Goal: Task Accomplishment & Management: Use online tool/utility

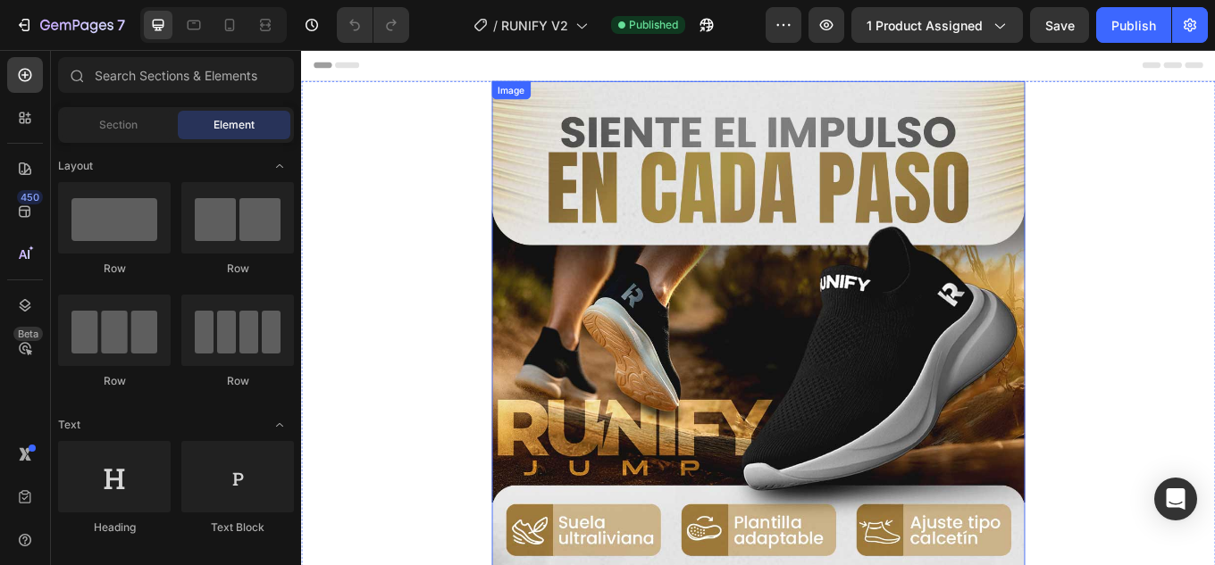
scroll to position [357, 0]
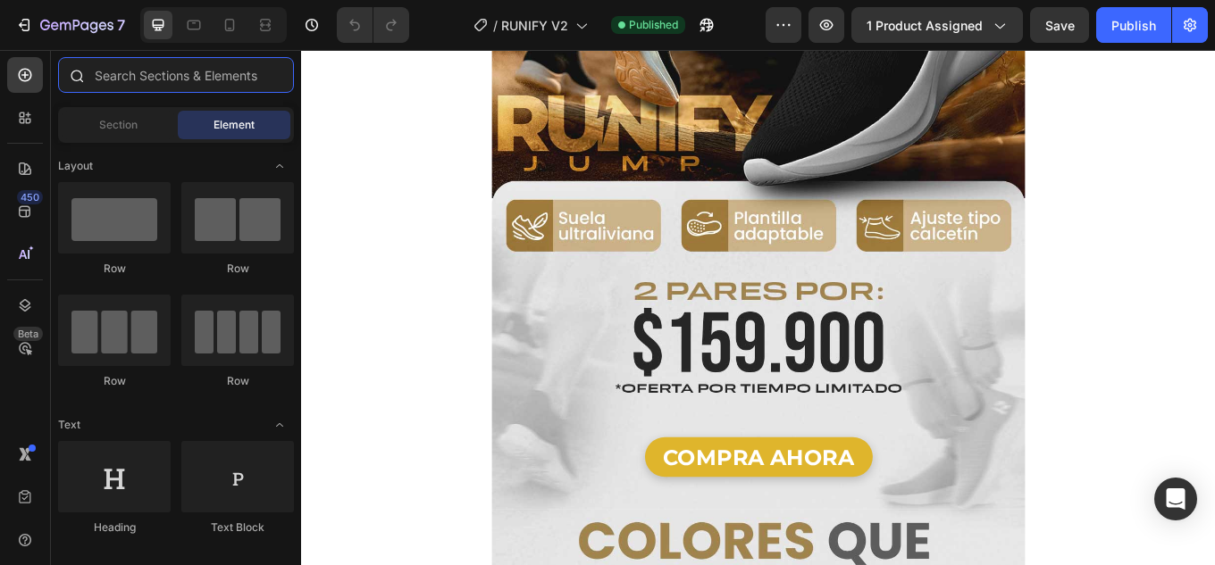
click at [148, 75] on input "text" at bounding box center [176, 75] width 236 height 36
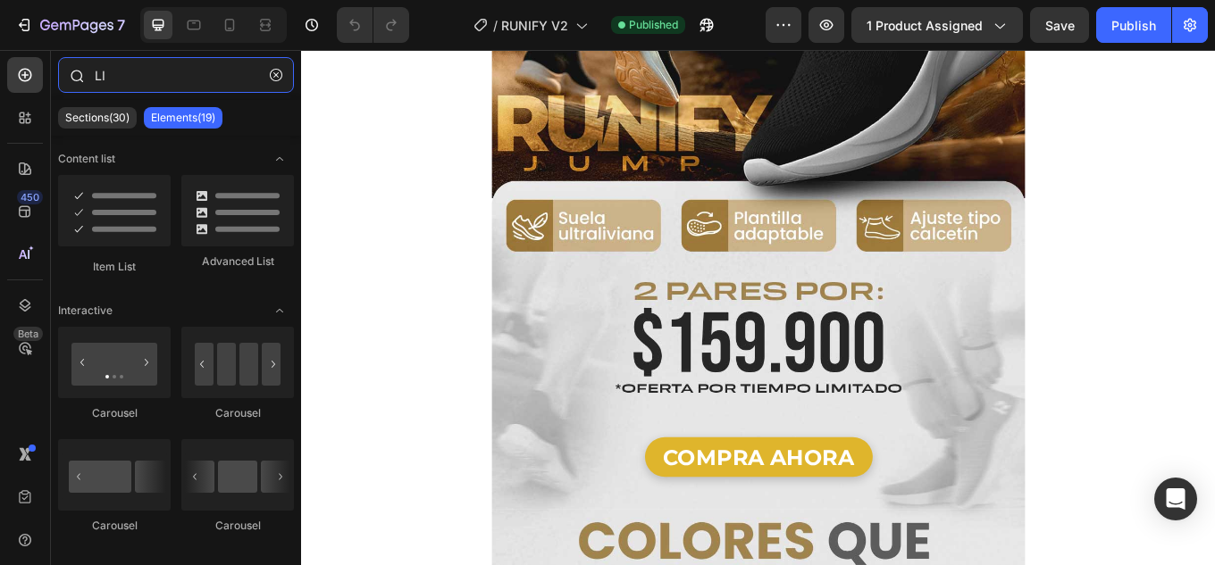
type input "LIQ"
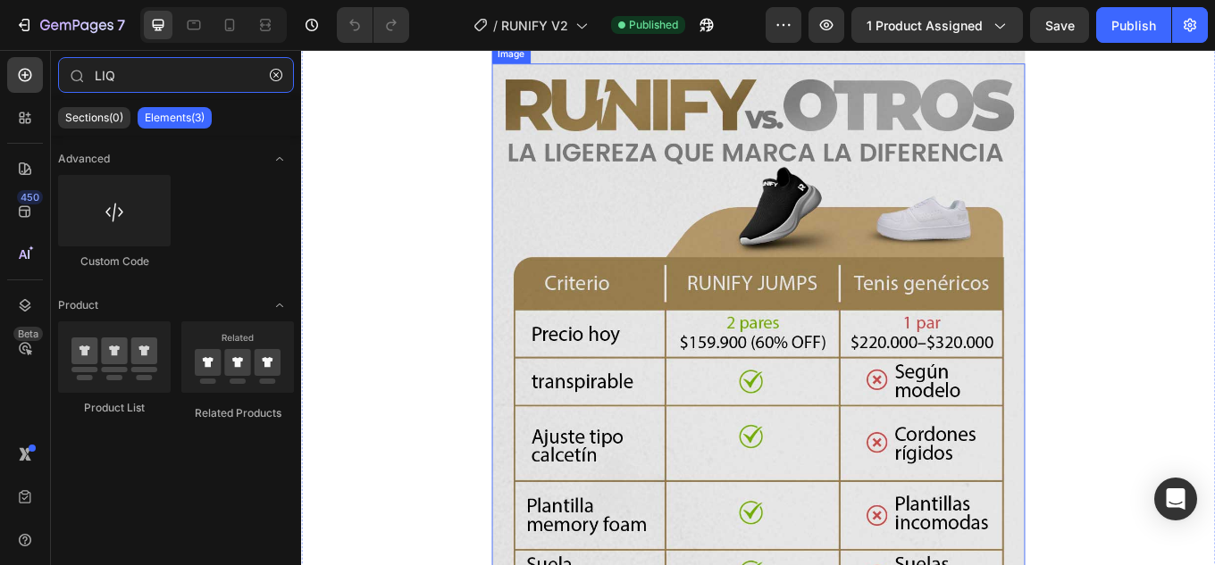
scroll to position [3216, 0]
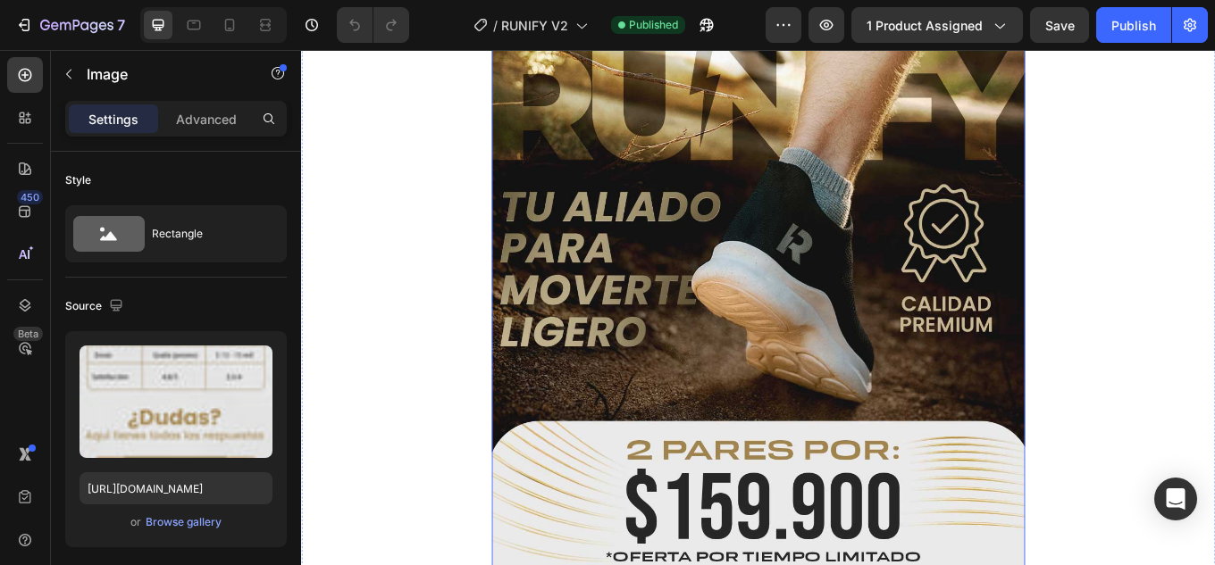
scroll to position [3037, 0]
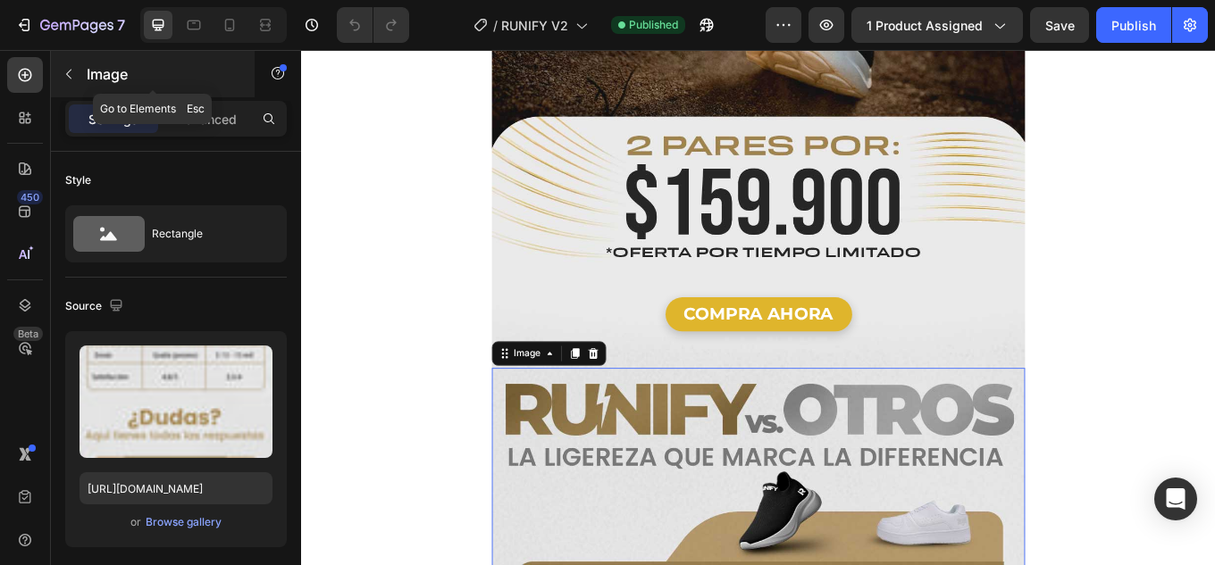
click at [62, 67] on icon "button" at bounding box center [69, 74] width 14 height 14
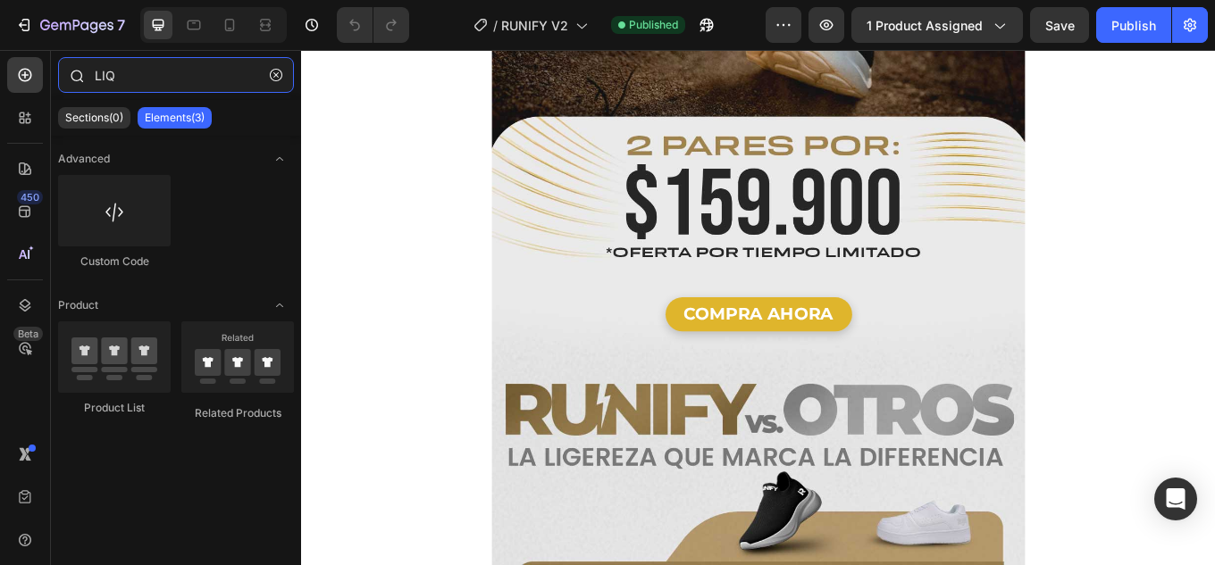
click at [123, 75] on input "LIQ" at bounding box center [176, 75] width 236 height 36
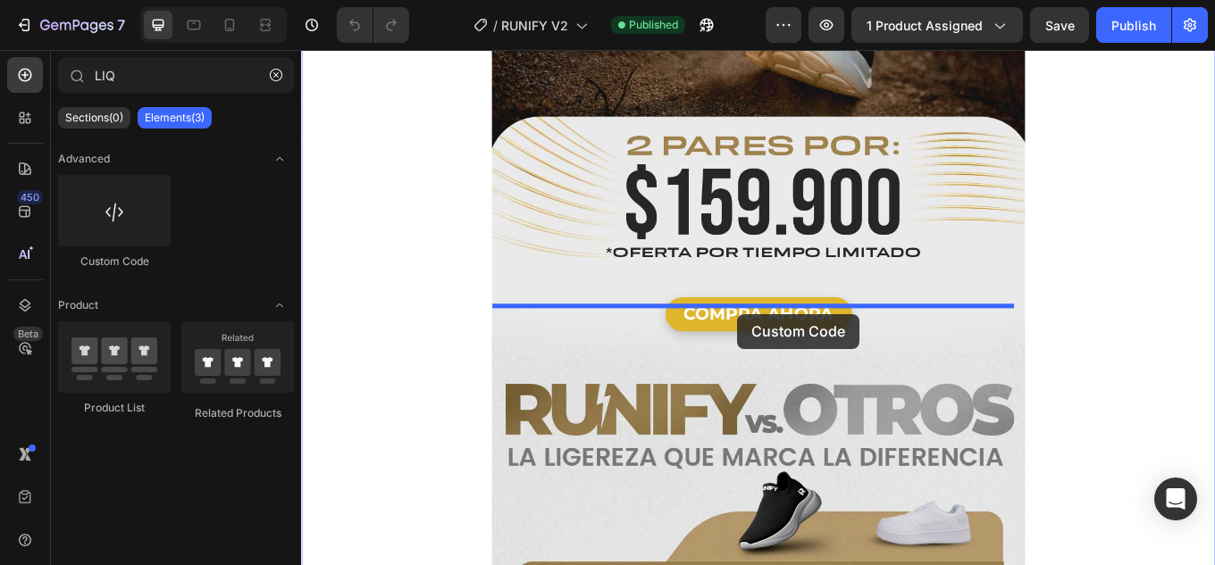
drag, startPoint x: 410, startPoint y: 273, endPoint x: 812, endPoint y: 360, distance: 411.2
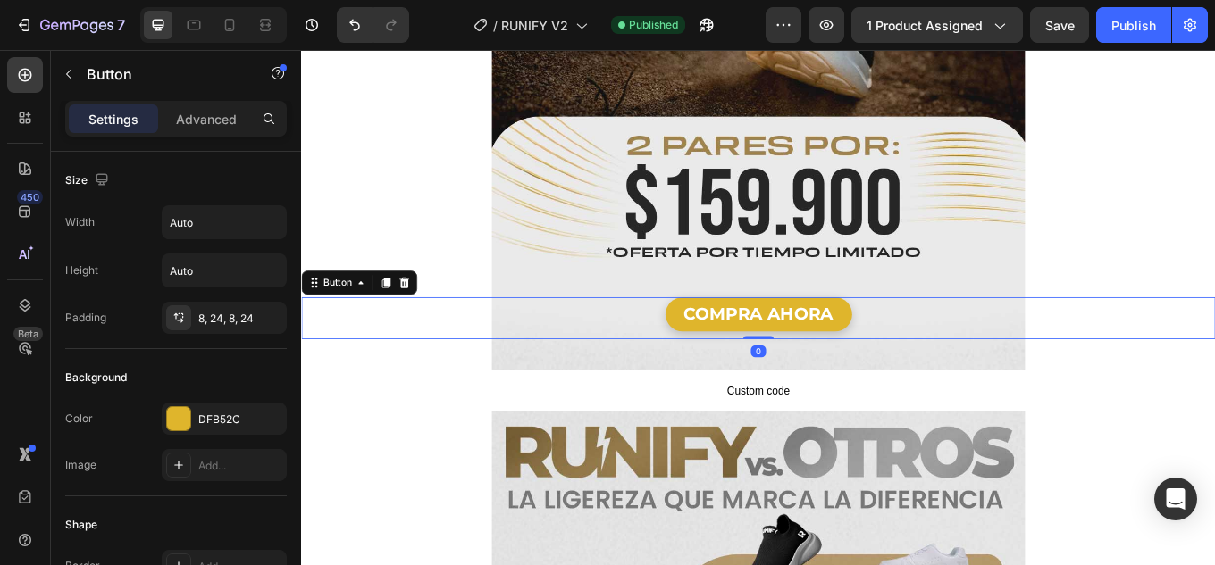
click at [634, 340] on div "COMPRA AHORA Button 0" at bounding box center [837, 364] width 1072 height 49
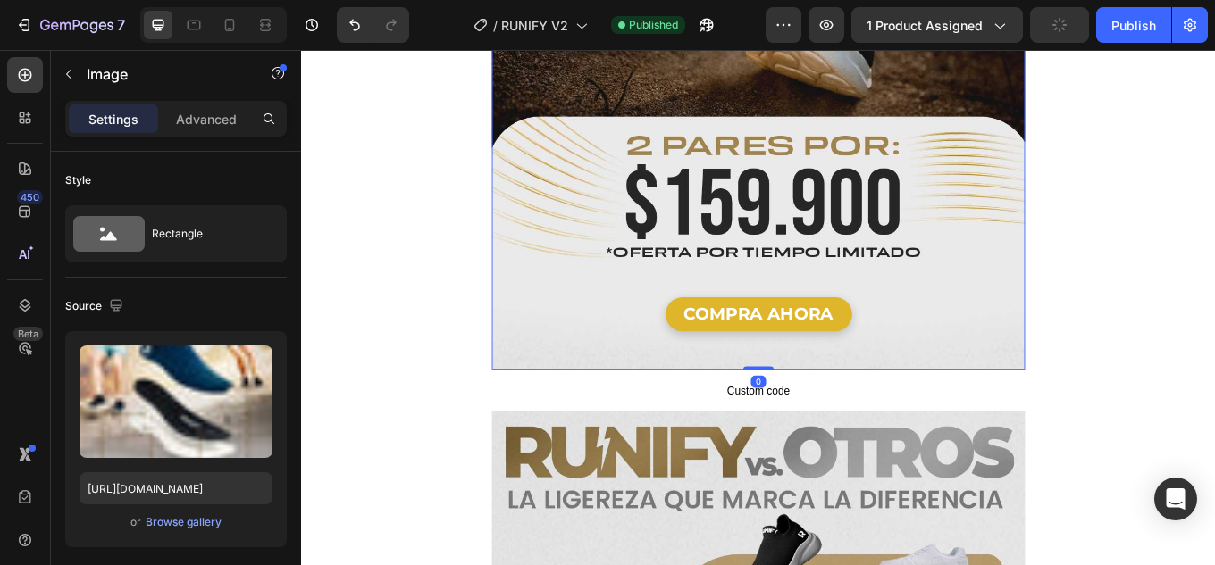
click at [211, 117] on p "Advanced" at bounding box center [206, 119] width 61 height 19
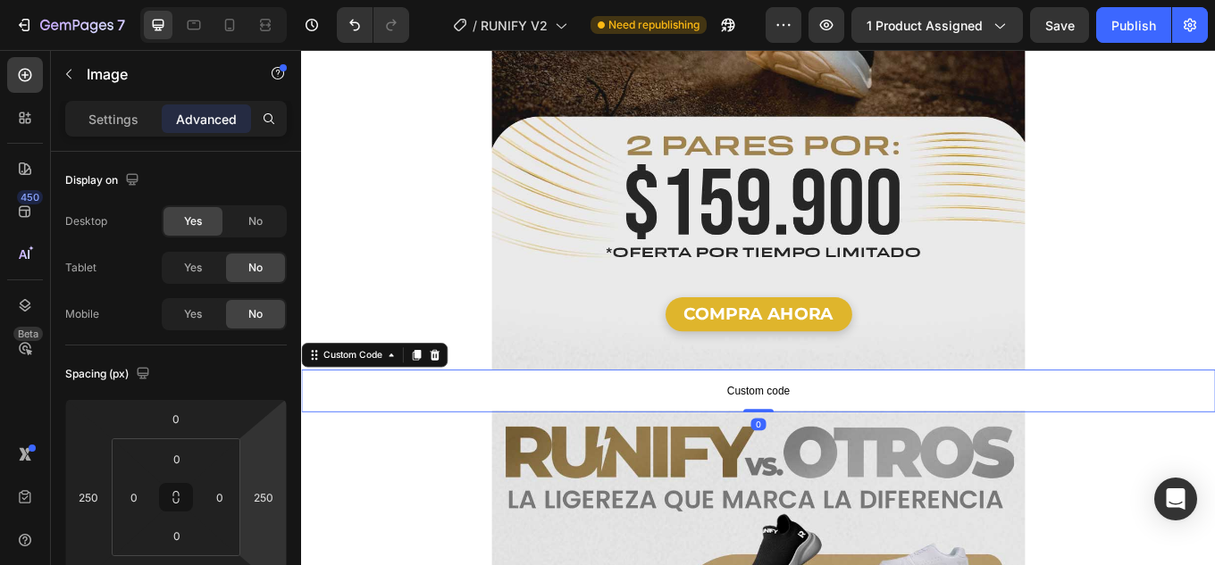
click at [556, 439] on span "Custom code" at bounding box center [837, 449] width 1072 height 21
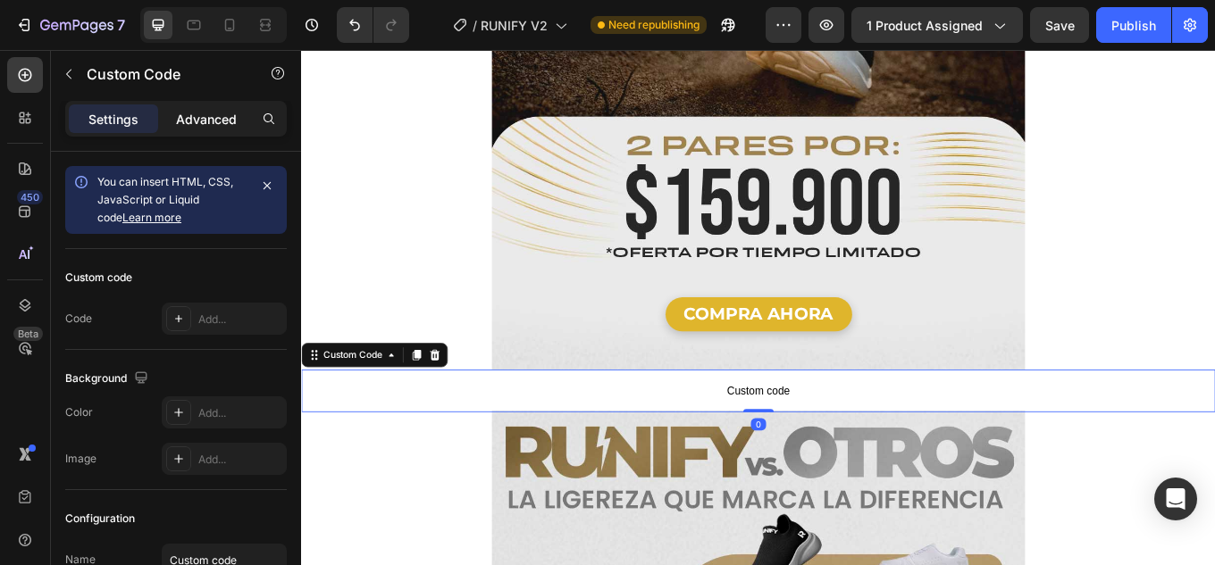
click at [213, 125] on p "Advanced" at bounding box center [206, 119] width 61 height 19
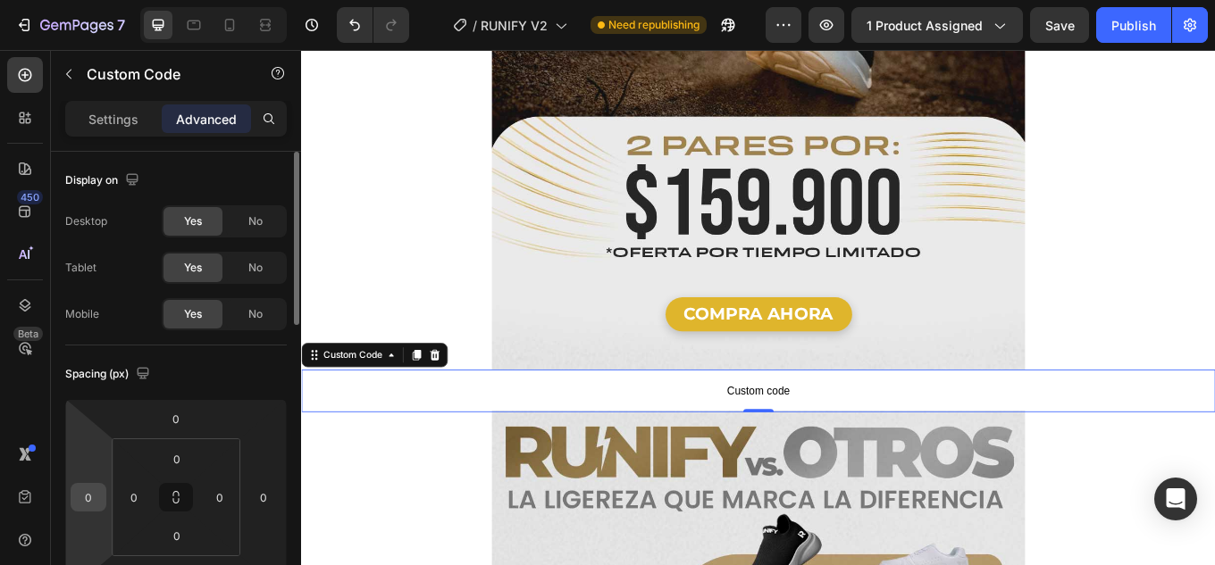
click at [95, 504] on input "0" at bounding box center [88, 497] width 27 height 27
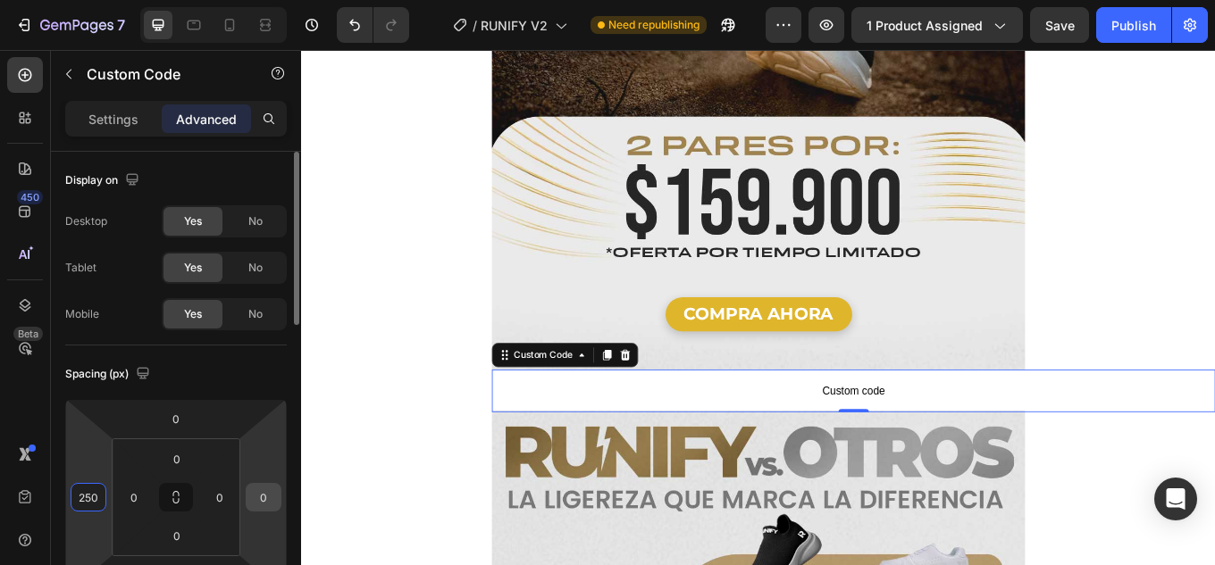
type input "250"
click at [265, 500] on input "0" at bounding box center [263, 497] width 27 height 27
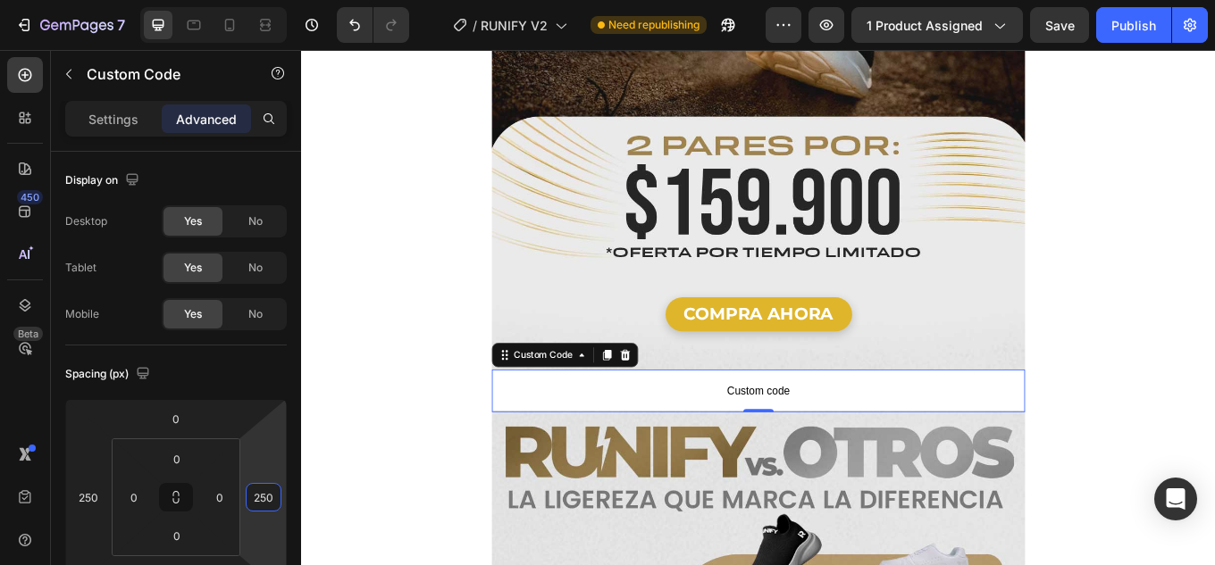
type input "250"
click at [699, 439] on span "Custom code" at bounding box center [836, 449] width 625 height 21
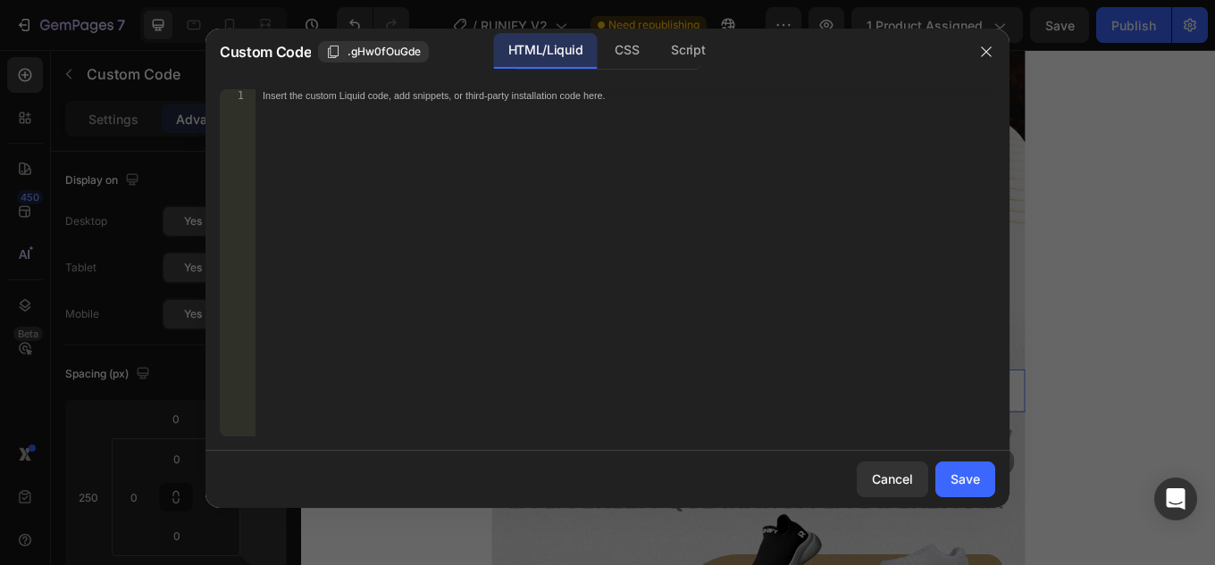
click at [640, 333] on div "Insert the custom Liquid code, add snippets, or third-party installation code h…" at bounding box center [625, 275] width 740 height 372
click at [324, 112] on div "Insert the custom Liquid code, add snippets, or third-party installation code h…" at bounding box center [625, 275] width 740 height 372
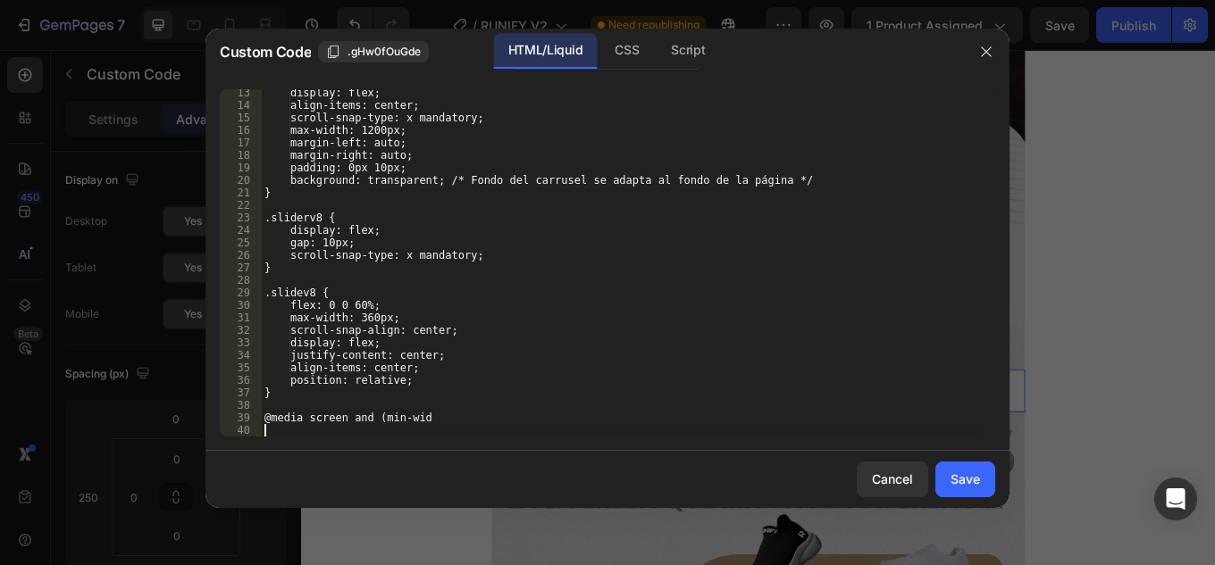
scroll to position [153, 0]
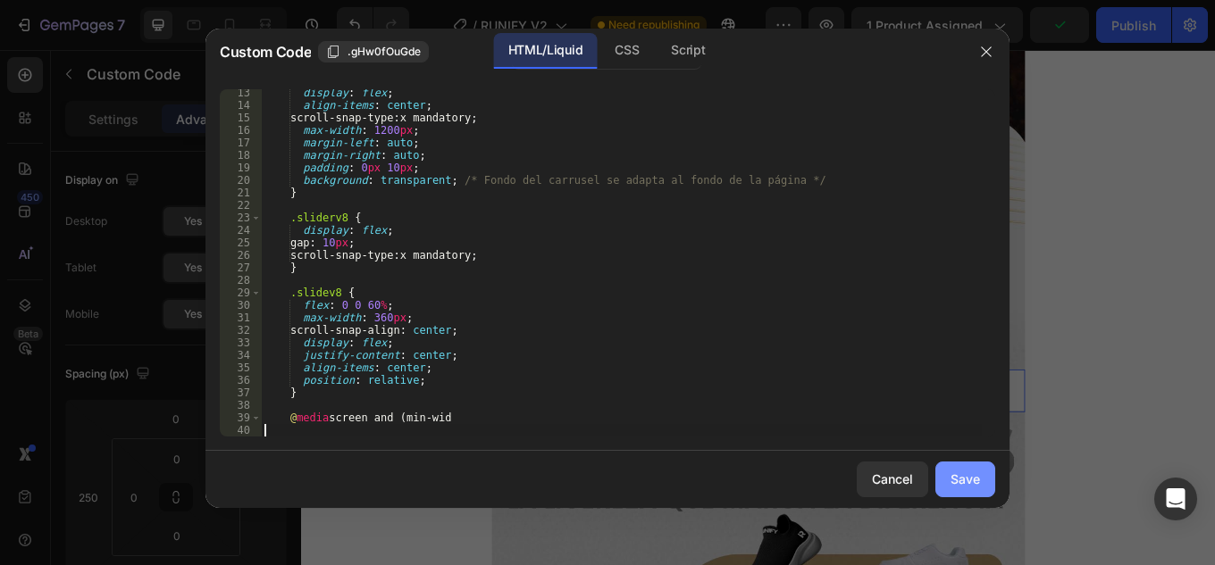
click at [964, 473] on div "Save" at bounding box center [964, 479] width 29 height 19
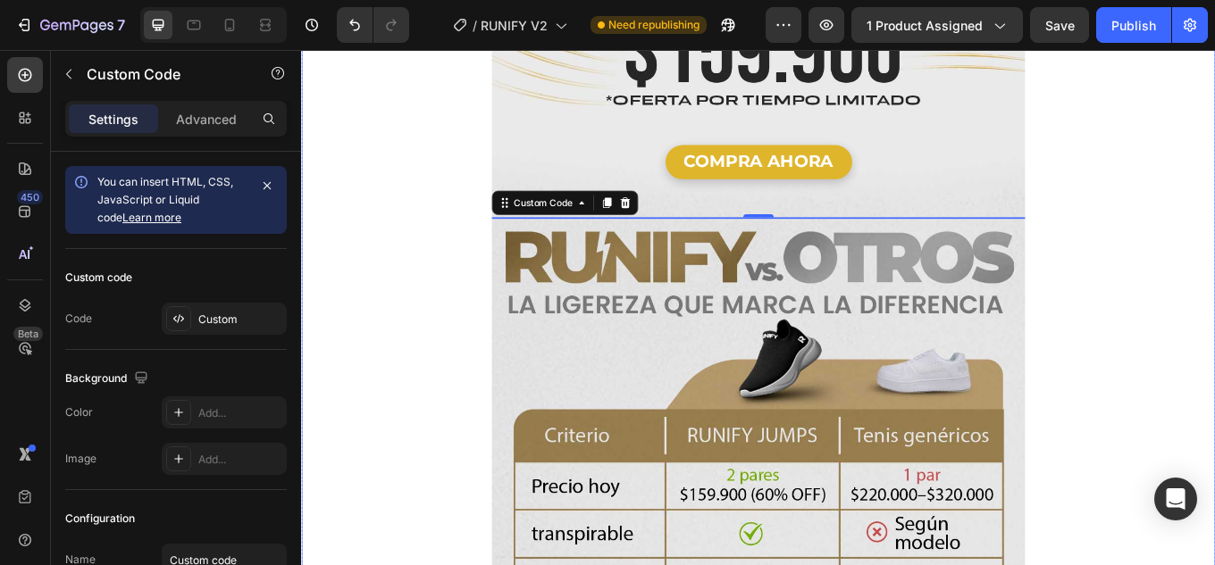
scroll to position [3126, 0]
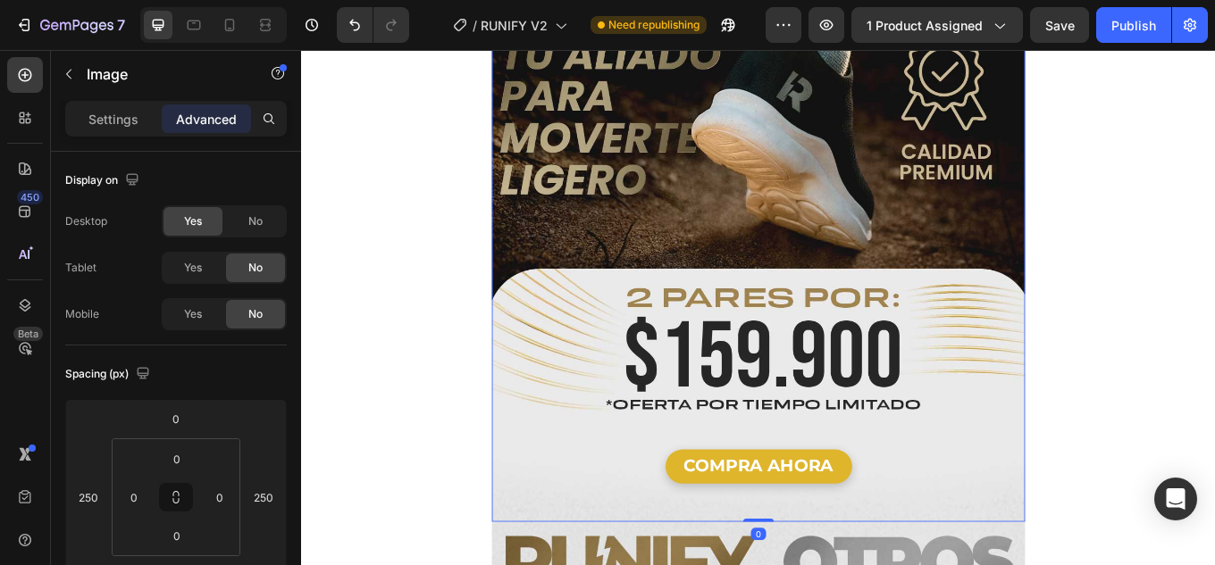
scroll to position [3216, 0]
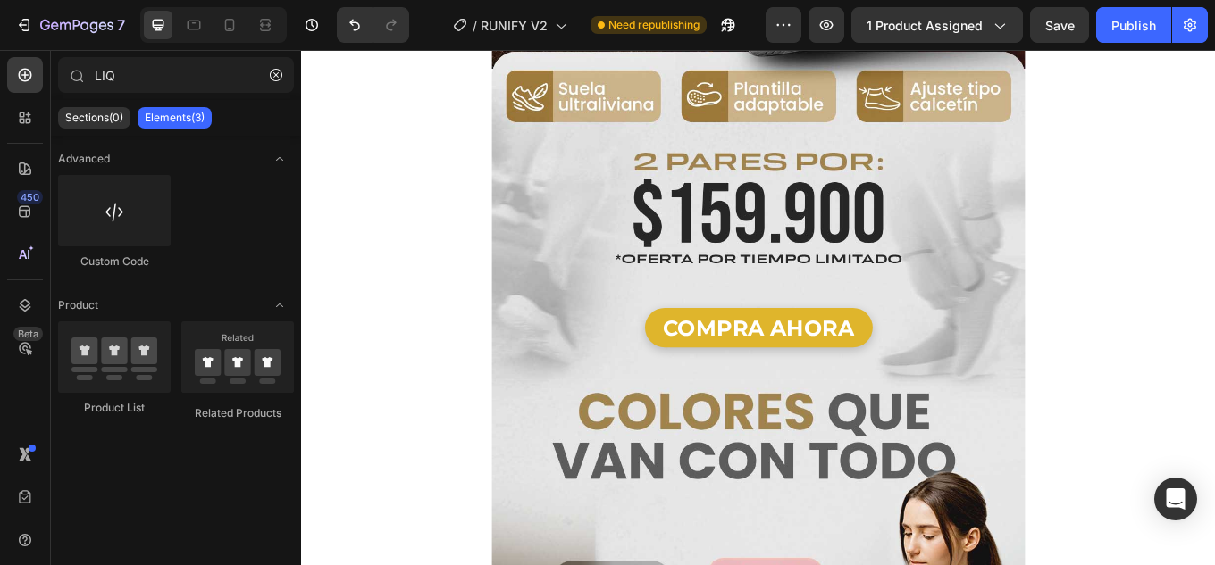
scroll to position [587, 0]
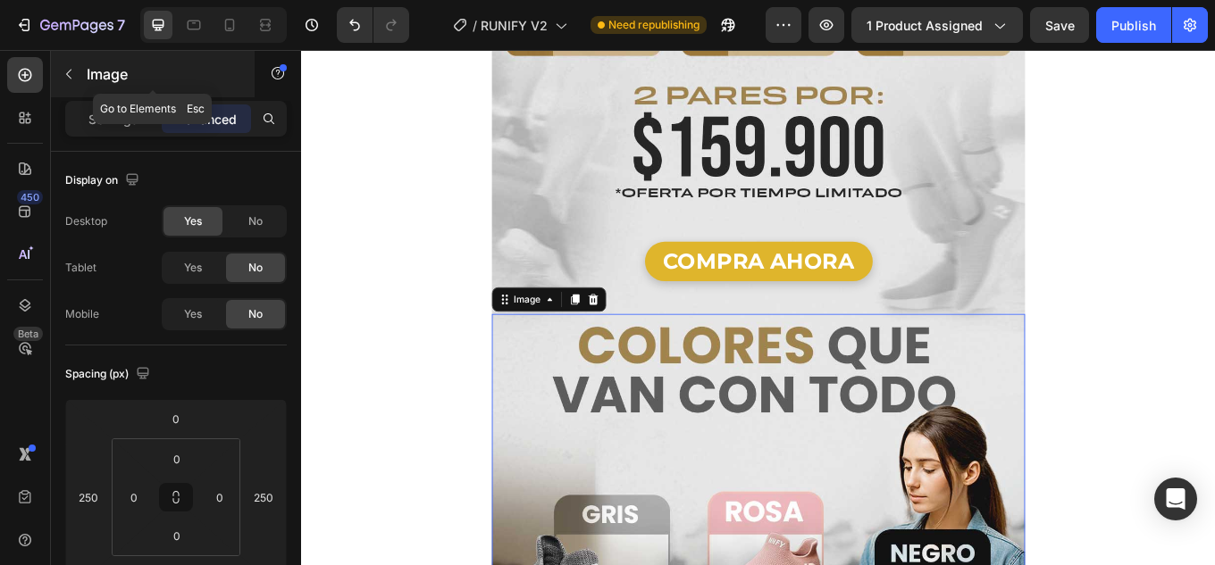
click at [64, 72] on icon "button" at bounding box center [69, 74] width 14 height 14
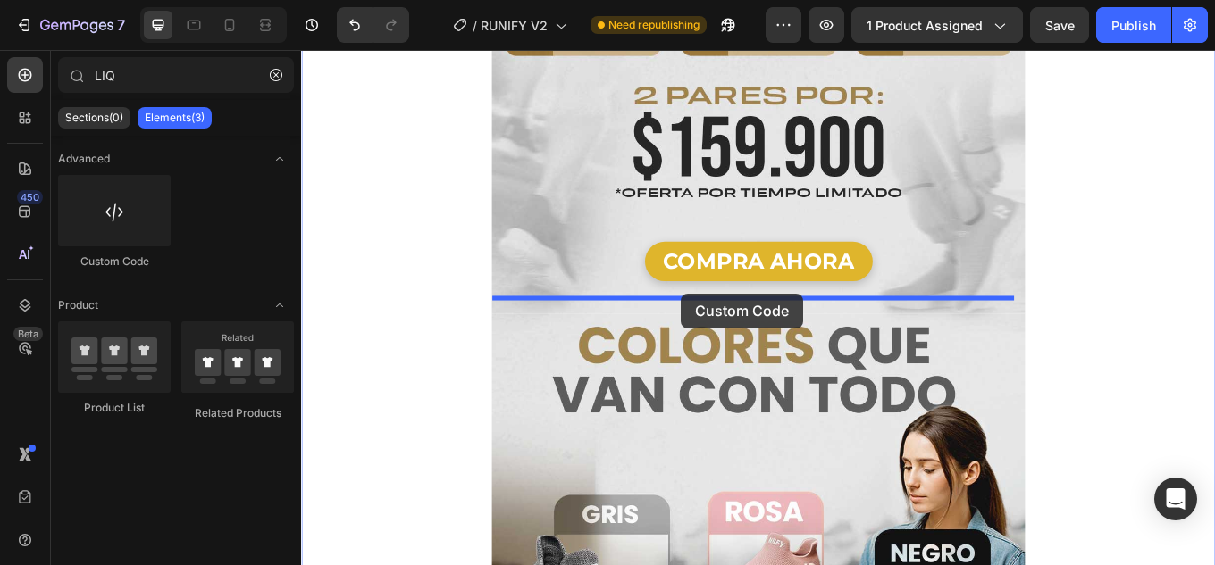
drag, startPoint x: 417, startPoint y: 271, endPoint x: 746, endPoint y: 336, distance: 335.1
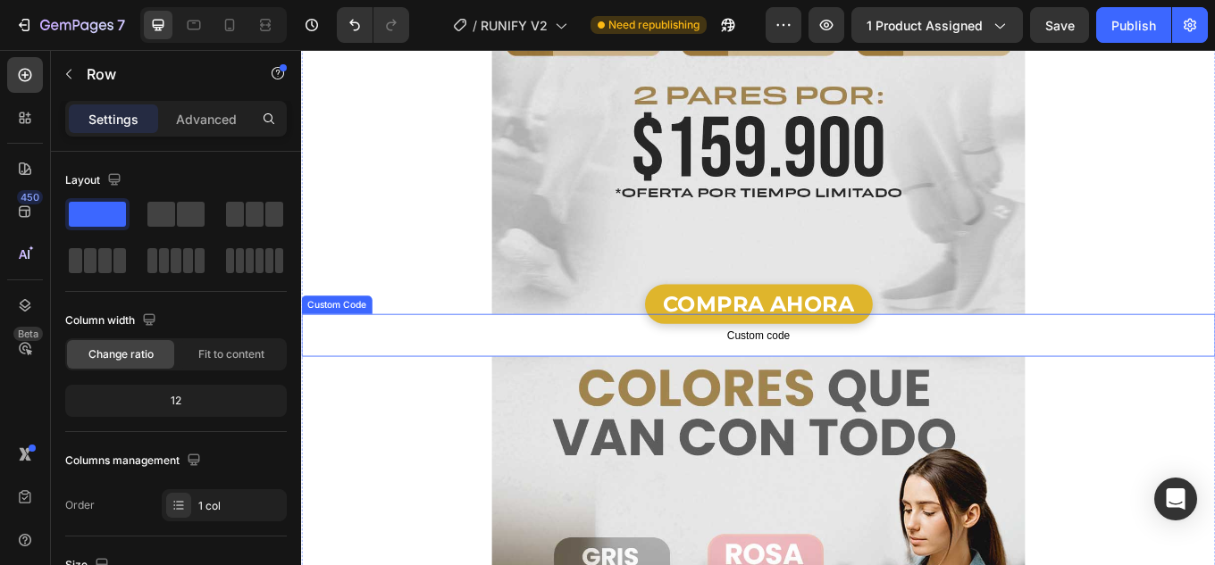
click at [490, 374] on span "Custom code" at bounding box center [837, 384] width 1072 height 21
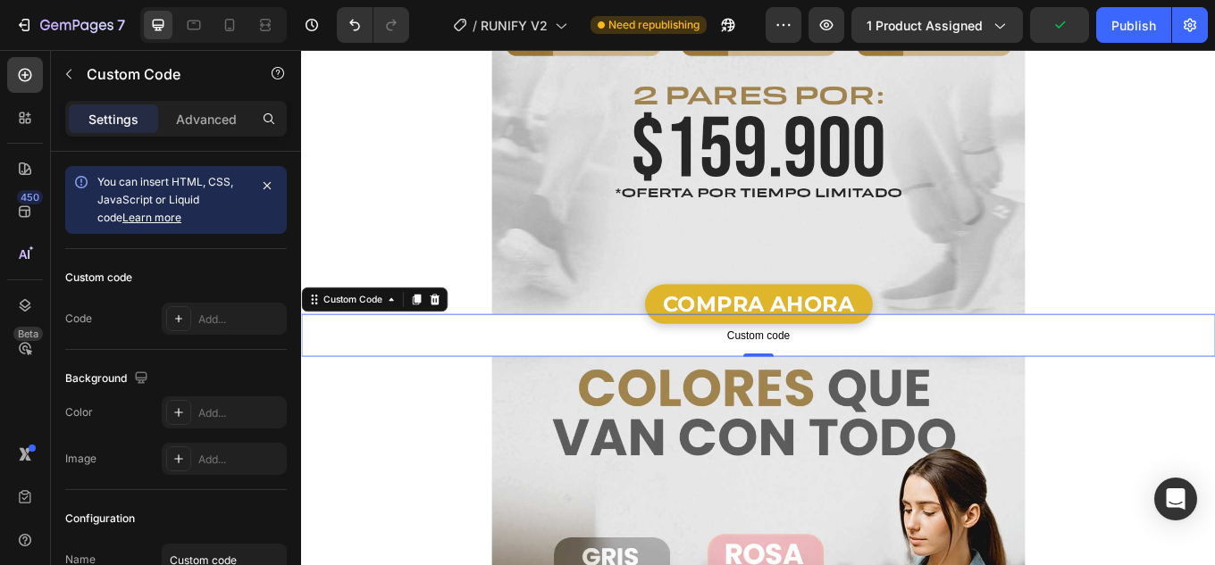
click at [699, 374] on span "Custom code" at bounding box center [837, 384] width 1072 height 21
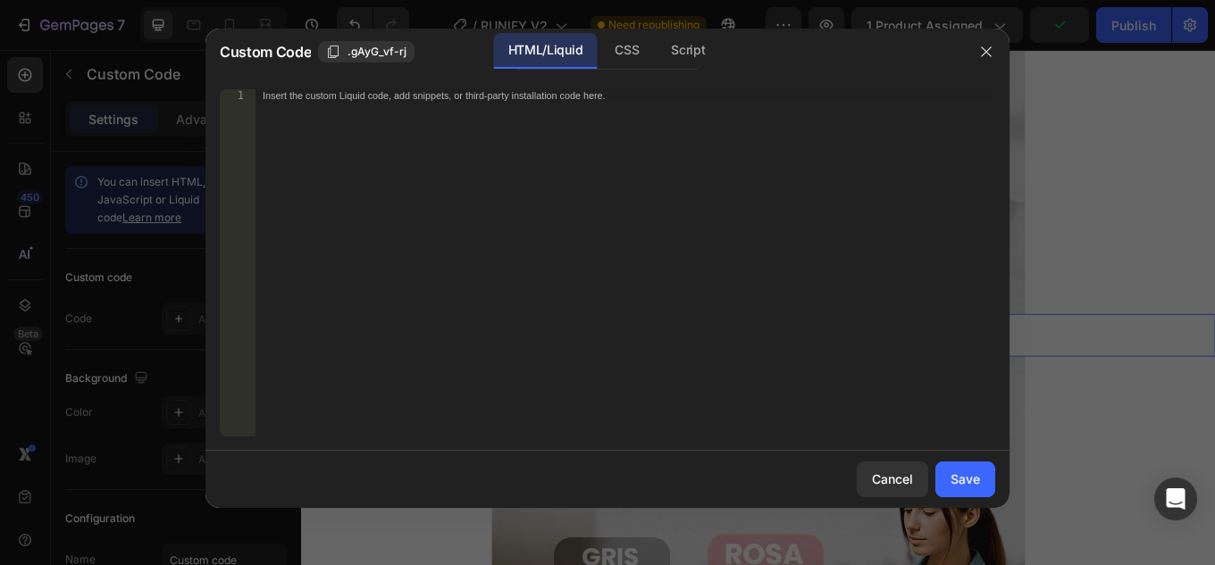
click at [542, 165] on div "Insert the custom Liquid code, add snippets, or third-party installation code h…" at bounding box center [625, 275] width 740 height 372
click at [560, 113] on div "Insert the custom Liquid code, add snippets, or third-party installation code h…" at bounding box center [625, 275] width 740 height 372
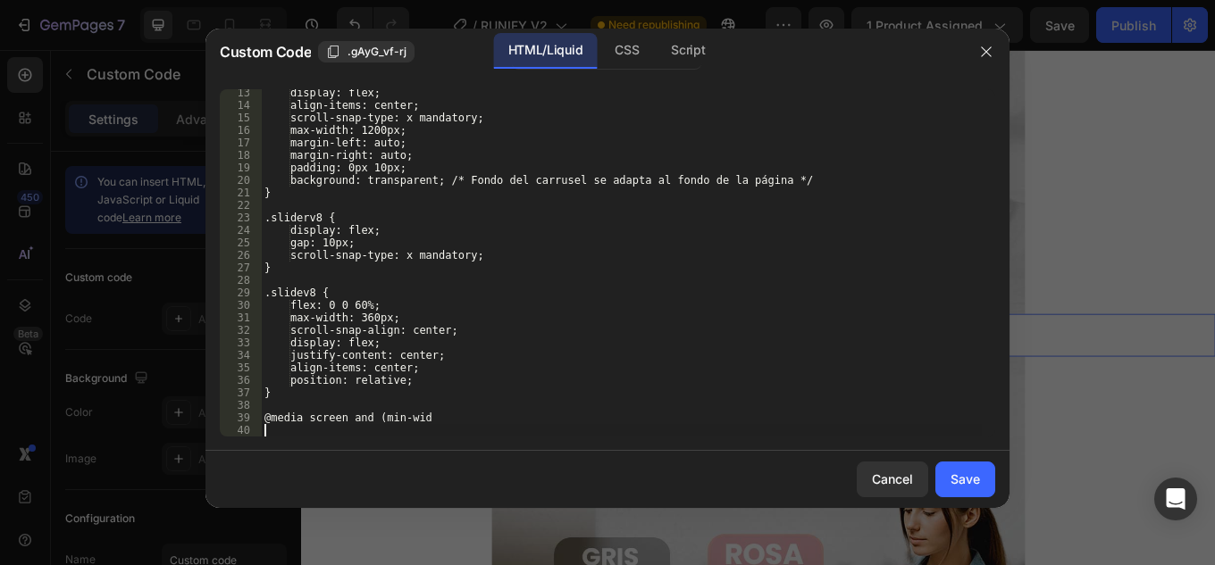
scroll to position [153, 0]
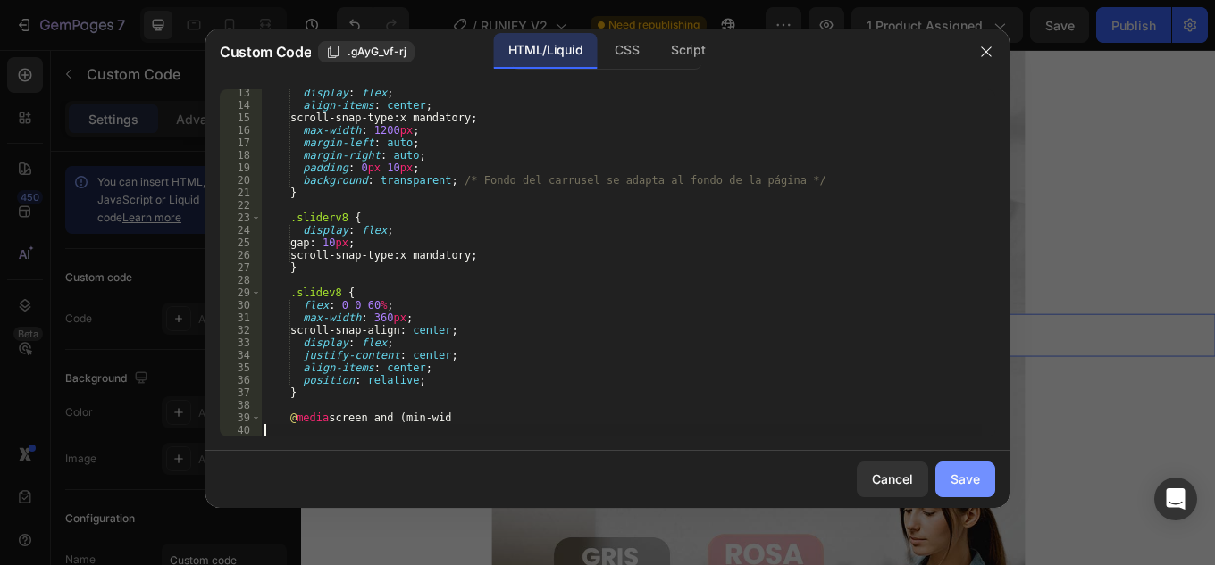
click at [958, 473] on div "Save" at bounding box center [964, 479] width 29 height 19
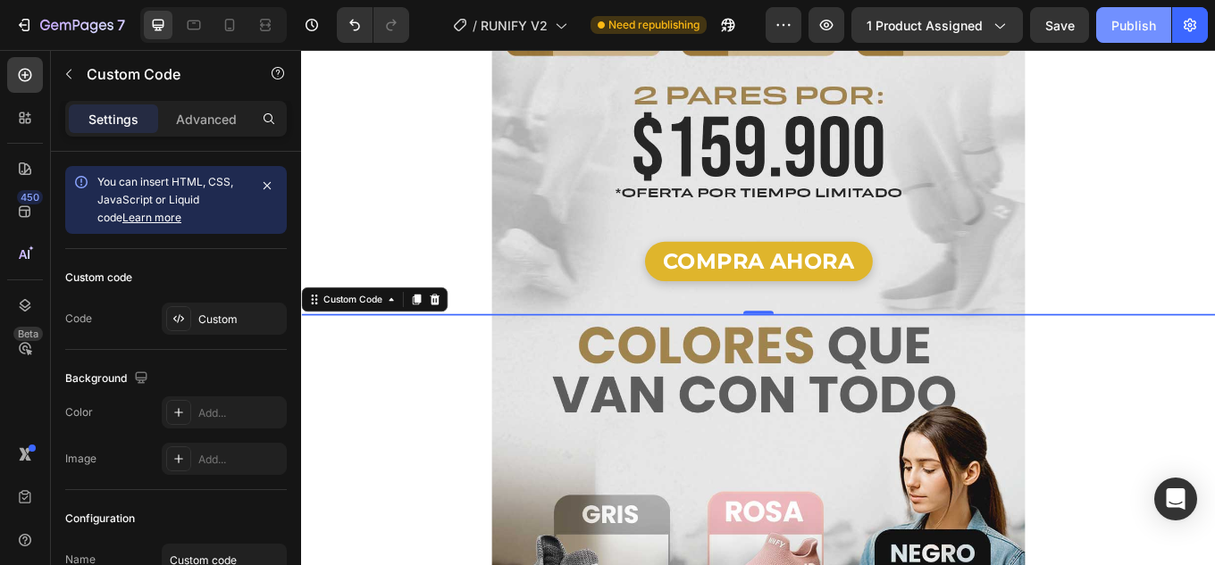
click at [1125, 24] on div "Publish" at bounding box center [1133, 25] width 45 height 19
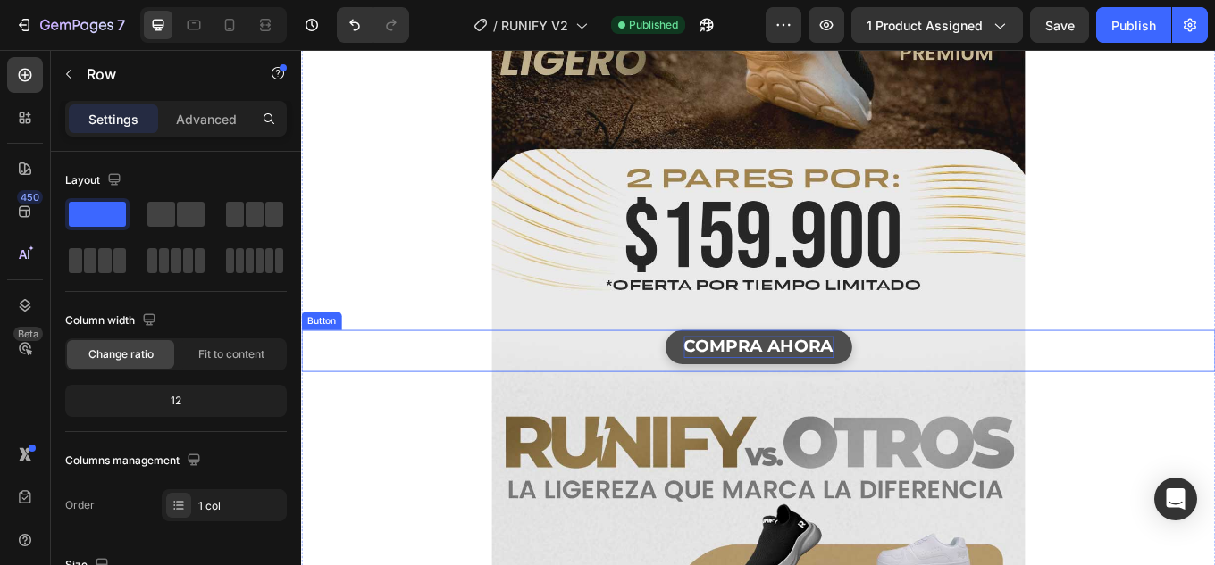
scroll to position [3177, 0]
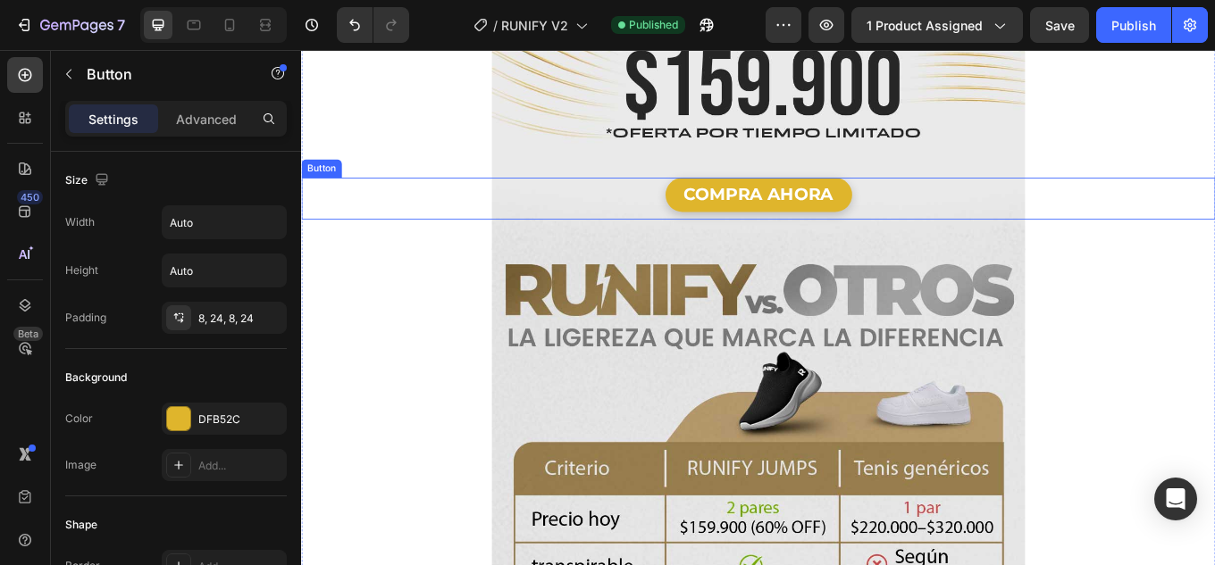
click at [499, 200] on div "COMPRA AHORA Button" at bounding box center [837, 224] width 1072 height 49
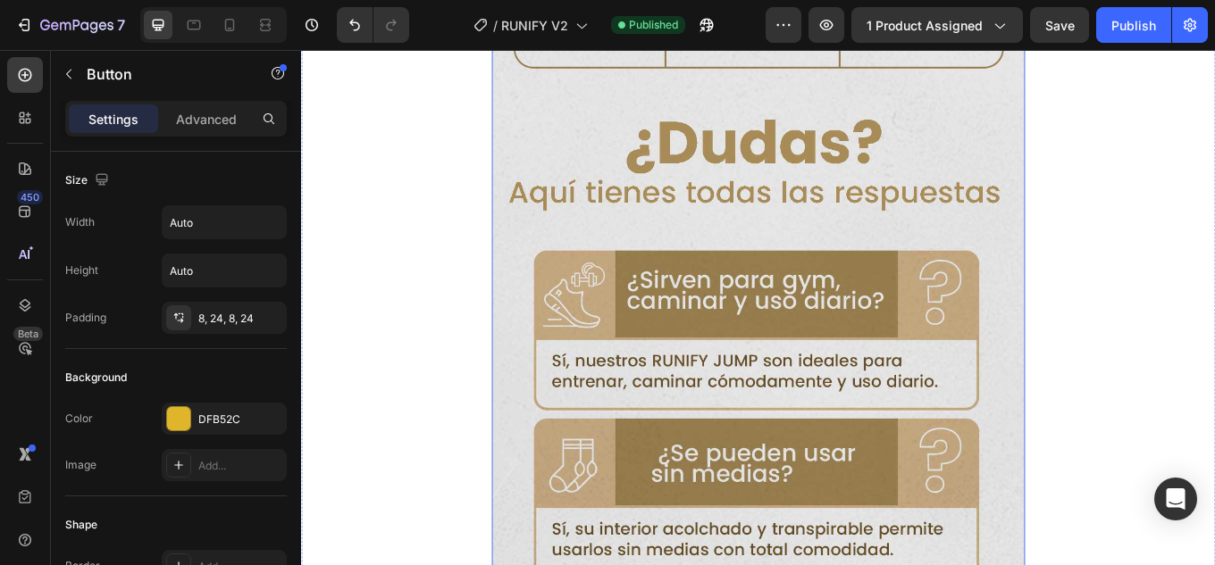
scroll to position [4517, 0]
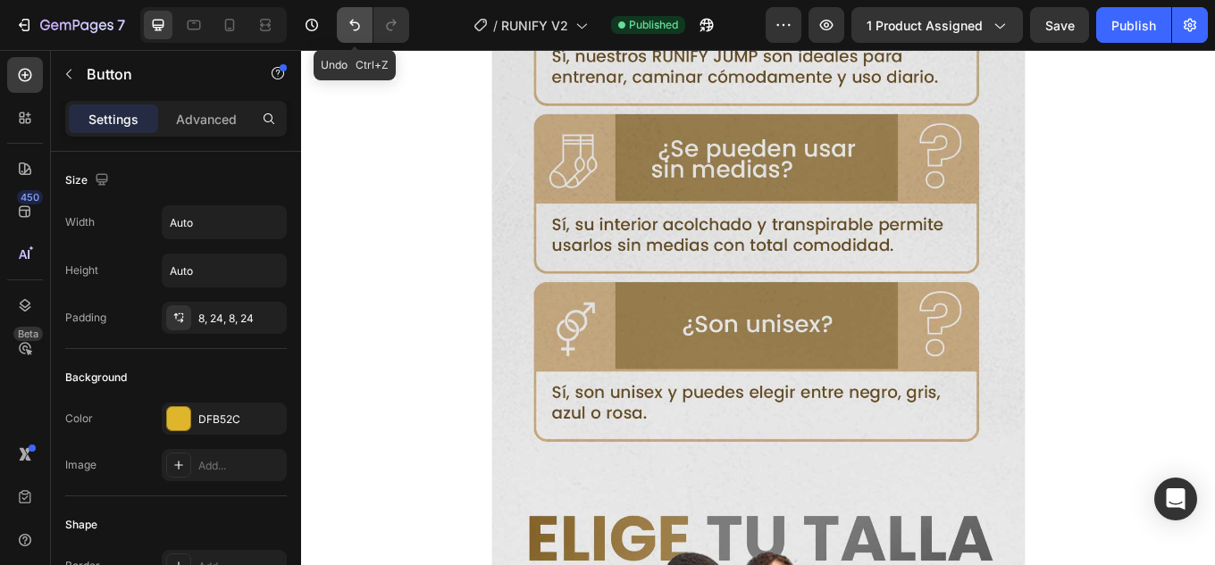
click at [357, 28] on icon "Undo/Redo" at bounding box center [355, 25] width 18 height 18
click at [354, 23] on icon "Undo/Redo" at bounding box center [354, 26] width 11 height 12
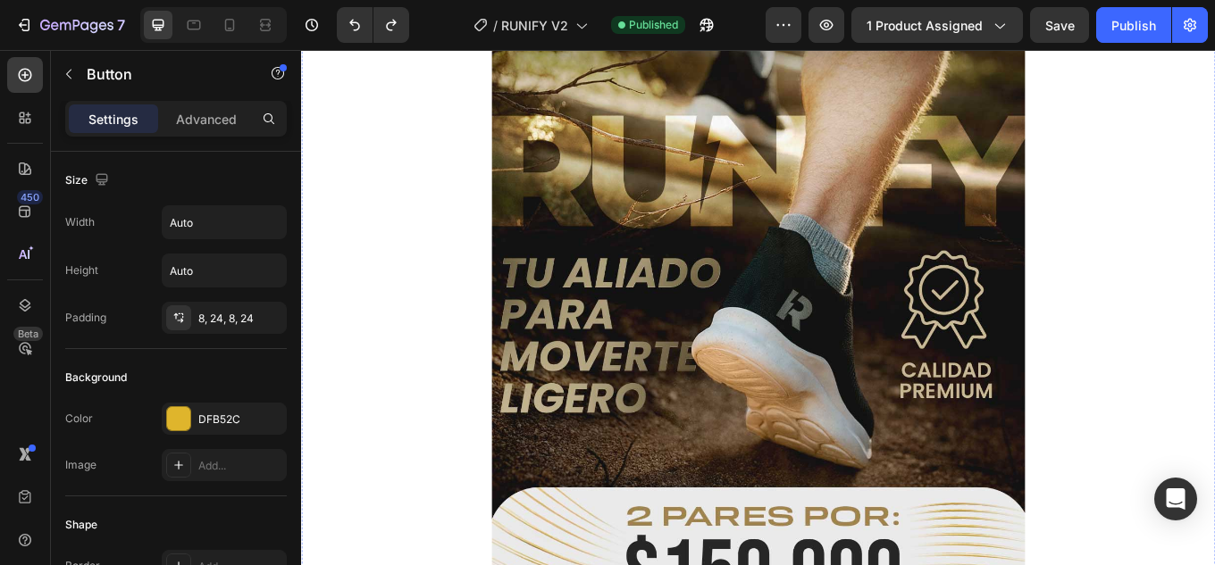
scroll to position [2959, 0]
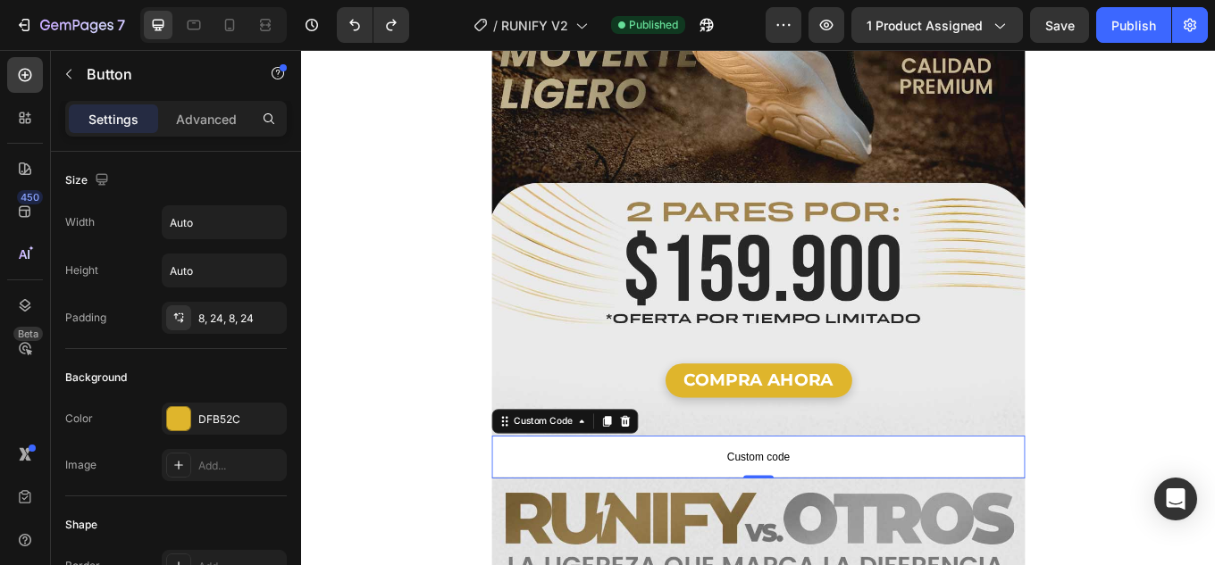
click at [891, 517] on span "Custom code" at bounding box center [836, 527] width 625 height 21
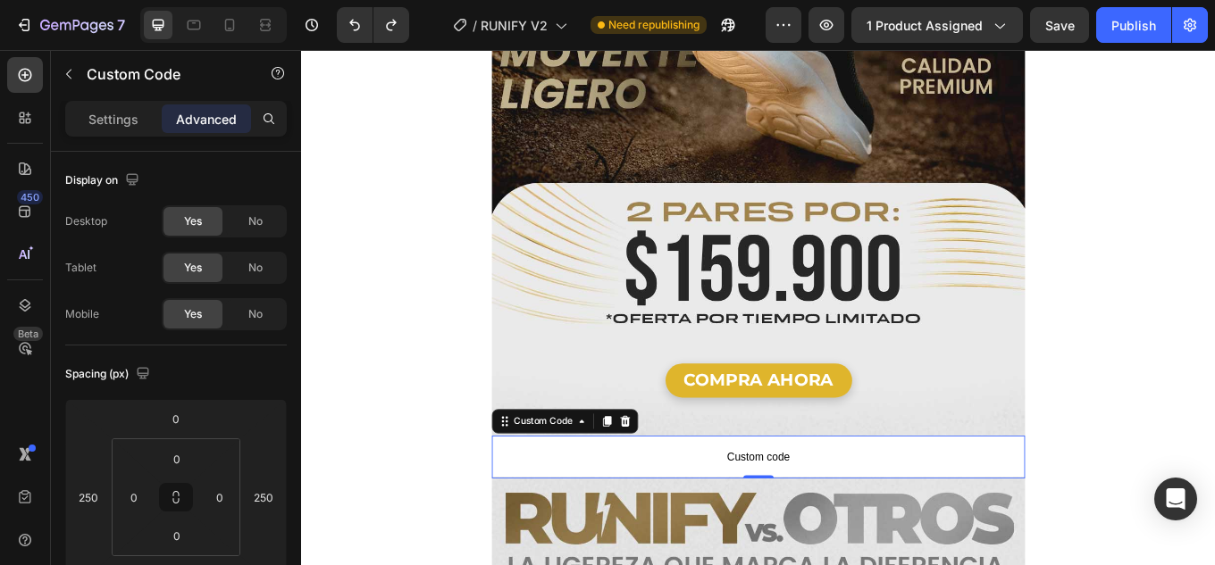
click at [820, 517] on span "Custom code" at bounding box center [836, 527] width 625 height 21
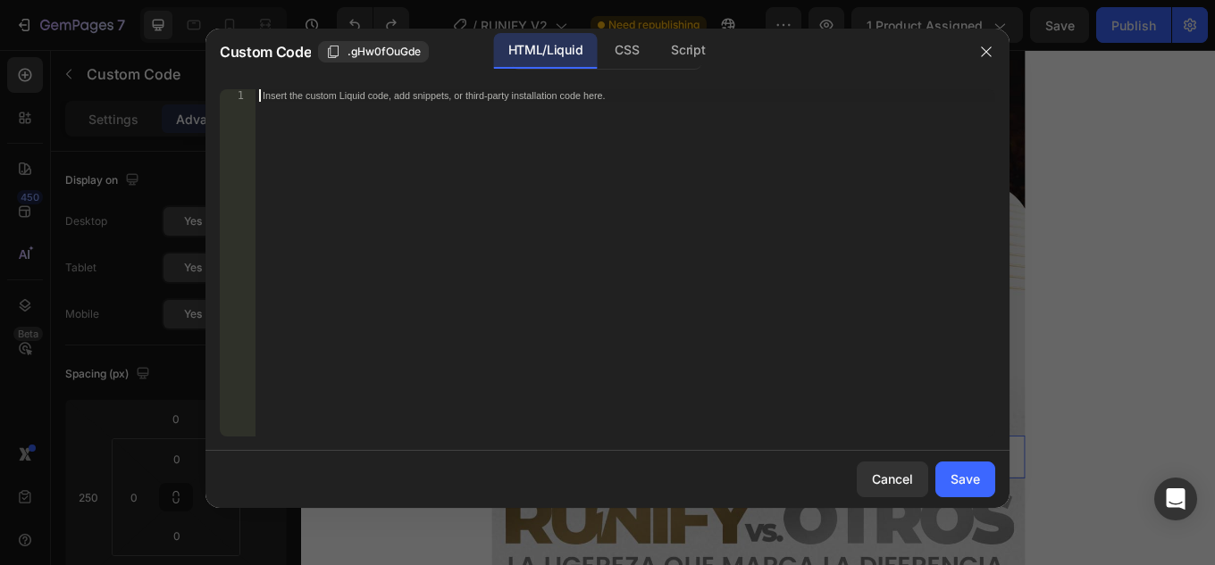
click at [374, 112] on div "Insert the custom Liquid code, add snippets, or third-party installation code h…" at bounding box center [625, 275] width 740 height 372
click at [530, 146] on div "Insert the custom Liquid code, add snippets, or third-party installation code h…" at bounding box center [625, 275] width 740 height 372
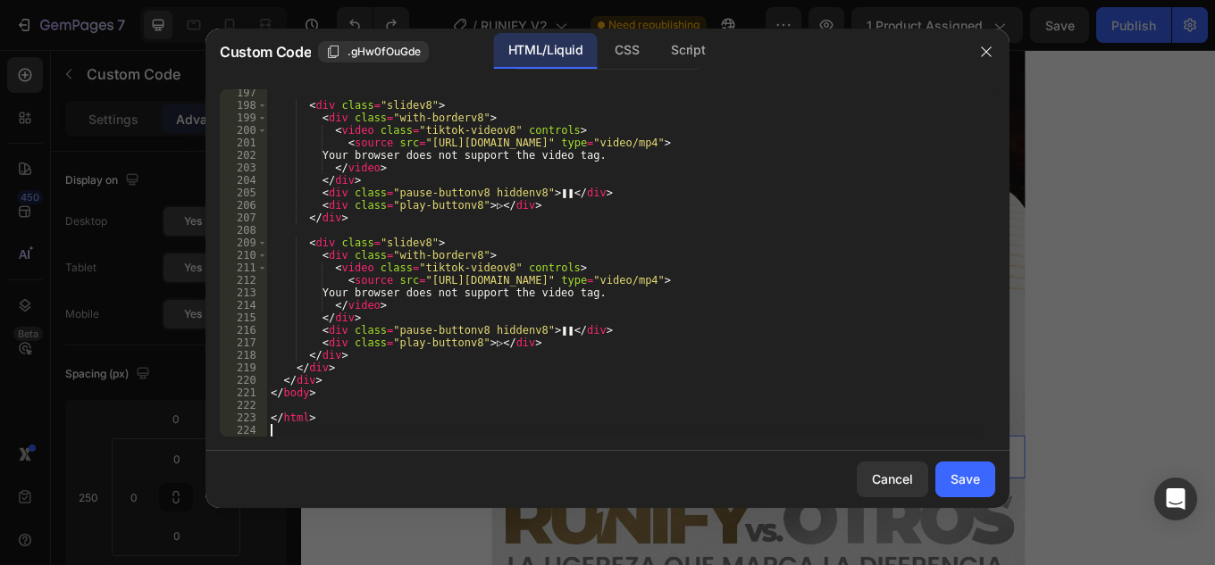
scroll to position [2454, 0]
click at [975, 478] on div "Save" at bounding box center [964, 479] width 29 height 19
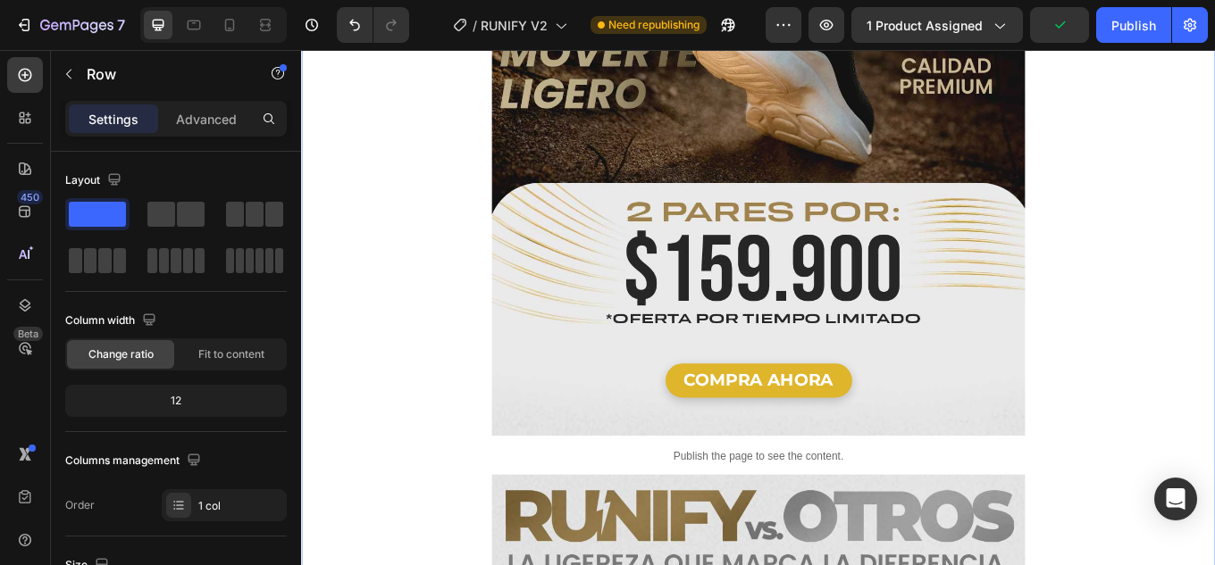
click at [1134, 24] on div "Publish" at bounding box center [1133, 25] width 45 height 19
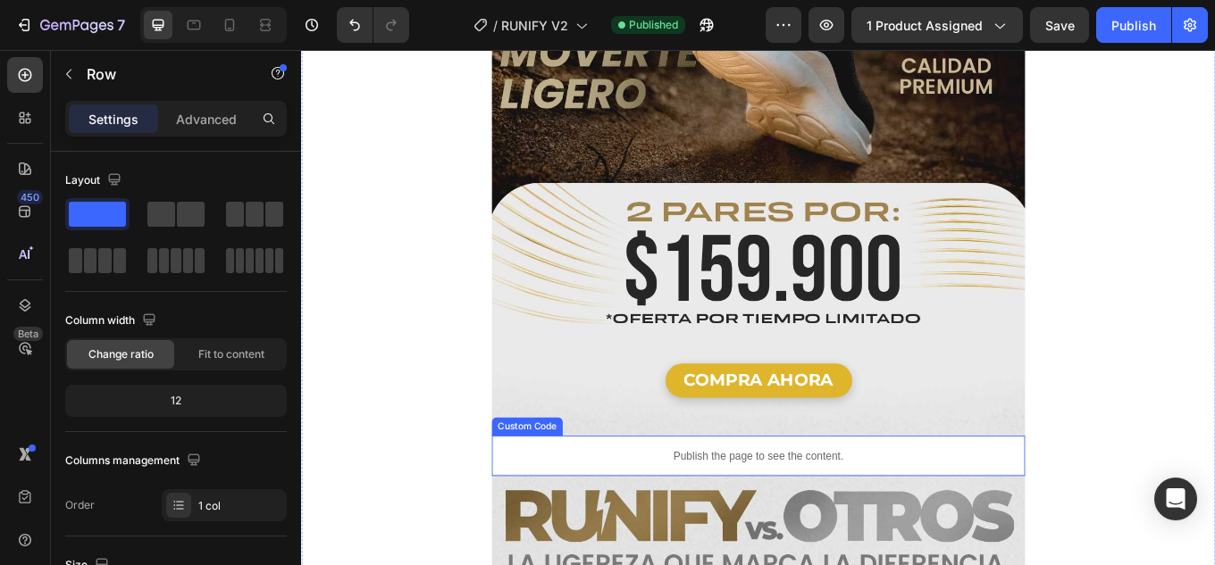
click at [916, 517] on p "Publish the page to see the content." at bounding box center [836, 526] width 625 height 19
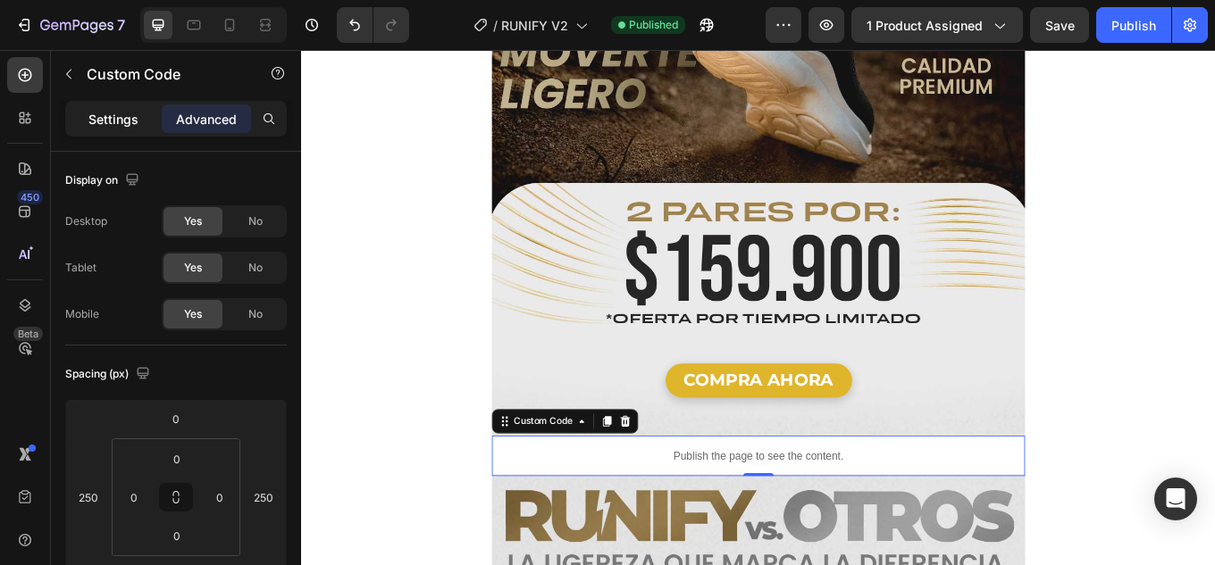
click at [115, 116] on p "Settings" at bounding box center [113, 119] width 50 height 19
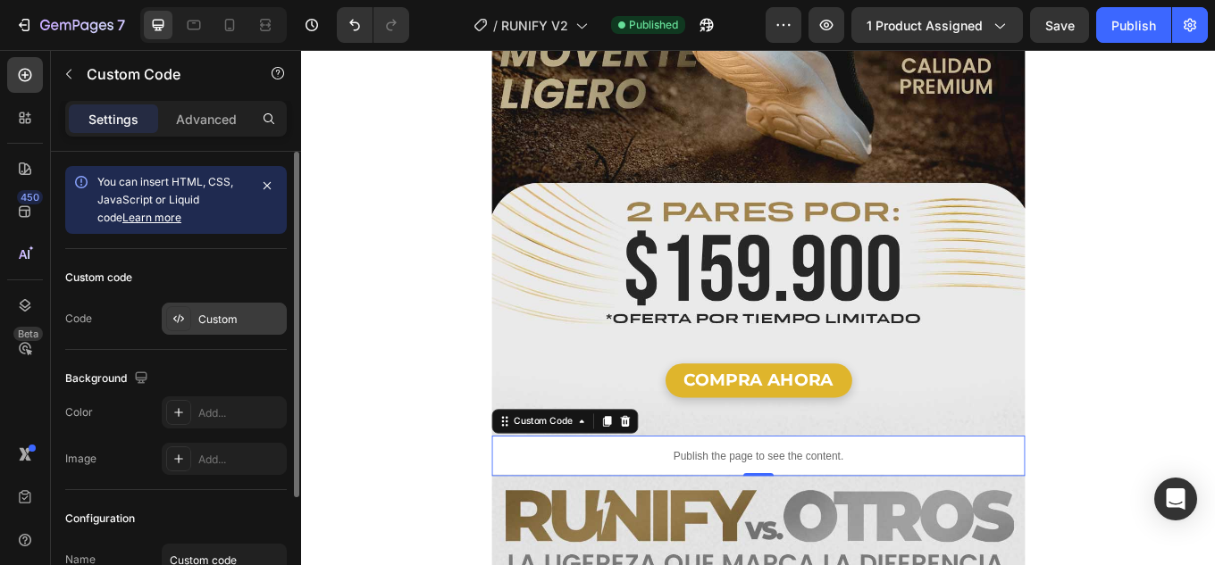
click at [223, 319] on div "Custom" at bounding box center [240, 320] width 84 height 16
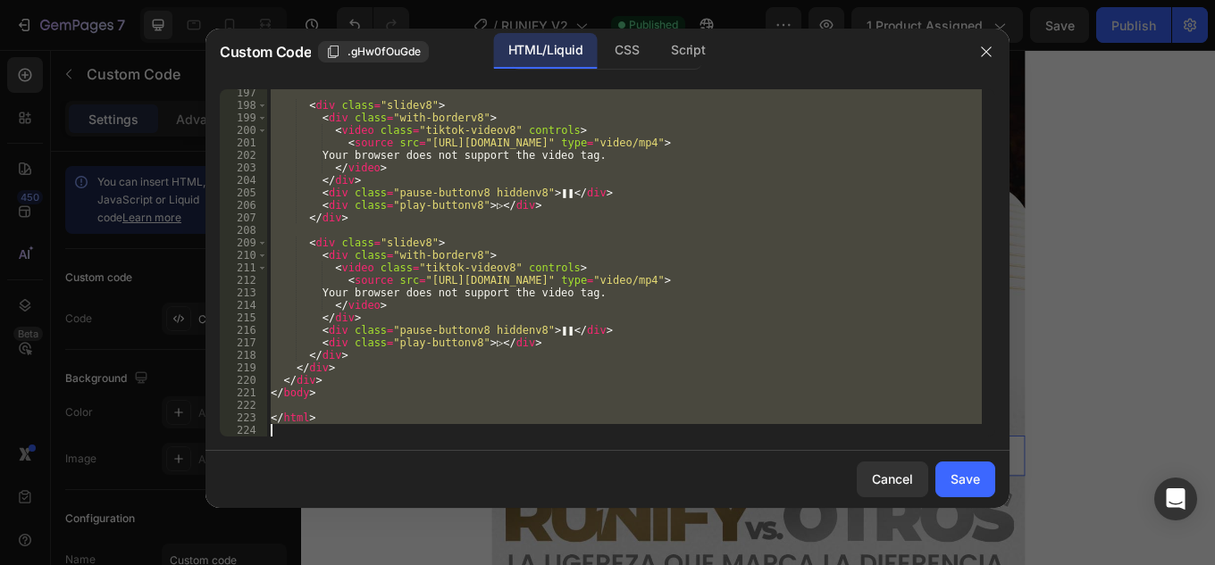
drag, startPoint x: 269, startPoint y: 90, endPoint x: 768, endPoint y: 590, distance: 706.1
click at [768, 0] on html "7 Version history / RUNIFY V2 Published Preview 1 product assigned Save Publish…" at bounding box center [607, 0] width 1215 height 0
type textarea "</html>"
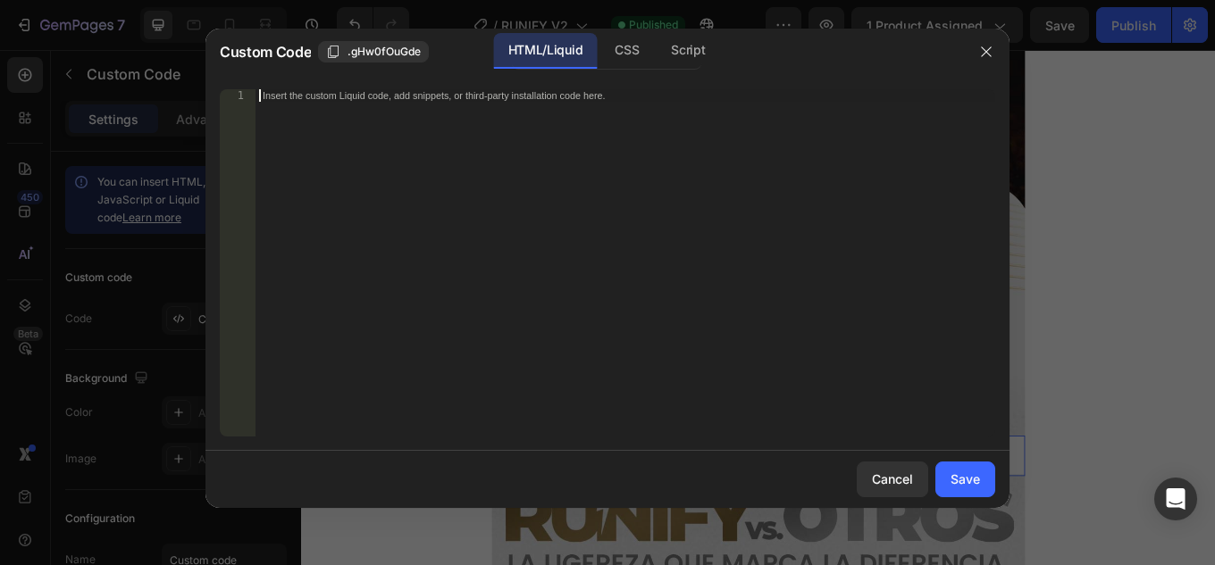
click at [752, 224] on div "Insert the custom Liquid code, add snippets, or third-party installation code h…" at bounding box center [625, 275] width 740 height 372
click at [470, 136] on div "Insert the custom Liquid code, add snippets, or third-party installation code h…" at bounding box center [625, 275] width 740 height 372
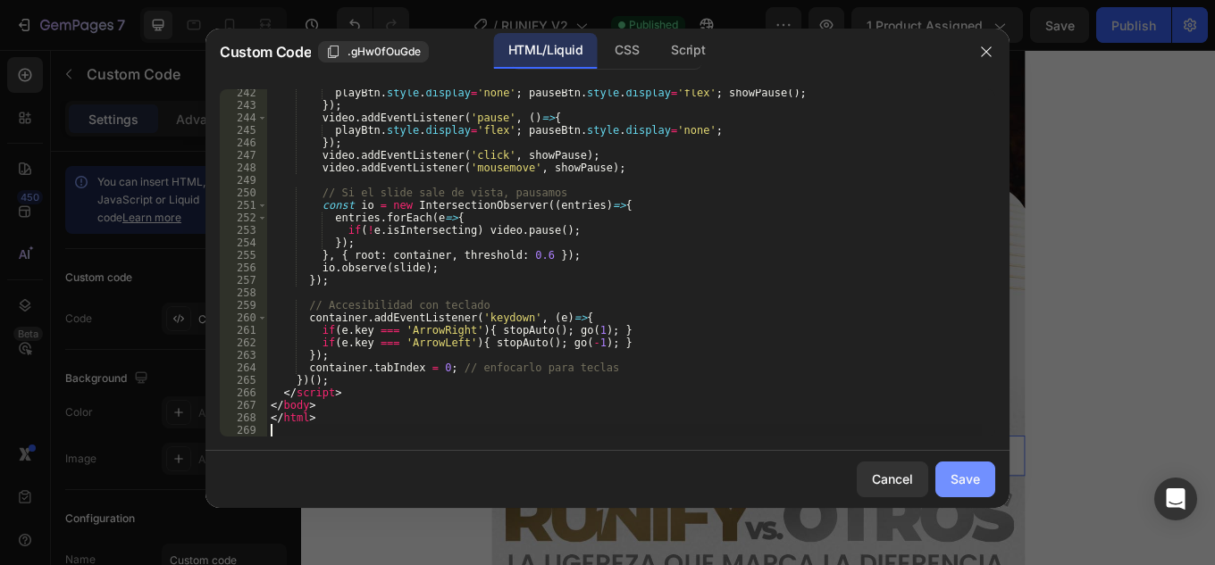
click at [970, 478] on div "Save" at bounding box center [964, 479] width 29 height 19
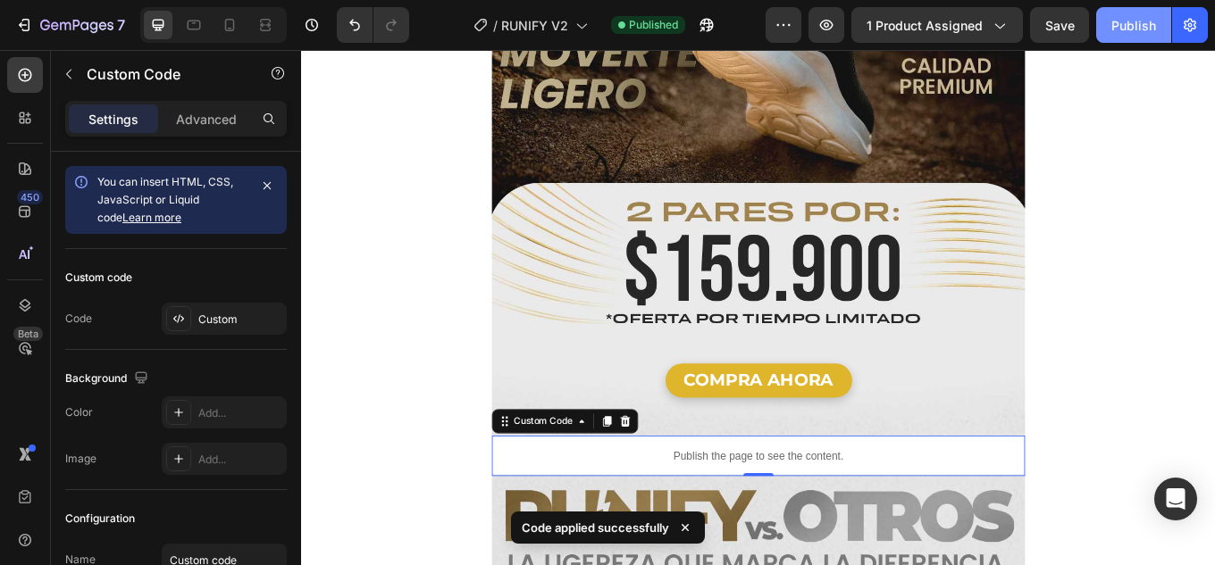
click at [1137, 21] on div "Publish" at bounding box center [1133, 25] width 45 height 19
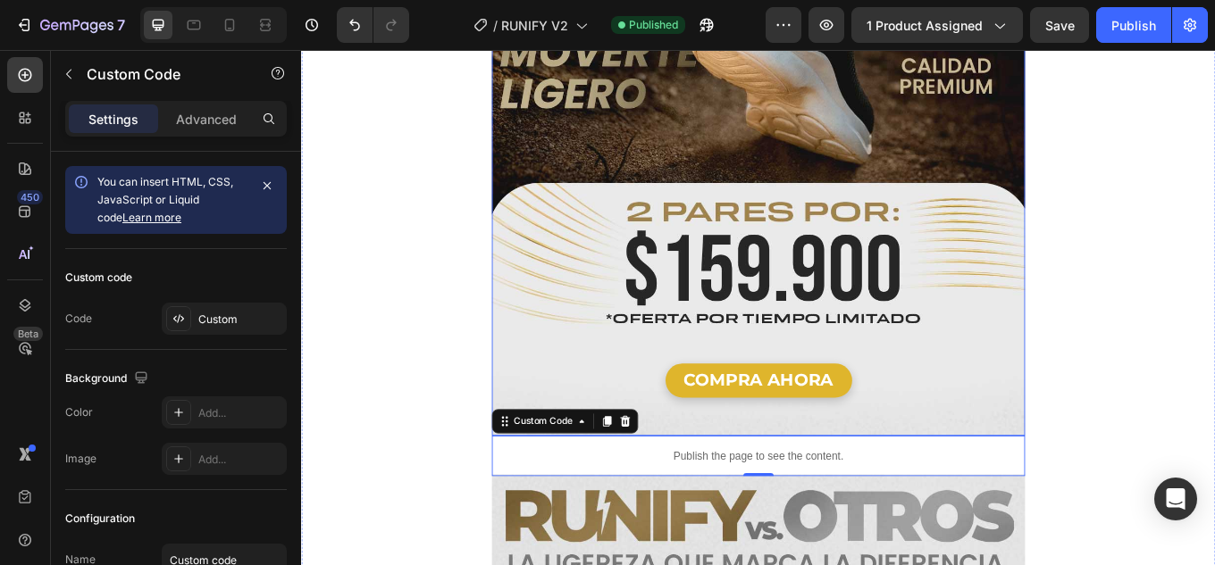
scroll to position [2870, 0]
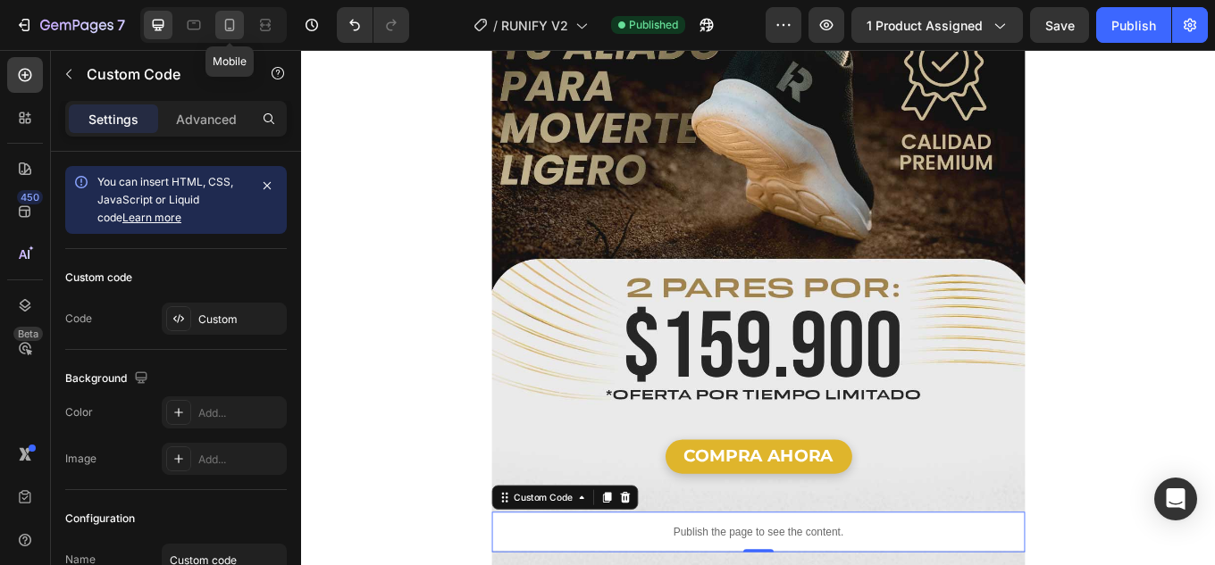
click at [228, 25] on icon at bounding box center [230, 25] width 18 height 18
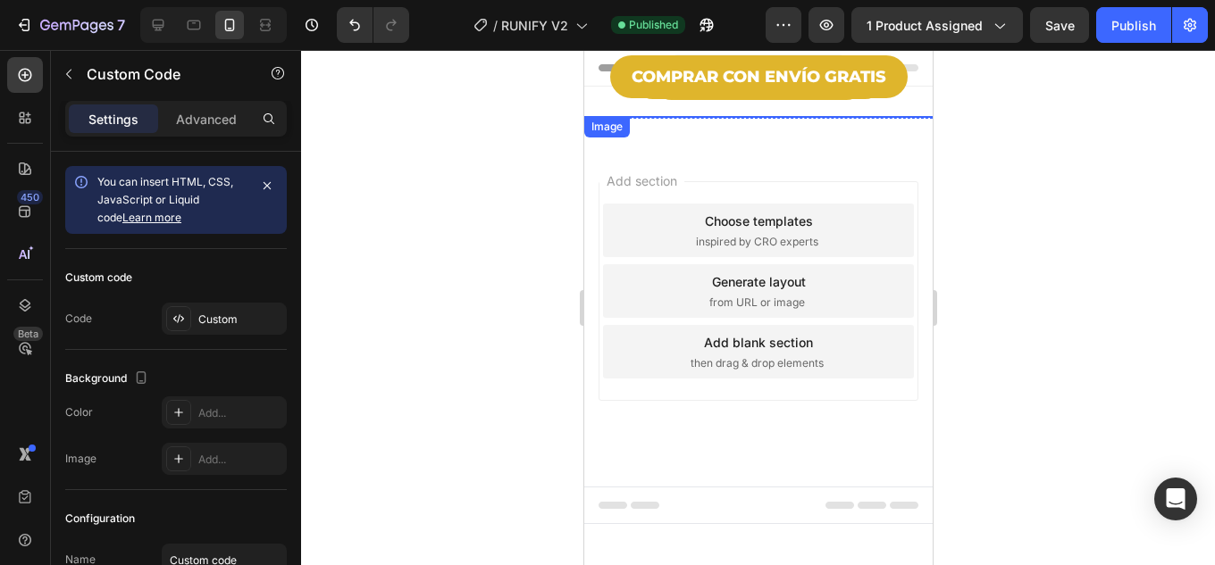
scroll to position [1697, 0]
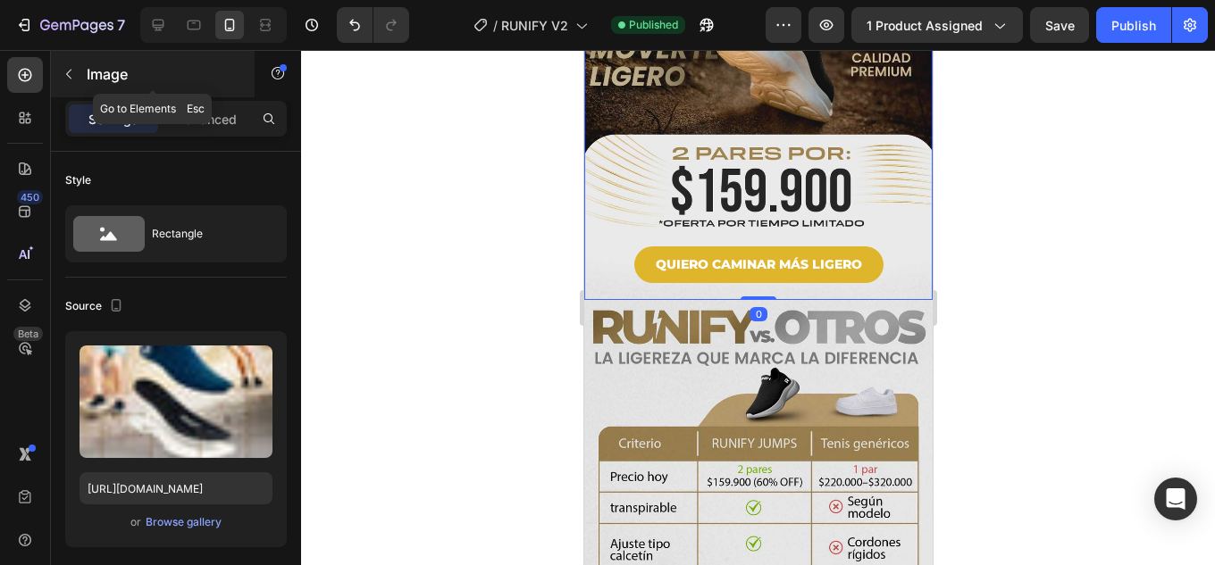
click at [64, 70] on icon "button" at bounding box center [69, 74] width 14 height 14
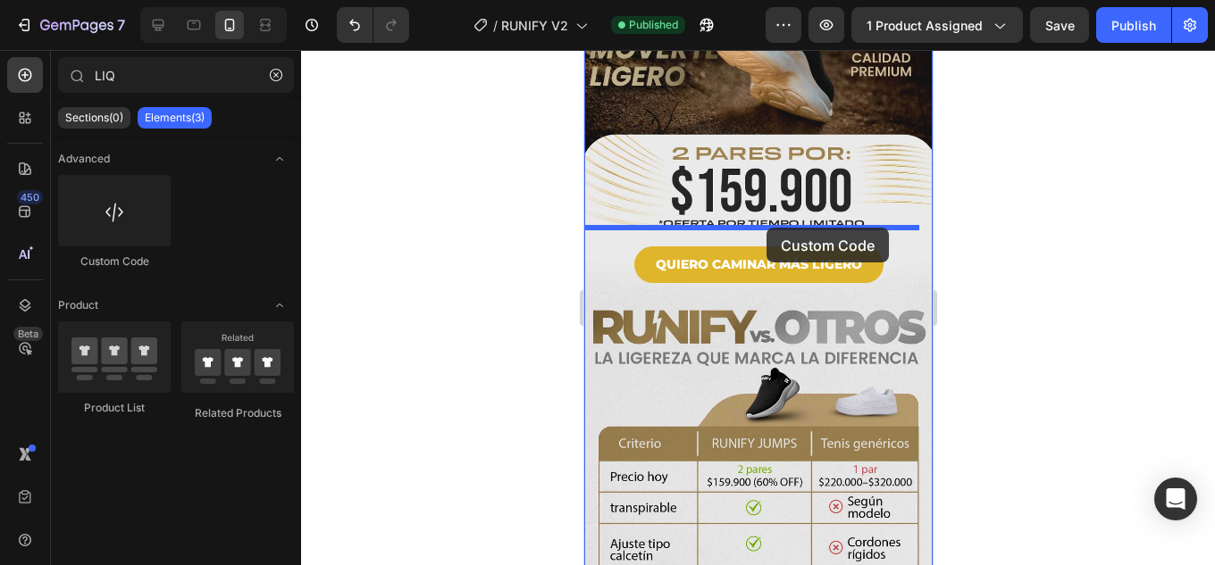
drag, startPoint x: 692, startPoint y: 273, endPoint x: 766, endPoint y: 227, distance: 87.5
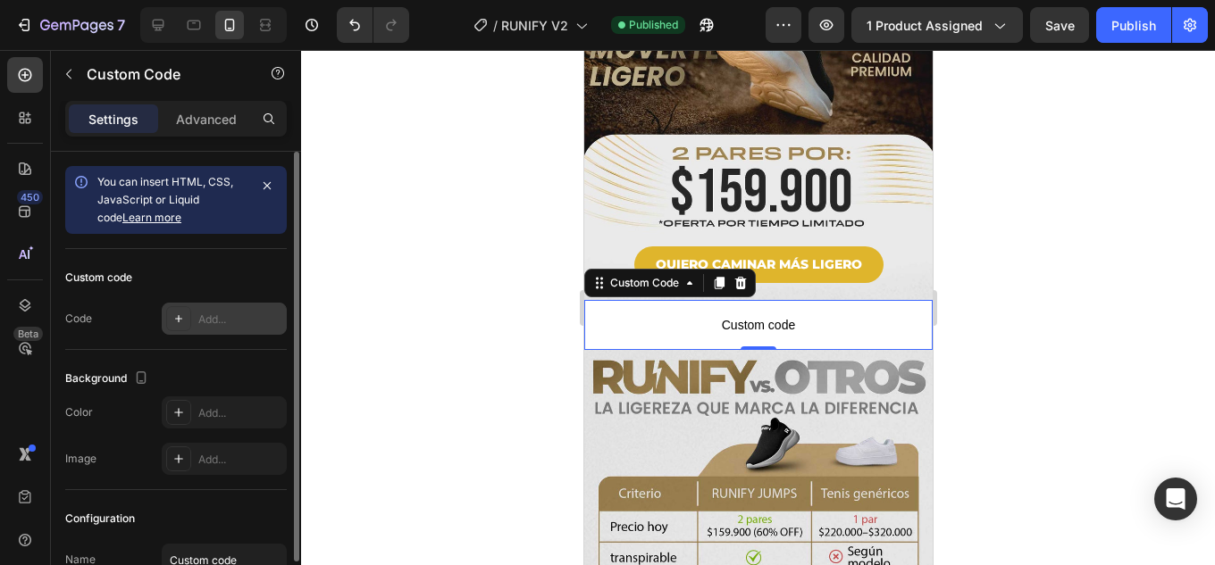
click at [219, 313] on div "Add..." at bounding box center [240, 320] width 84 height 16
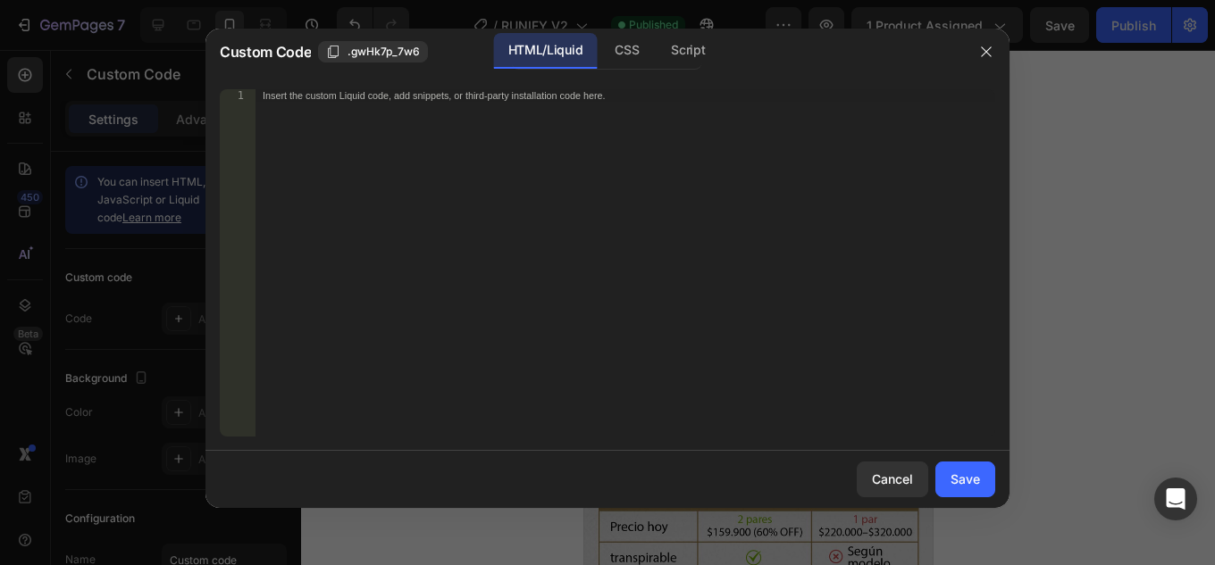
click at [515, 167] on div "Insert the custom Liquid code, add snippets, or third-party installation code h…" at bounding box center [625, 275] width 740 height 372
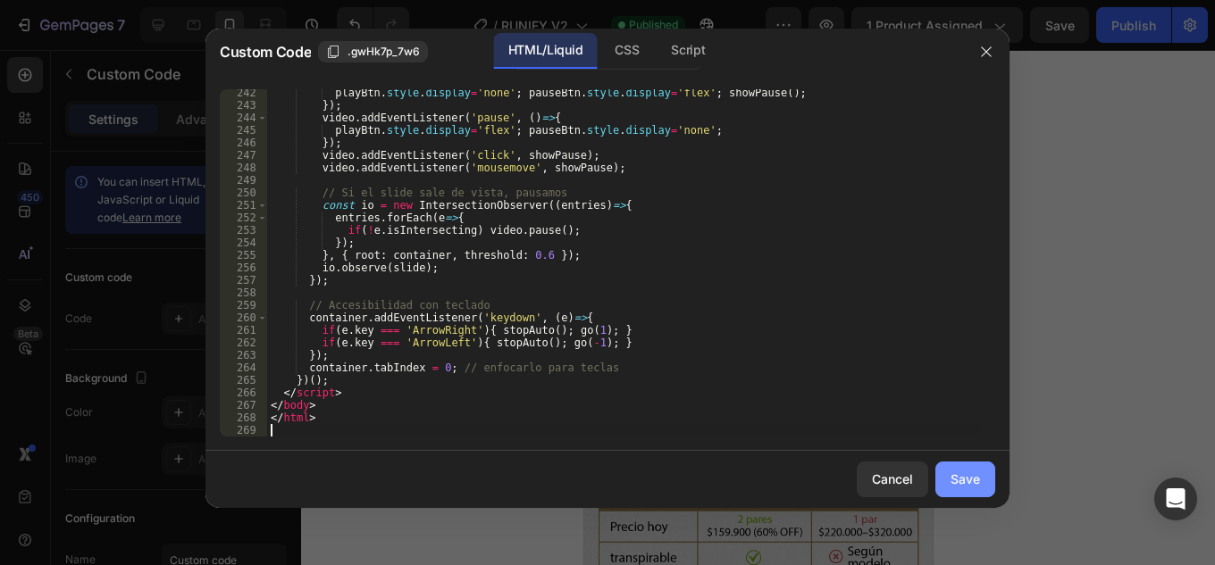
click at [969, 474] on div "Save" at bounding box center [964, 479] width 29 height 19
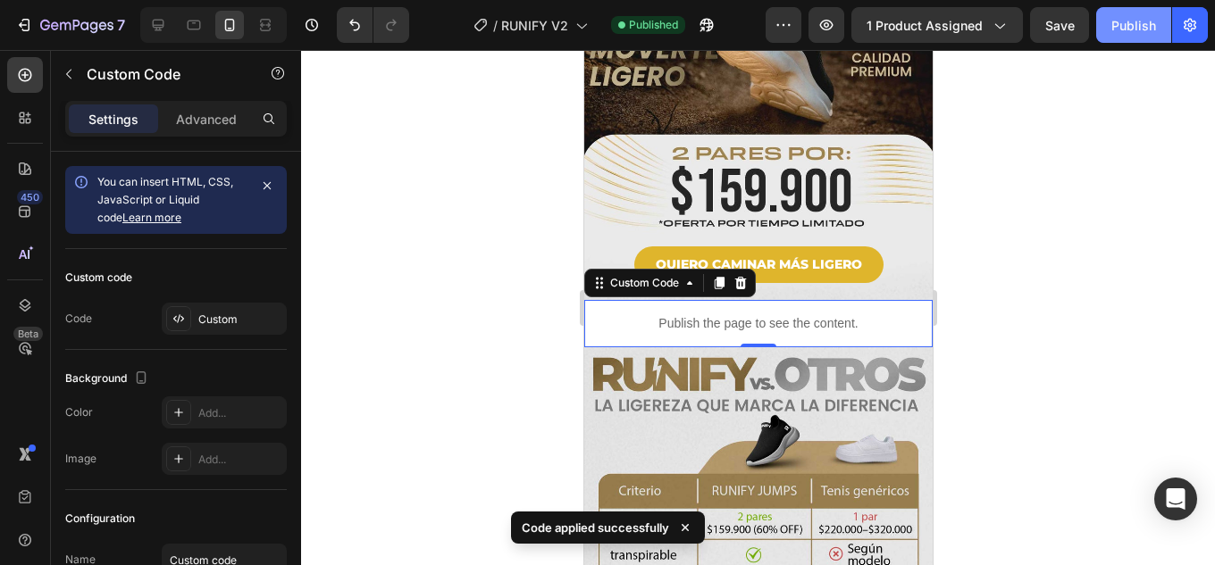
click at [1131, 28] on div "Publish" at bounding box center [1133, 25] width 45 height 19
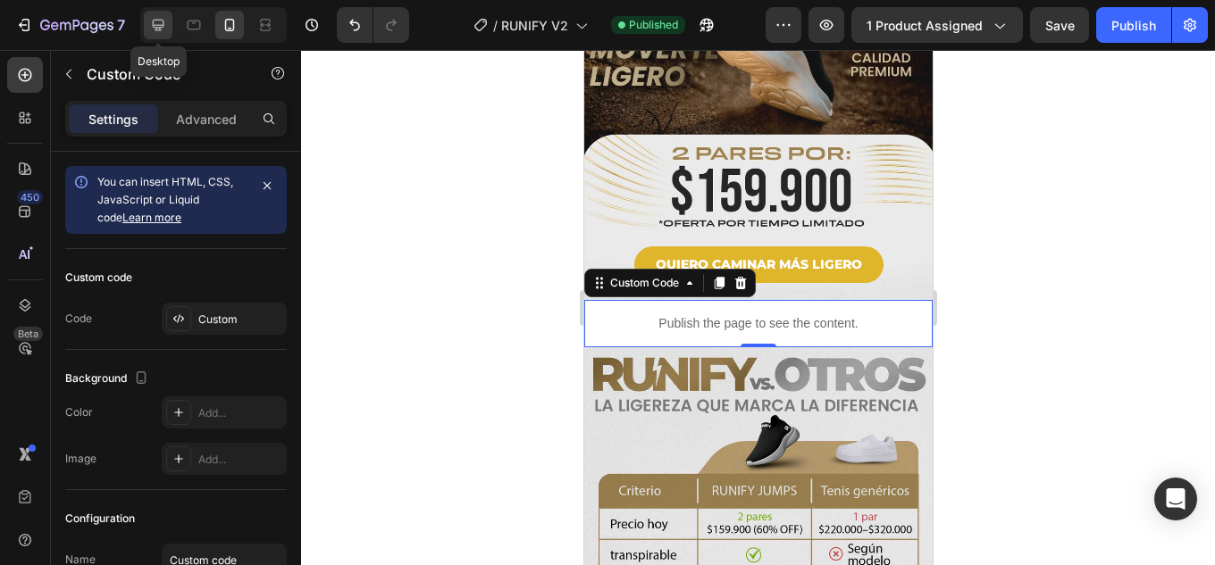
click at [156, 21] on icon at bounding box center [158, 25] width 18 height 18
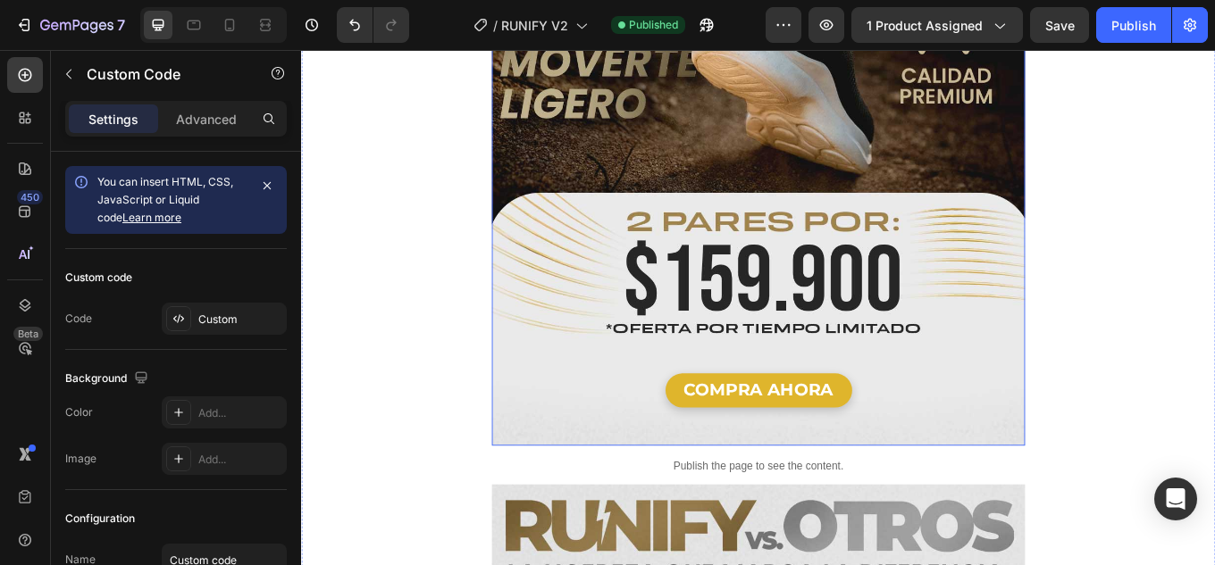
scroll to position [3216, 0]
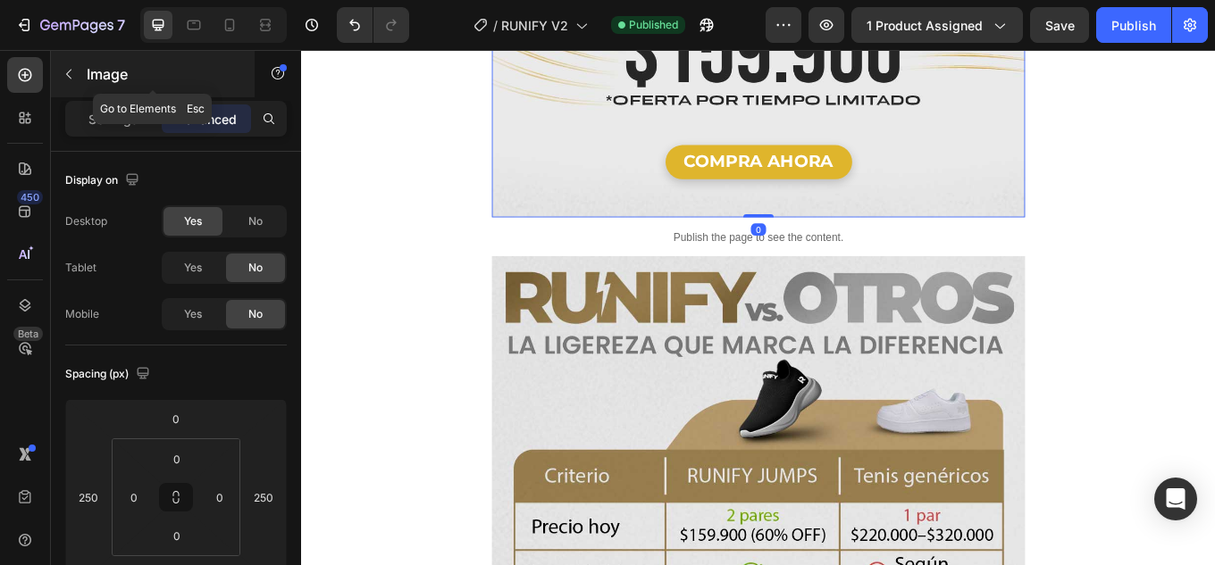
click at [65, 68] on icon "button" at bounding box center [69, 74] width 14 height 14
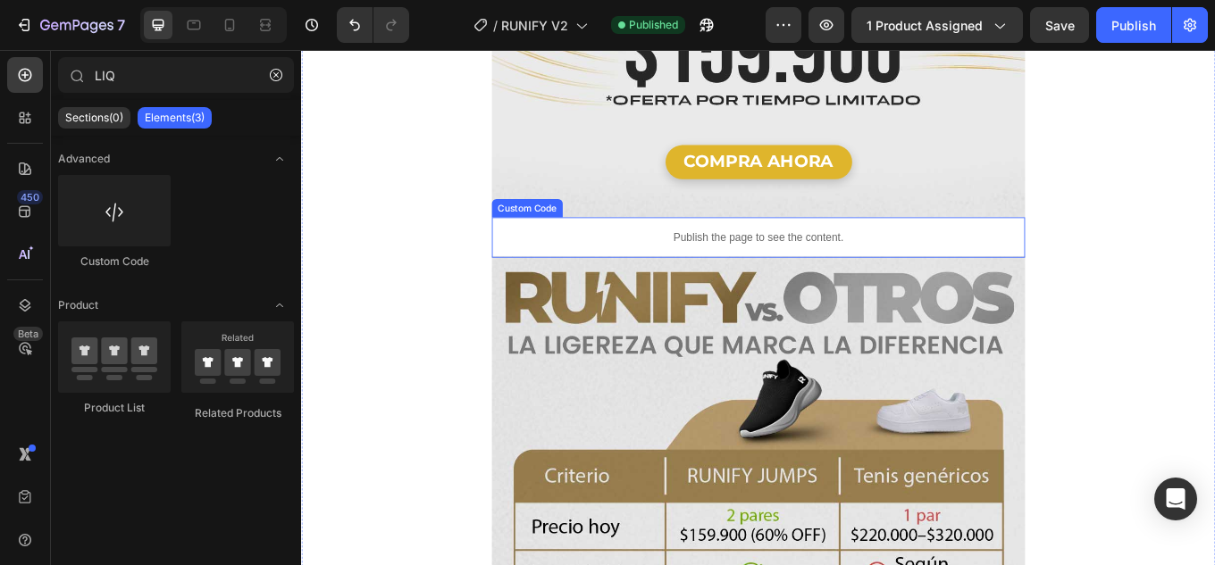
click at [697, 261] on p "Publish the page to see the content." at bounding box center [836, 270] width 625 height 19
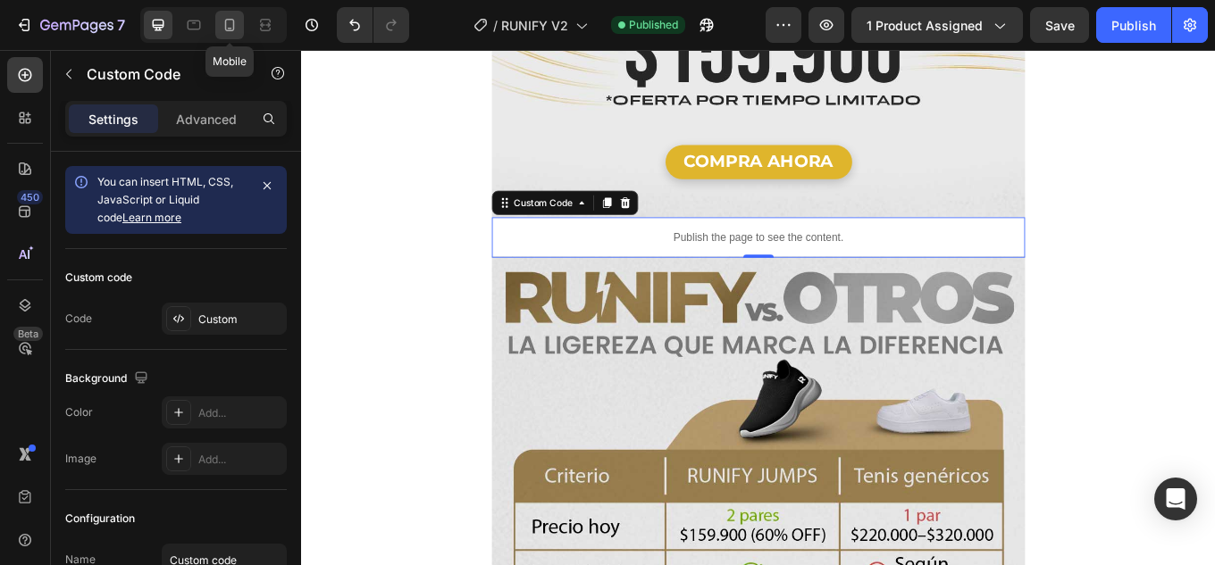
click at [230, 24] on icon at bounding box center [230, 25] width 18 height 18
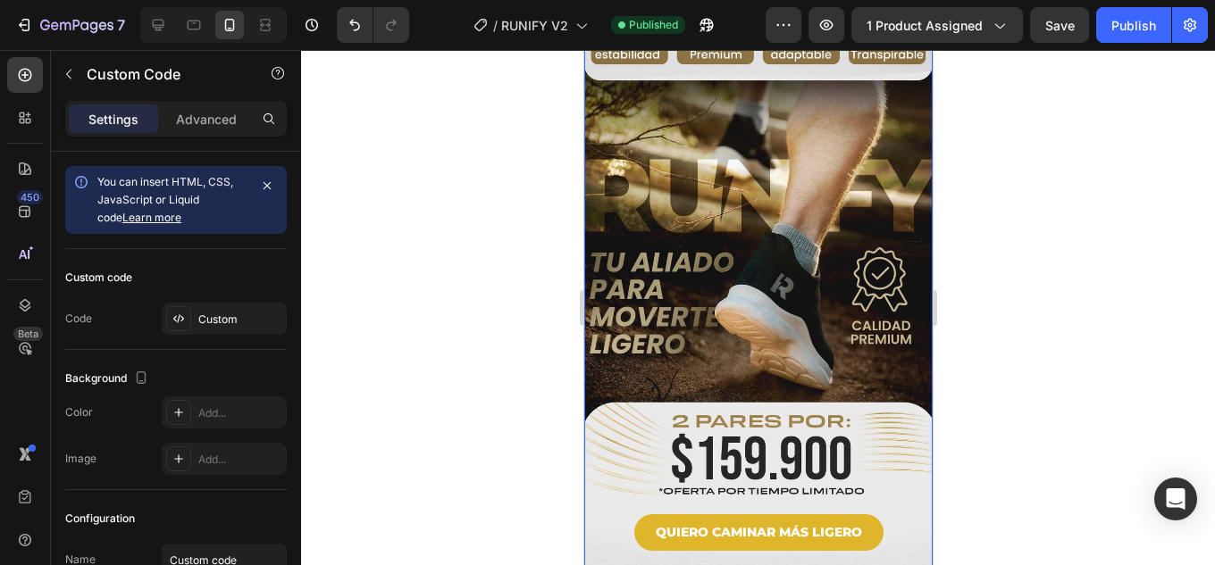
scroll to position [1608, 0]
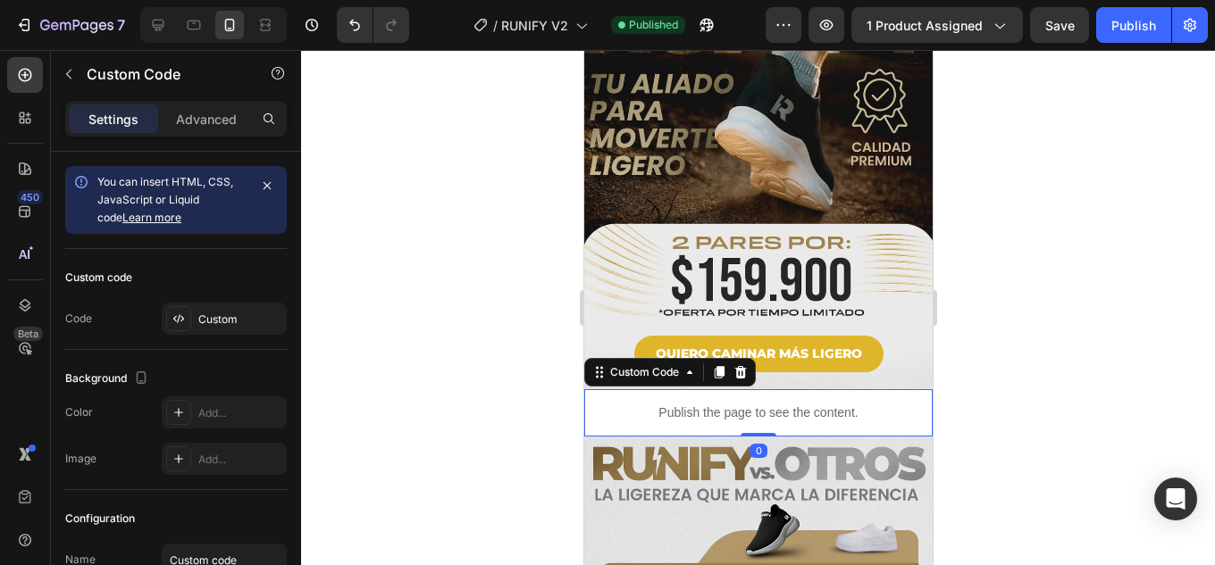
click at [818, 404] on p "Publish the page to see the content." at bounding box center [757, 413] width 348 height 19
click at [640, 364] on div "Custom Code" at bounding box center [644, 372] width 76 height 16
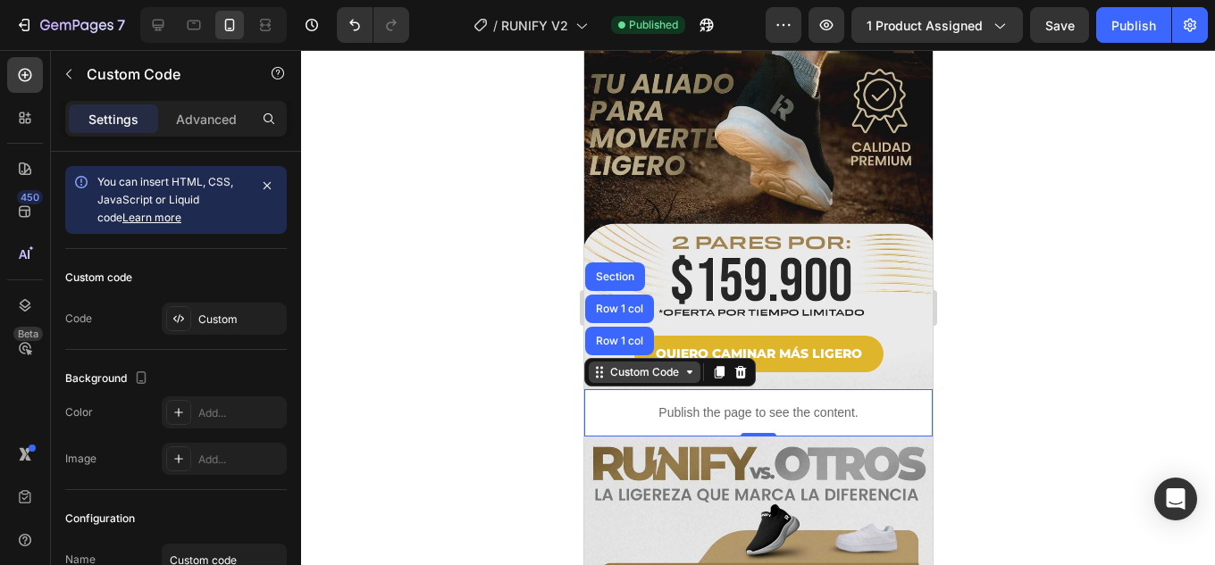
click at [645, 364] on div "Custom Code" at bounding box center [644, 372] width 76 height 16
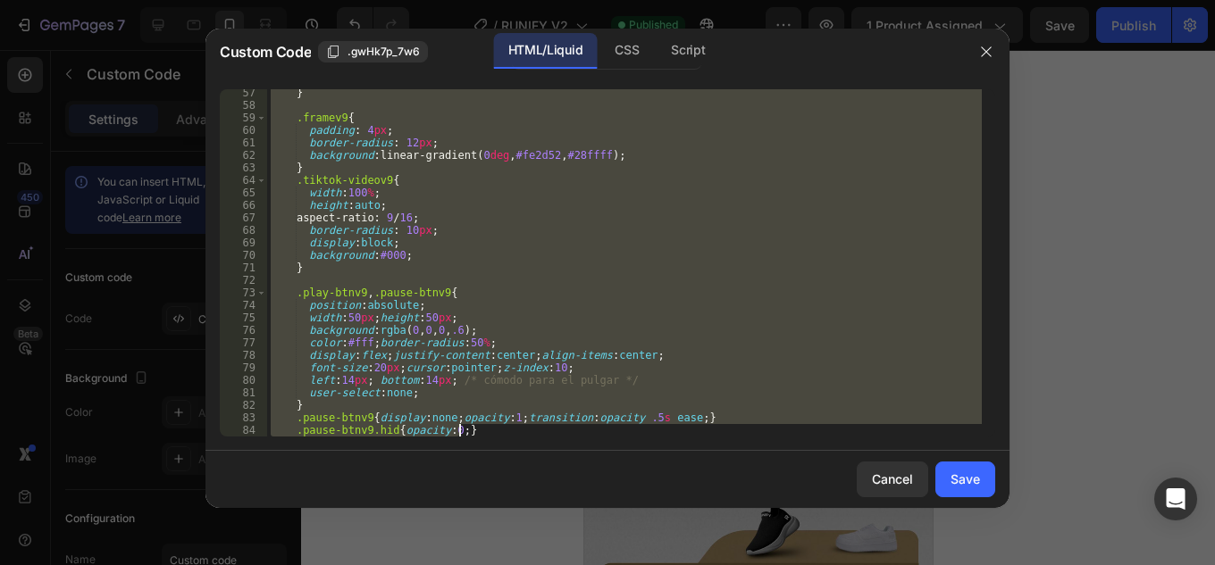
drag, startPoint x: 302, startPoint y: 108, endPoint x: 656, endPoint y: 566, distance: 578.9
click at [656, 0] on html "7 Version history / RUNIFY V2 Published Preview 1 product assigned Save Publish…" at bounding box center [607, 0] width 1215 height 0
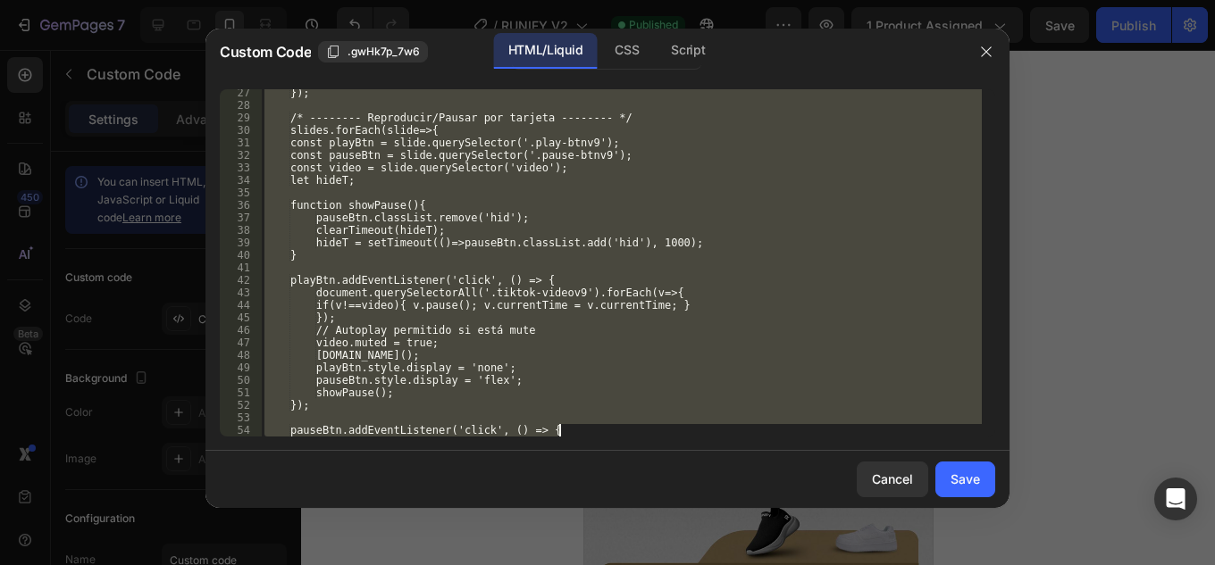
scroll to position [753, 0]
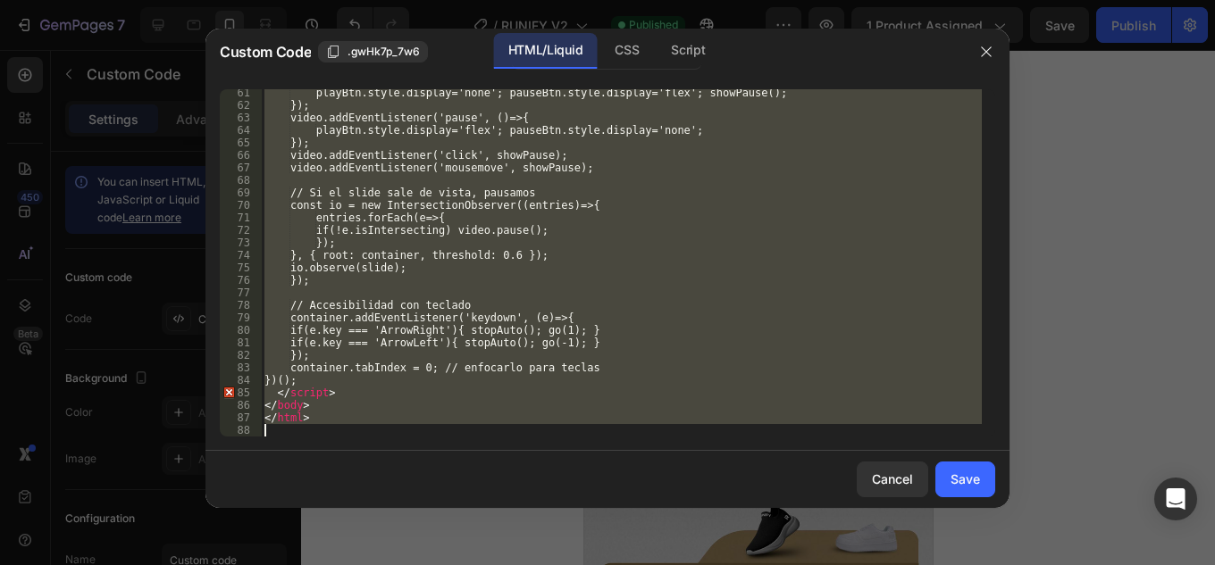
drag, startPoint x: 275, startPoint y: 95, endPoint x: 730, endPoint y: 527, distance: 627.4
click at [774, 0] on html "7 Version history / RUNIFY V2 Published Preview 1 product assigned Save Publish…" at bounding box center [607, 0] width 1215 height 0
type textarea "<!"
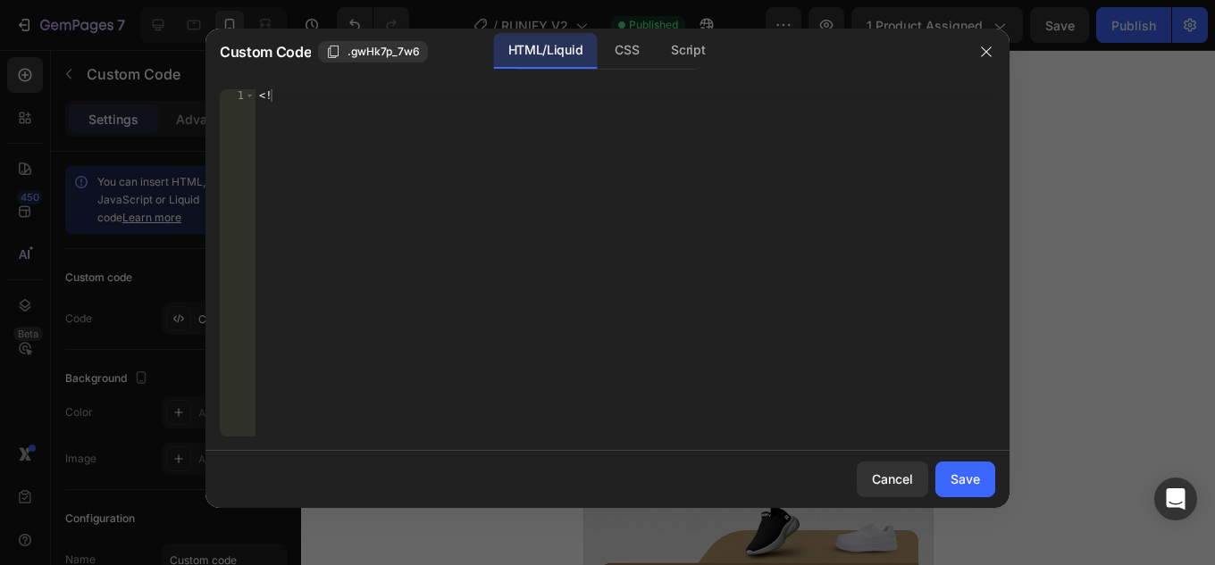
drag, startPoint x: 298, startPoint y: 86, endPoint x: 233, endPoint y: 86, distance: 65.2
click at [233, 86] on div "<! 1 < ! הההההההההההההההההההההההההההההההההההההההההההההההההההההההההההההההההההההה…" at bounding box center [607, 263] width 804 height 376
drag, startPoint x: 299, startPoint y: 96, endPoint x: 228, endPoint y: 96, distance: 71.5
click at [228, 96] on div "<! 1 < ! הההההההההההההההההההההההההההההההההההההההההההההההההההההההההההההההההההההה…" at bounding box center [607, 262] width 775 height 347
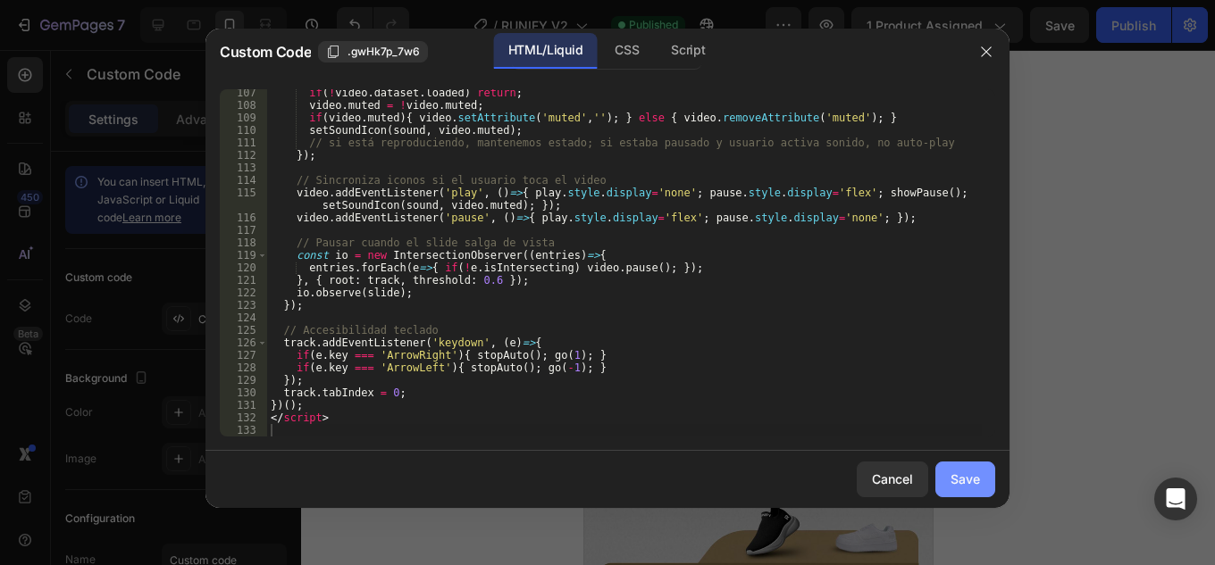
click at [970, 473] on div "Save" at bounding box center [964, 479] width 29 height 19
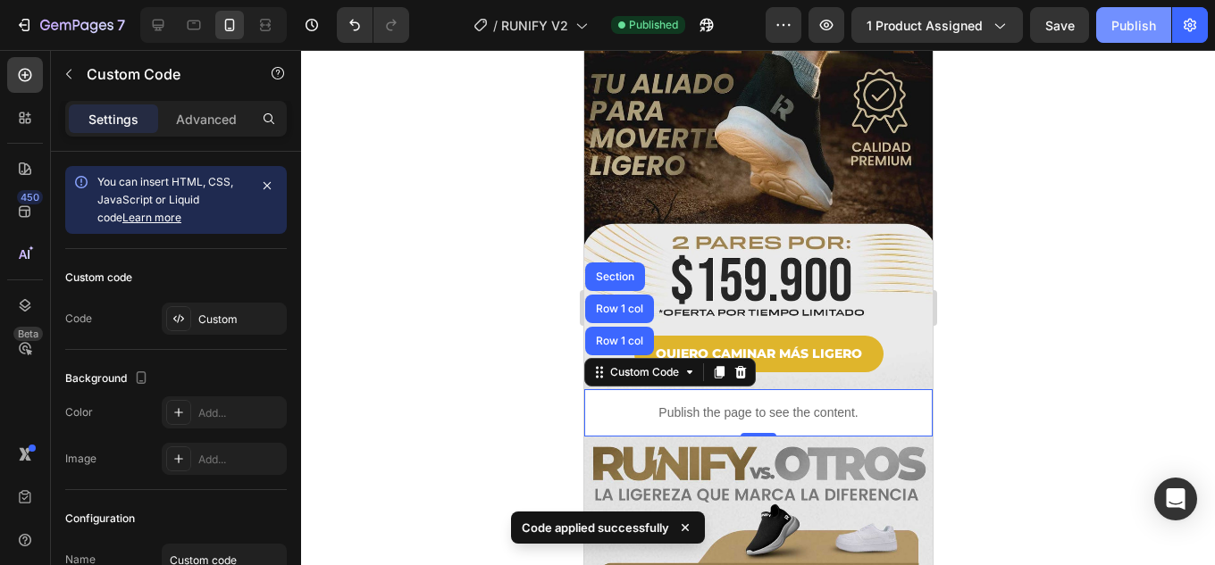
click at [1134, 28] on div "Publish" at bounding box center [1133, 25] width 45 height 19
click at [1141, 30] on div "Publish" at bounding box center [1133, 25] width 45 height 19
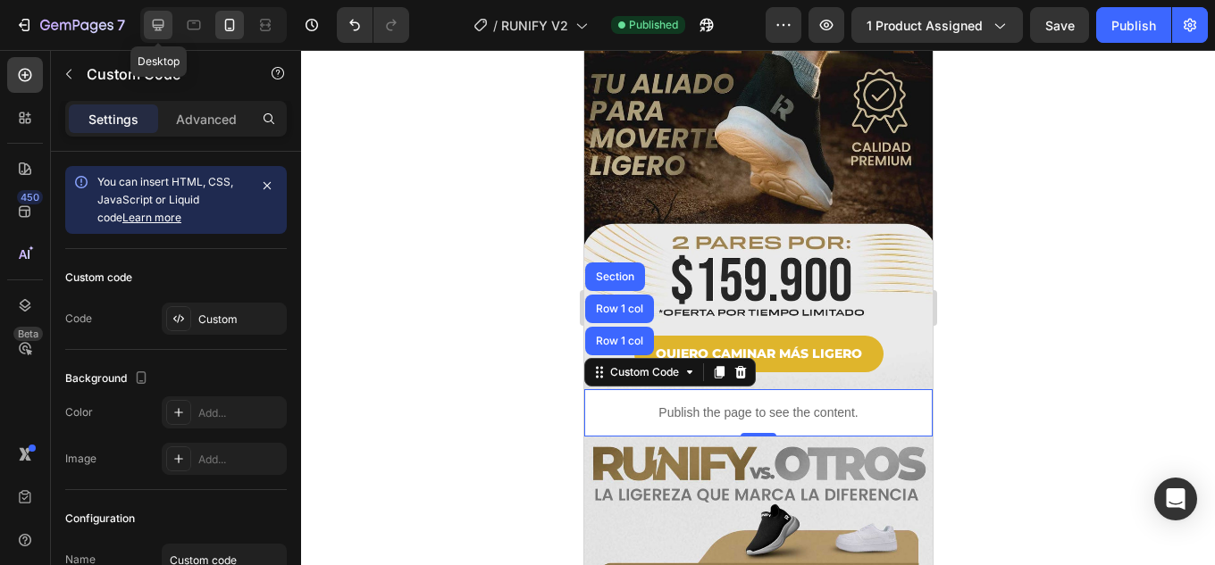
click at [161, 25] on icon at bounding box center [159, 26] width 12 height 12
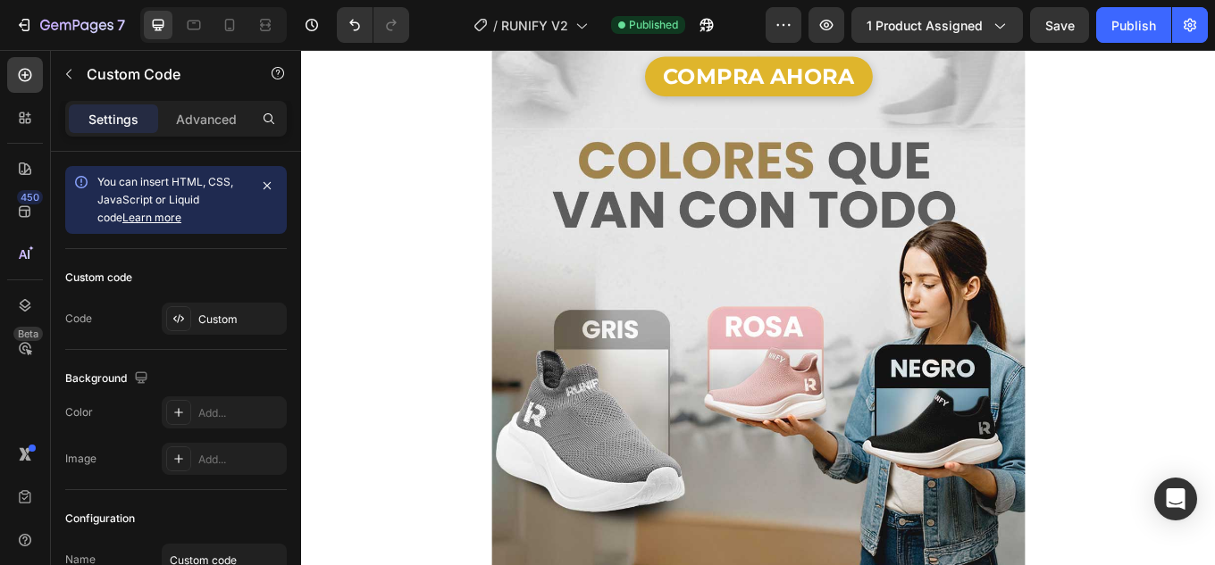
scroll to position [893, 0]
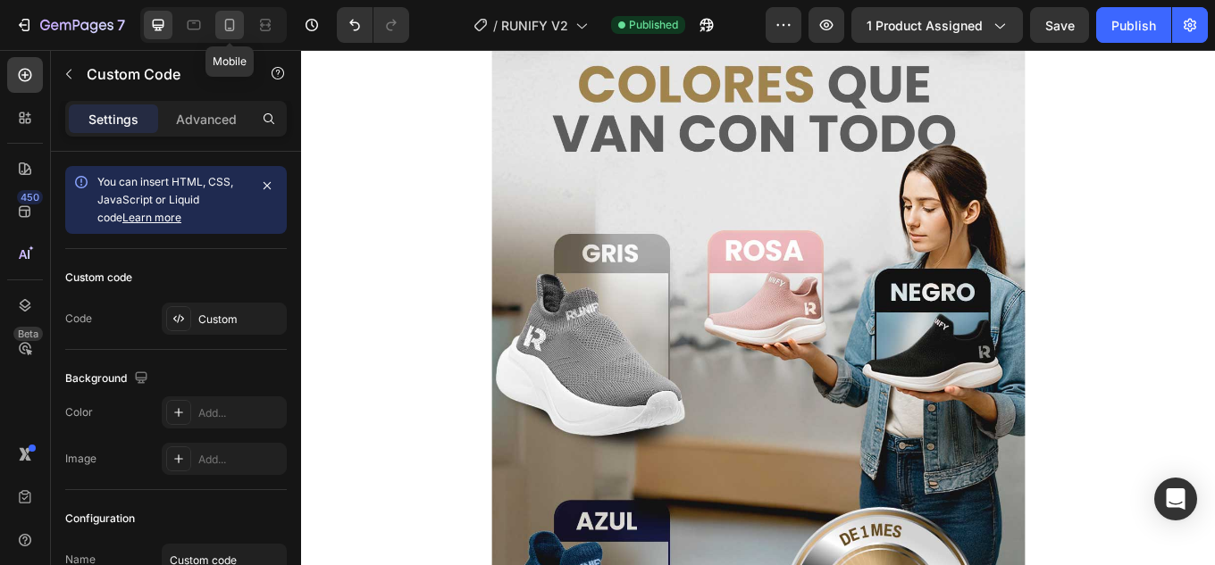
click at [221, 20] on icon at bounding box center [230, 25] width 18 height 18
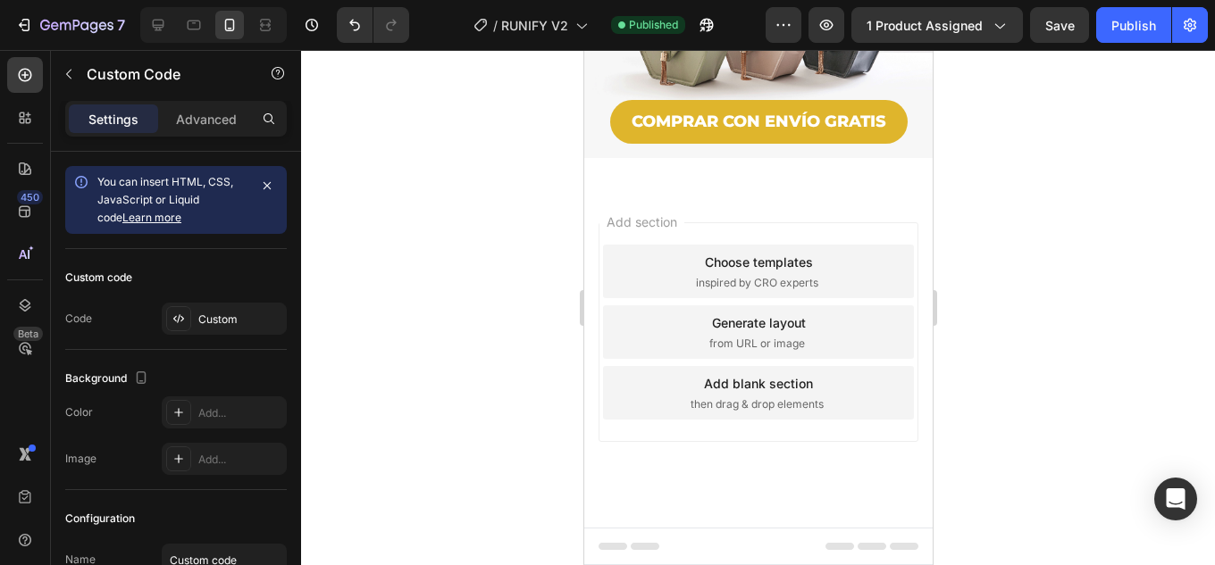
scroll to position [1544, 0]
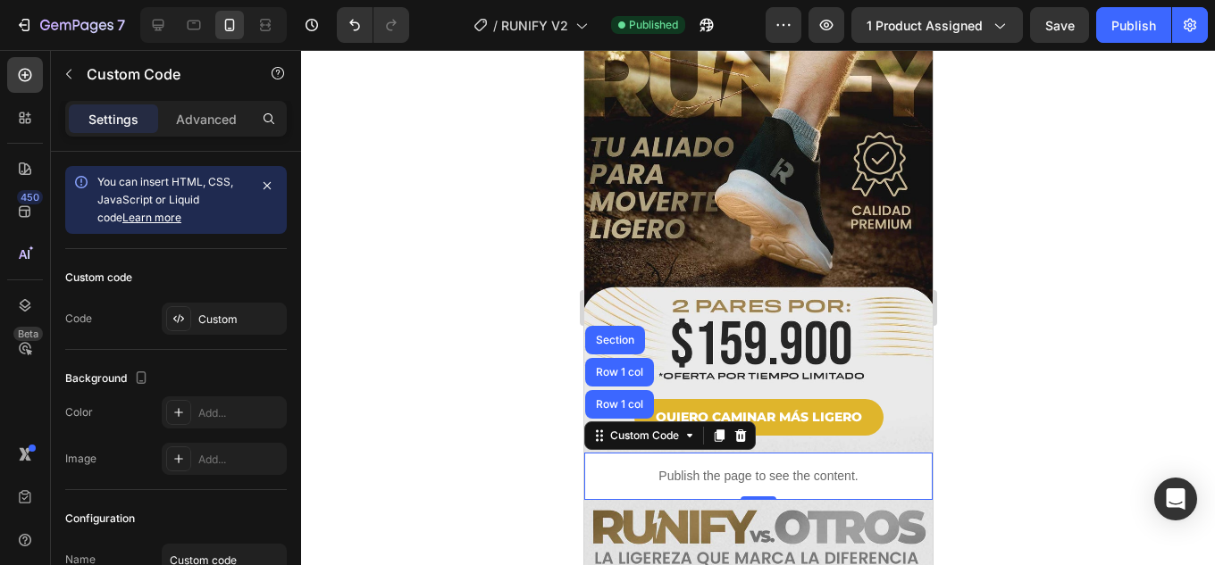
click at [850, 467] on p "Publish the page to see the content." at bounding box center [757, 476] width 348 height 19
click at [210, 317] on div "Custom" at bounding box center [240, 320] width 84 height 16
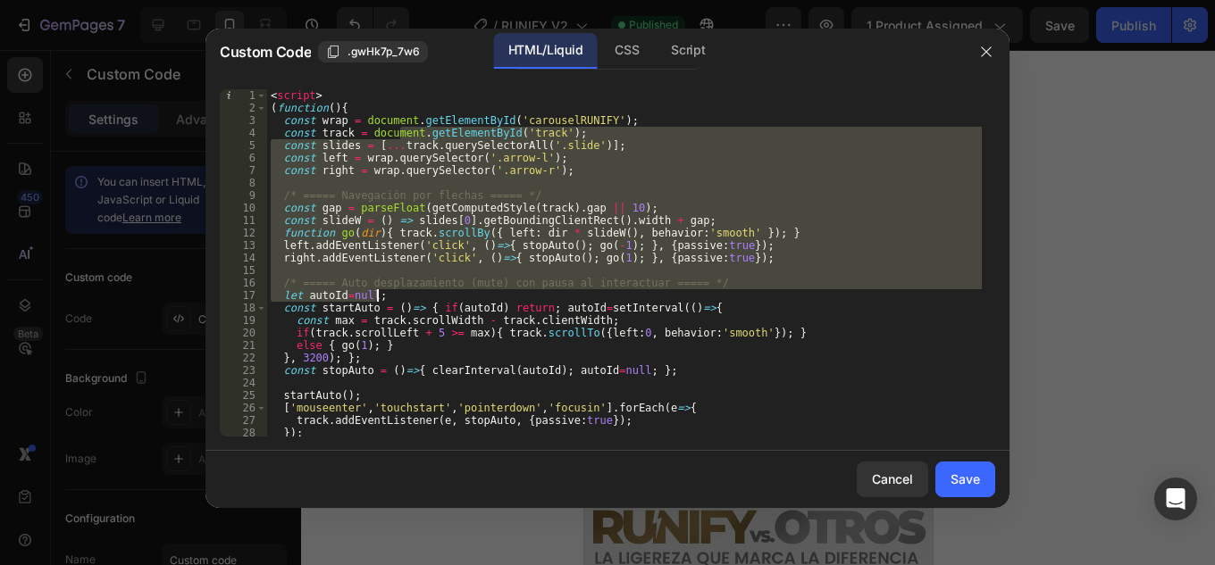
drag, startPoint x: 403, startPoint y: 129, endPoint x: 582, endPoint y: 290, distance: 241.6
click at [582, 290] on div "< script > ( function ( ) { const wrap = document . getElementById ( 'carouselR…" at bounding box center [624, 275] width 715 height 372
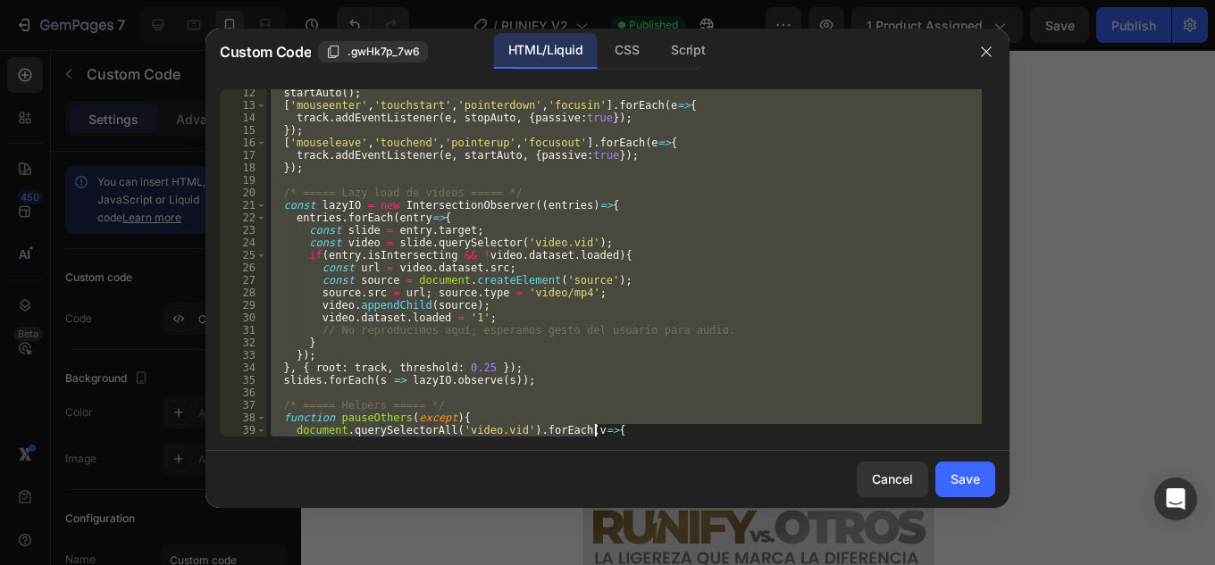
scroll to position [1166, 0]
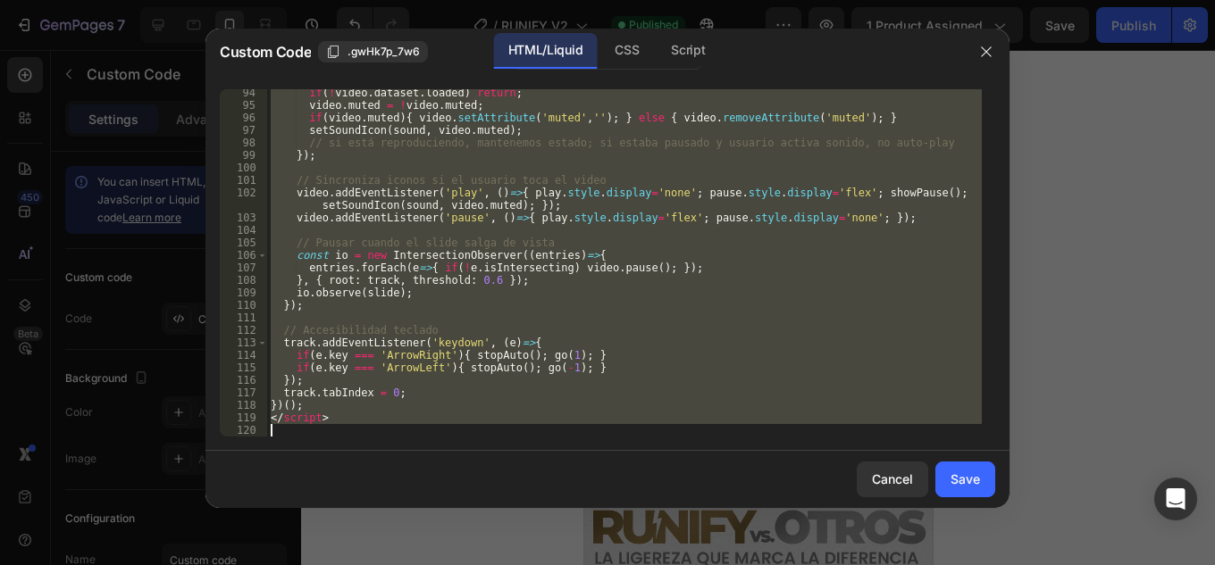
drag, startPoint x: 278, startPoint y: 96, endPoint x: 794, endPoint y: 557, distance: 692.7
click at [794, 557] on div "Custom Code .gwHk7p_7w6 HTML/Liquid CSS Script const track = docume 94 95 96 97…" at bounding box center [607, 282] width 1215 height 565
type textarea "<"
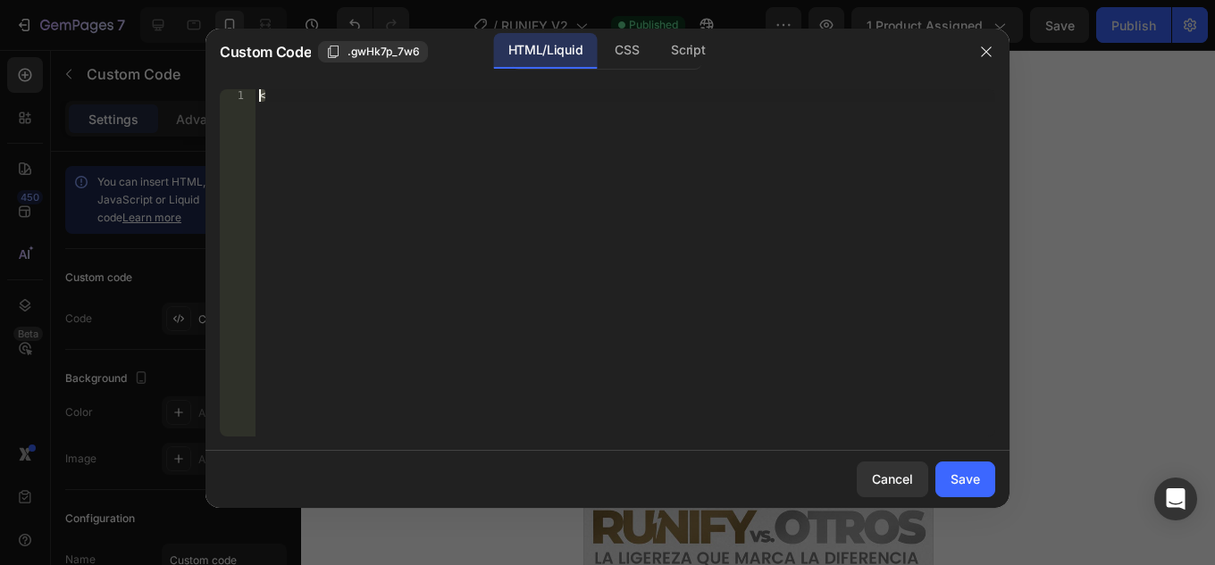
drag, startPoint x: 255, startPoint y: 96, endPoint x: 235, endPoint y: 93, distance: 20.9
click at [237, 92] on div "< 1 < ההההההההההההההההההההההההההההההההההההההההההההההההההההההההההההההההההההההההה…" at bounding box center [607, 262] width 775 height 347
drag, startPoint x: 314, startPoint y: 91, endPoint x: 313, endPoint y: 100, distance: 9.0
click at [314, 94] on div "<" at bounding box center [625, 262] width 740 height 347
paste textarea "</script>"
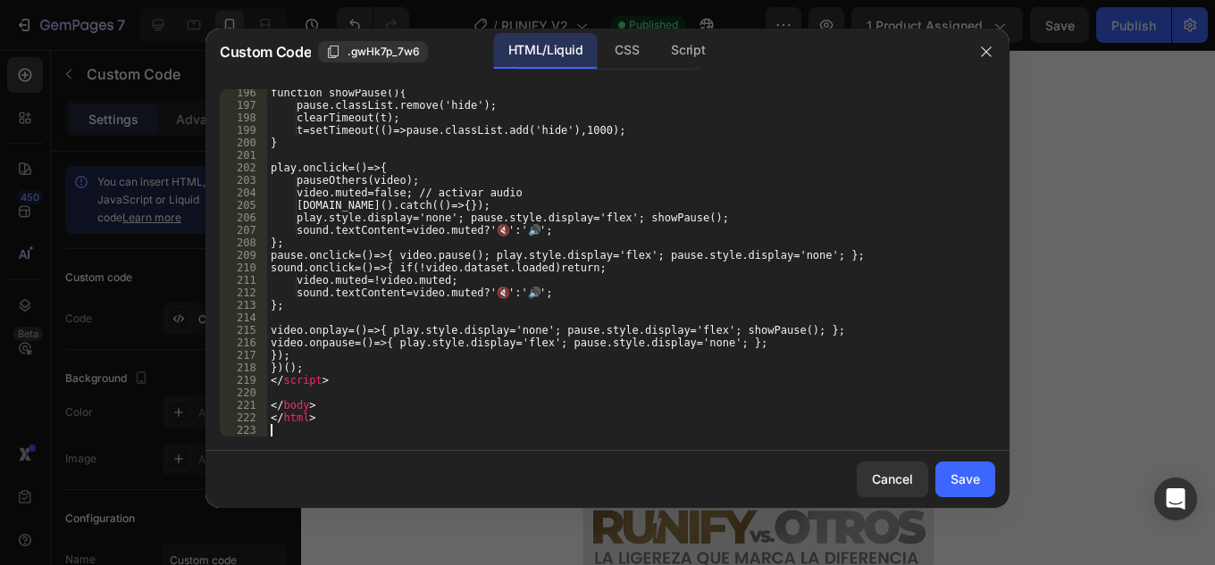
scroll to position [2441, 0]
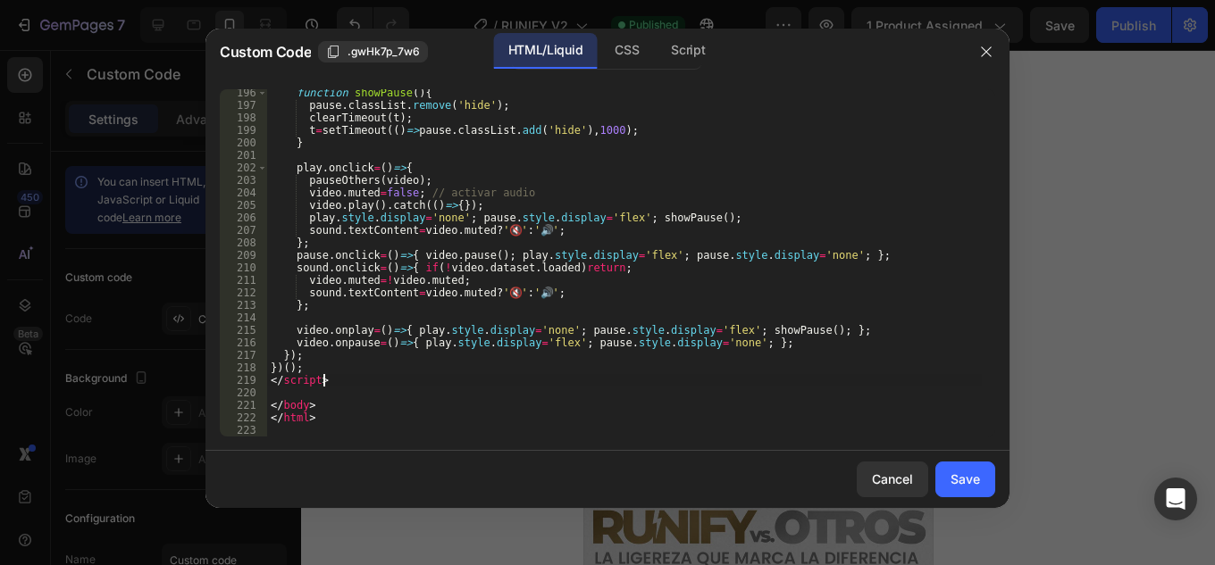
click at [782, 379] on div "function showPause ( ) { pause . classList . remove ( 'hide' ) ; clearTimeout (…" at bounding box center [624, 273] width 715 height 372
click at [469, 402] on div "function showPause ( ) { pause . classList . remove ( 'hide' ) ; clearTimeout (…" at bounding box center [624, 273] width 715 height 372
click at [426, 422] on div "function showPause ( ) { pause . classList . remove ( 'hide' ) ; clearTimeout (…" at bounding box center [624, 273] width 715 height 372
type textarea "</html>"
click at [393, 435] on div "function showPause ( ) { pause . classList . remove ( 'hide' ) ; clearTimeout (…" at bounding box center [624, 273] width 715 height 372
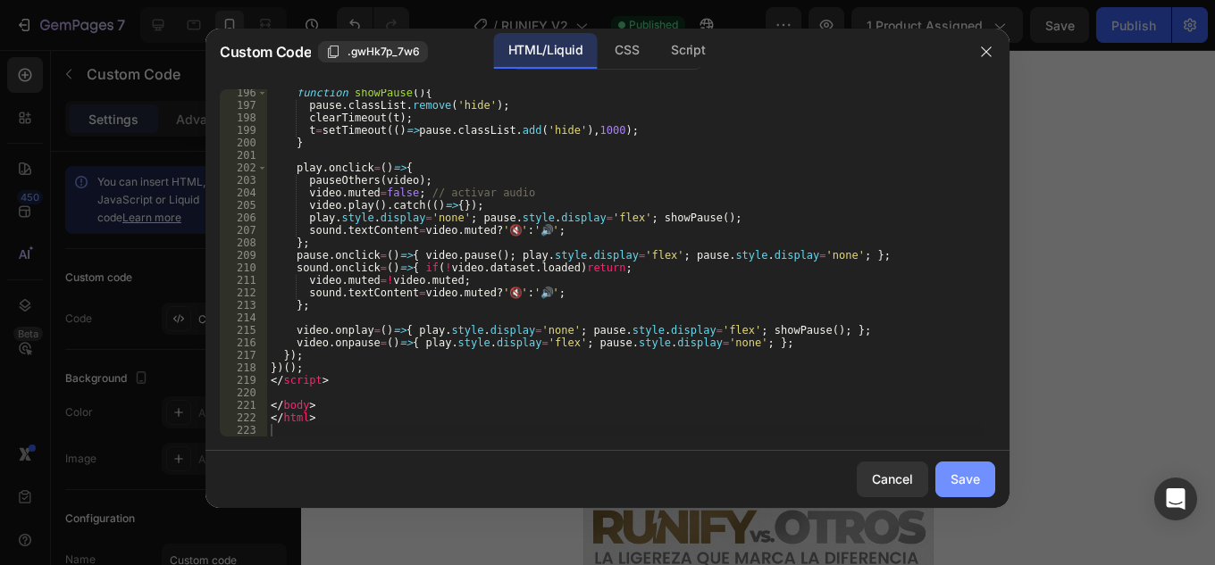
click at [972, 477] on div "Save" at bounding box center [964, 479] width 29 height 19
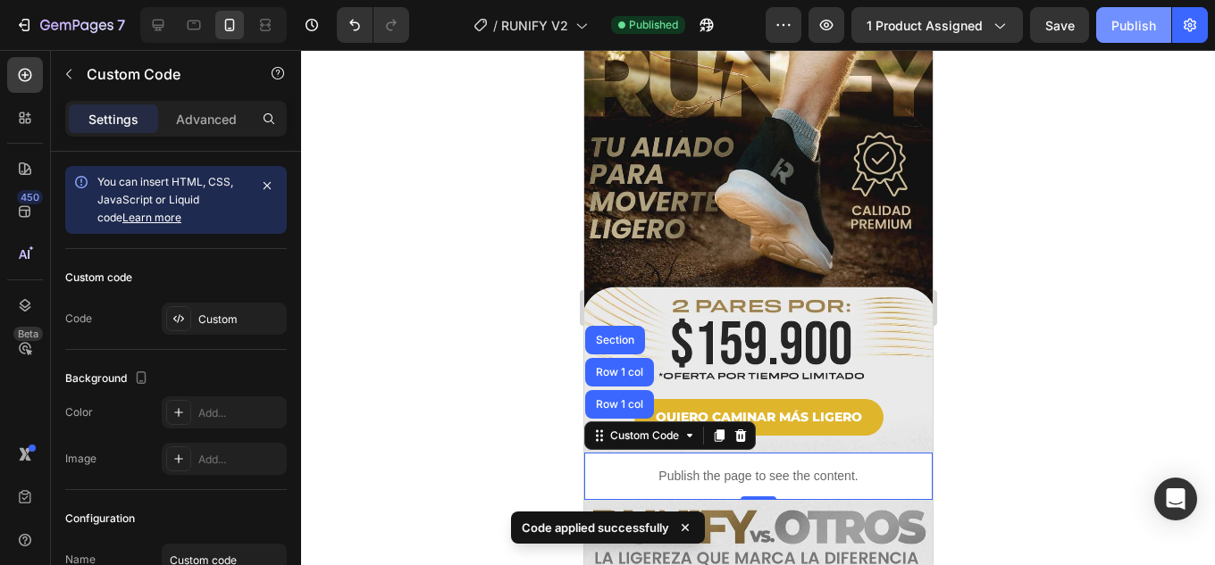
click at [1125, 31] on div "Publish" at bounding box center [1133, 25] width 45 height 19
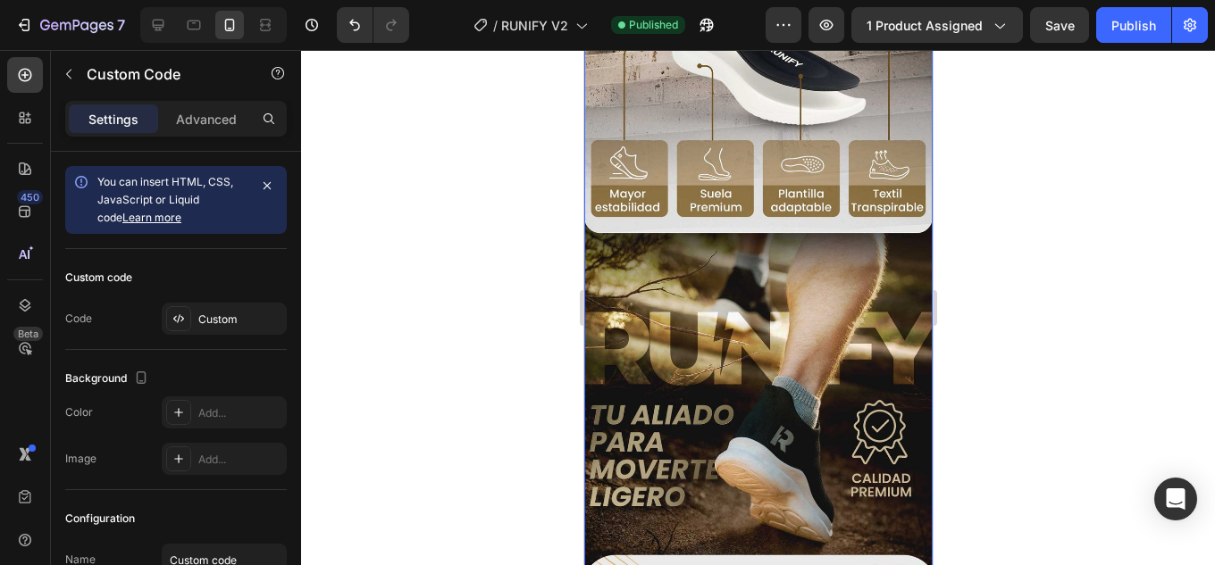
scroll to position [1098, 0]
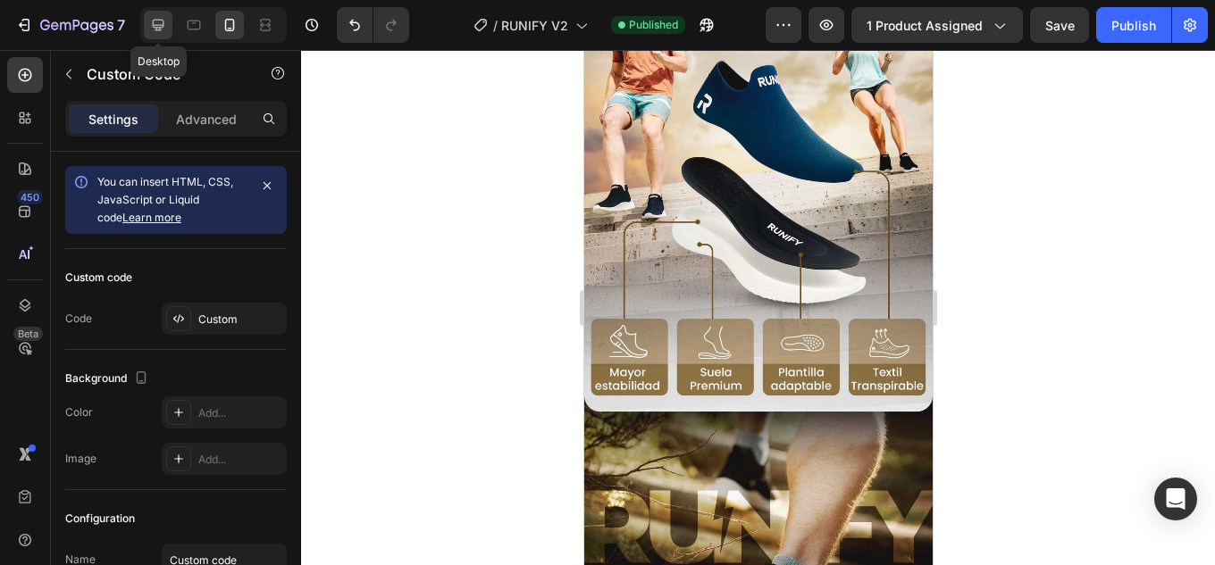
click at [157, 25] on icon at bounding box center [159, 26] width 12 height 12
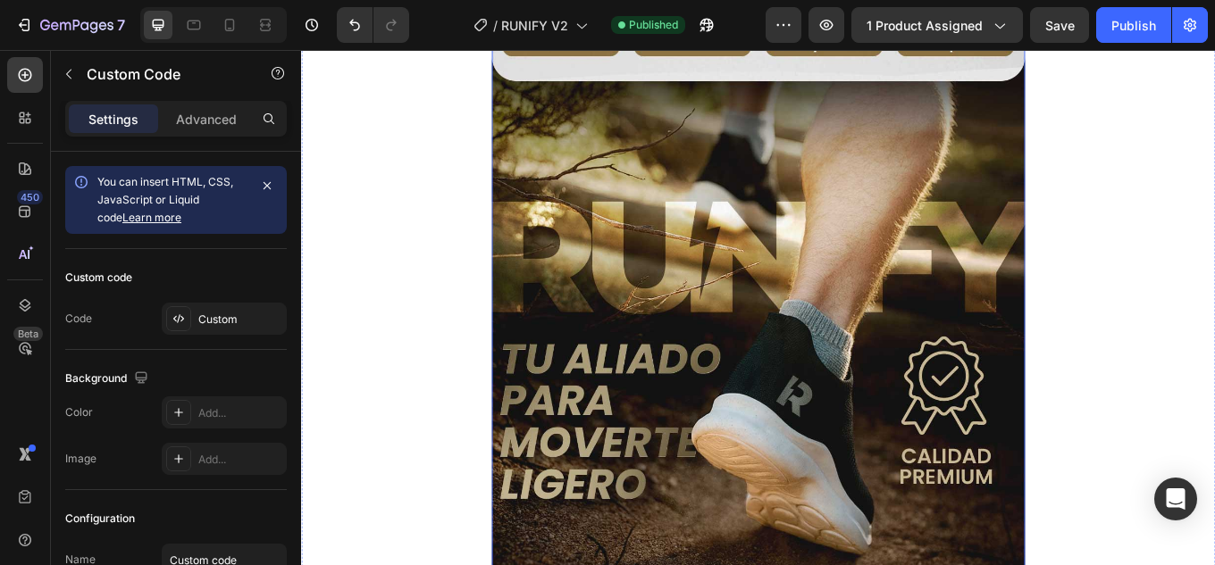
scroll to position [2948, 0]
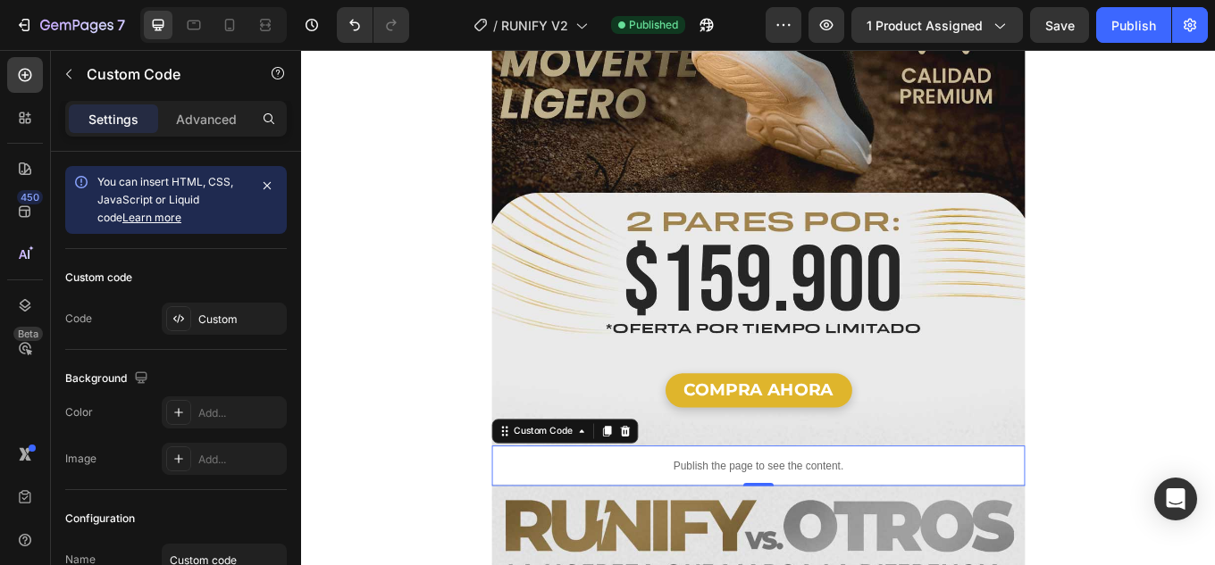
click at [903, 529] on p "Publish the page to see the content." at bounding box center [836, 538] width 625 height 19
click at [895, 529] on p "Publish the page to see the content." at bounding box center [836, 538] width 625 height 19
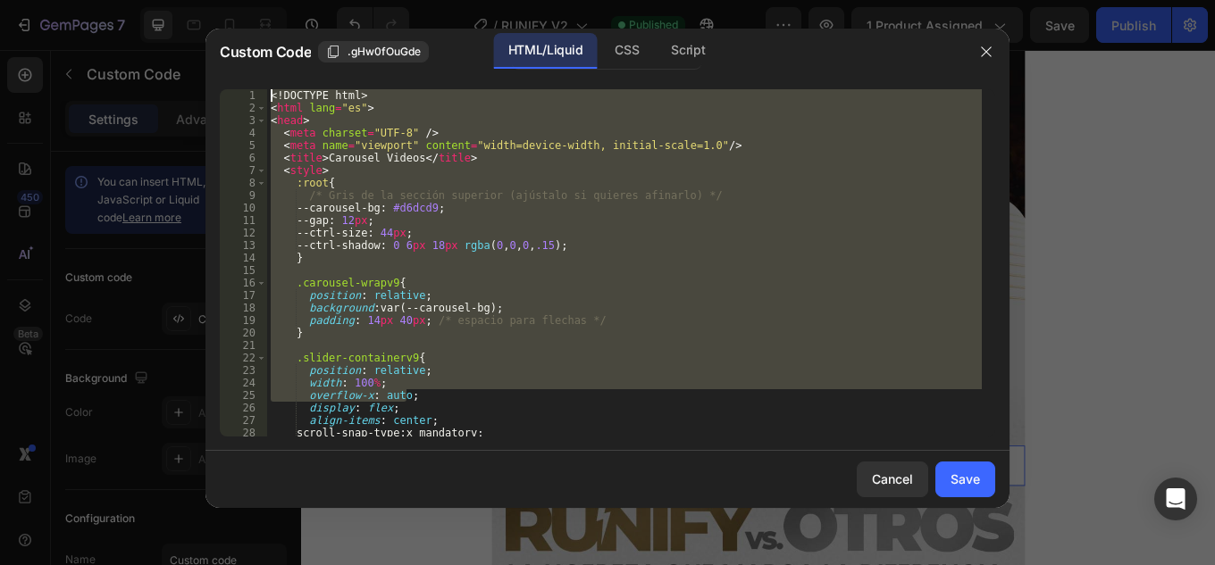
drag, startPoint x: 309, startPoint y: 283, endPoint x: 6, endPoint y: -78, distance: 471.1
click at [6, 0] on html "7 Version history / RUNIFY V2 Published Preview 1 product assigned Save Publish…" at bounding box center [607, 0] width 1215 height 0
type textarea "<!DOCTYPE html> <html lang="es">"
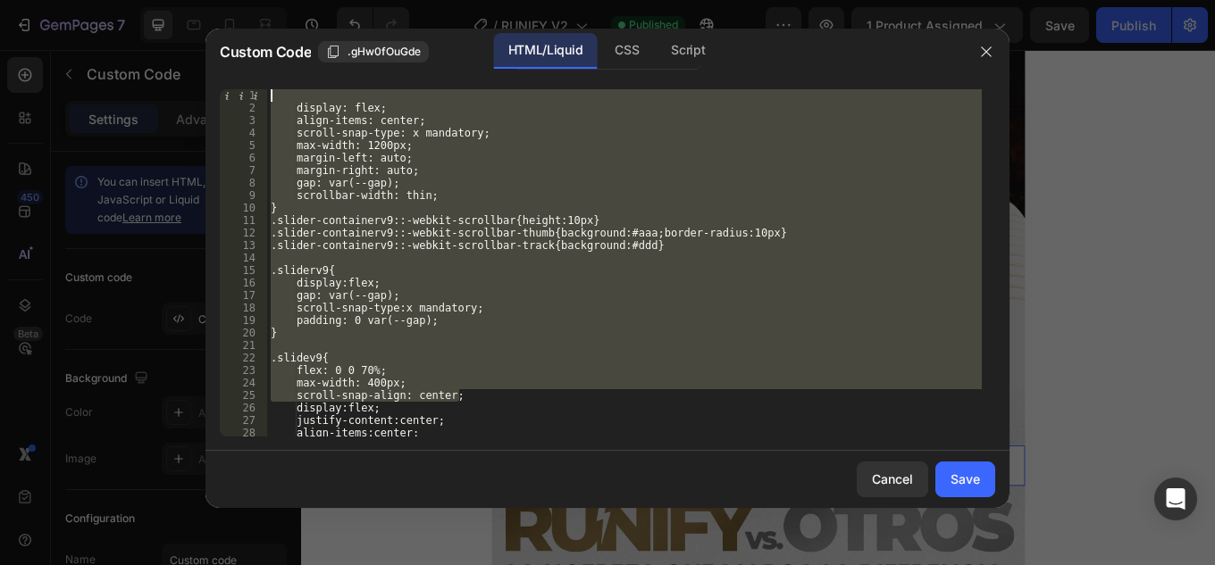
drag, startPoint x: 471, startPoint y: 351, endPoint x: 96, endPoint y: -78, distance: 569.1
click at [96, 0] on html "7 Version history / RUNIFY V2 Published Preview 1 product assigned Save Publish…" at bounding box center [607, 0] width 1215 height 0
type textarea "display: flex;"
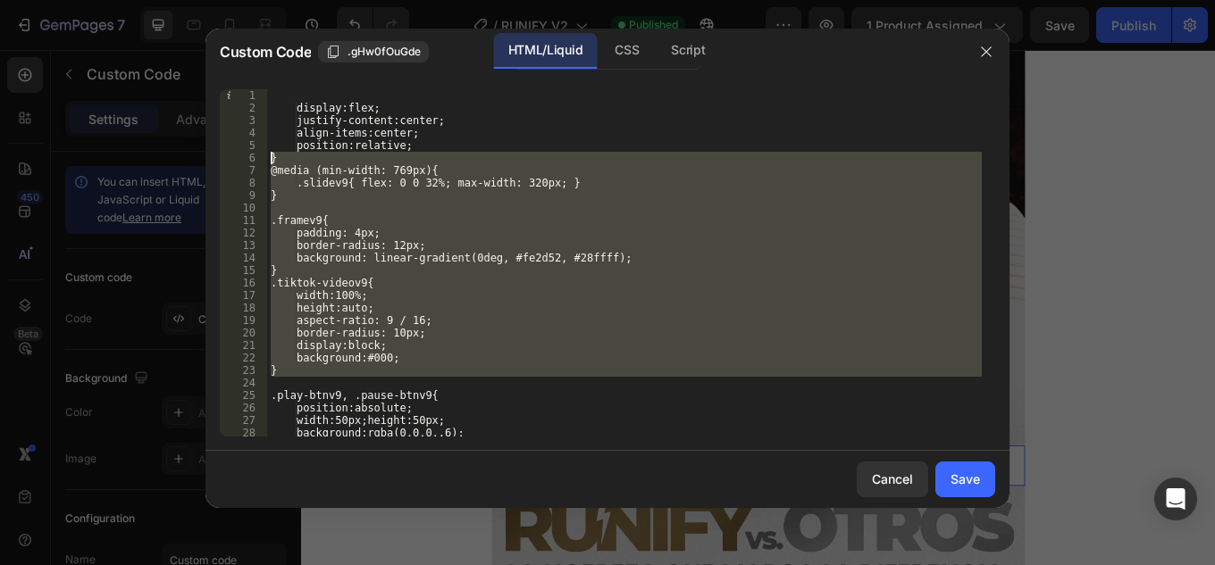
drag, startPoint x: 176, startPoint y: 121, endPoint x: 165, endPoint y: 60, distance: 61.7
click at [165, 60] on div "Custom Code .gHw0fOuGde HTML/Liquid CSS Script 1 2 3 4 5 6 7 8 9 10 11 12 13 14…" at bounding box center [607, 282] width 1215 height 565
type textarea "display:flex;"
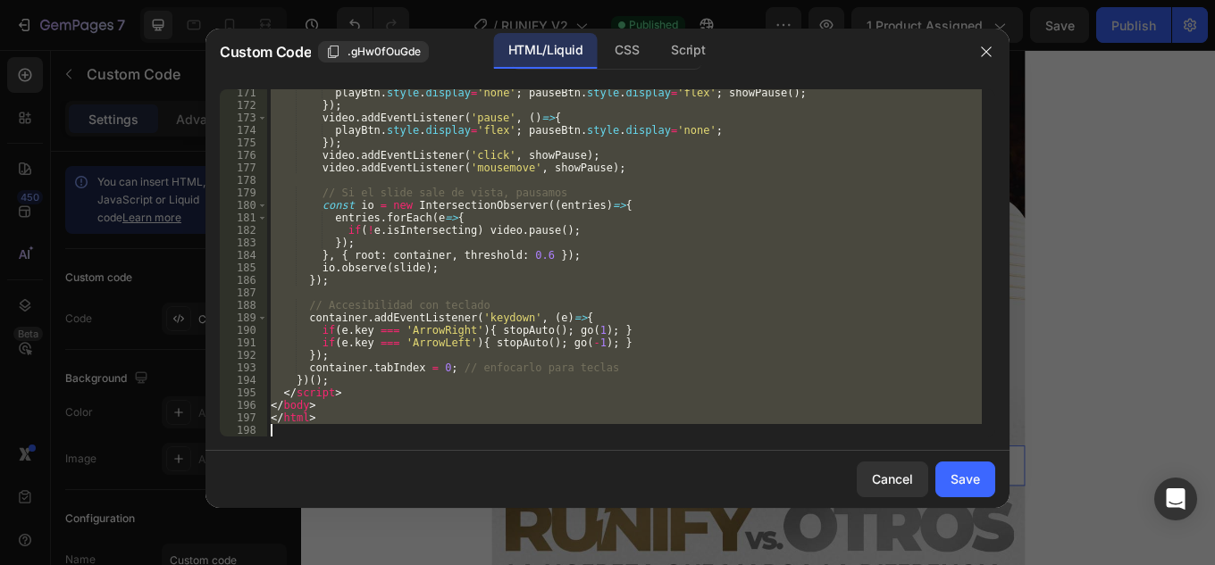
scroll to position [2129, 0]
drag, startPoint x: 308, startPoint y: 116, endPoint x: 615, endPoint y: 517, distance: 504.7
click at [632, 533] on div "Custom Code .gHw0fOuGde HTML/Liquid CSS Script 171 172 173 174 175 176 177 178 …" at bounding box center [607, 283] width 804 height 509
type textarea "</html>"
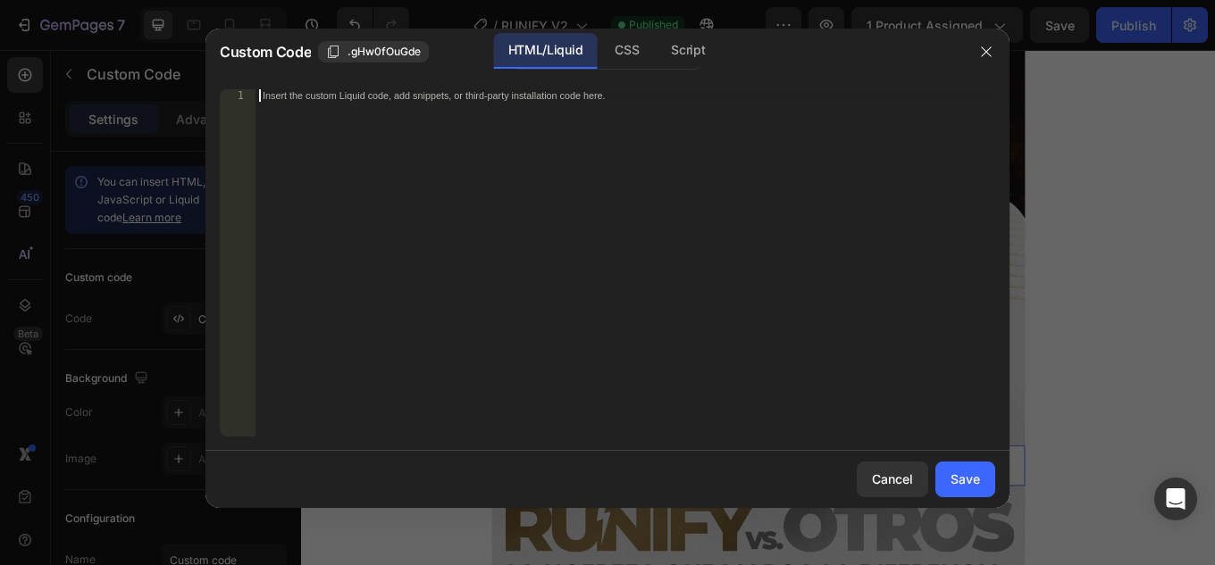
scroll to position [2441, 0]
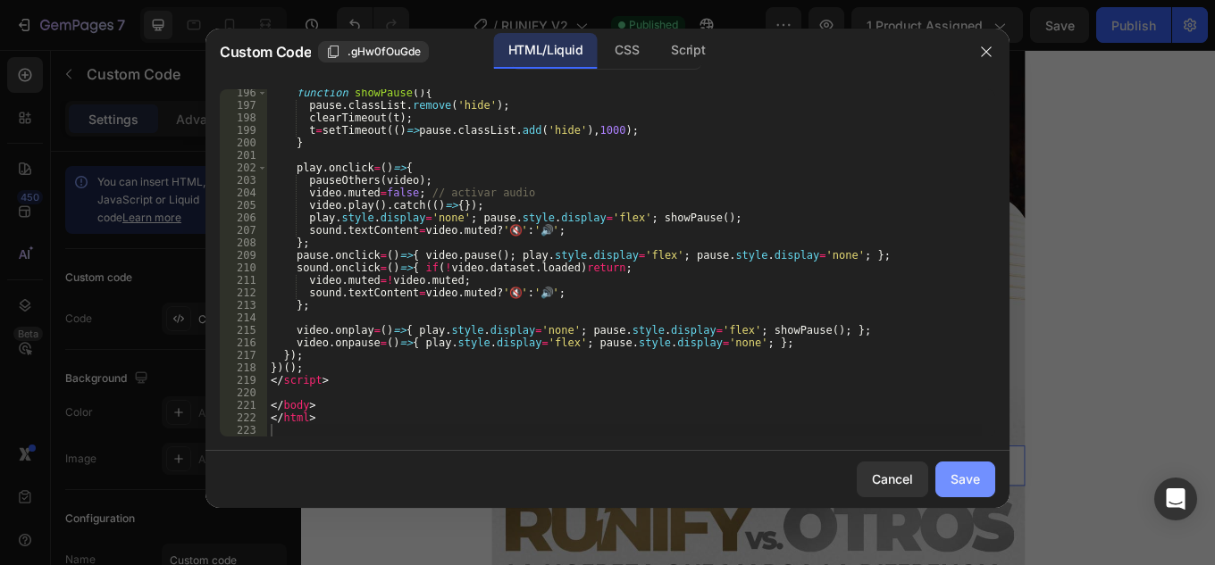
click at [962, 472] on div "Save" at bounding box center [964, 479] width 29 height 19
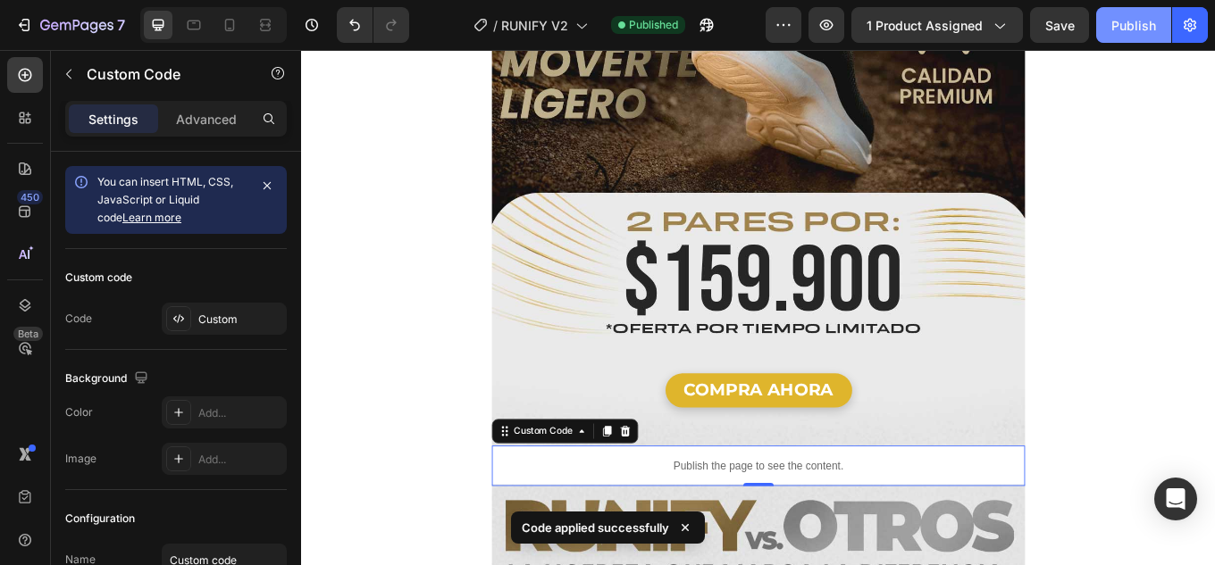
click at [1132, 29] on div "Publish" at bounding box center [1133, 25] width 45 height 19
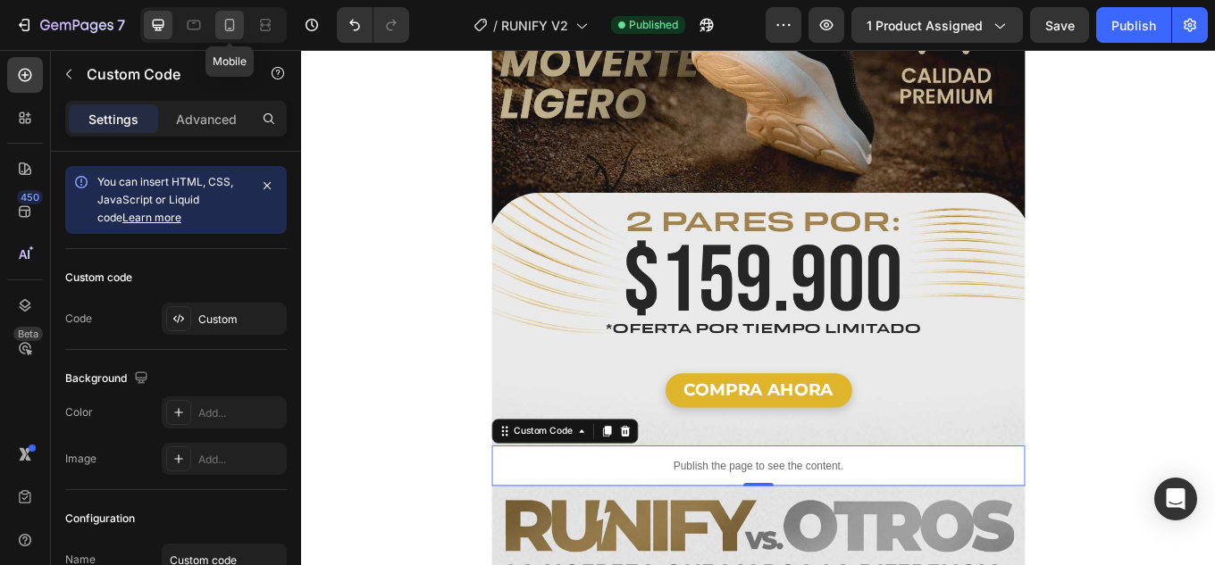
click at [227, 25] on icon at bounding box center [230, 25] width 18 height 18
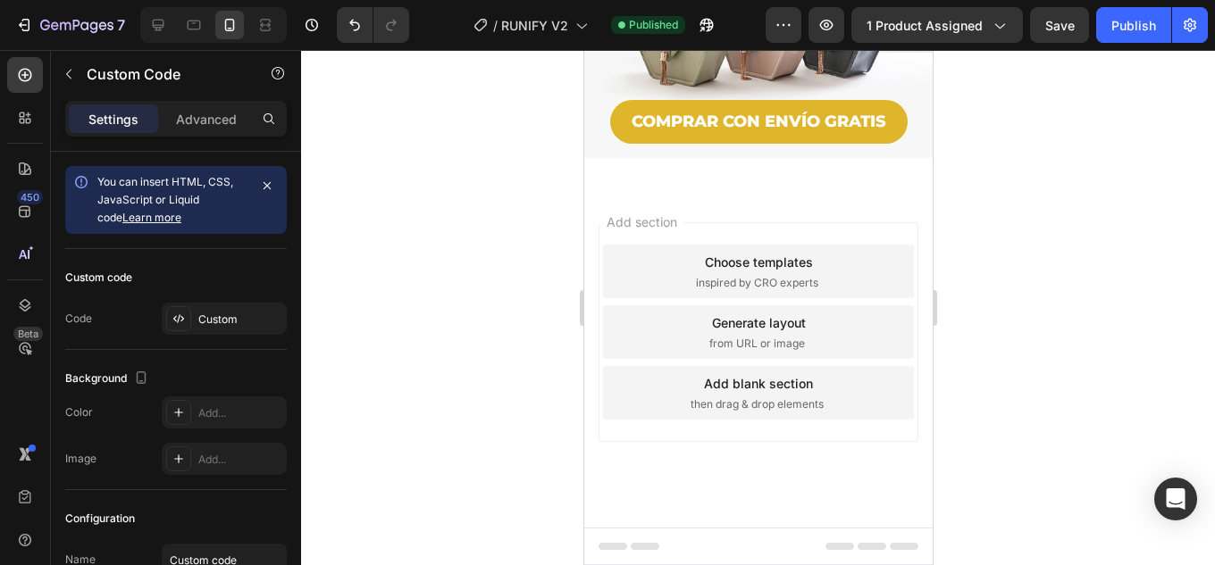
scroll to position [1697, 0]
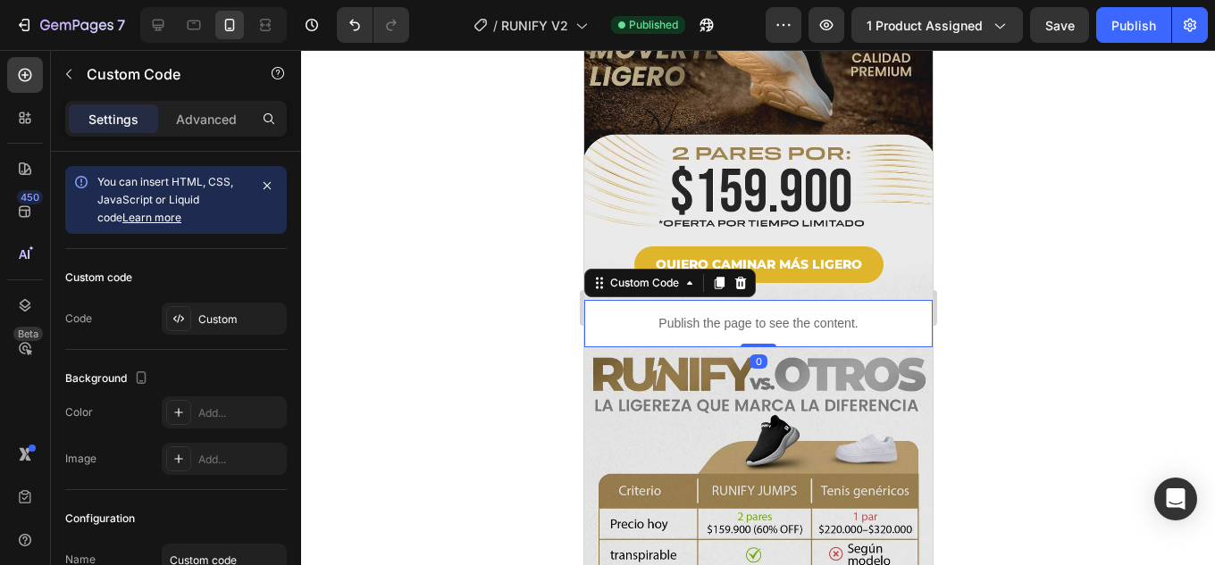
click at [759, 314] on p "Publish the page to see the content." at bounding box center [757, 323] width 348 height 19
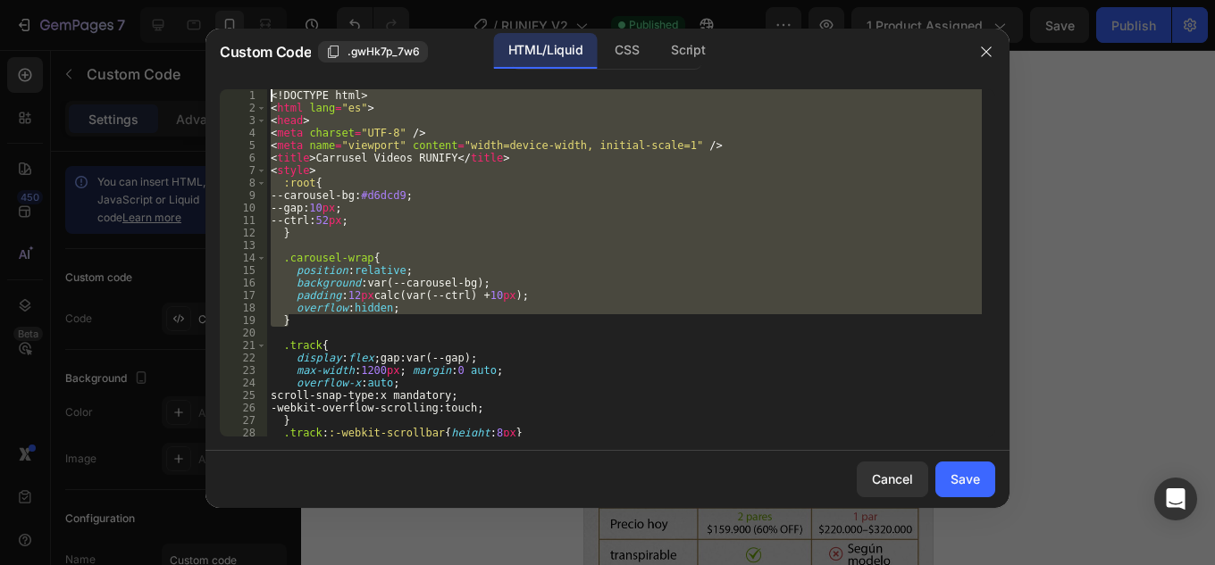
drag, startPoint x: 552, startPoint y: 316, endPoint x: 131, endPoint y: -38, distance: 550.2
click at [131, 0] on html "7 Version history / RUNIFY V2 Published Preview 1 product assigned Save Publish…" at bounding box center [607, 0] width 1215 height 0
type textarea "<!DOCTYPE html> <html lang="es">"
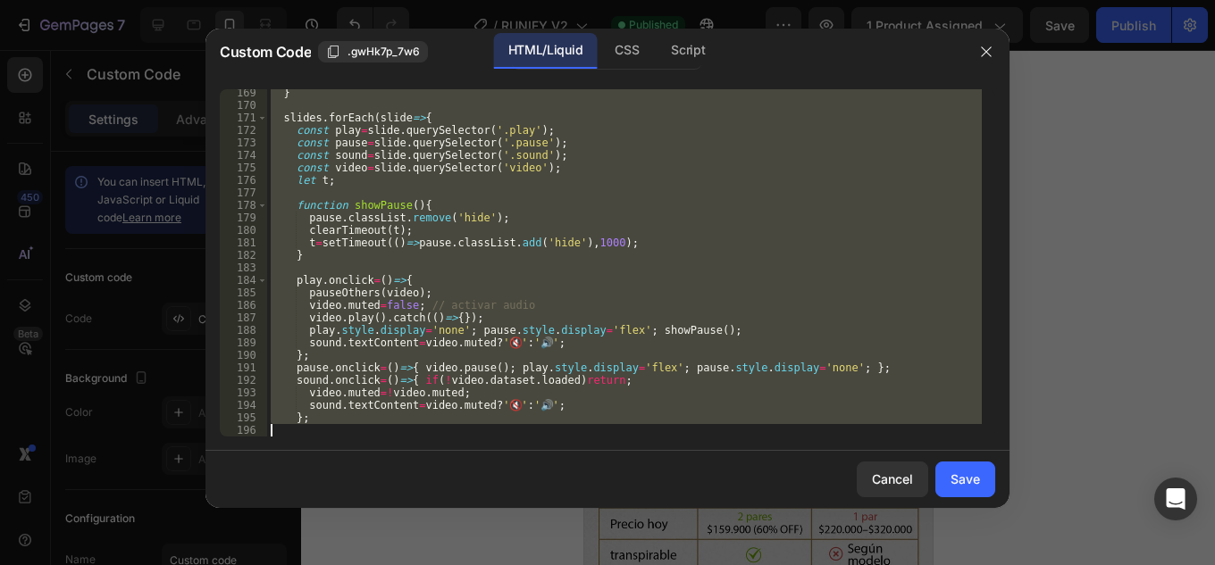
scroll to position [2216, 0]
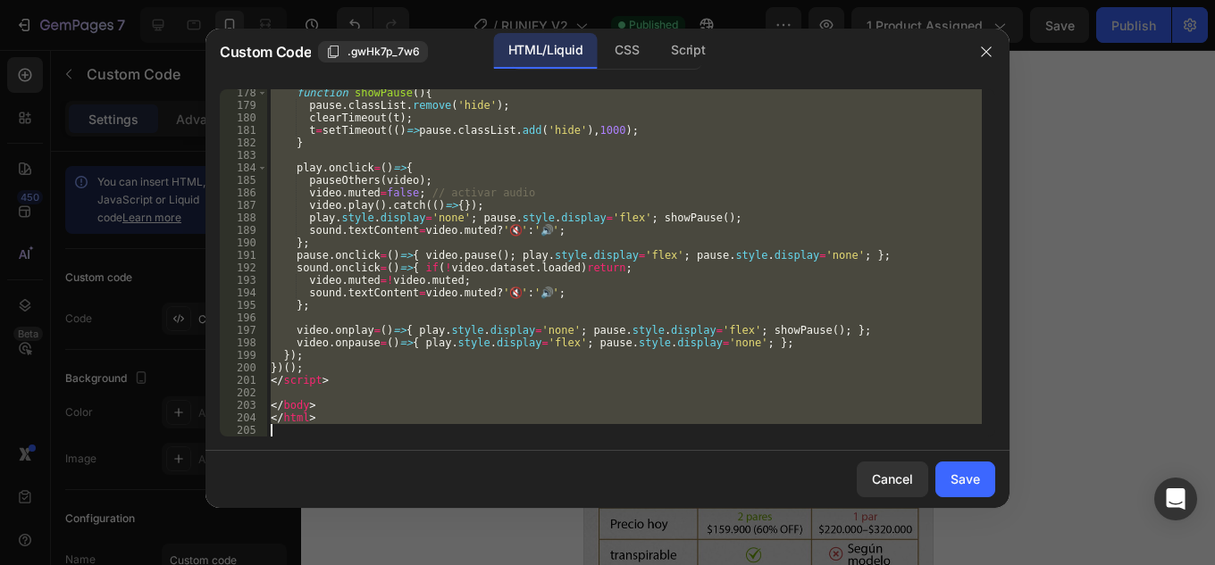
drag, startPoint x: 285, startPoint y: 98, endPoint x: 657, endPoint y: 515, distance: 559.2
click at [654, 525] on div "Custom Code .gwHk7p_7w6 HTML/Liquid CSS Script 178 179 180 181 182 183 184 185 …" at bounding box center [607, 283] width 804 height 509
type textarea "</html>"
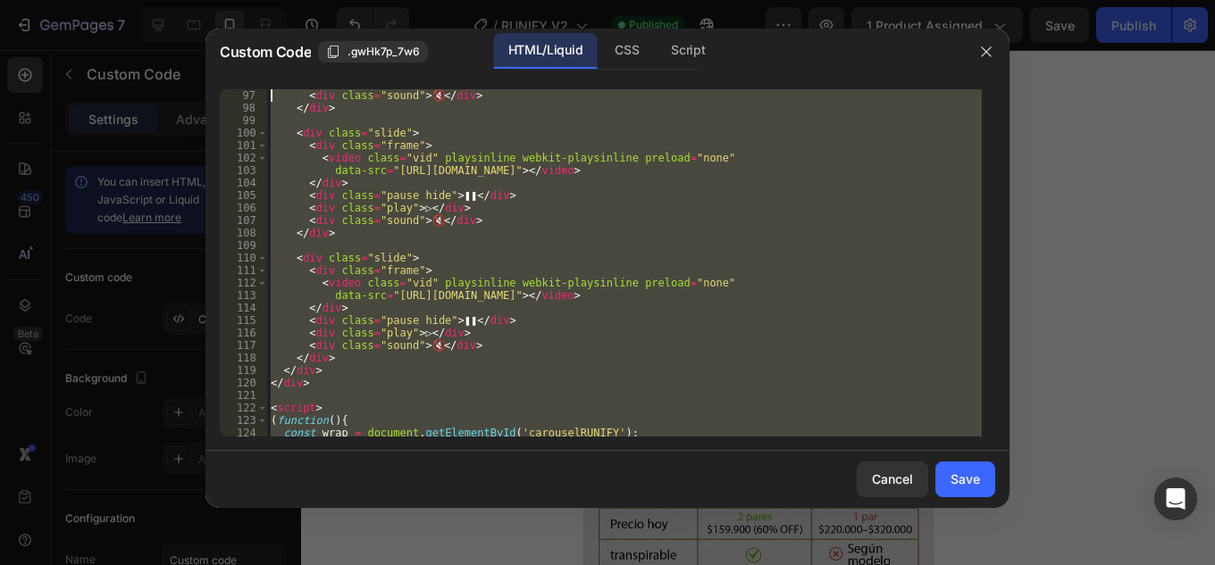
scroll to position [0, 0]
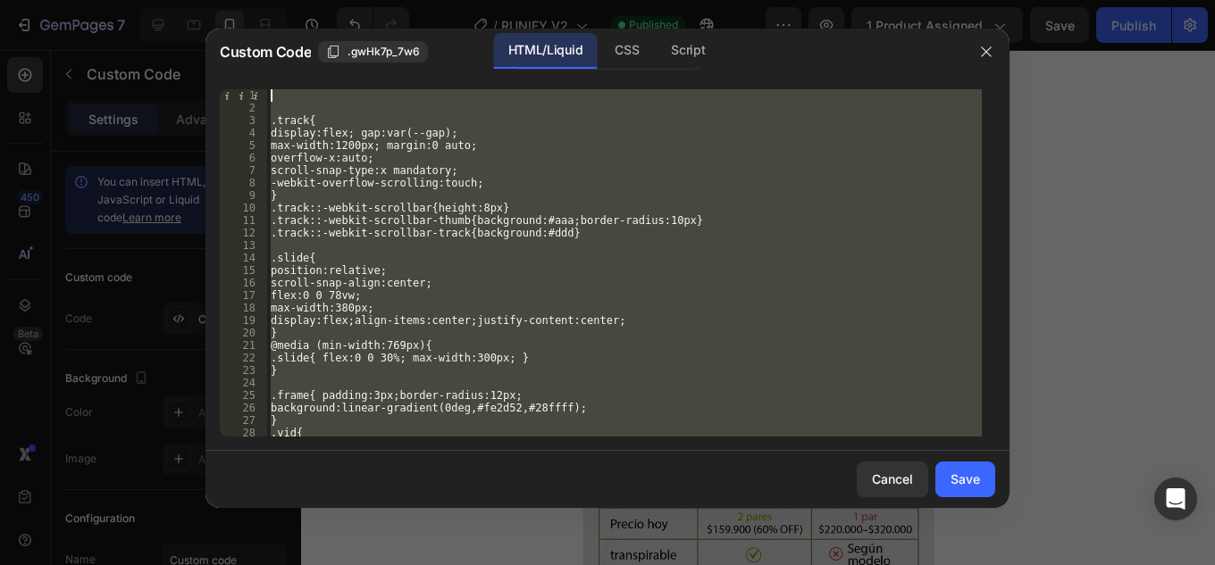
drag, startPoint x: 315, startPoint y: 416, endPoint x: 339, endPoint y: 136, distance: 281.5
click at [283, 88] on div "</html> 1 2 3 4 5 6 7 8 9 10 11 12 13 14 15 16 17 18 19 20 21 22 23 24 25 26 27…" at bounding box center [607, 263] width 804 height 376
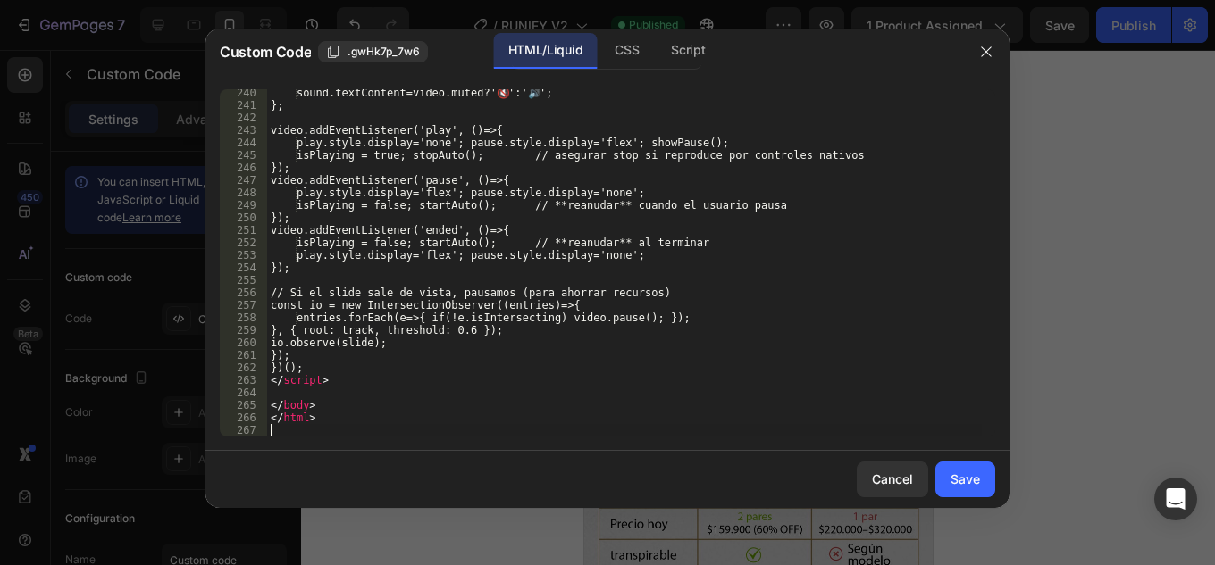
scroll to position [2991, 0]
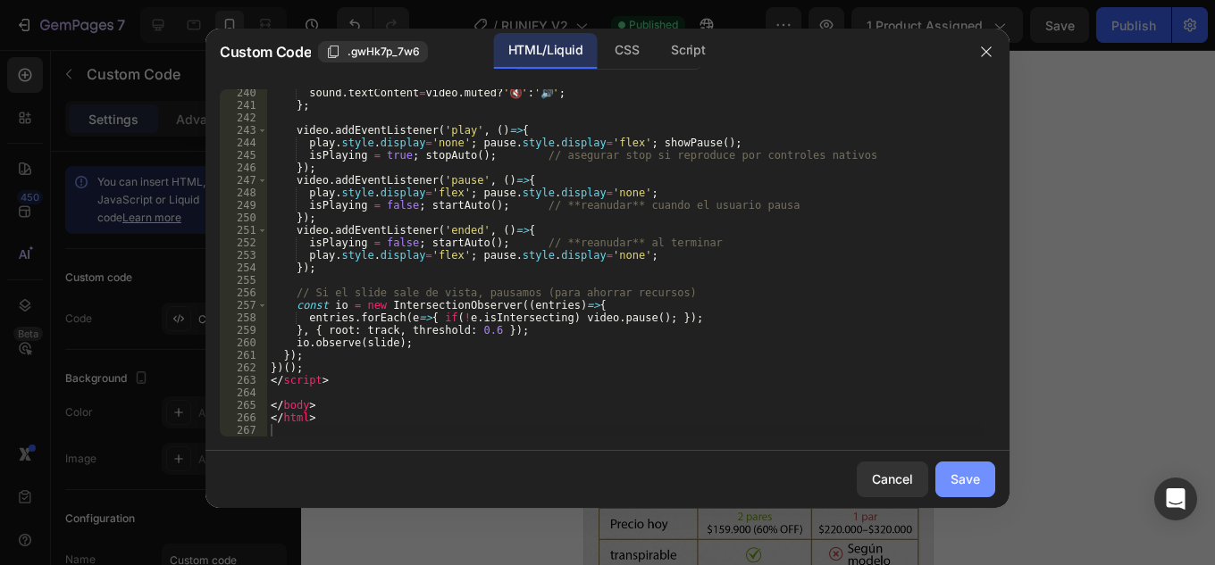
click at [980, 477] on button "Save" at bounding box center [965, 480] width 60 height 36
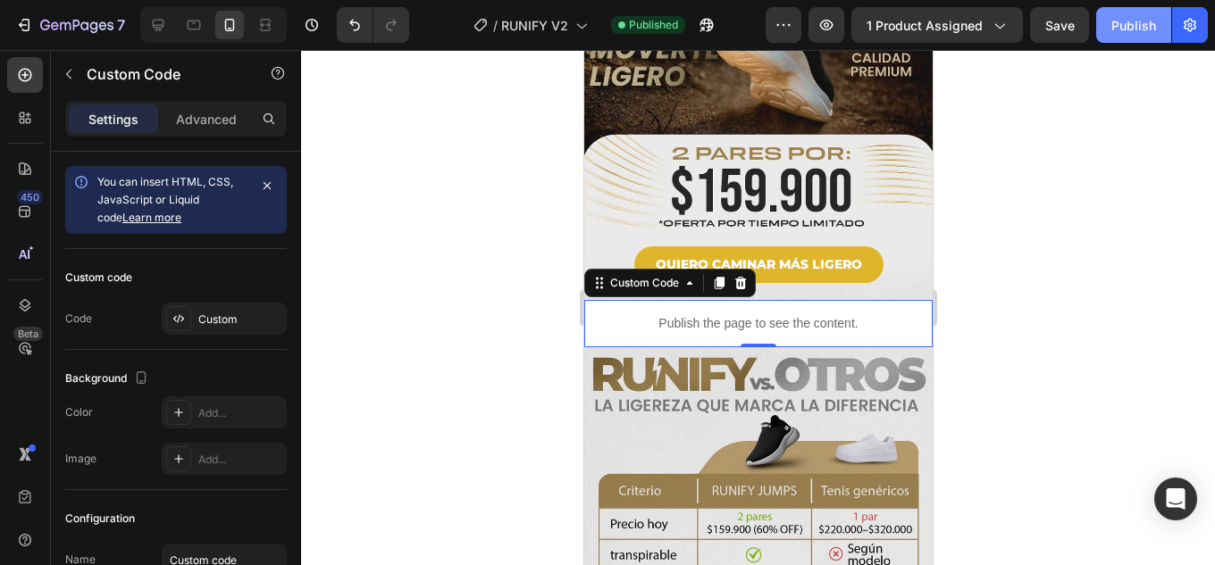
click at [1142, 21] on div "Publish" at bounding box center [1133, 25] width 45 height 19
click at [153, 20] on icon at bounding box center [158, 25] width 18 height 18
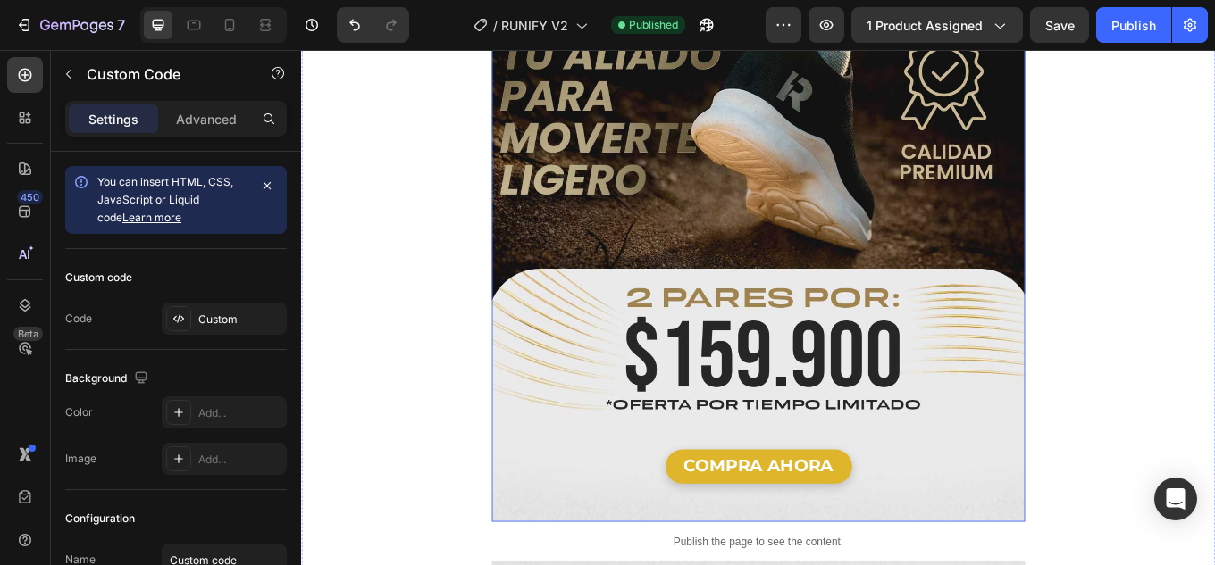
scroll to position [2948, 0]
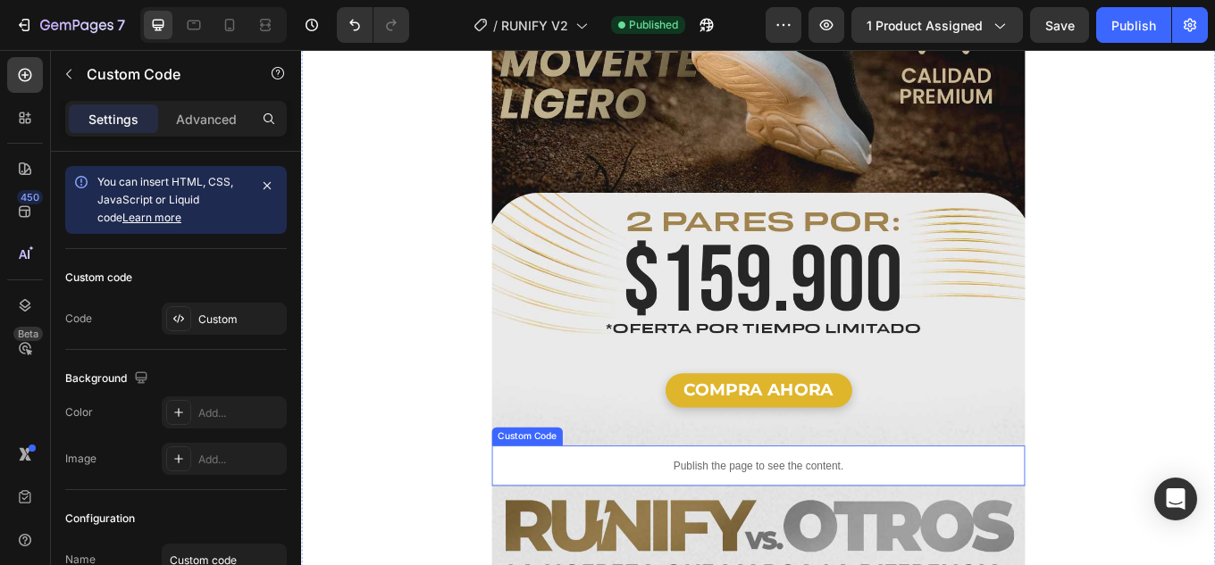
click at [929, 529] on p "Publish the page to see the content." at bounding box center [836, 538] width 625 height 19
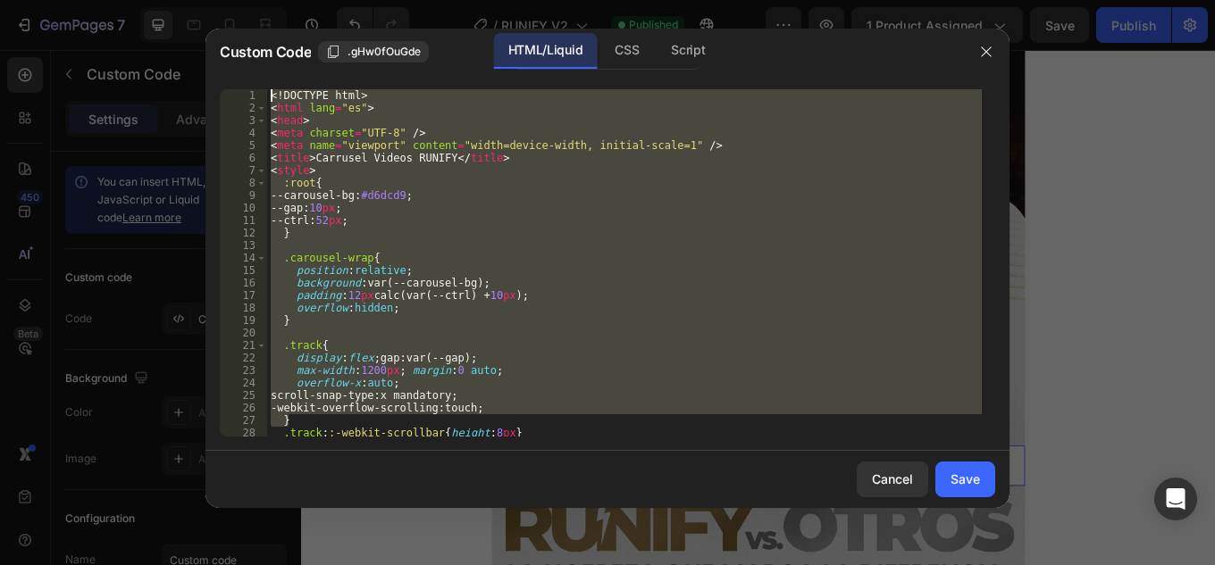
drag, startPoint x: 613, startPoint y: 421, endPoint x: 0, endPoint y: -78, distance: 789.9
click at [0, 0] on html "7 Version history / RUNIFY V2 Published Preview 1 product assigned Save Publish…" at bounding box center [607, 0] width 1215 height 0
type textarea "<!DOCTYPE html> <html lang="es">"
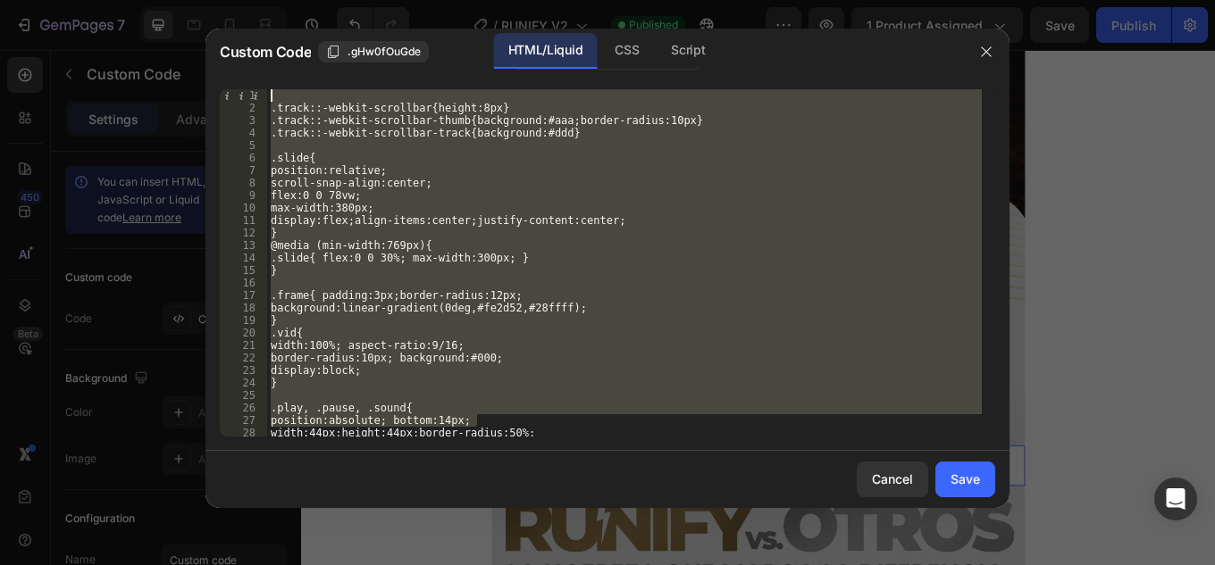
click at [532, 349] on div ".track::-webkit-scrollbar{height:8px} .track::-webkit-scrollbar-thumb{backgroun…" at bounding box center [624, 262] width 715 height 347
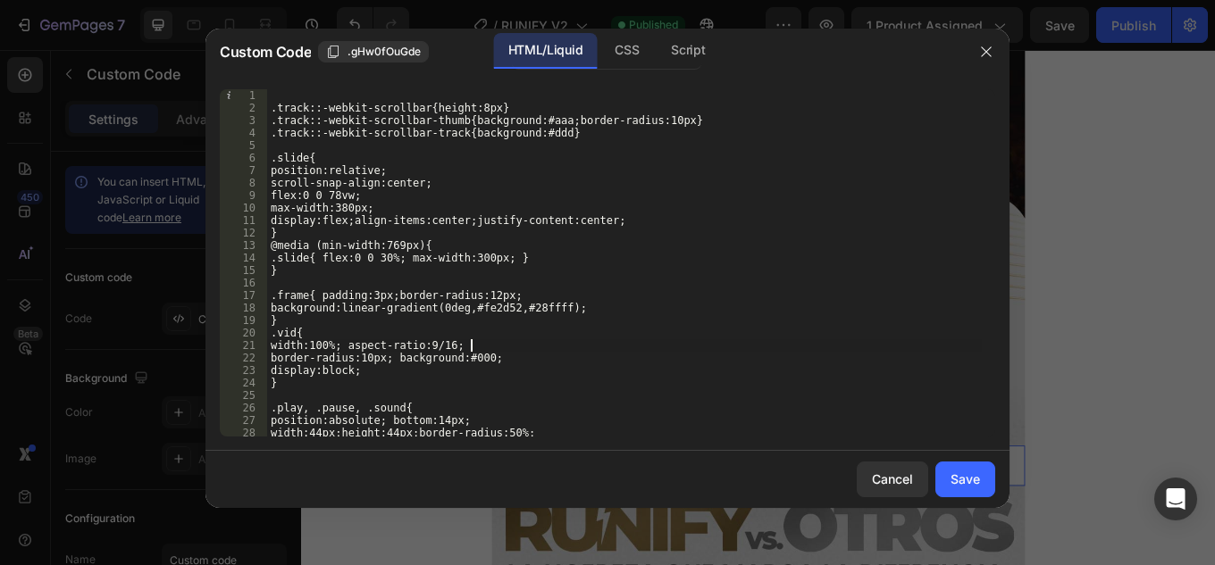
click at [509, 349] on div ".track::-webkit-scrollbar{height:8px} .track::-webkit-scrollbar-thumb{backgroun…" at bounding box center [624, 275] width 715 height 372
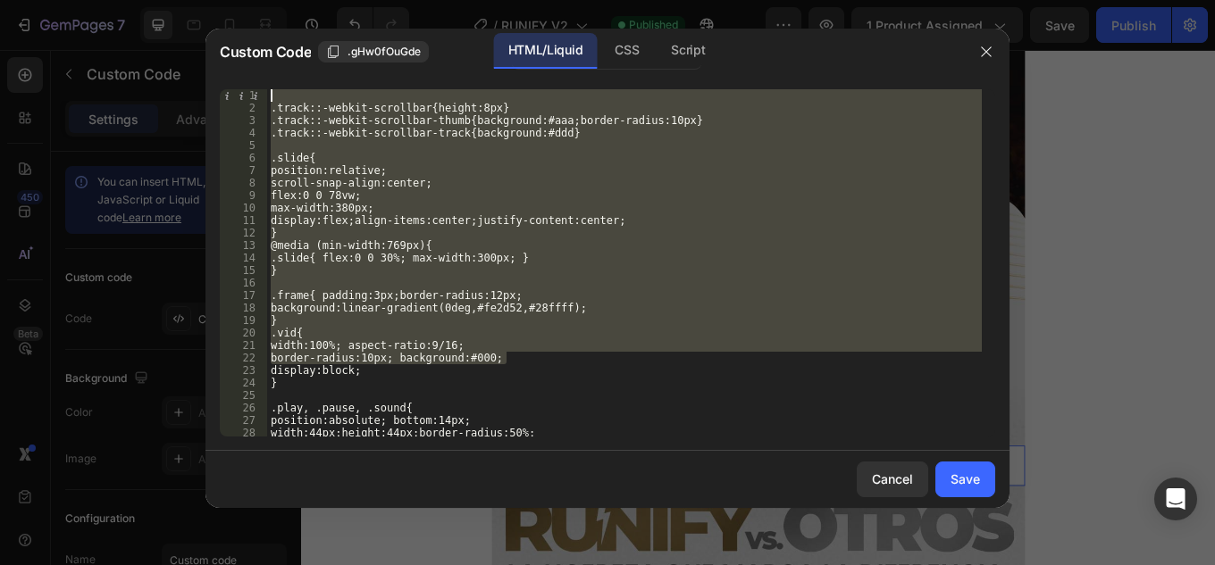
drag, startPoint x: 523, startPoint y: 360, endPoint x: 222, endPoint y: 17, distance: 456.4
click at [222, 17] on div "Custom Code .gHw0fOuGde HTML/Liquid CSS Script width:100%; aspect-ratio:9/16; 1…" at bounding box center [607, 282] width 1215 height 565
type textarea ".track::-webkit-scrollbar{height:8px}"
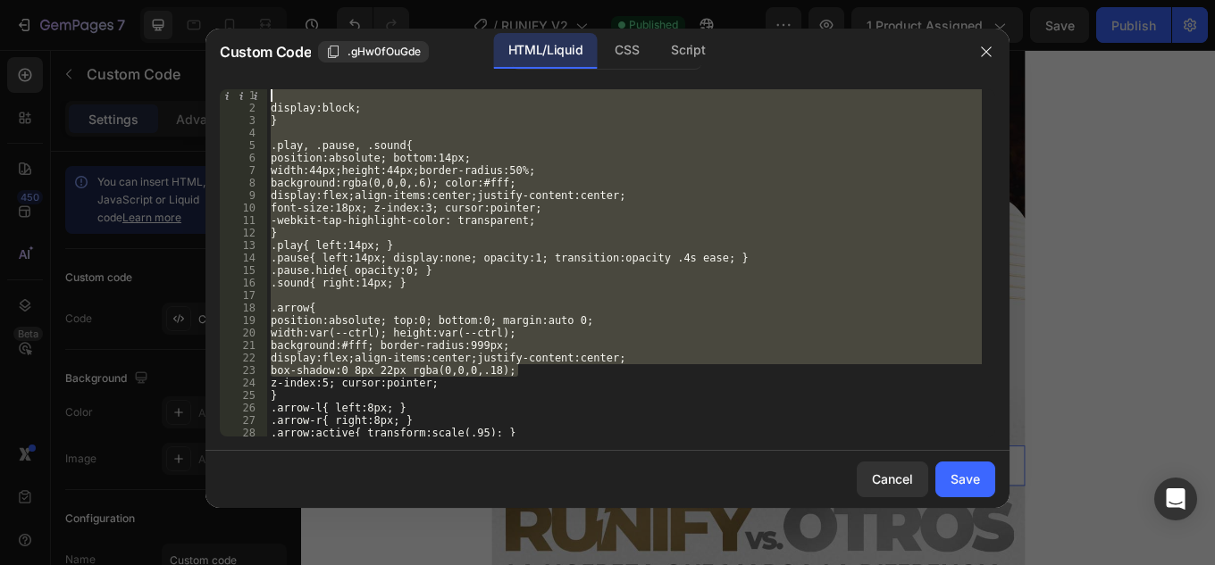
drag, startPoint x: 533, startPoint y: 358, endPoint x: 238, endPoint y: 58, distance: 421.3
click at [238, 58] on div "Custom Code .gHw0fOuGde HTML/Liquid CSS Script 1 2 3 4 5 6 7 8 9 10 11 12 13 14…" at bounding box center [607, 269] width 804 height 480
type textarea "display:block;"
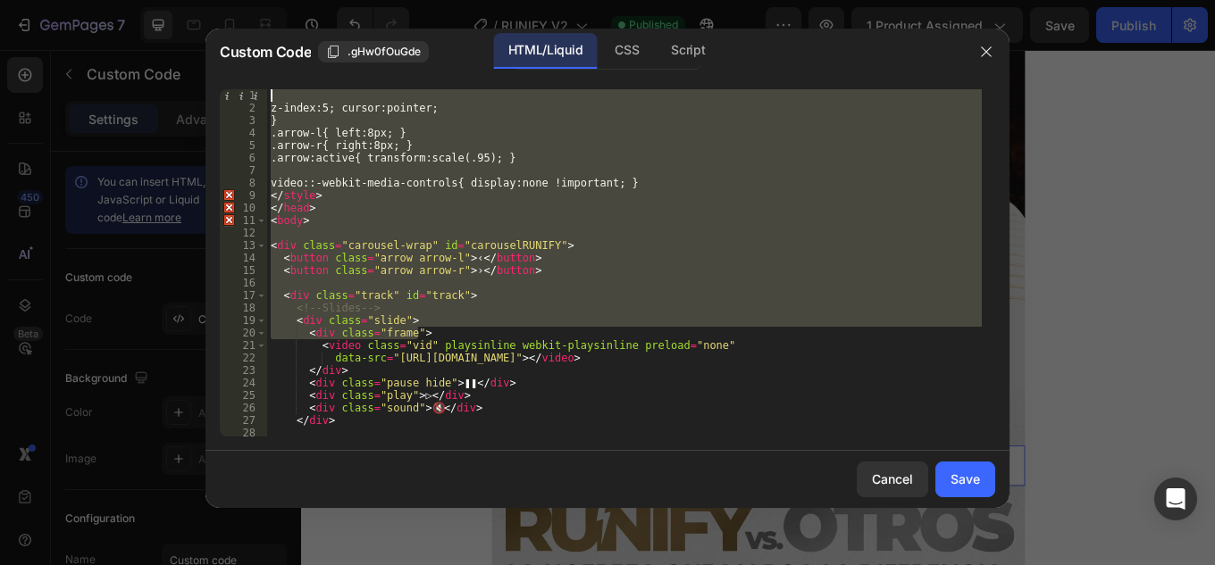
drag, startPoint x: 443, startPoint y: 288, endPoint x: 304, endPoint y: 90, distance: 241.6
click at [300, 86] on div "1 2 3 4 5 6 7 8 9 10 11 12 13 14 15 16 17 18 19 20 21 22 23 24 25 26 27 28 29 z…" at bounding box center [607, 263] width 804 height 376
type textarea "z-index:5; cursor:pointer;"
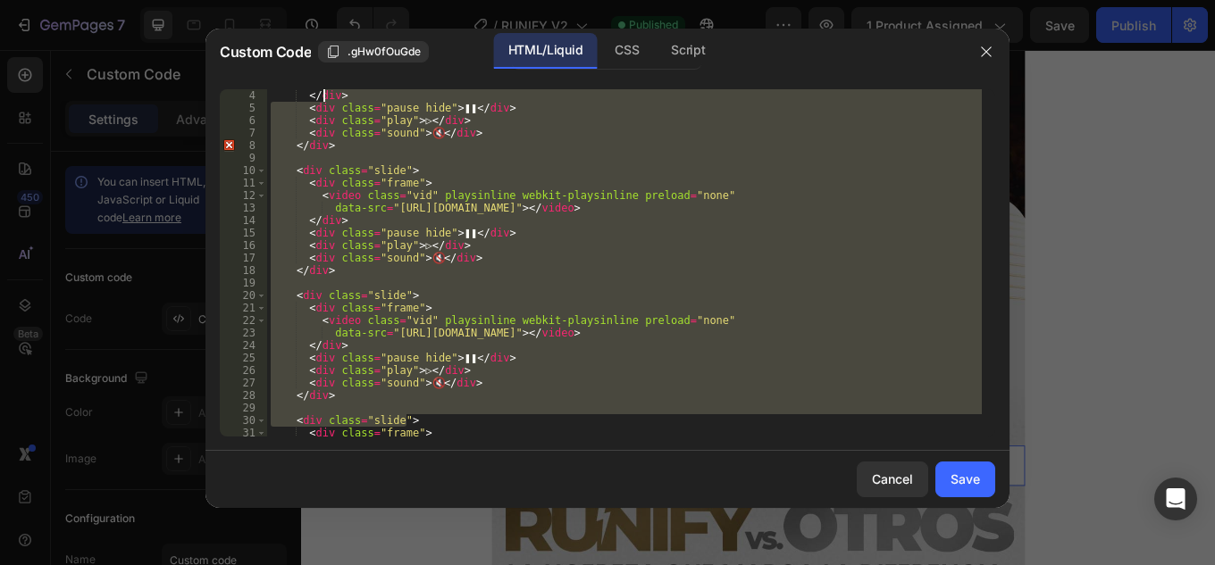
scroll to position [0, 0]
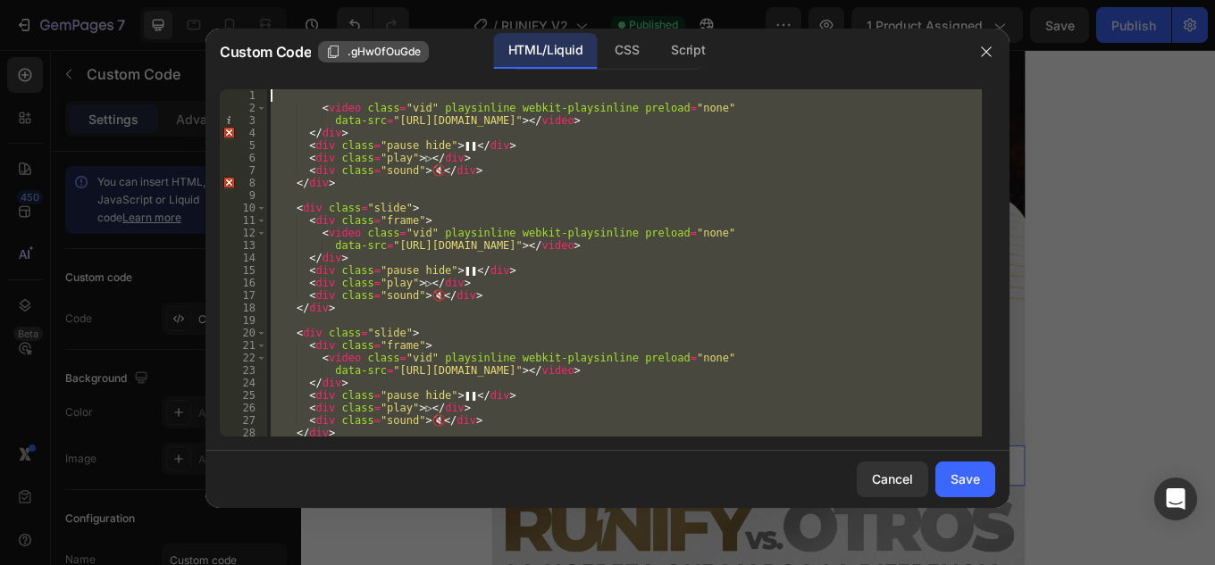
drag, startPoint x: 542, startPoint y: 405, endPoint x: 345, endPoint y: 54, distance: 402.0
click at [293, 0] on html "7 Version history / RUNIFY V2 Published Preview 1 product assigned Save Publish…" at bounding box center [607, 0] width 1215 height 0
type textarea "<video class="vid" playsinline webkit-playsinline preload="none""
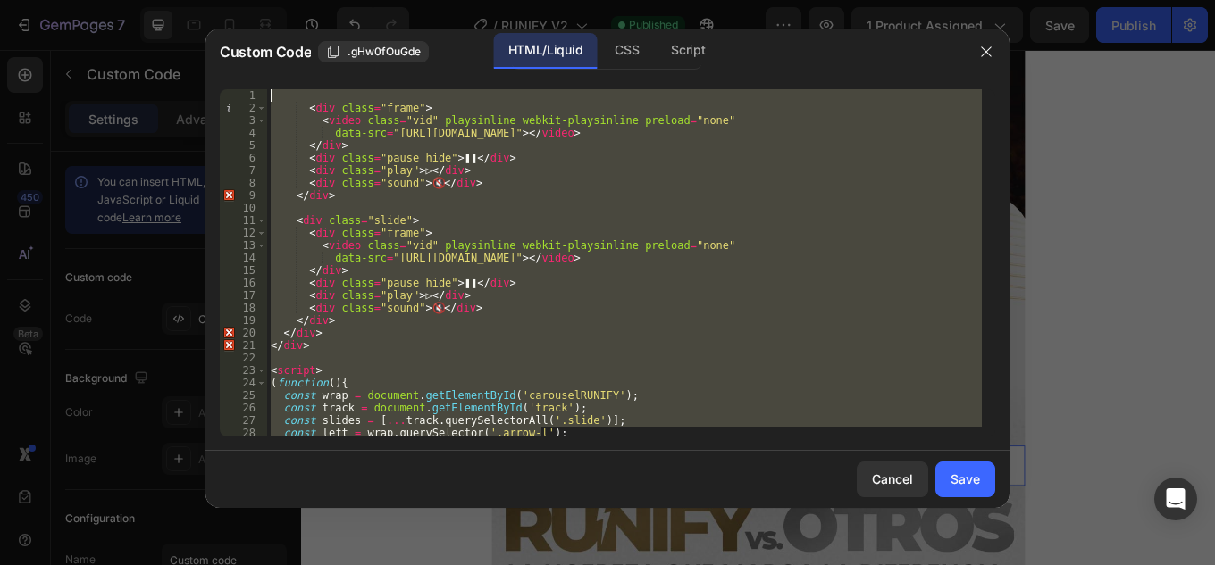
drag, startPoint x: 600, startPoint y: 435, endPoint x: 155, endPoint y: -78, distance: 678.8
click at [155, 0] on html "7 Version history / RUNIFY V2 Published Preview 1 product assigned Save Publish…" at bounding box center [607, 0] width 1215 height 0
type textarea "<div class="frame">"
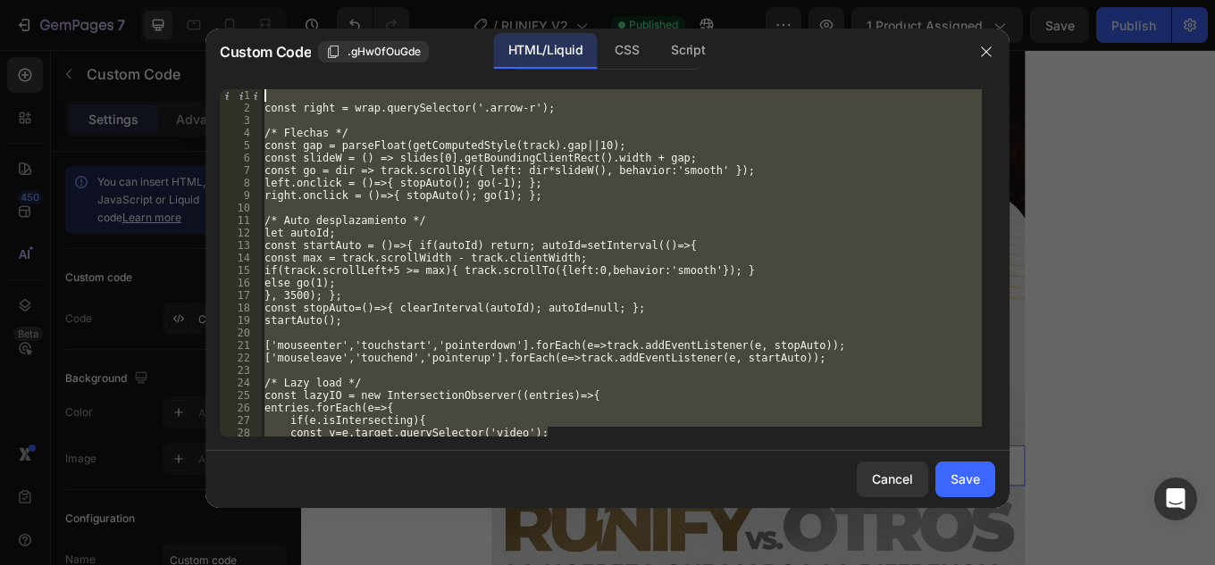
drag, startPoint x: 607, startPoint y: 435, endPoint x: 311, endPoint y: 59, distance: 478.9
click at [311, 59] on div "Custom Code .gHw0fOuGde HTML/Liquid CSS Script 1 2 3 4 5 6 7 8 9 10 11 12 13 14…" at bounding box center [607, 269] width 804 height 480
type textarea "const right = wrap.querySelector('.arrow-r');"
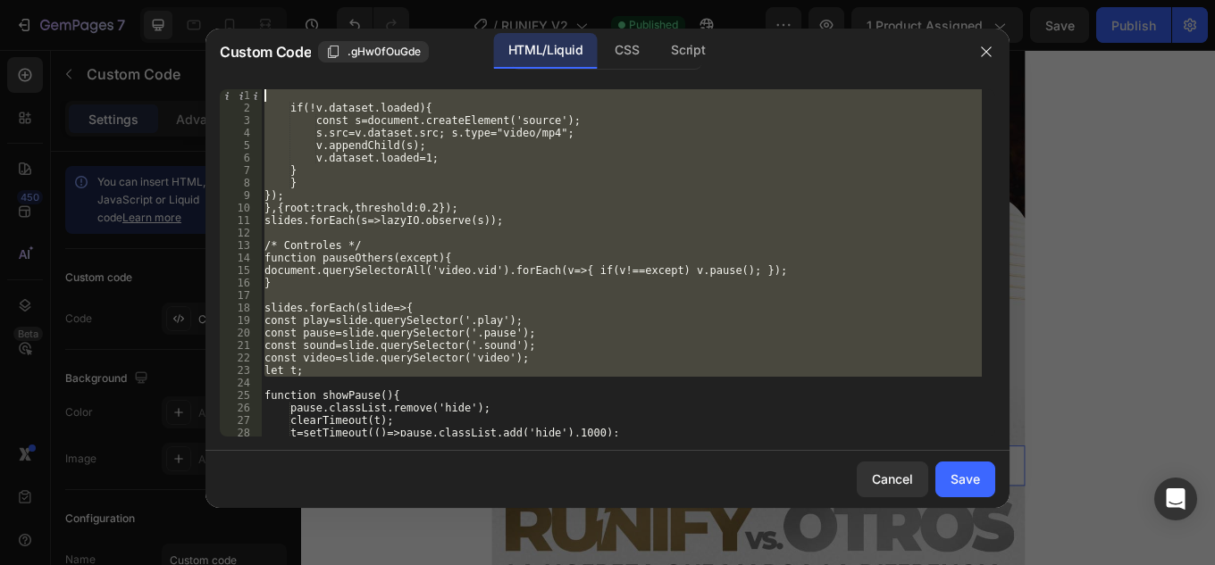
drag, startPoint x: 583, startPoint y: 374, endPoint x: 230, endPoint y: 49, distance: 480.4
click at [230, 49] on div "Custom Code .gHw0fOuGde HTML/Liquid CSS Script 1 2 3 4 5 6 7 8 9 10 11 12 13 14…" at bounding box center [607, 269] width 804 height 480
type textarea "if(!v.dataset.loaded){"
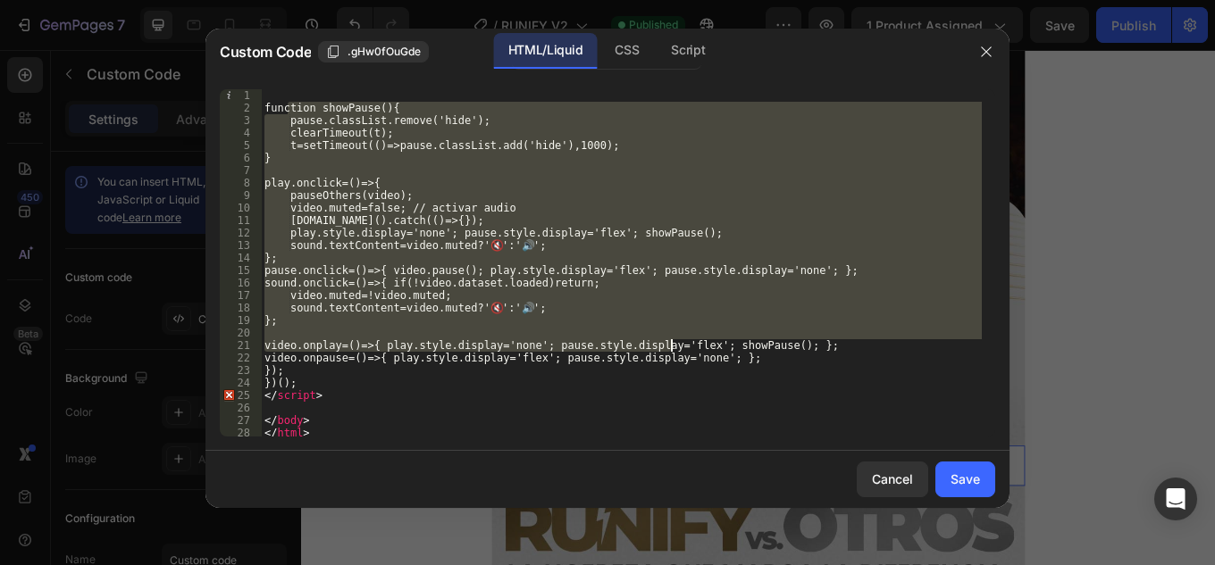
scroll to position [15, 0]
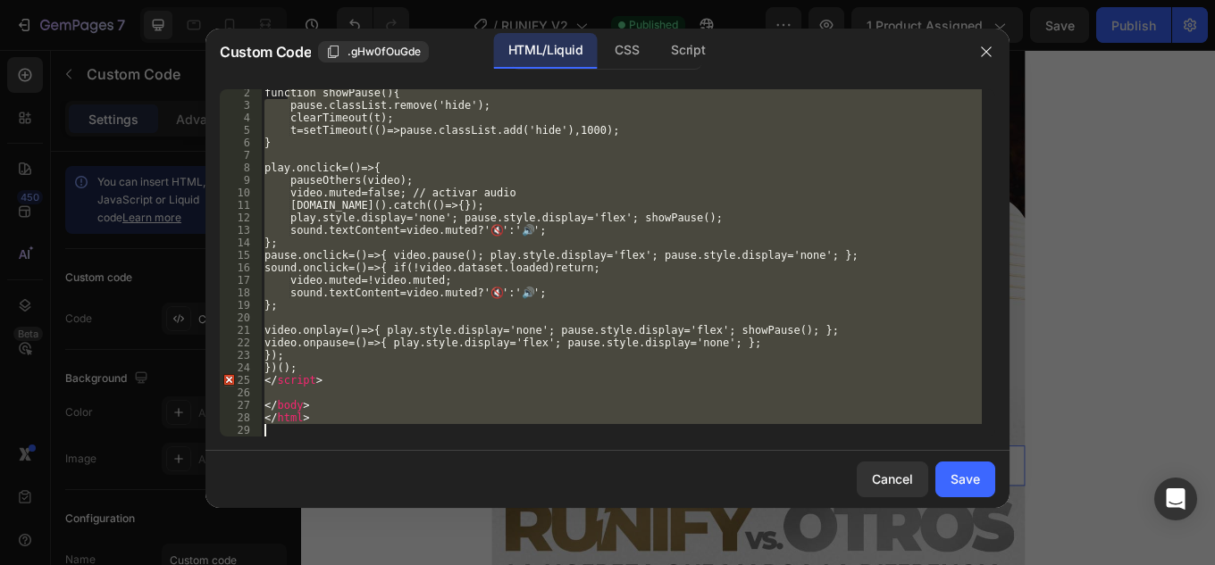
drag, startPoint x: 290, startPoint y: 105, endPoint x: 793, endPoint y: 571, distance: 685.2
click at [793, 0] on html "7 Version history / RUNIFY V2 Published Preview 1 product assigned Save Publish…" at bounding box center [607, 0] width 1215 height 0
type textarea "</html>"
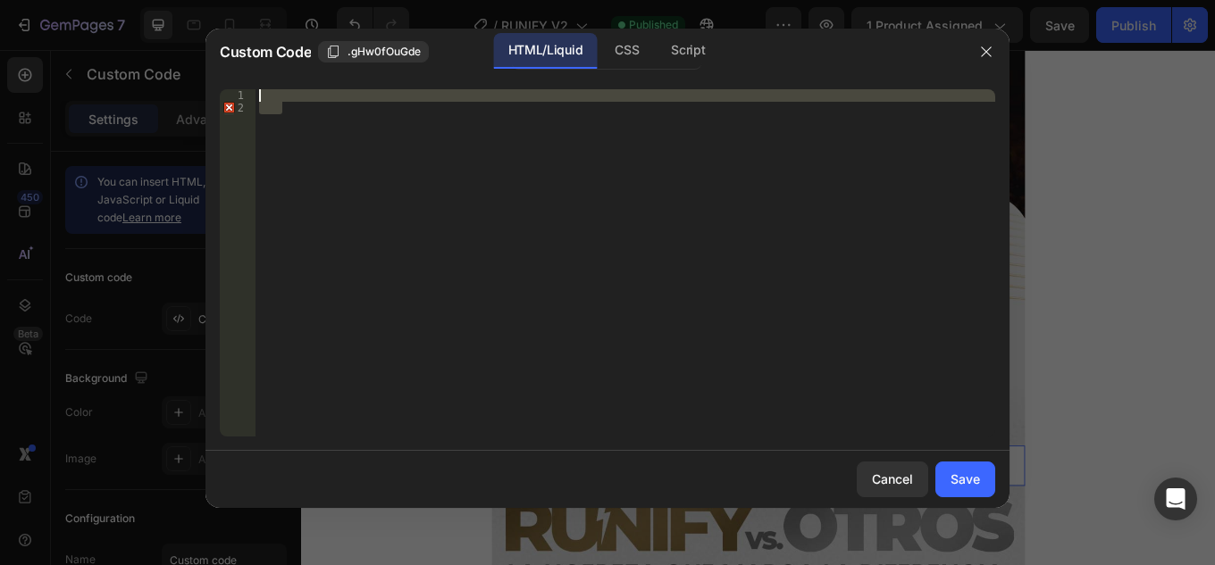
drag, startPoint x: 218, startPoint y: 102, endPoint x: 191, endPoint y: 44, distance: 63.9
click at [191, 44] on div "Custom Code .gHw0fOuGde HTML/Liquid CSS Script 1 2 הההההההההההההההההההההההההההה…" at bounding box center [607, 282] width 1215 height 565
click at [309, 116] on div "Insert the custom Liquid code, add snippets, or third-party installation code h…" at bounding box center [625, 275] width 740 height 372
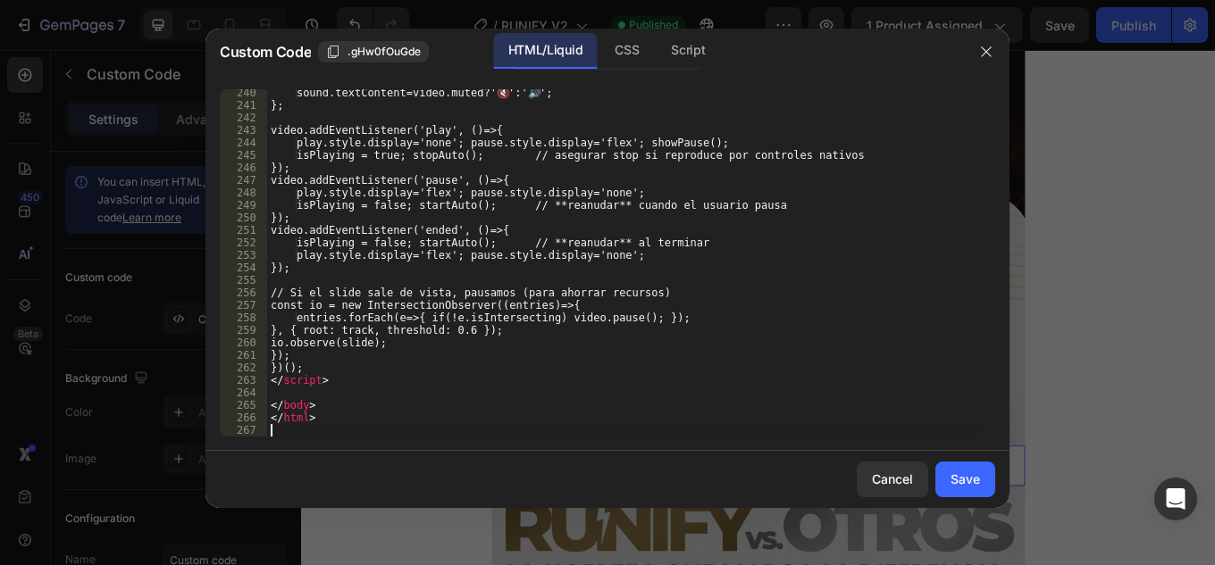
scroll to position [2991, 0]
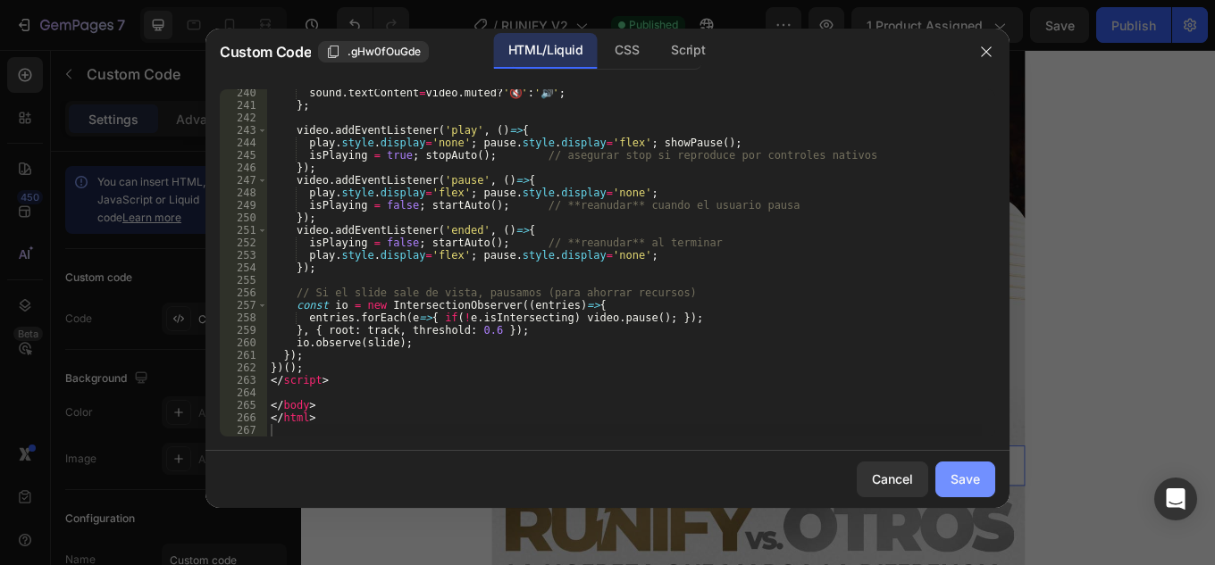
click at [958, 481] on div "Save" at bounding box center [964, 479] width 29 height 19
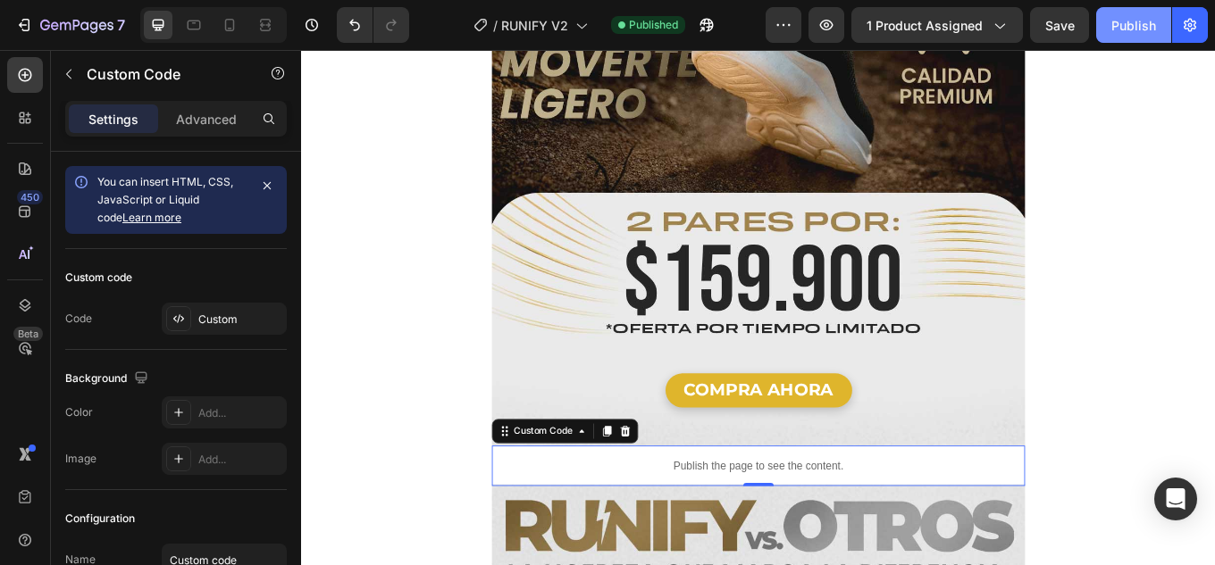
click at [1139, 28] on div "Publish" at bounding box center [1133, 25] width 45 height 19
click at [223, 25] on icon at bounding box center [230, 25] width 18 height 18
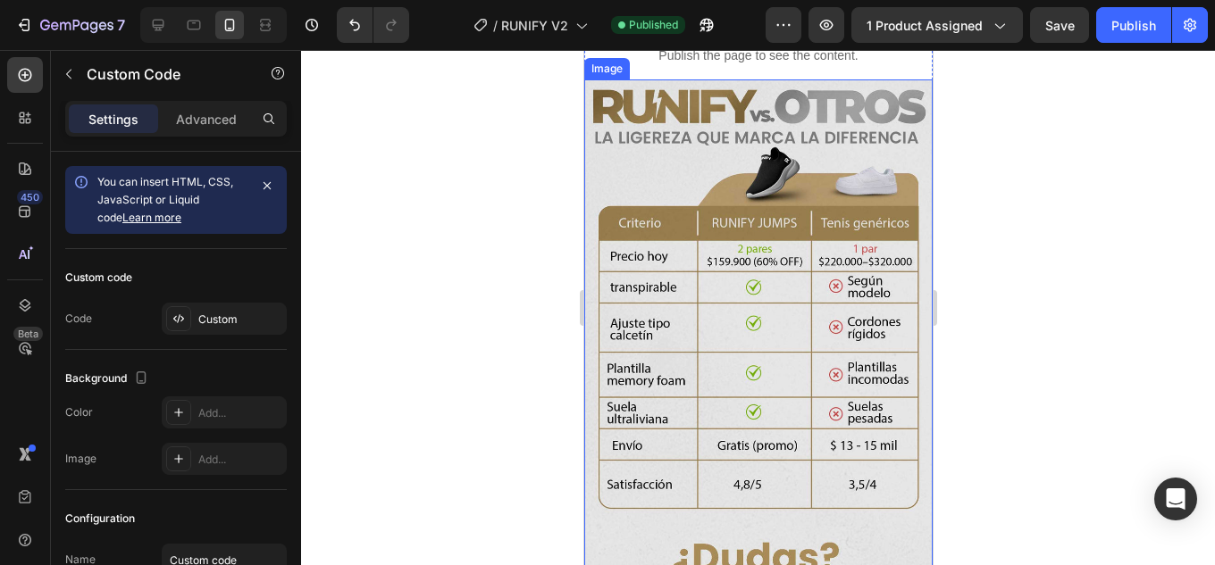
scroll to position [1786, 0]
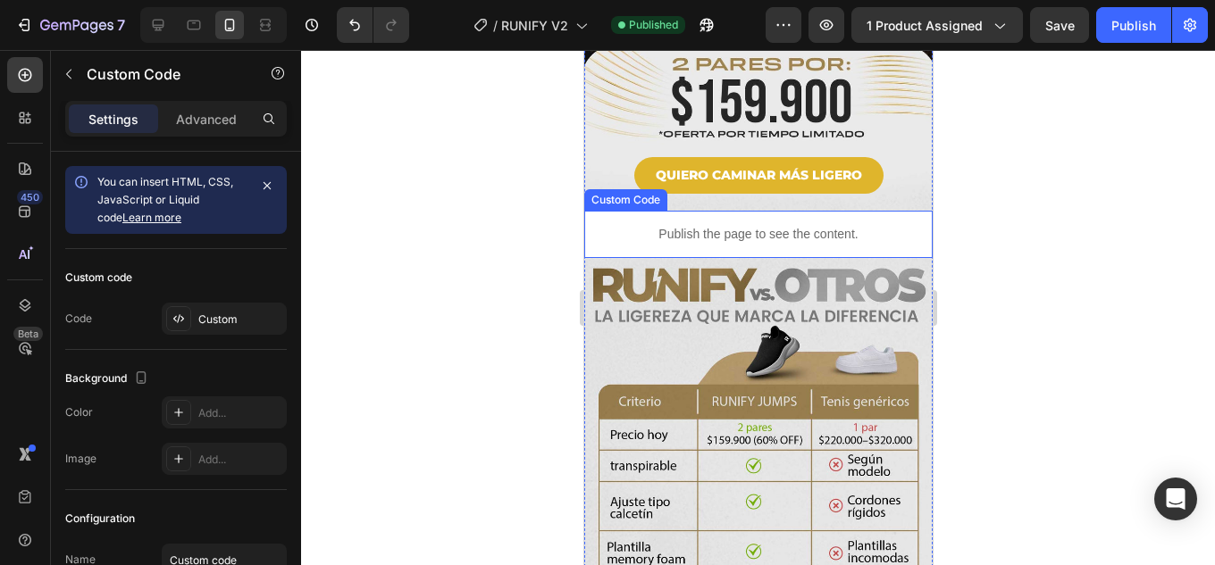
click at [847, 225] on p "Publish the page to see the content." at bounding box center [757, 234] width 348 height 19
click at [658, 186] on div "Custom Code" at bounding box center [644, 194] width 76 height 16
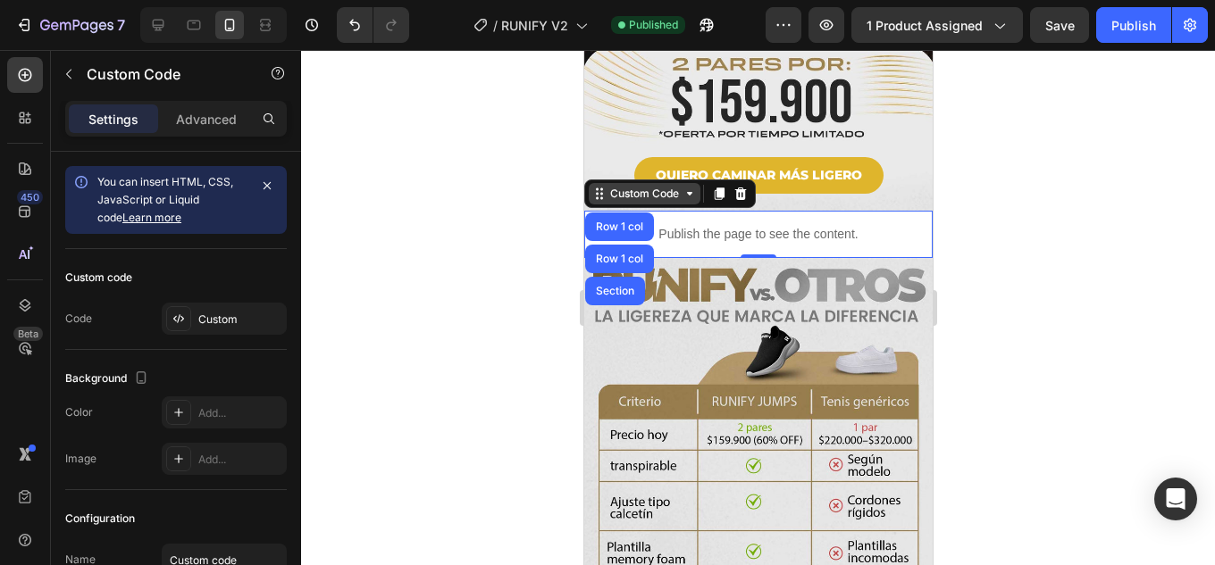
click at [655, 186] on div "Custom Code" at bounding box center [644, 194] width 76 height 16
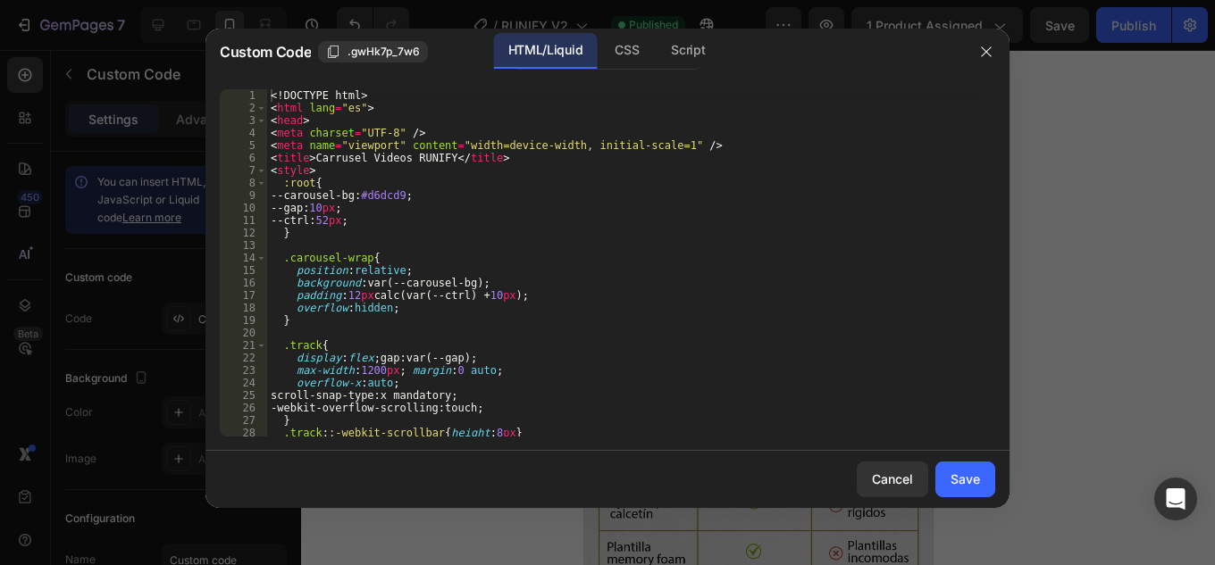
type textarea "<!DOCTYPE html>"
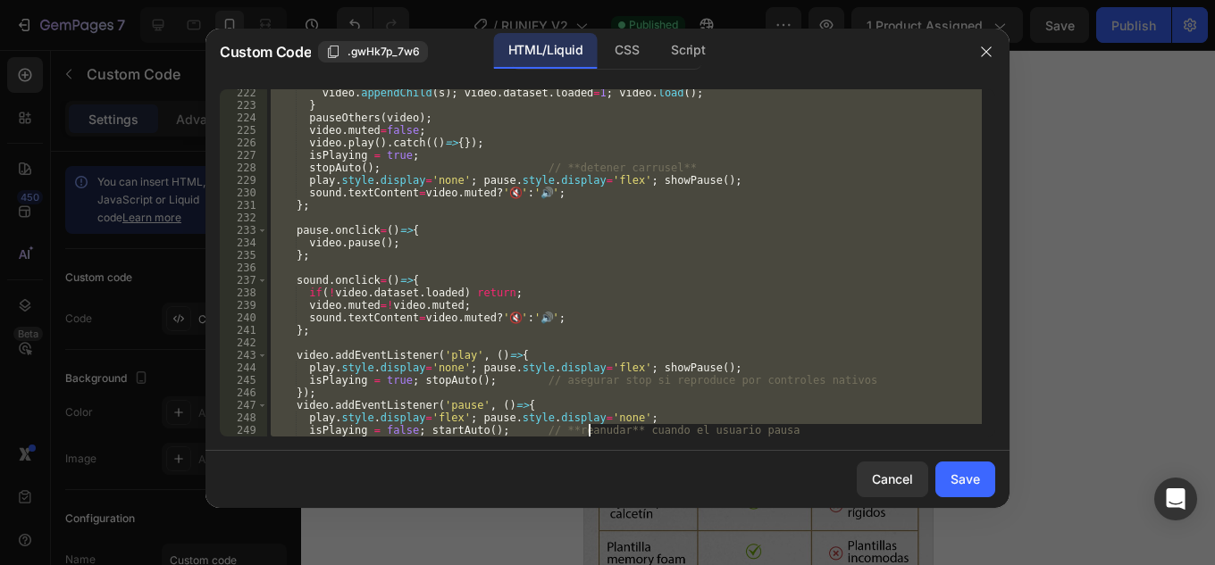
scroll to position [3004, 0]
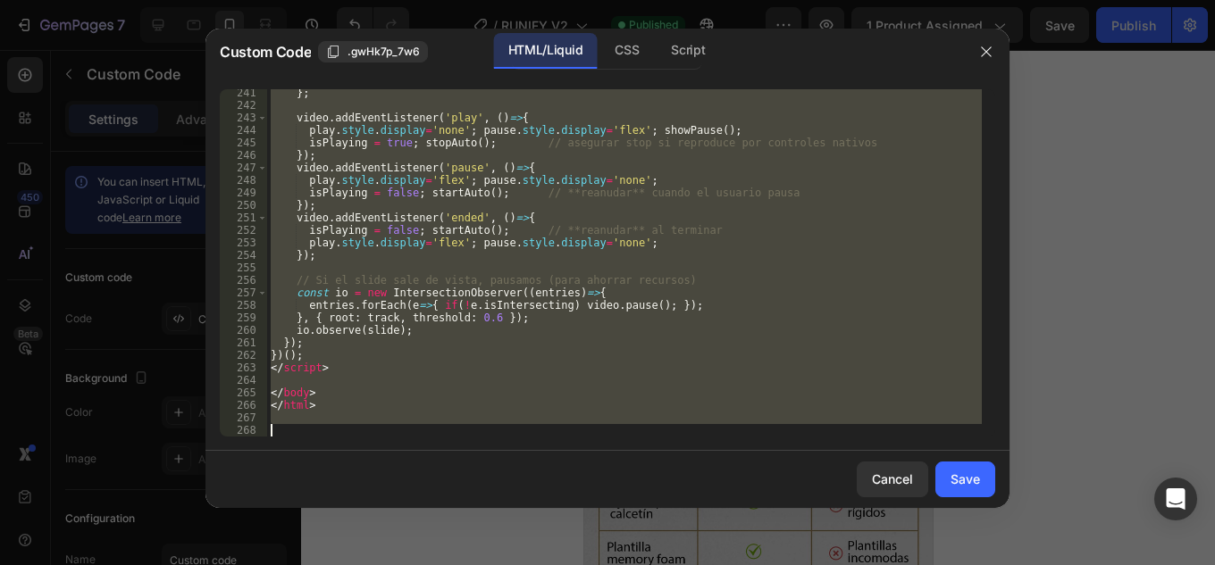
drag, startPoint x: 295, startPoint y: 98, endPoint x: 588, endPoint y: 596, distance: 577.4
click at [588, 0] on html "7 Version history / RUNIFY V2 Published Preview 1 product assigned Save Publish…" at bounding box center [607, 0] width 1215 height 0
type textarea "<!DO"
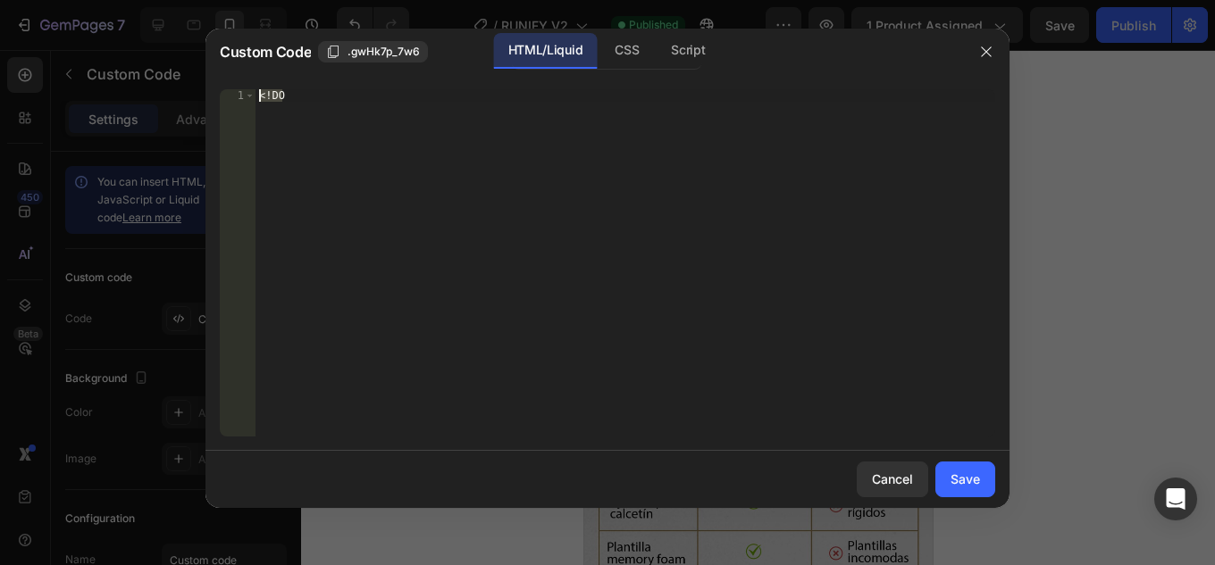
drag, startPoint x: 293, startPoint y: 150, endPoint x: 149, endPoint y: -27, distance: 227.9
click at [149, 0] on html "7 Version history / RUNIFY V2 Published Preview 1 product assigned Save Publish…" at bounding box center [607, 0] width 1215 height 0
click at [504, 126] on div "Insert the custom Liquid code, add snippets, or third-party installation code h…" at bounding box center [625, 275] width 740 height 372
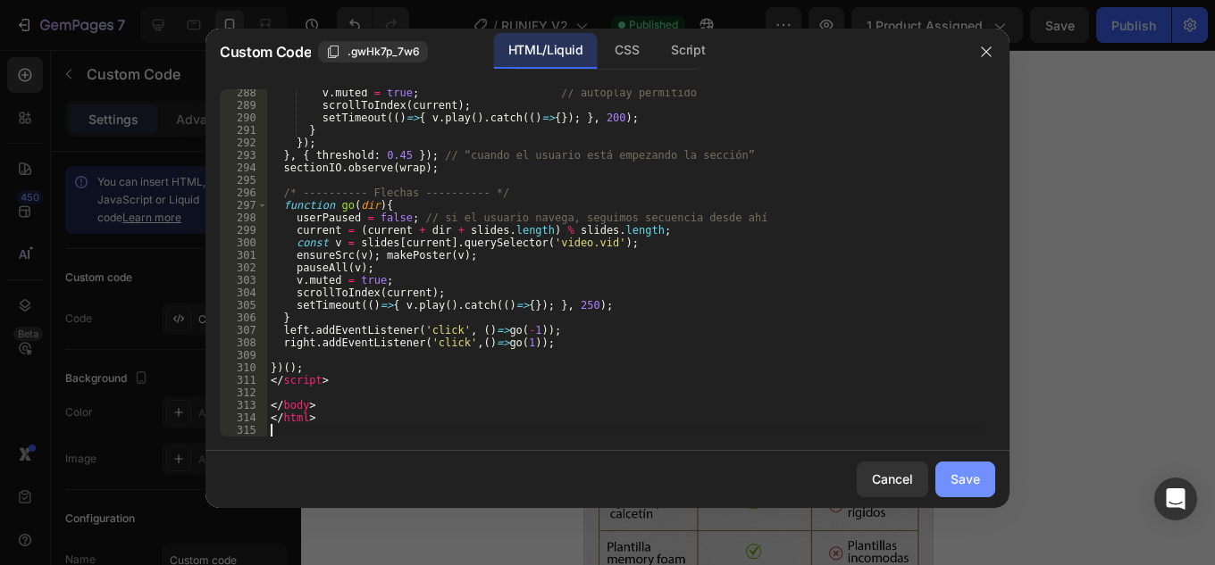
click at [974, 478] on div "Save" at bounding box center [964, 479] width 29 height 19
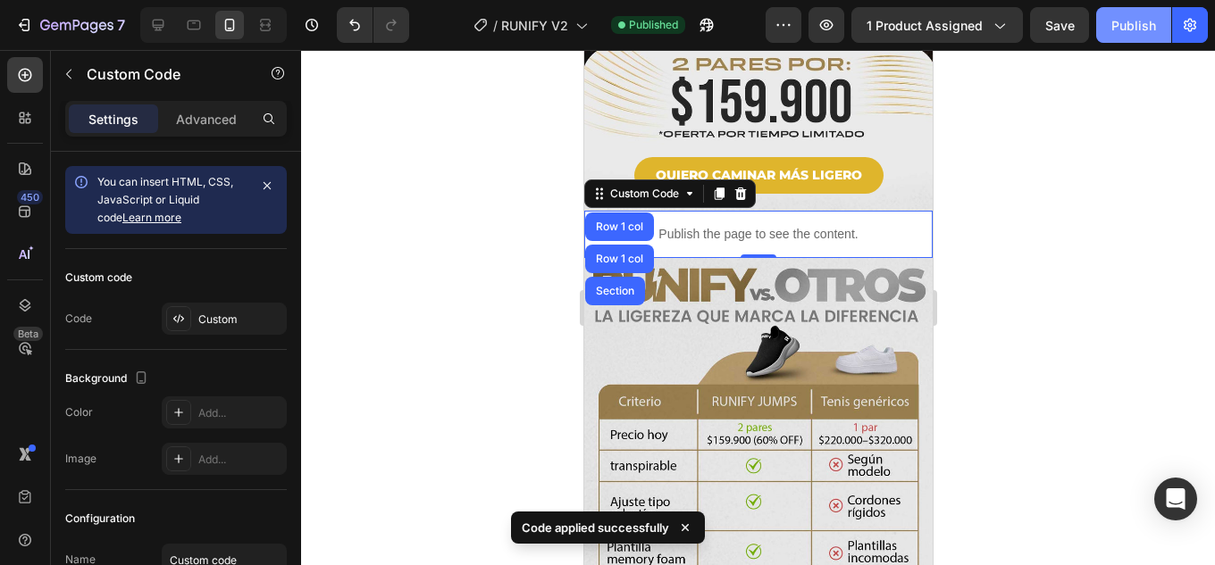
click at [1133, 24] on div "Publish" at bounding box center [1133, 25] width 45 height 19
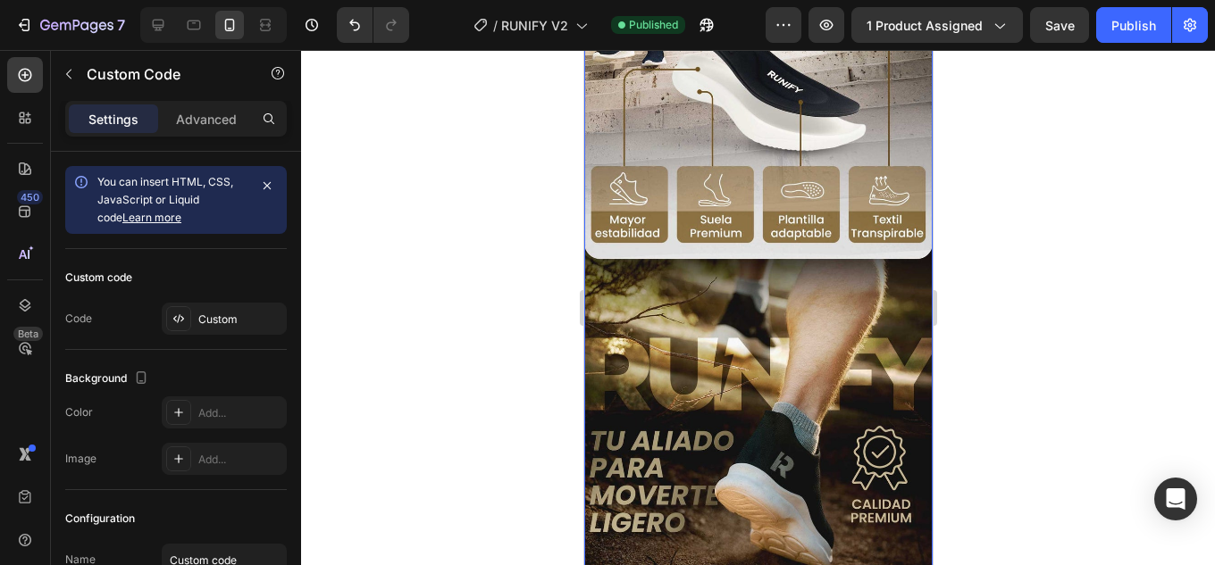
scroll to position [1161, 0]
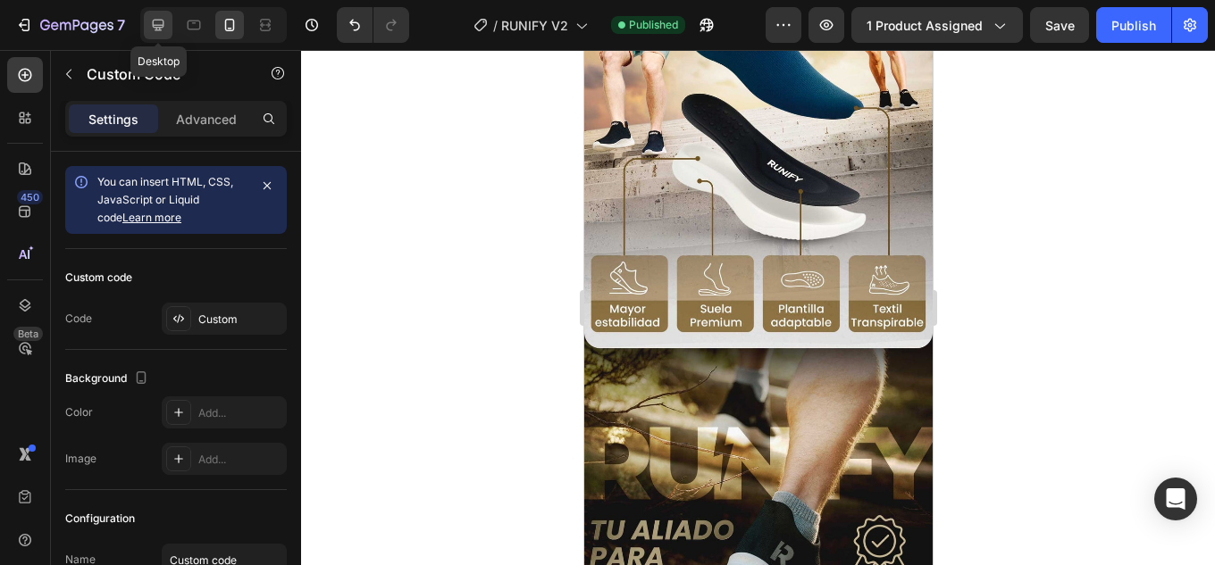
click at [163, 24] on icon at bounding box center [158, 25] width 18 height 18
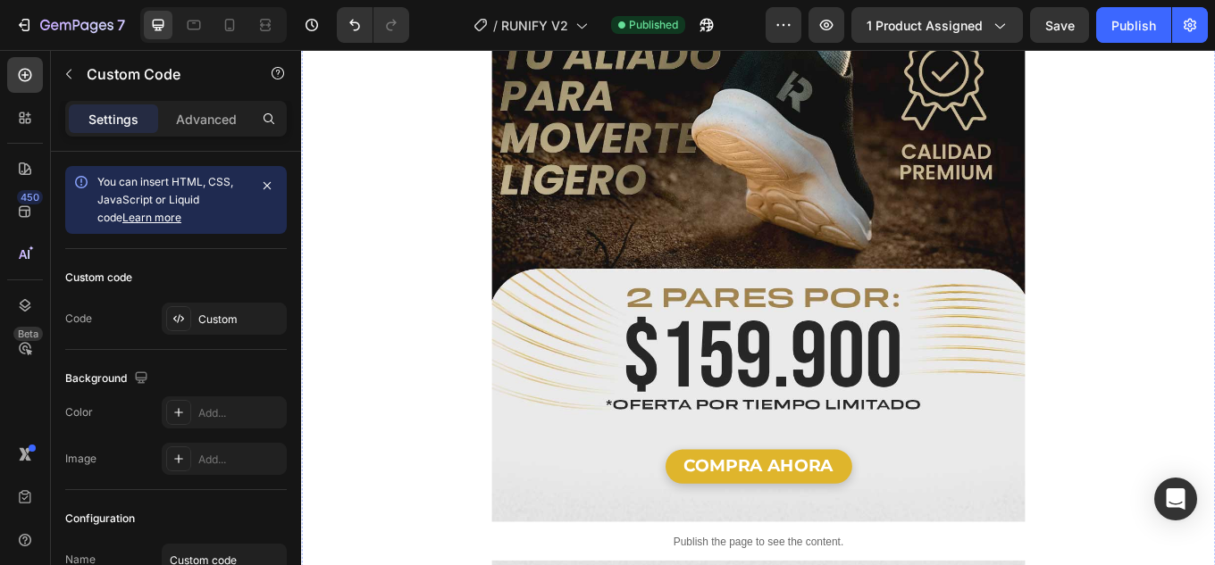
scroll to position [2948, 0]
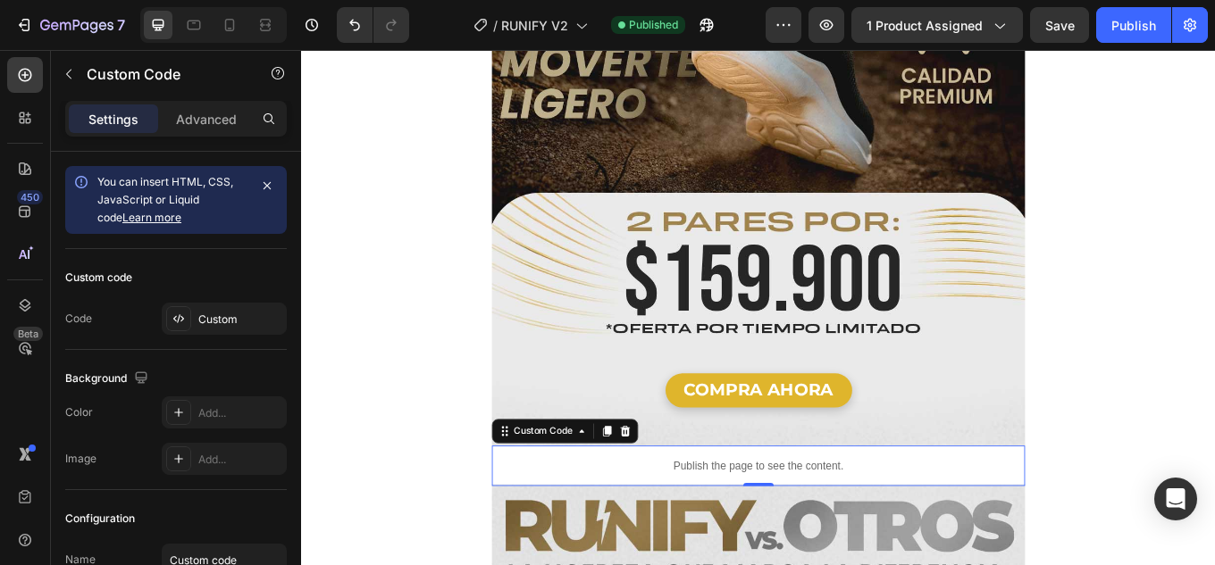
click at [881, 529] on p "Publish the page to see the content." at bounding box center [836, 538] width 625 height 19
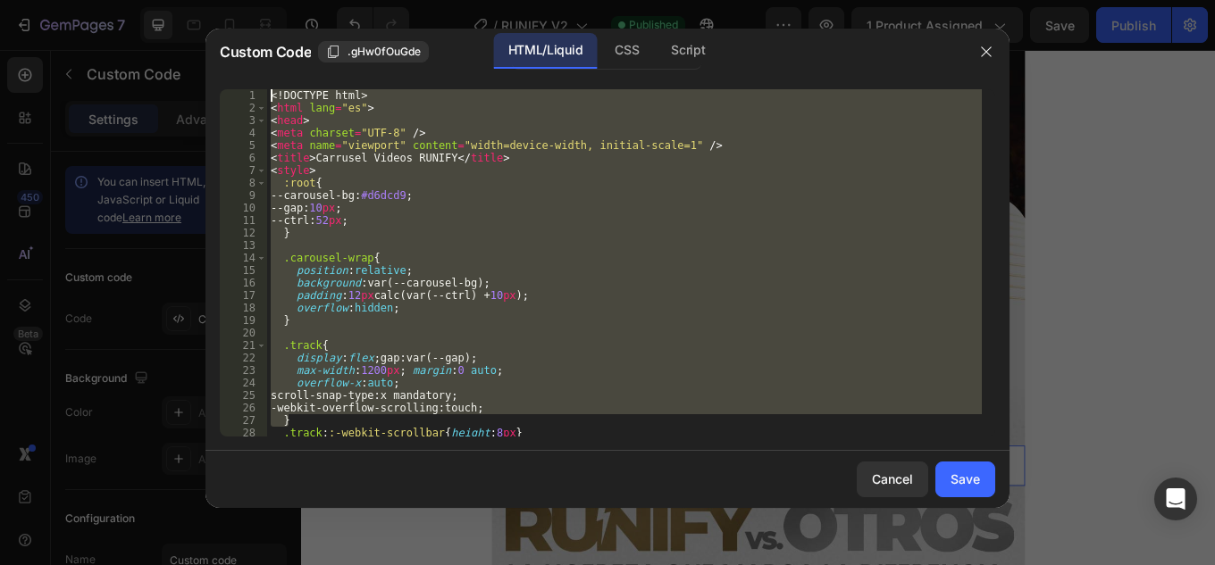
drag, startPoint x: 648, startPoint y: 426, endPoint x: 16, endPoint y: -78, distance: 807.8
click at [16, 0] on html "7 Version history / RUNIFY V2 Published Preview 1 product assigned Save Publish…" at bounding box center [607, 0] width 1215 height 0
type textarea "<!DOCTYPE html> <html lang="es">"
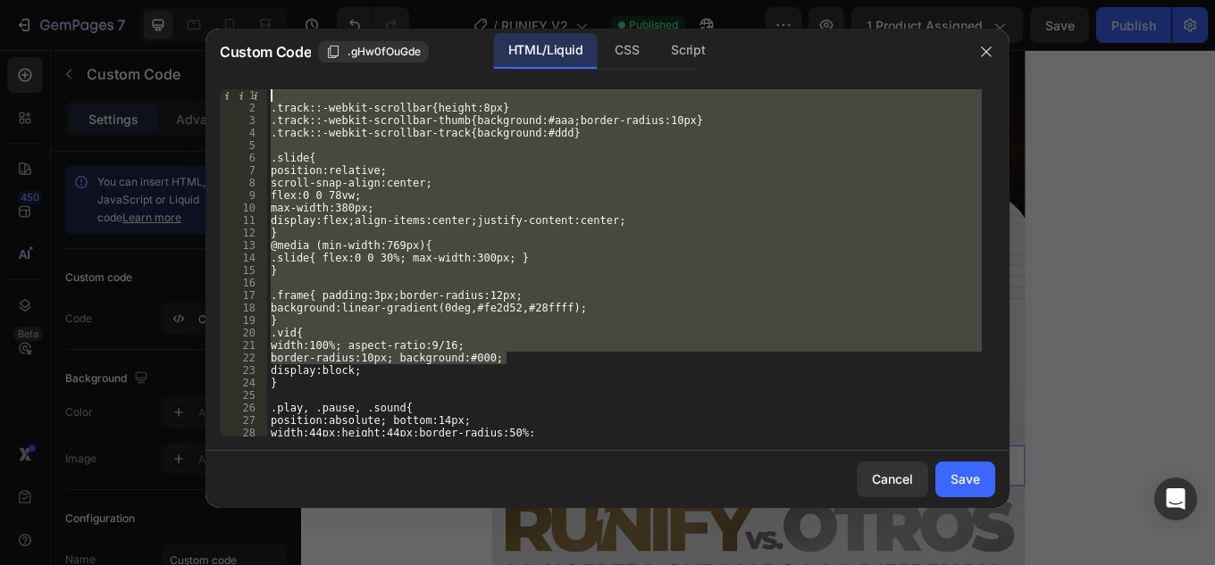
drag, startPoint x: 98, startPoint y: 15, endPoint x: 66, endPoint y: -43, distance: 66.4
click at [66, 0] on html "7 Version history / RUNIFY V2 Published Preview 1 product assigned Save Publish…" at bounding box center [607, 0] width 1215 height 0
type textarea ".track::-webkit-scrollbar{height:8px}"
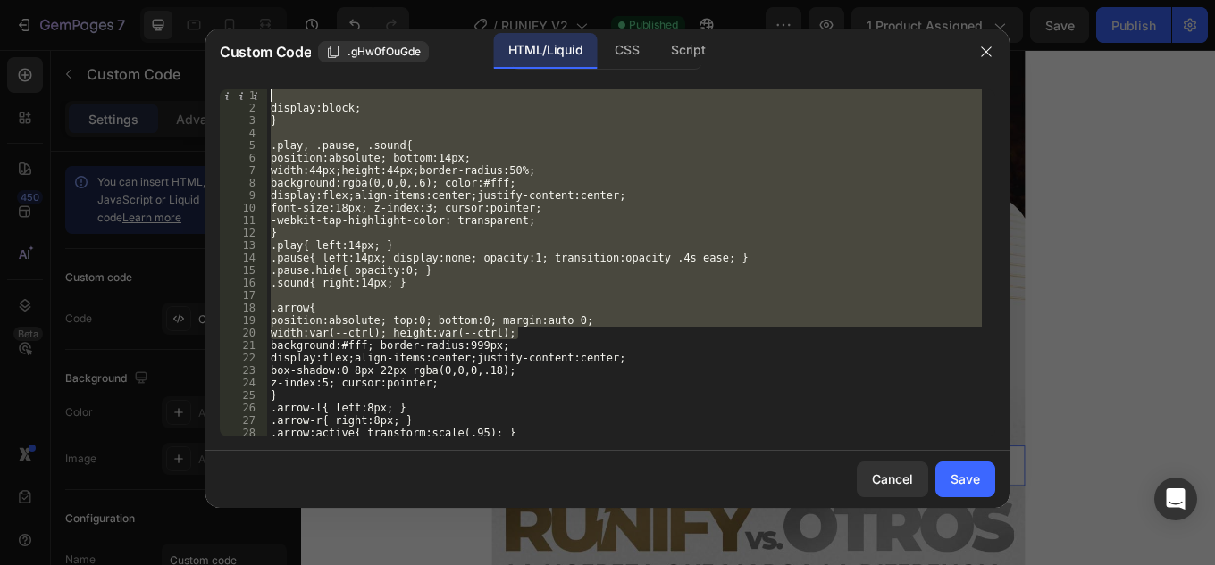
drag, startPoint x: 484, startPoint y: 262, endPoint x: 289, endPoint y: 105, distance: 251.0
click at [170, 28] on div "Custom Code .gHw0fOuGde HTML/Liquid CSS Script 1 2 3 4 5 6 7 8 9 10 11 12 13 14…" at bounding box center [607, 282] width 1215 height 565
type textarea "display:block;"
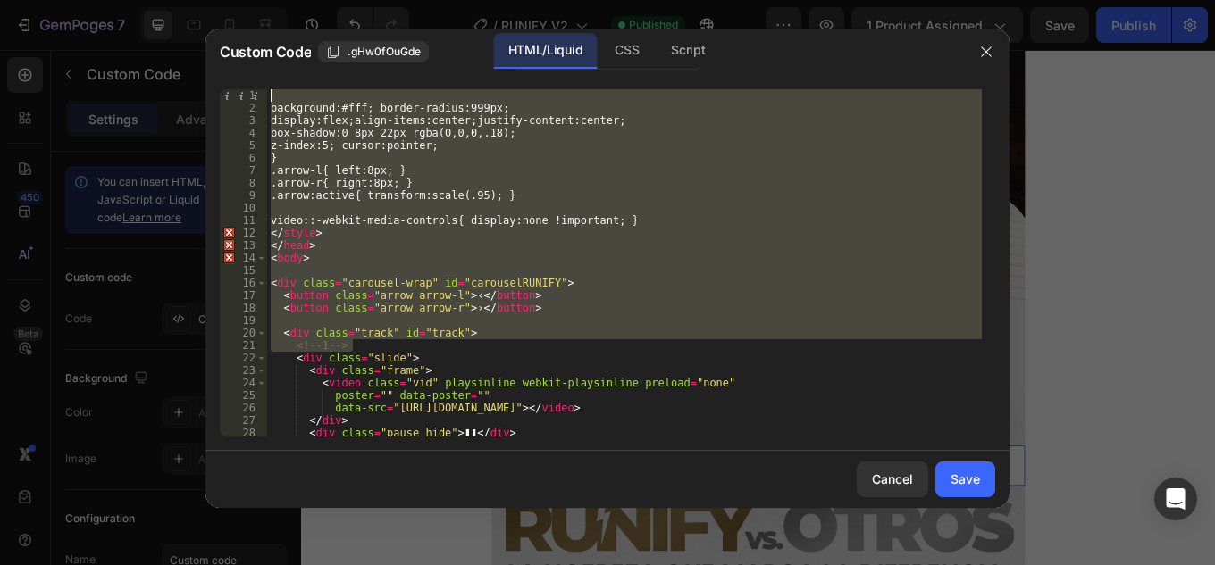
drag, startPoint x: 643, startPoint y: 351, endPoint x: 157, endPoint y: -29, distance: 617.2
click at [157, 0] on html "7 Version history / RUNIFY V2 Published Preview 1 product assigned Save Publish…" at bounding box center [607, 0] width 1215 height 0
type textarea "background:#fff; border-radius:999px;"
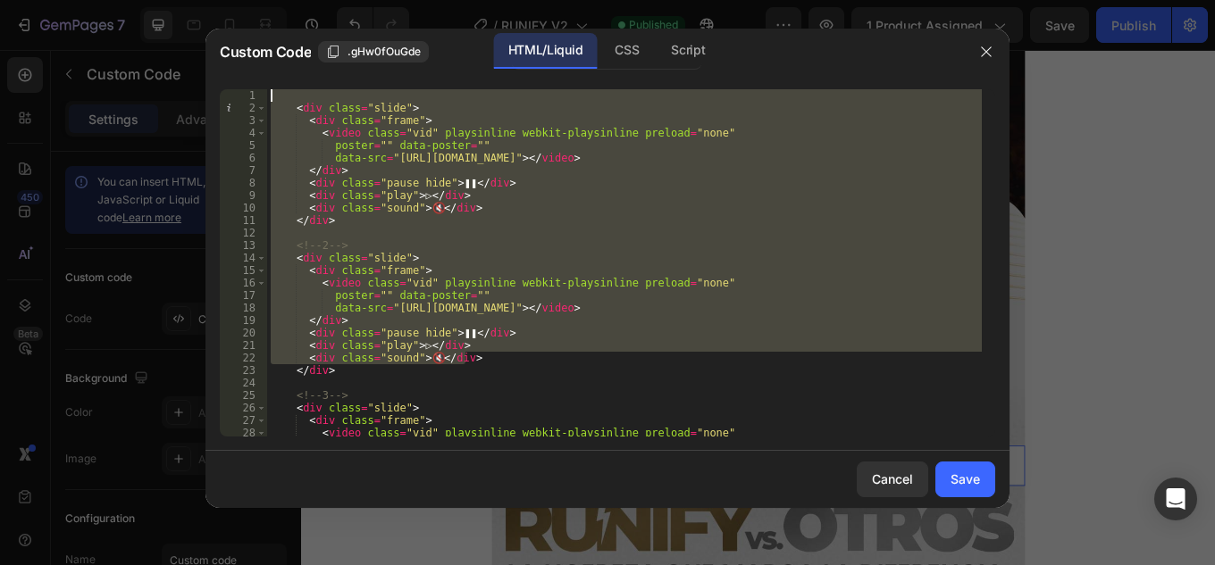
drag, startPoint x: 612, startPoint y: 352, endPoint x: 180, endPoint y: 30, distance: 538.1
click at [180, 30] on div "Custom Code .gHw0fOuGde HTML/Liquid CSS Script 1 2 3 4 5 6 7 8 9 10 11 12 13 14…" at bounding box center [607, 282] width 1215 height 565
type textarea "<div class="slide">"
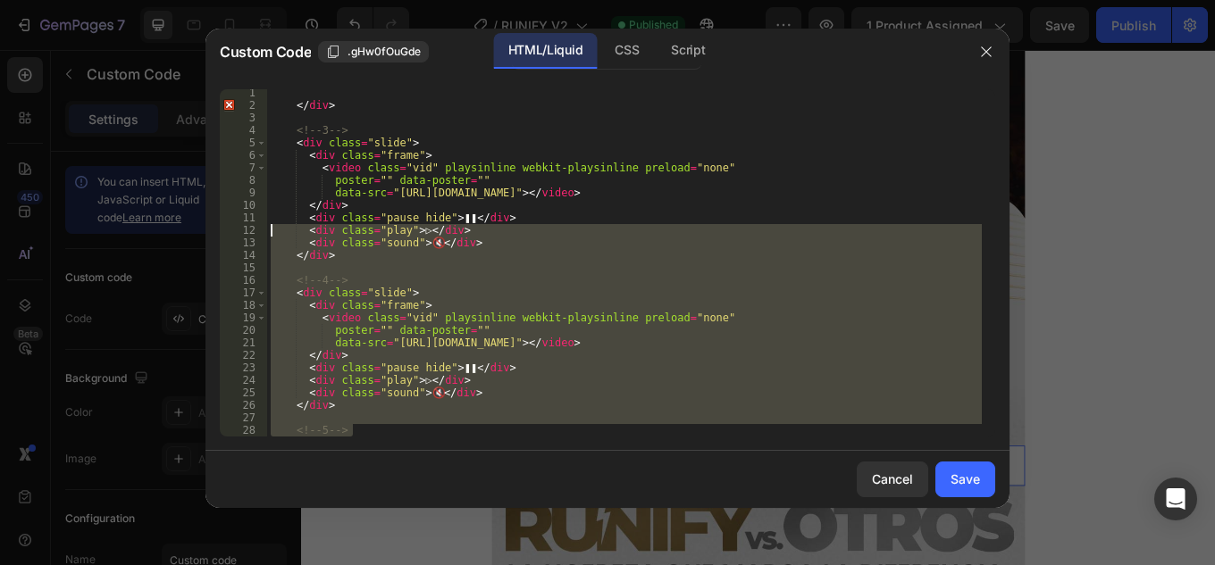
scroll to position [0, 0]
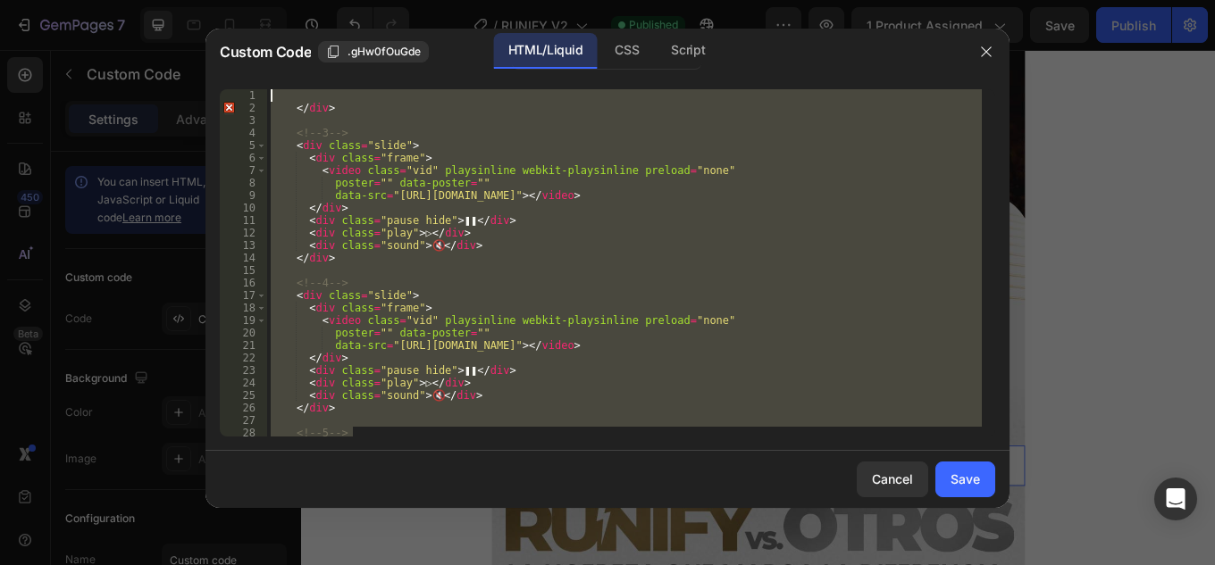
drag, startPoint x: 389, startPoint y: 366, endPoint x: 54, endPoint y: -43, distance: 528.7
click at [54, 0] on html "7 Version history / RUNIFY V2 Published Preview 1 product assigned Save Publish…" at bounding box center [607, 0] width 1215 height 0
type textarea "</div>"
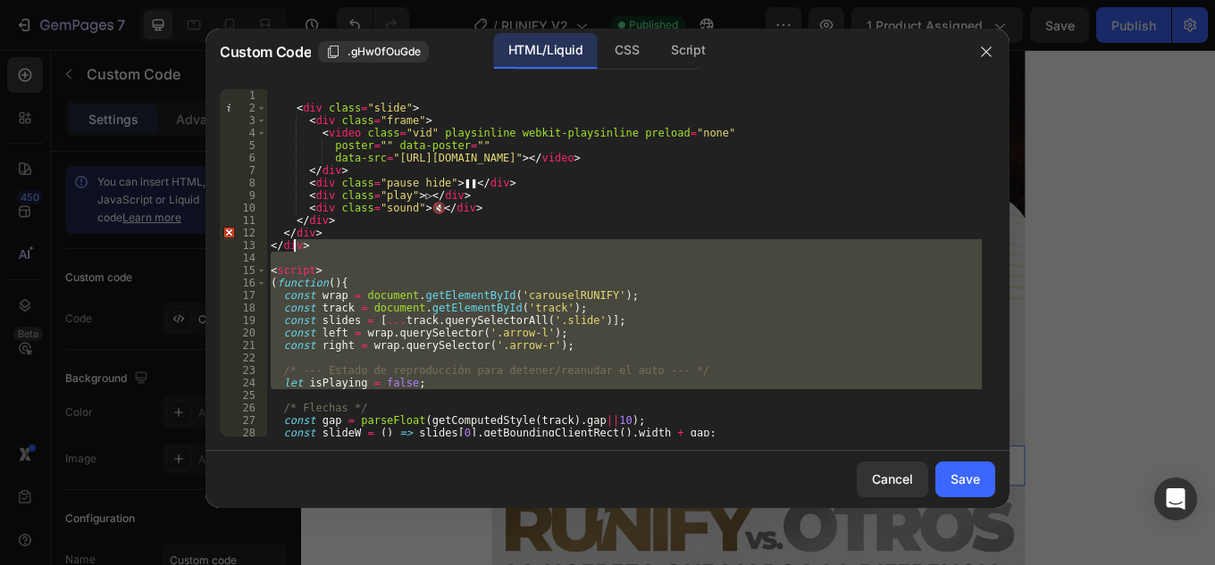
drag, startPoint x: 600, startPoint y: 397, endPoint x: 156, endPoint y: 83, distance: 544.0
click at [158, 92] on div "Custom Code .gHw0fOuGde HTML/Liquid CSS Script 1 2 3 4 5 6 7 8 9 10 11 12 13 14…" at bounding box center [607, 282] width 1215 height 565
type textarea "<div class="slide">"
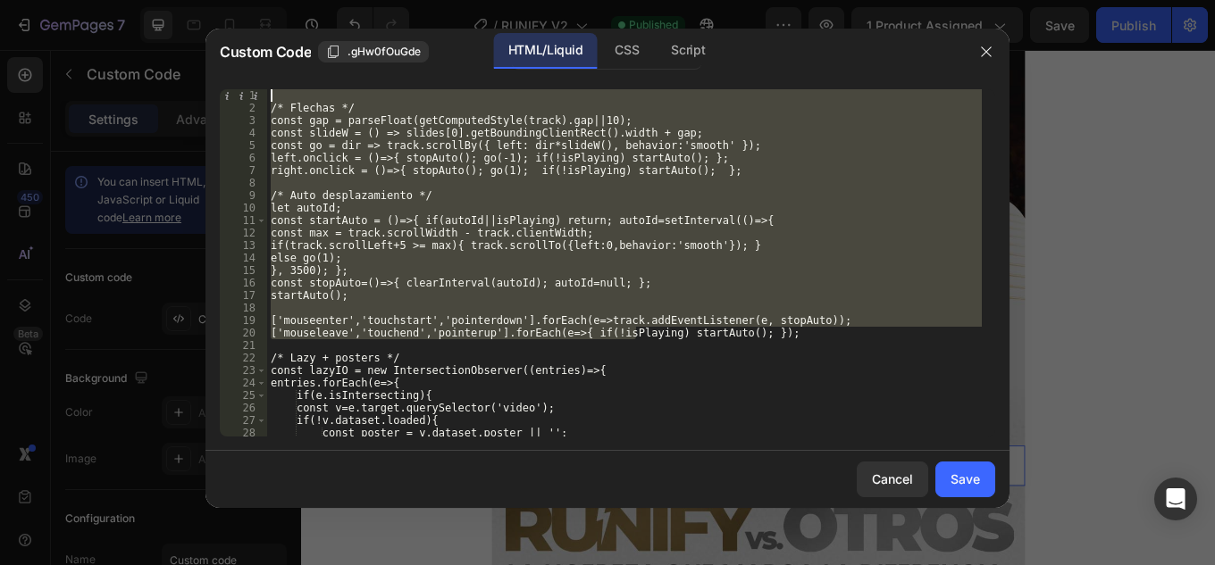
drag, startPoint x: 629, startPoint y: 332, endPoint x: 247, endPoint y: 89, distance: 453.0
click at [213, 64] on div "Custom Code .gHw0fOuGde HTML/Liquid CSS Script 1 2 3 4 5 6 7 8 9 10 11 12 13 14…" at bounding box center [607, 269] width 804 height 480
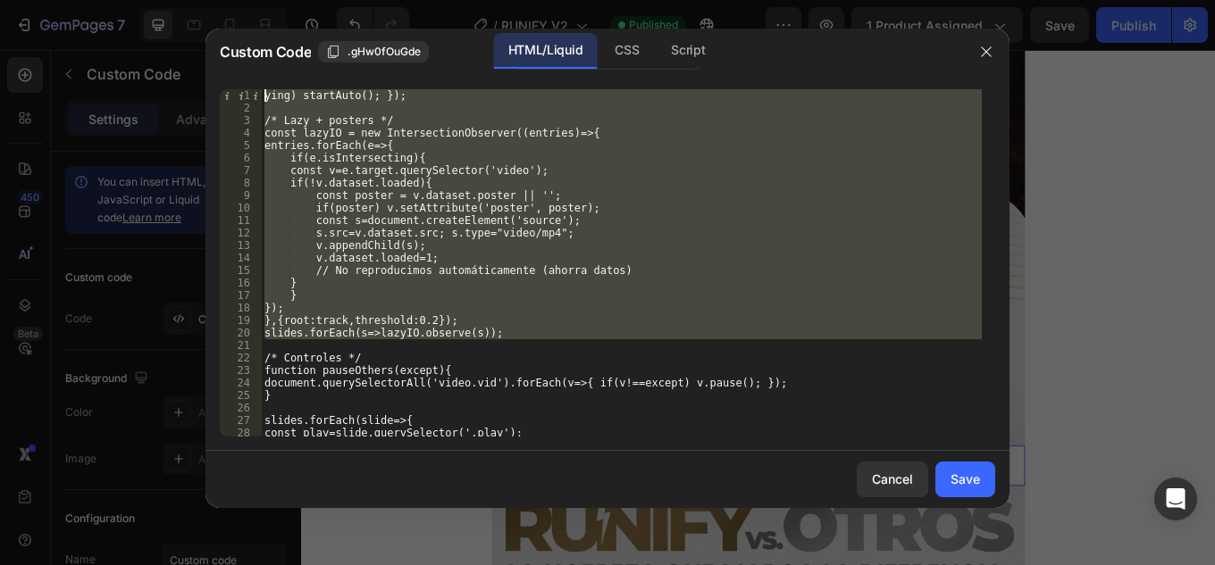
drag, startPoint x: 527, startPoint y: 322, endPoint x: 136, endPoint y: -20, distance: 519.7
click at [136, 0] on html "7 Version history / RUNIFY V2 Published Preview 1 product assigned Save Publish…" at bounding box center [607, 0] width 1215 height 0
type textarea "ying) startAuto(); });"
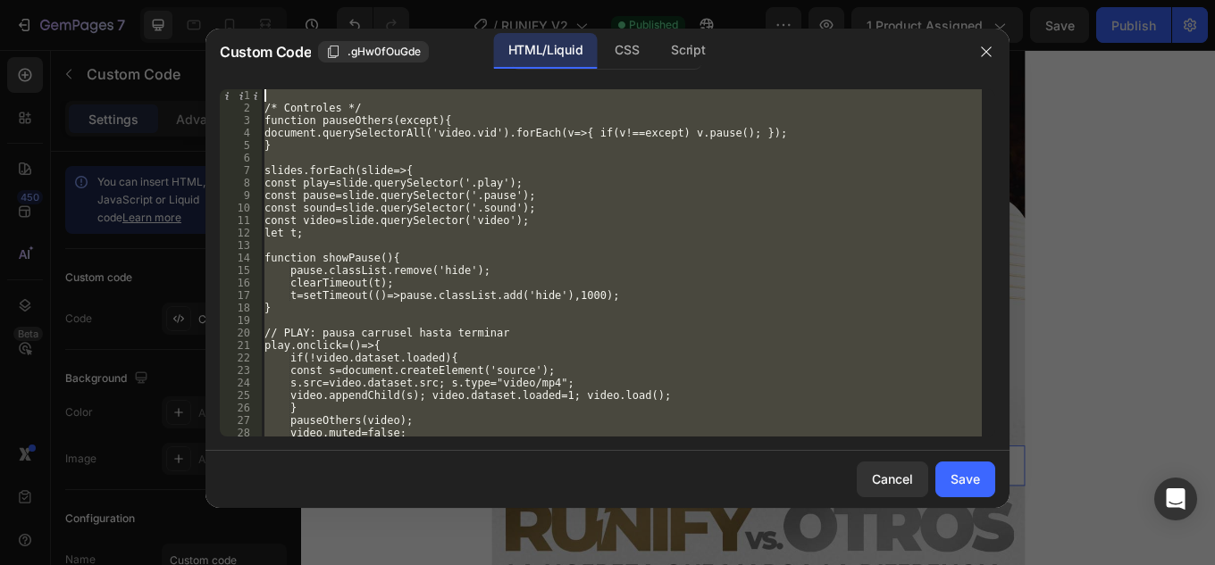
drag, startPoint x: 504, startPoint y: 423, endPoint x: 183, endPoint y: -69, distance: 587.4
click at [183, 0] on html "7 Version history / RUNIFY V2 Published Preview 1 product assigned Save Publish…" at bounding box center [607, 0] width 1215 height 0
type textarea "/* Controles */"
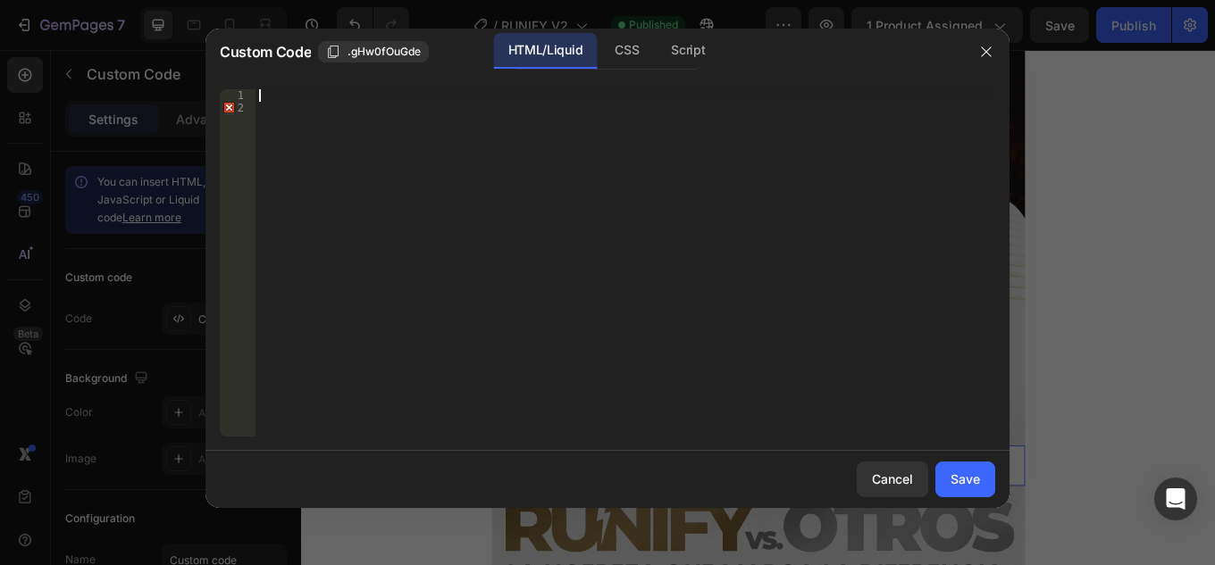
scroll to position [3592, 0]
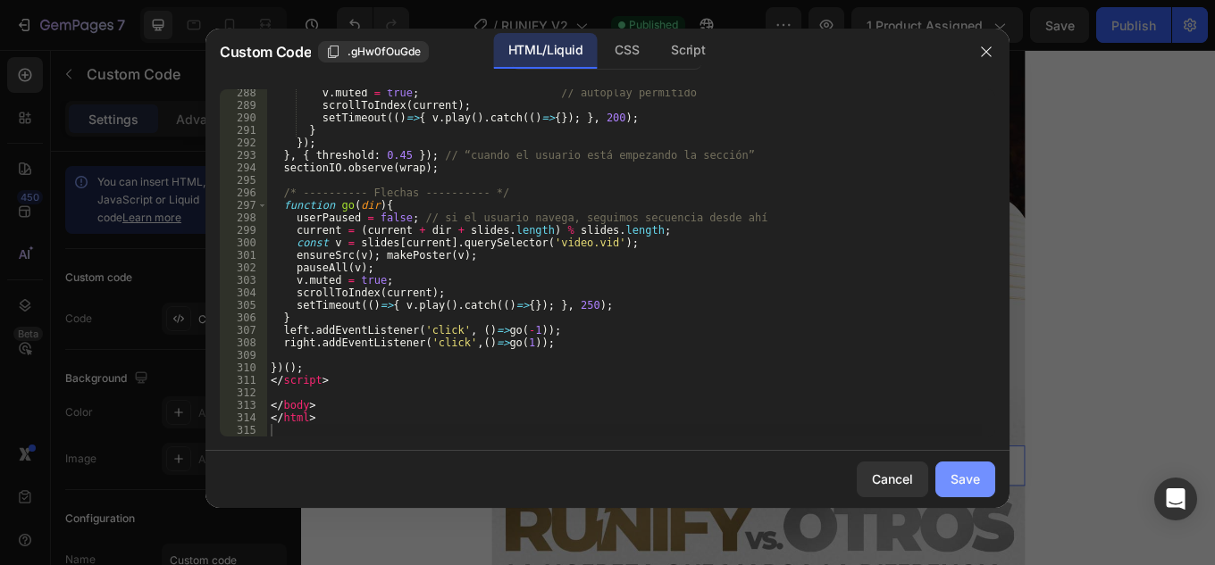
click at [966, 482] on div "Save" at bounding box center [964, 479] width 29 height 19
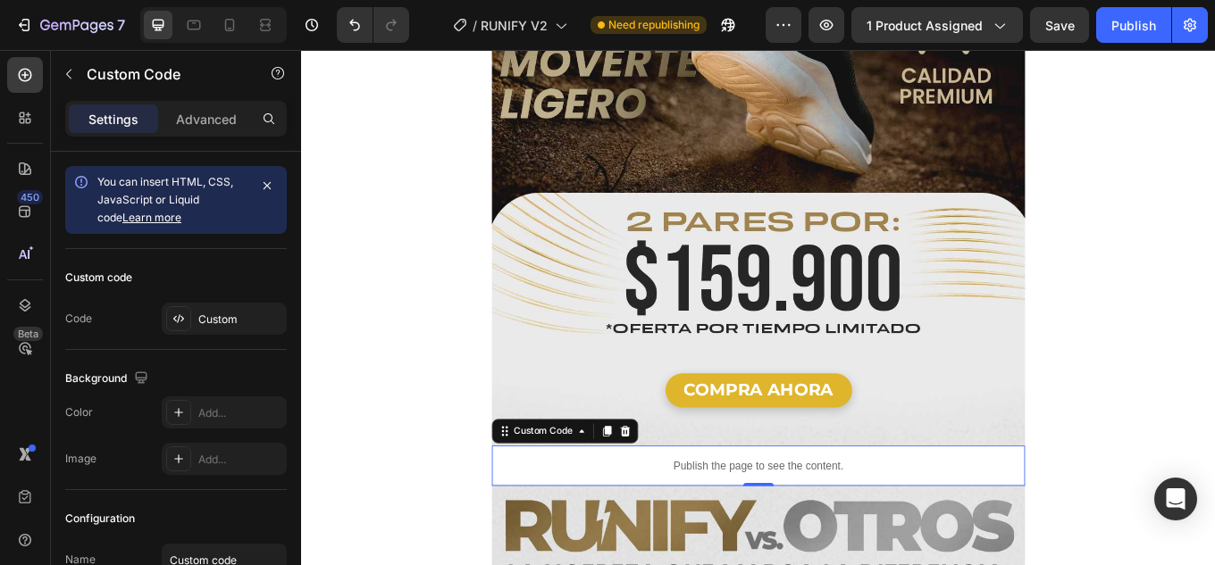
click at [824, 529] on p "Publish the page to see the content." at bounding box center [836, 538] width 625 height 19
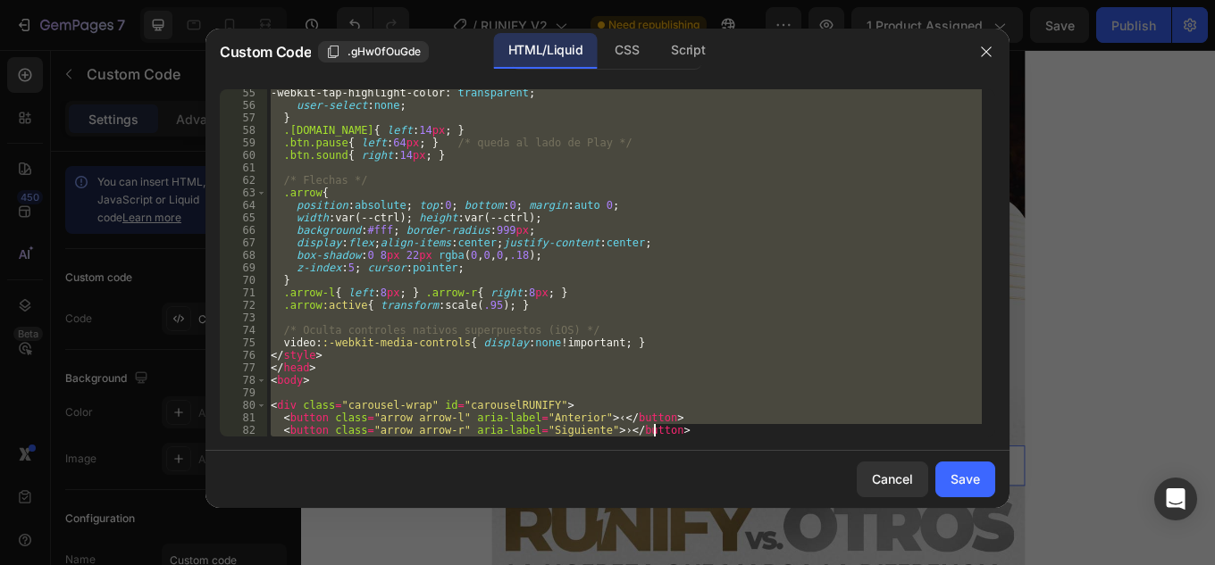
drag, startPoint x: 374, startPoint y: 145, endPoint x: 767, endPoint y: 554, distance: 567.3
click at [767, 556] on div "Custom Code .gHw0fOuGde HTML/Liquid CSS Script <meta name="viewport" content="w…" at bounding box center [607, 282] width 1215 height 565
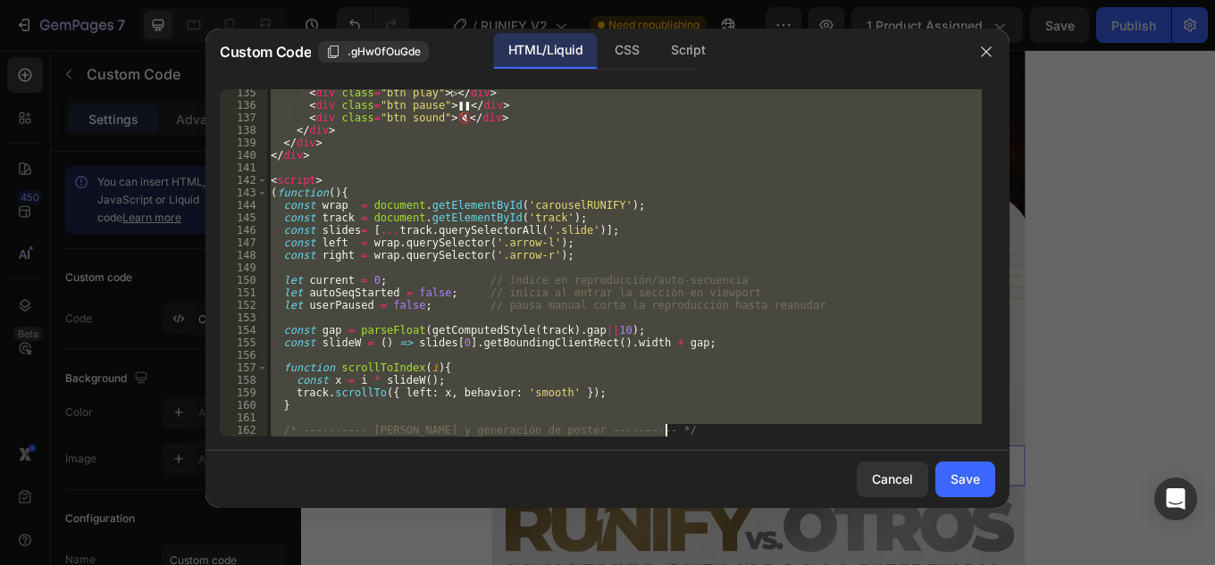
type textarea "<meta name="viewpo"
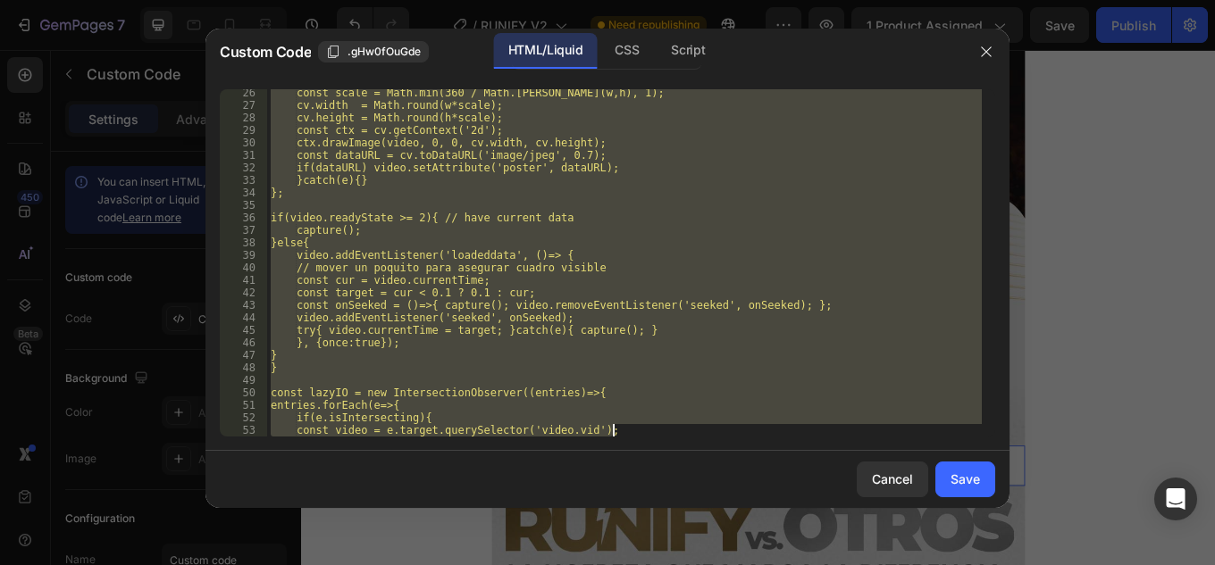
scroll to position [1641, 0]
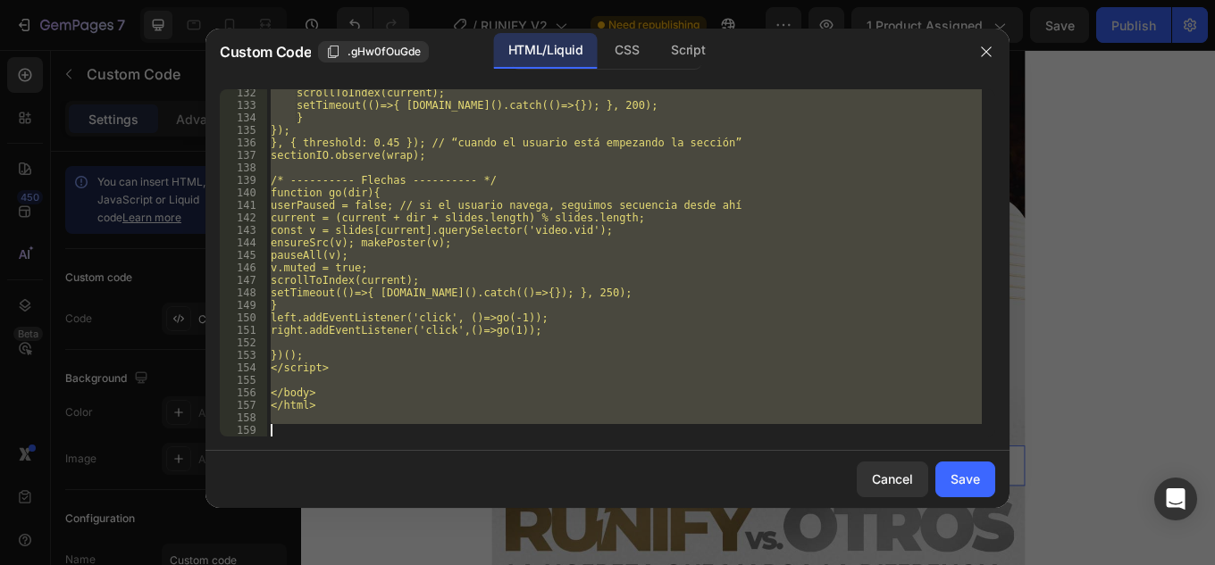
drag, startPoint x: 550, startPoint y: 397, endPoint x: 457, endPoint y: 411, distance: 93.9
click at [743, 0] on html "7 Version history / RUNIFY V2 Need republishing Preview 1 product assigned Save…" at bounding box center [607, 0] width 1215 height 0
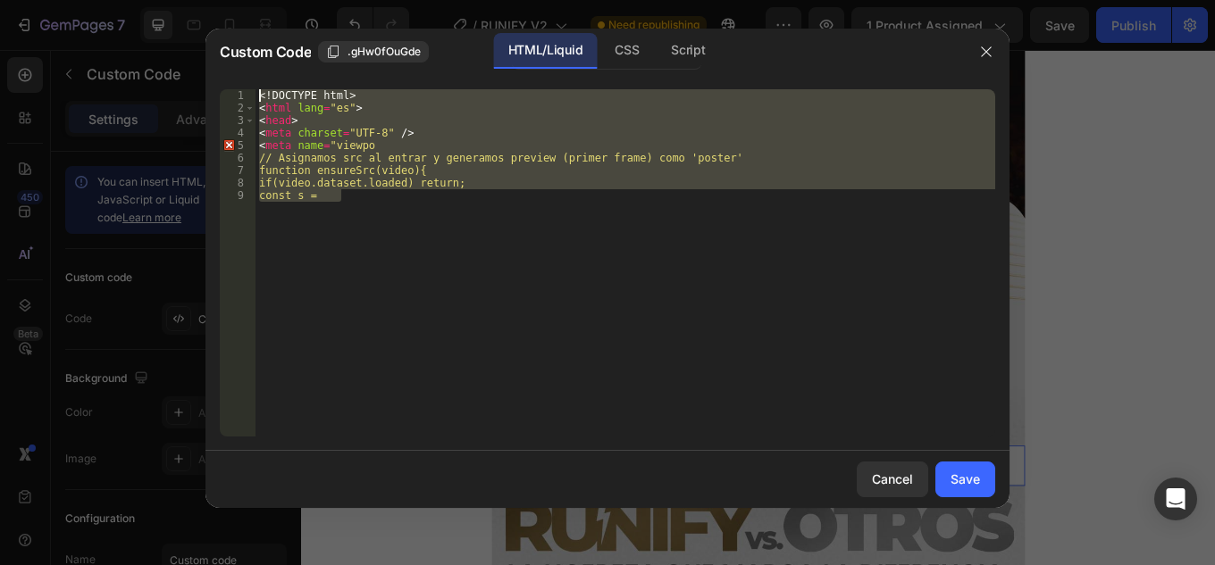
drag, startPoint x: 464, startPoint y: 356, endPoint x: 85, endPoint y: -78, distance: 576.7
click at [85, 0] on html "7 Version history / RUNIFY V2 Need republishing Preview 1 product assigned Save…" at bounding box center [607, 0] width 1215 height 0
type textarea "<!DOCTYPE html> <html lang="es">"
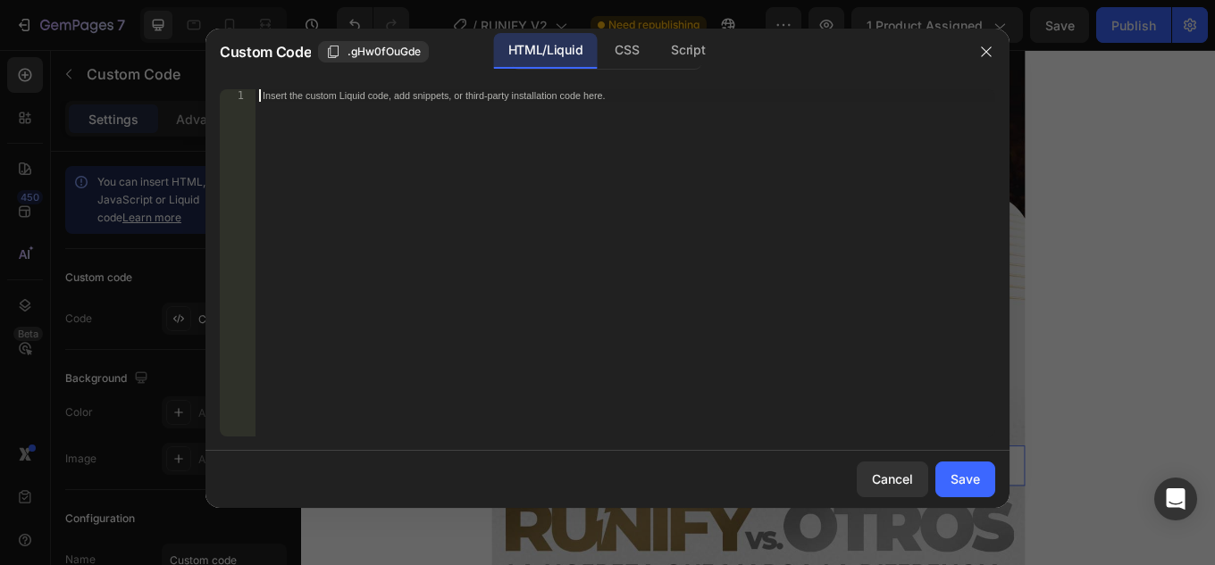
scroll to position [2454, 0]
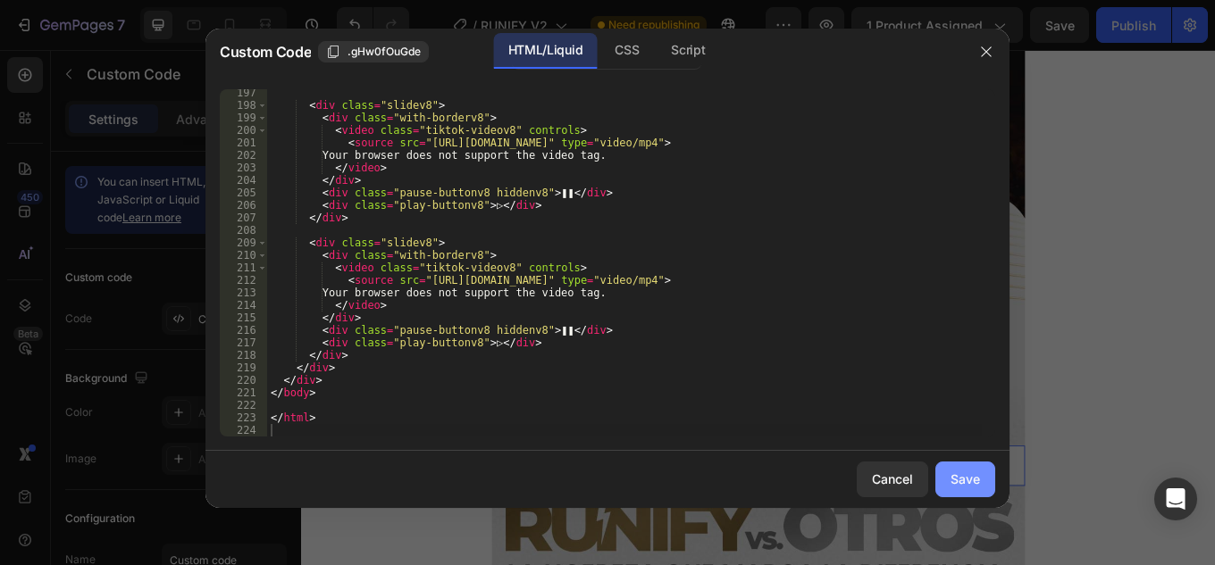
click at [955, 480] on div "Save" at bounding box center [964, 479] width 29 height 19
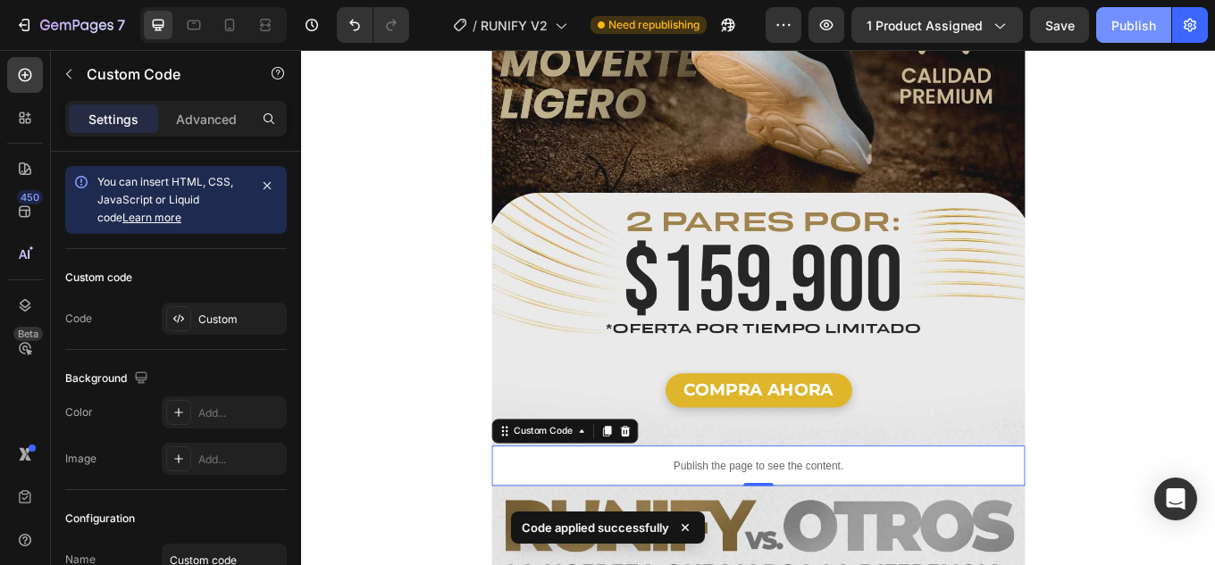
click at [1138, 23] on div "Publish" at bounding box center [1133, 25] width 45 height 19
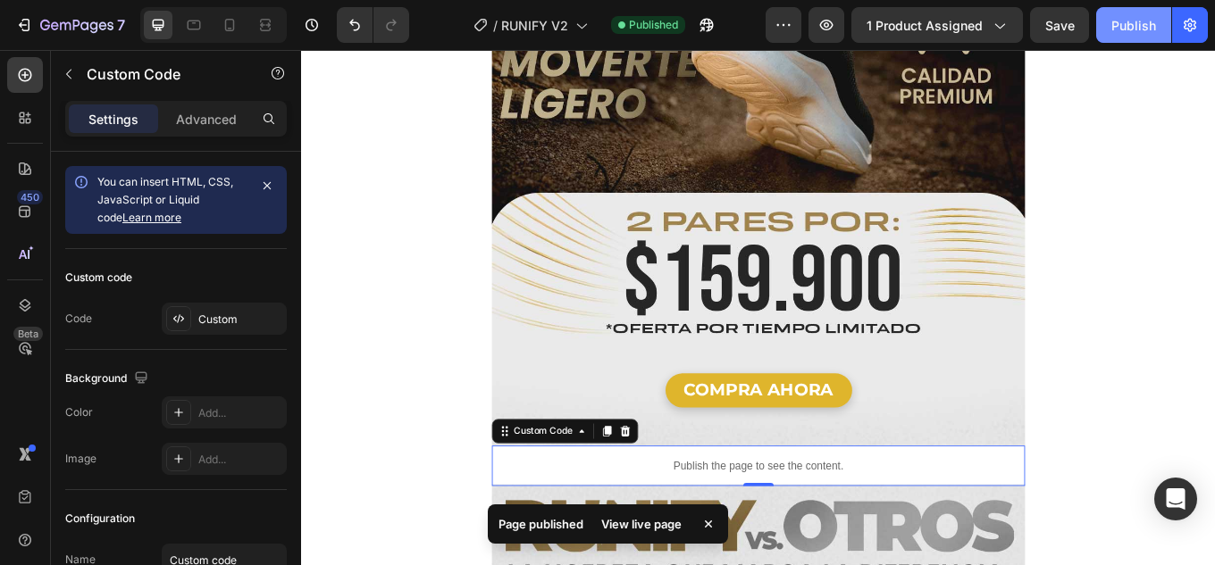
click at [1130, 29] on div "Publish" at bounding box center [1133, 25] width 45 height 19
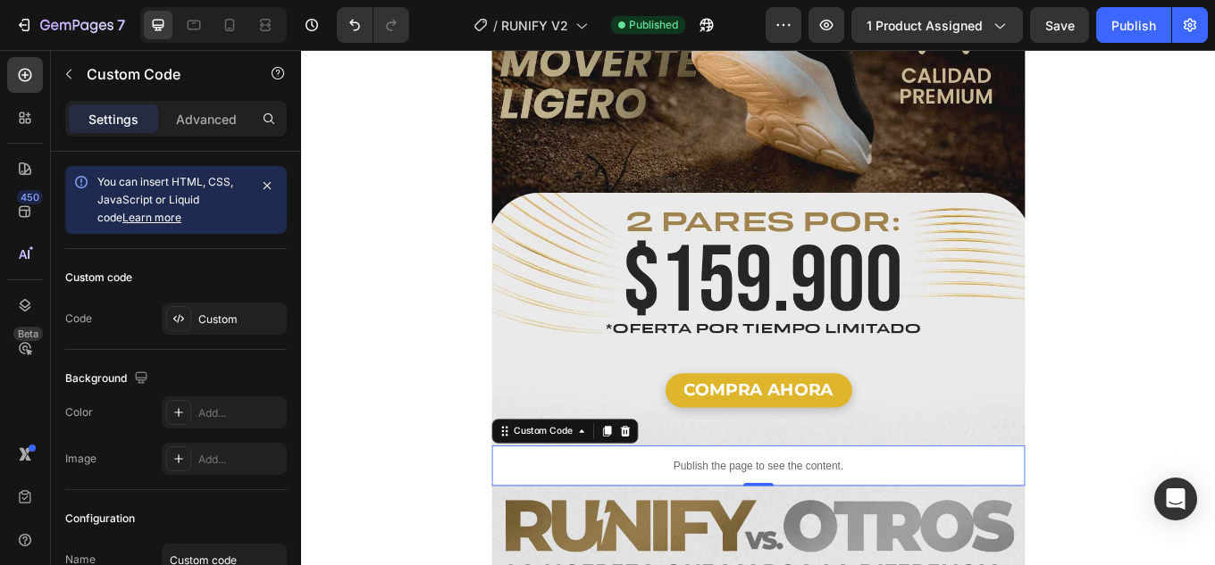
click at [816, 529] on p "Publish the page to see the content." at bounding box center [836, 538] width 625 height 19
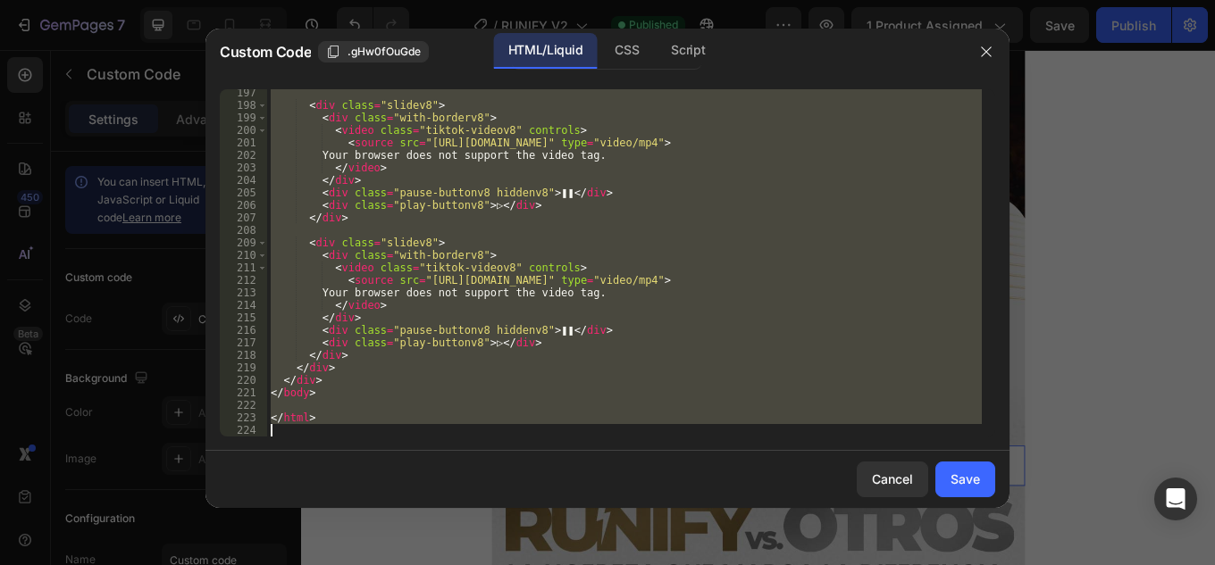
drag, startPoint x: 385, startPoint y: 216, endPoint x: 772, endPoint y: 604, distance: 547.6
click at [772, 0] on html "7 Version history / RUNIFY V2 Published Preview 1 product assigned Save Publish…" at bounding box center [607, 0] width 1215 height 0
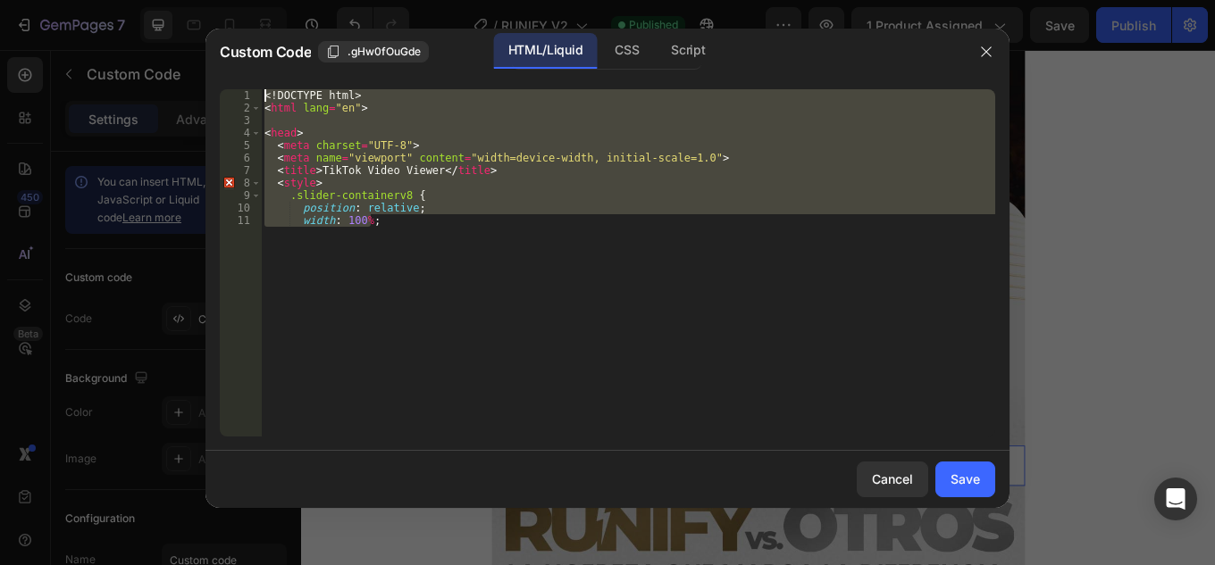
drag, startPoint x: 497, startPoint y: 395, endPoint x: 11, endPoint y: -78, distance: 677.8
click at [11, 0] on html "7 Version history / RUNIFY V2 Published Preview 1 product assigned Save Publish…" at bounding box center [607, 0] width 1215 height 0
type textarea "<!DOCTYPE html> <html lang="en">"
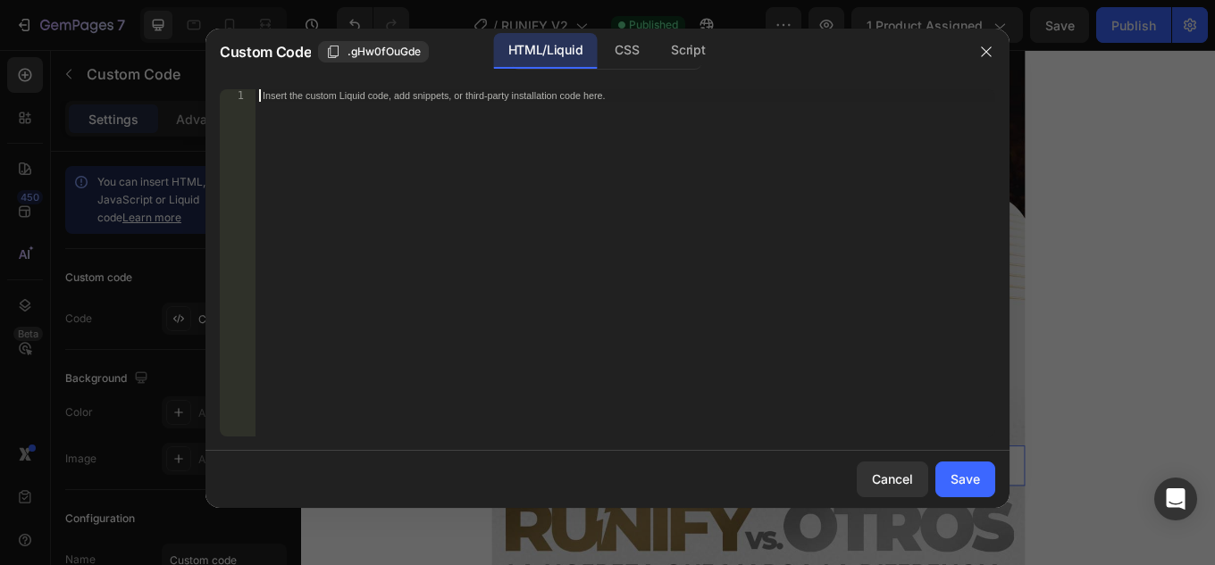
click at [697, 274] on div "Insert the custom Liquid code, add snippets, or third-party installation code h…" at bounding box center [625, 275] width 740 height 372
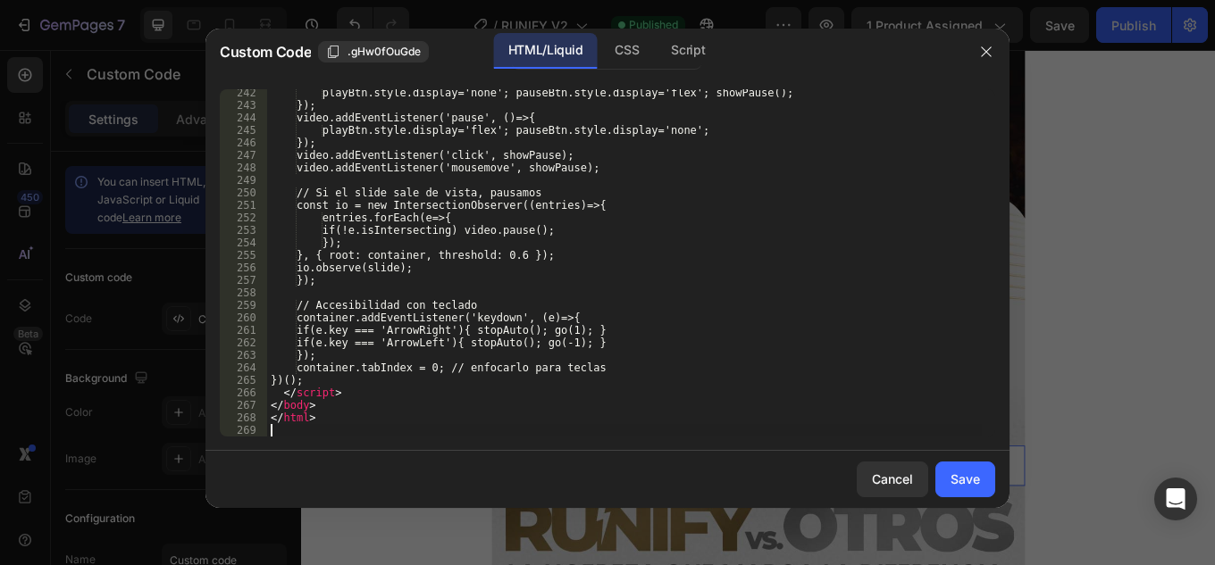
scroll to position [3016, 0]
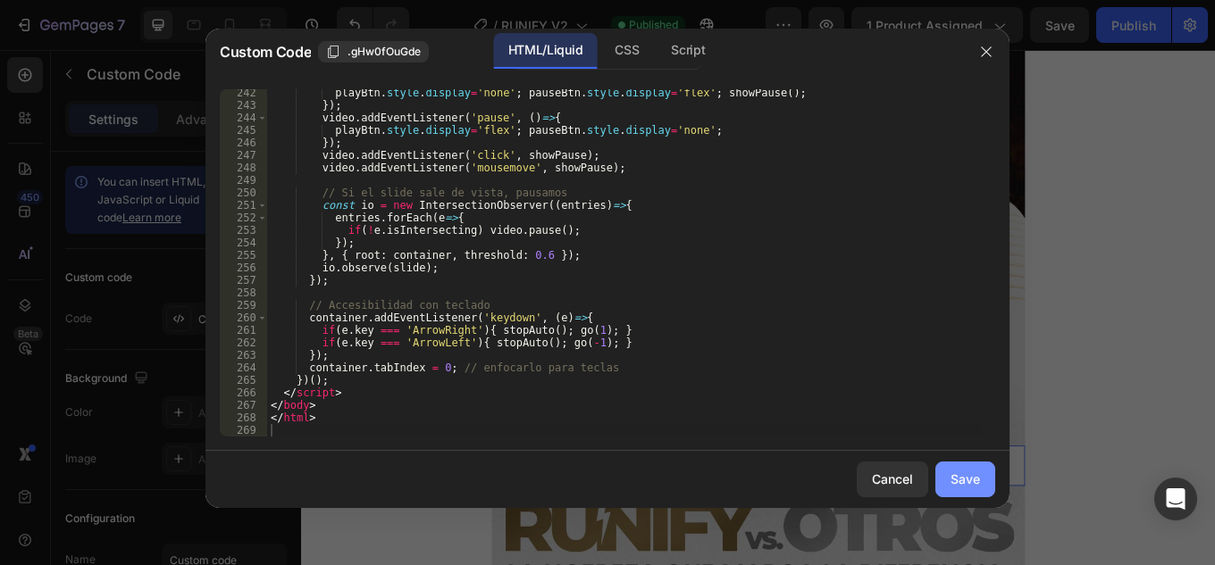
click at [960, 476] on div "Save" at bounding box center [964, 479] width 29 height 19
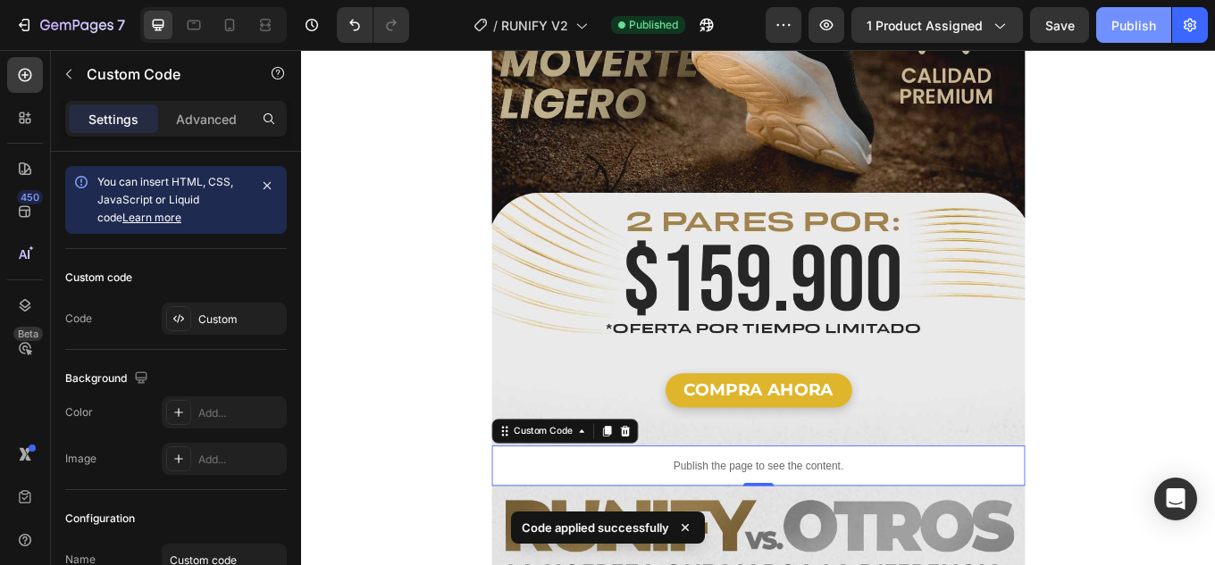
click at [1124, 30] on div "Publish" at bounding box center [1133, 25] width 45 height 19
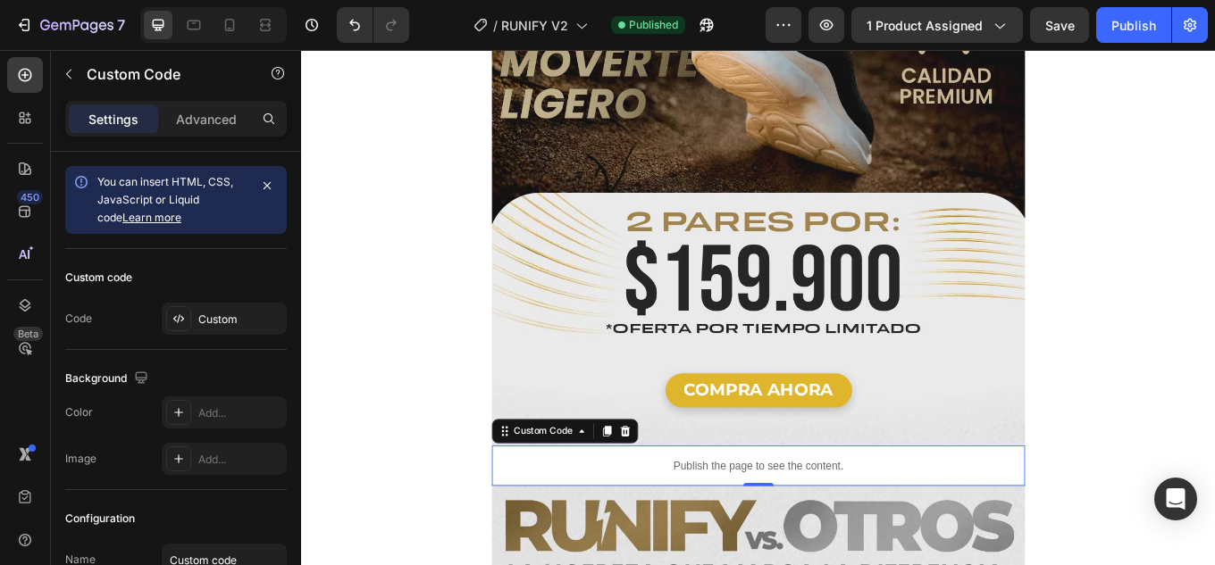
click at [824, 529] on p "Publish the page to see the content." at bounding box center [836, 538] width 625 height 19
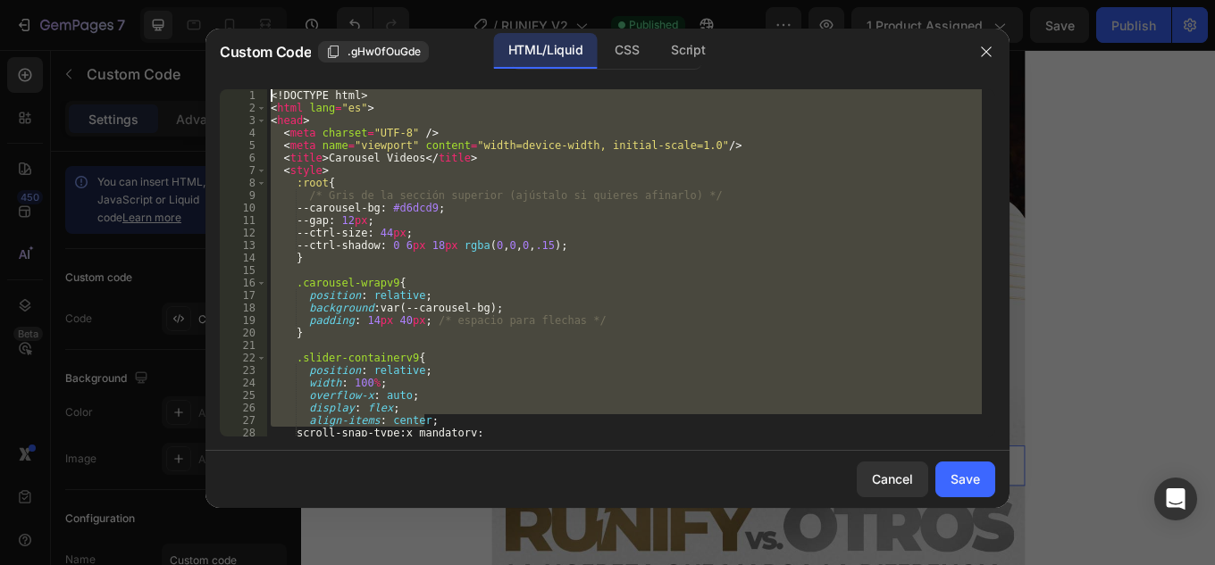
drag, startPoint x: 575, startPoint y: 379, endPoint x: 47, endPoint y: -78, distance: 697.9
click at [47, 0] on html "7 Version history / RUNIFY V2 Published Preview 1 product assigned Save Publish…" at bounding box center [607, 0] width 1215 height 0
type textarea "<!DOCTYPE html> <html lang="es">"
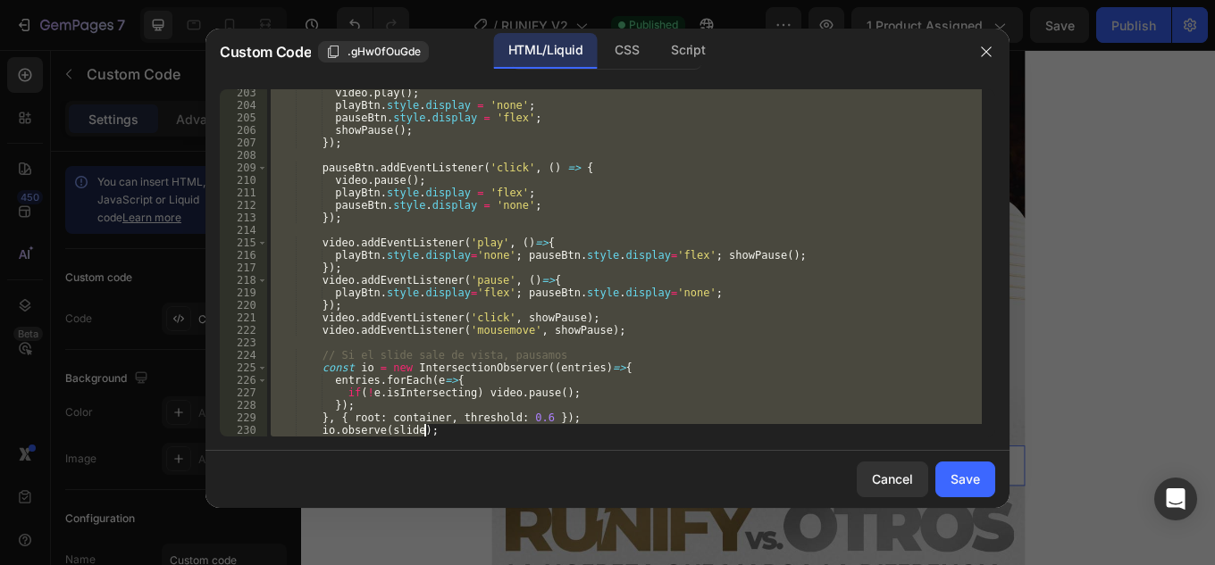
scroll to position [2691, 0]
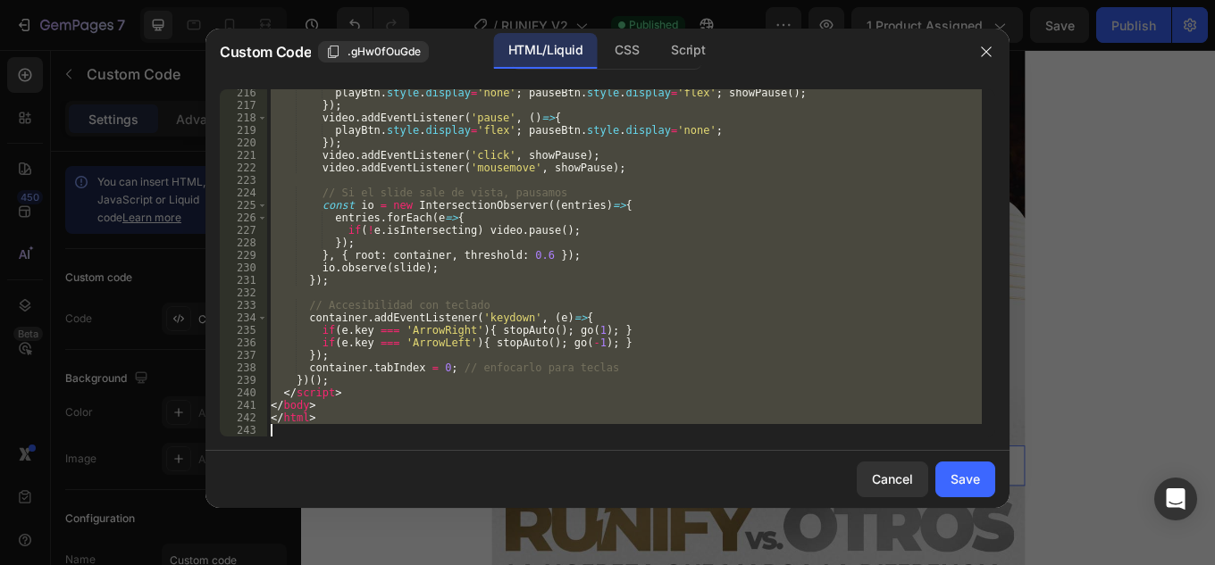
drag, startPoint x: 308, startPoint y: 110, endPoint x: 619, endPoint y: 576, distance: 560.4
click at [619, 0] on html "7 Version history / RUNIFY V2 Published Preview 1 product assigned Save Publish…" at bounding box center [607, 0] width 1215 height 0
type textarea "</html>"
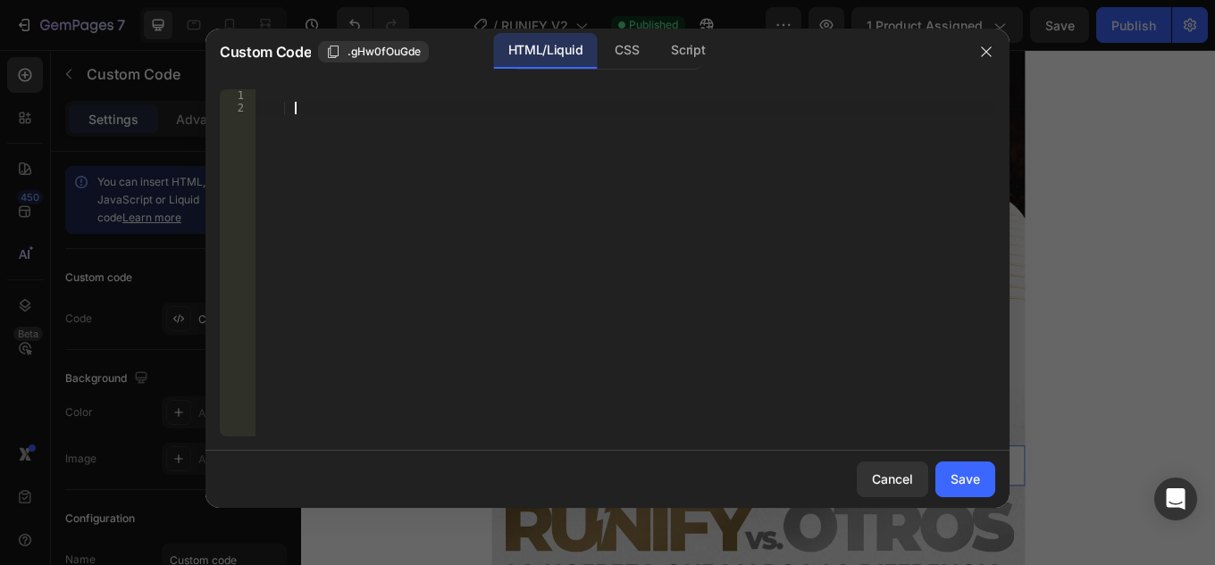
drag, startPoint x: 444, startPoint y: 265, endPoint x: 202, endPoint y: -33, distance: 384.2
click at [202, 0] on html "7 Version history / RUNIFY V2 Published Preview 1 product assigned Save Publish…" at bounding box center [607, 0] width 1215 height 0
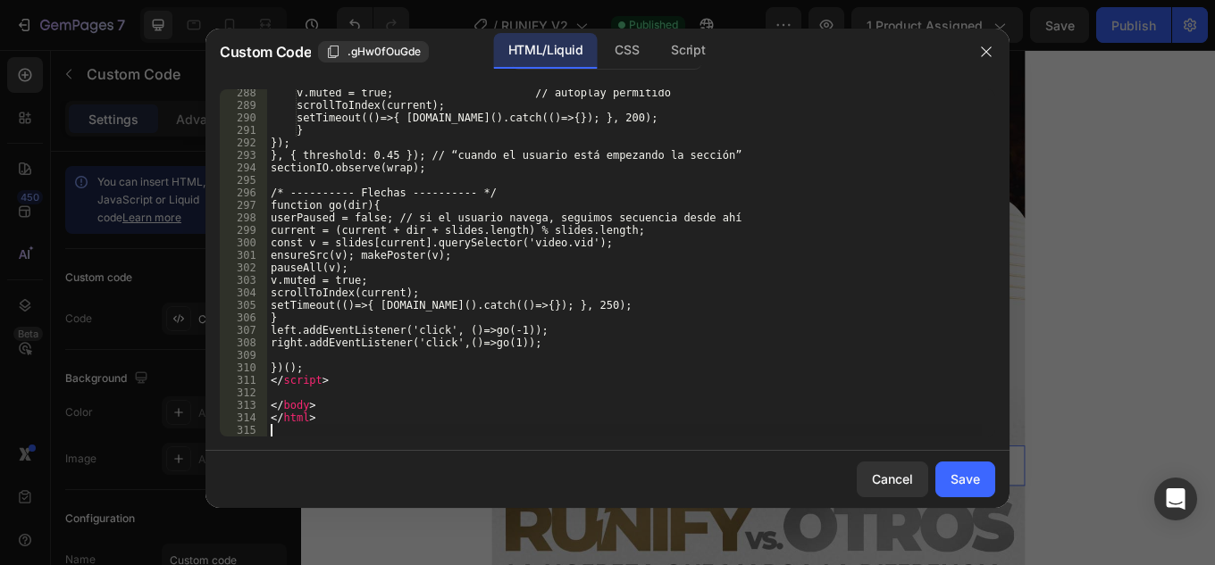
scroll to position [3592, 0]
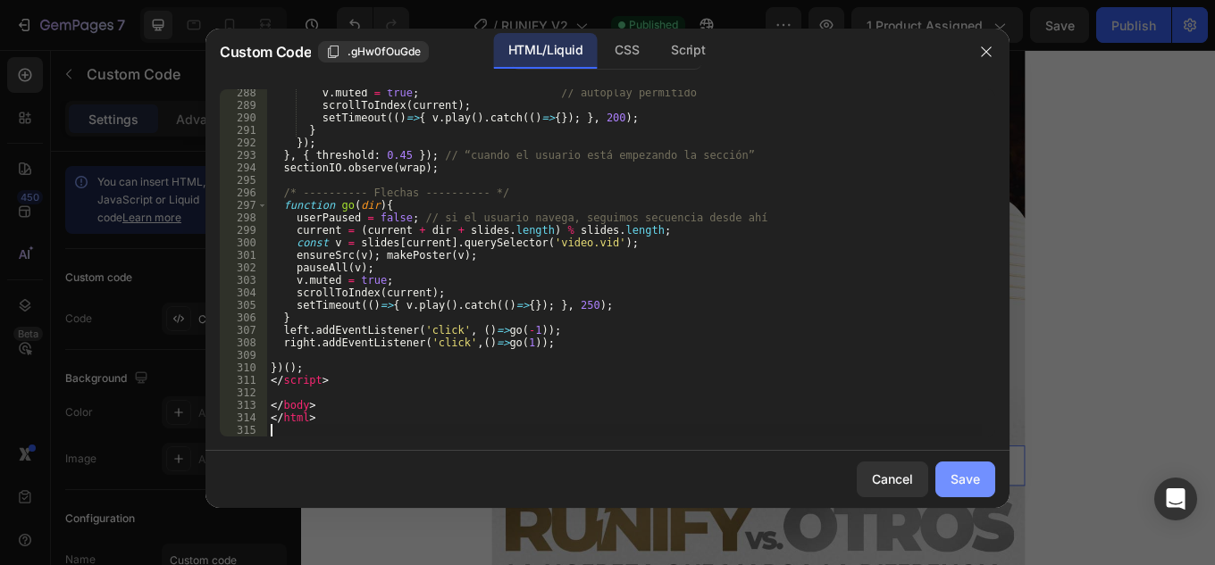
click at [968, 485] on div "Save" at bounding box center [964, 479] width 29 height 19
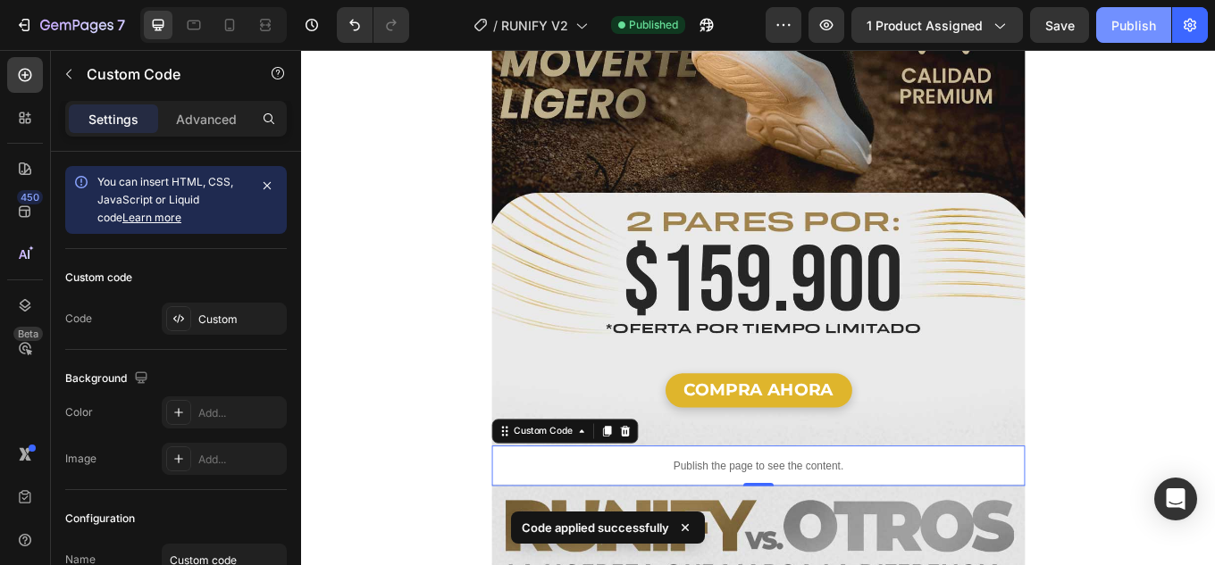
click at [1129, 26] on div "Publish" at bounding box center [1133, 25] width 45 height 19
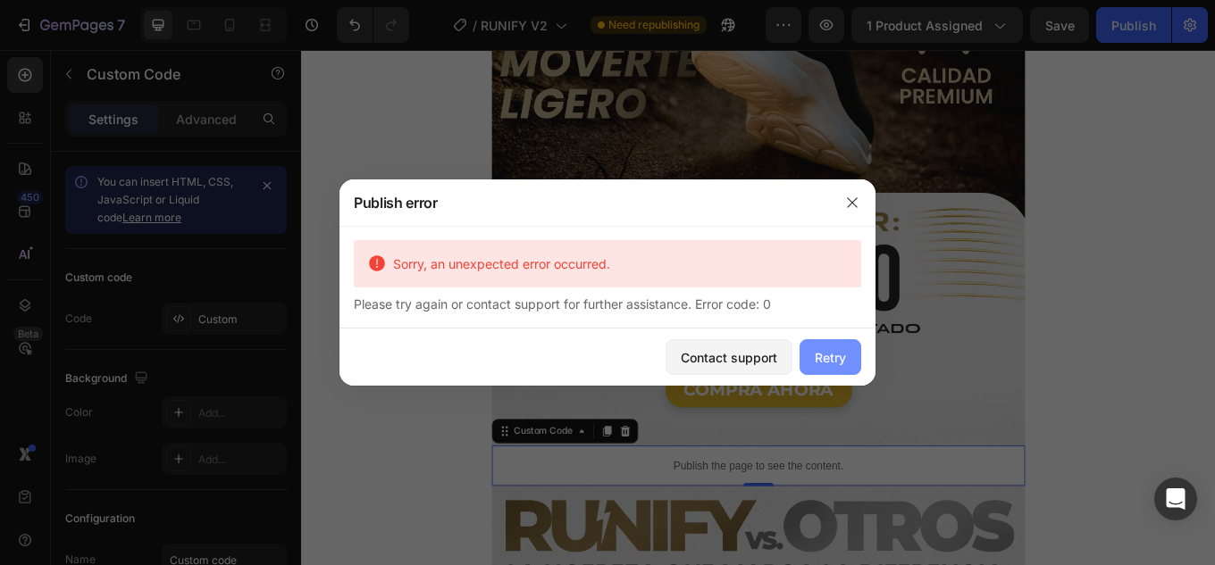
click at [830, 354] on div "Retry" at bounding box center [830, 357] width 31 height 19
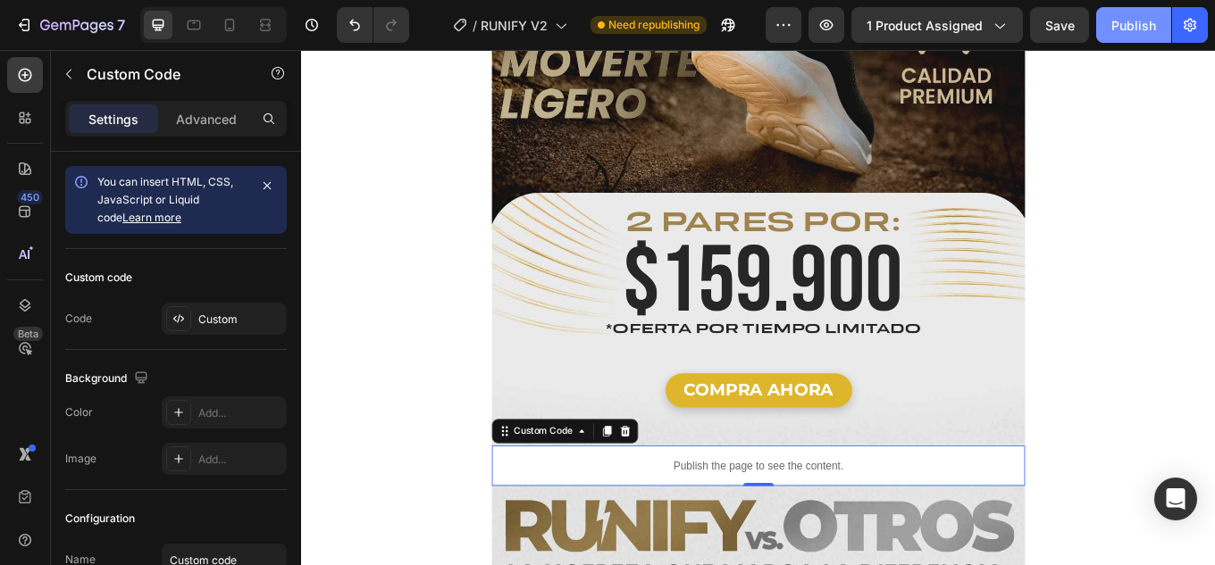
click at [1138, 25] on div "Publish" at bounding box center [1133, 25] width 45 height 19
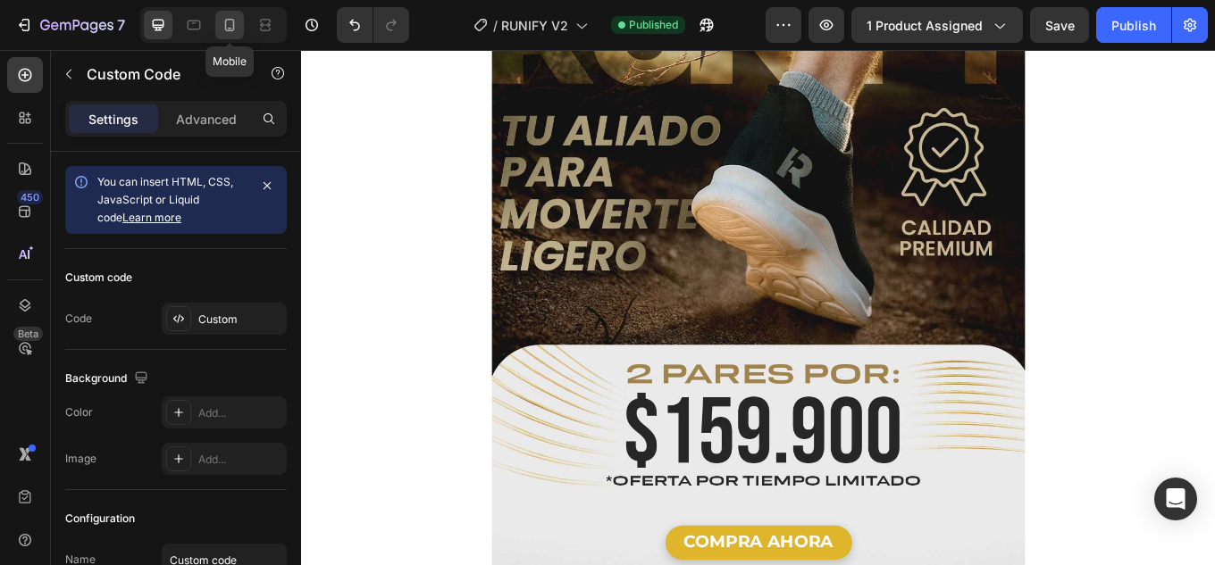
click at [231, 28] on icon at bounding box center [230, 25] width 18 height 18
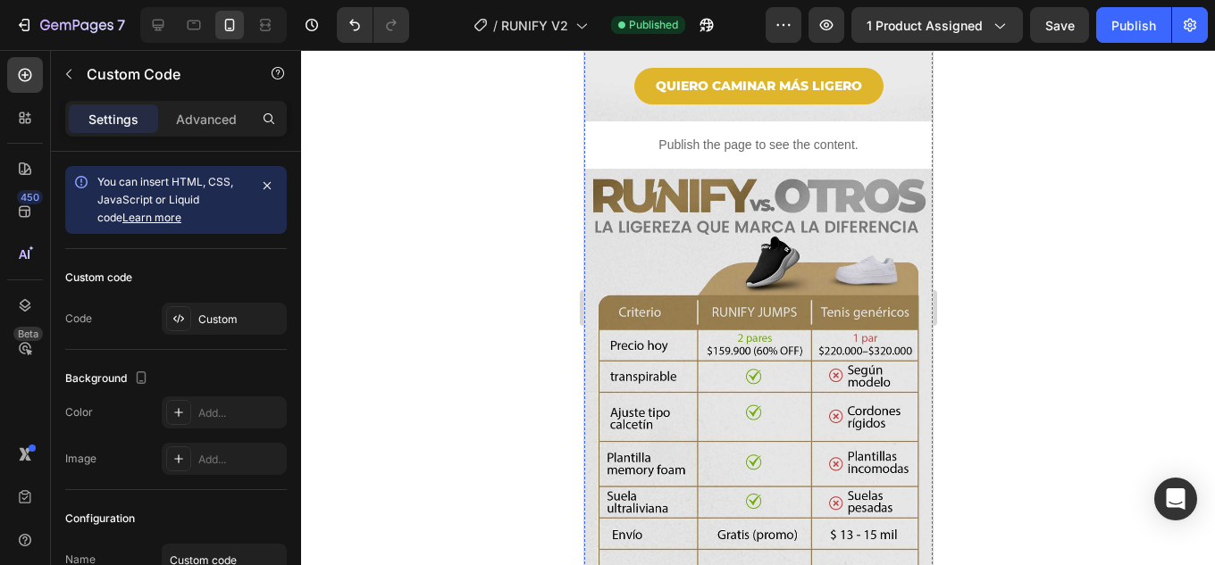
scroll to position [1518, 0]
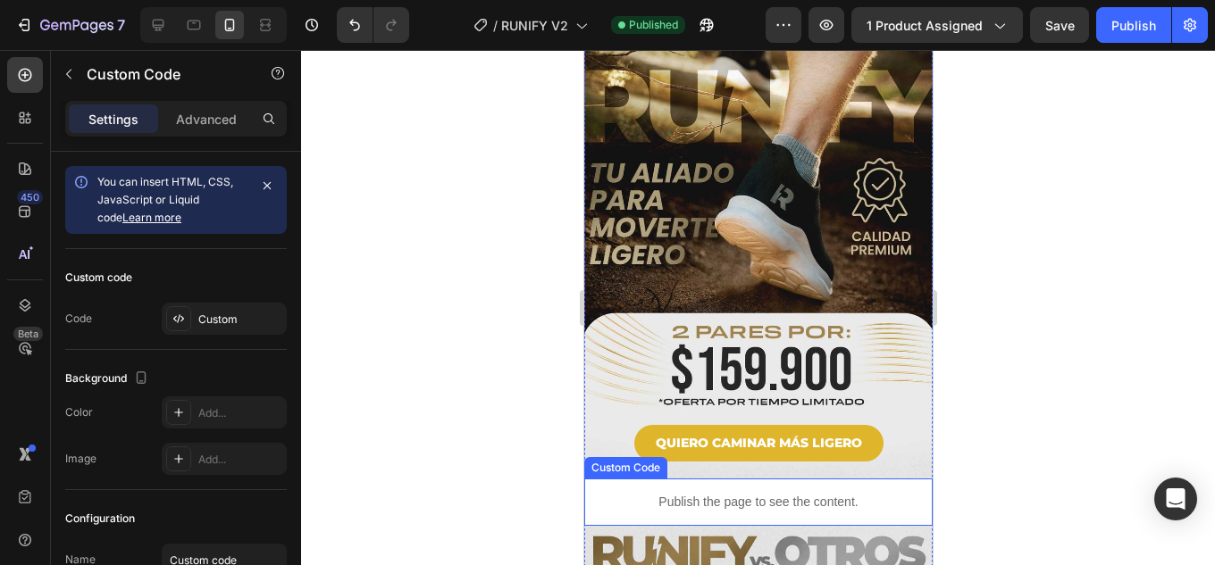
click at [772, 493] on p "Publish the page to see the content." at bounding box center [757, 502] width 348 height 19
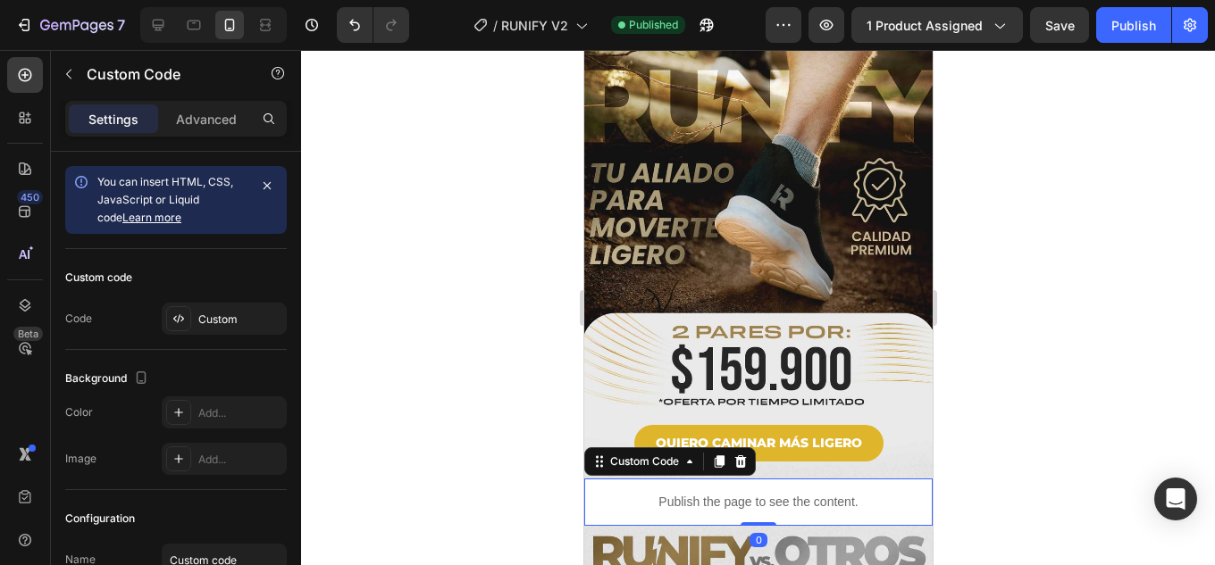
click at [772, 493] on p "Publish the page to see the content." at bounding box center [757, 502] width 348 height 19
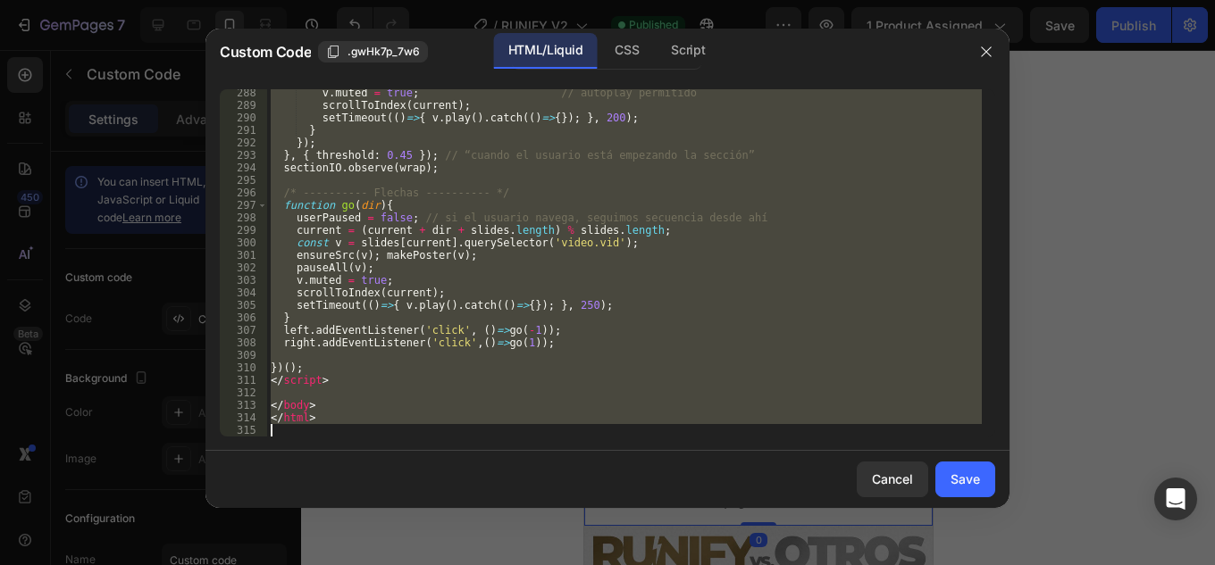
scroll to position [3592, 0]
drag, startPoint x: 426, startPoint y: 294, endPoint x: 970, endPoint y: 607, distance: 627.9
click at [970, 0] on html "7 Version history / RUNIFY V2 Published Preview 1 product assigned Save Publish…" at bounding box center [607, 0] width 1215 height 0
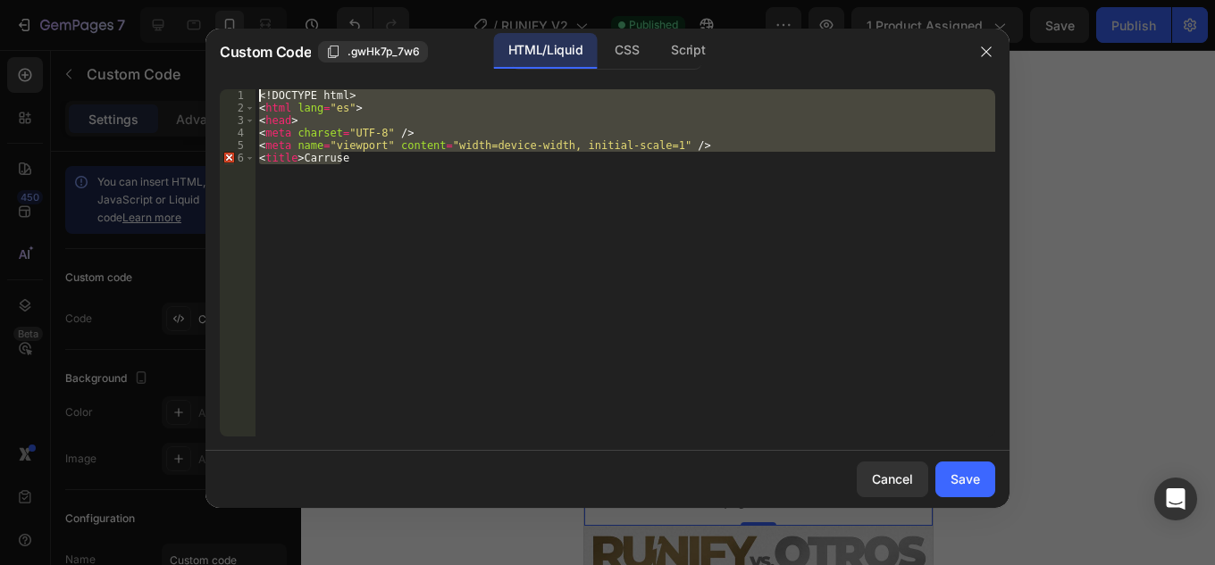
drag, startPoint x: 483, startPoint y: 338, endPoint x: 108, endPoint y: -77, distance: 559.0
click at [108, 0] on html "7 Version history / RUNIFY V2 Published Preview 1 product assigned Save Publish…" at bounding box center [607, 0] width 1215 height 0
type textarea "<!DOCTYPE html> <html lang="es">"
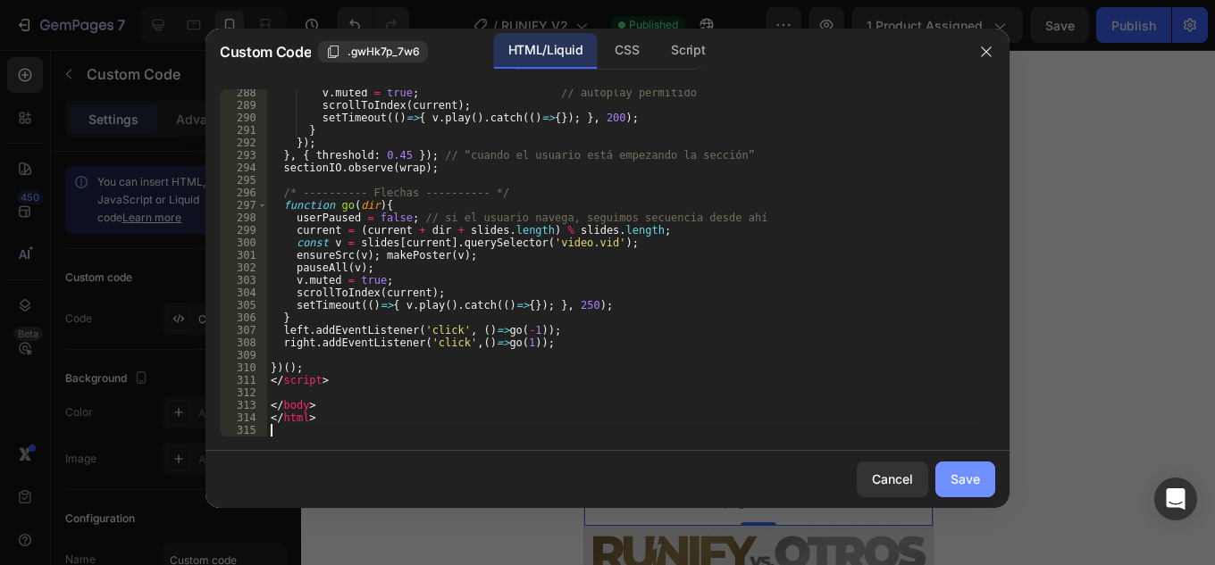
click at [957, 473] on div "Save" at bounding box center [964, 479] width 29 height 19
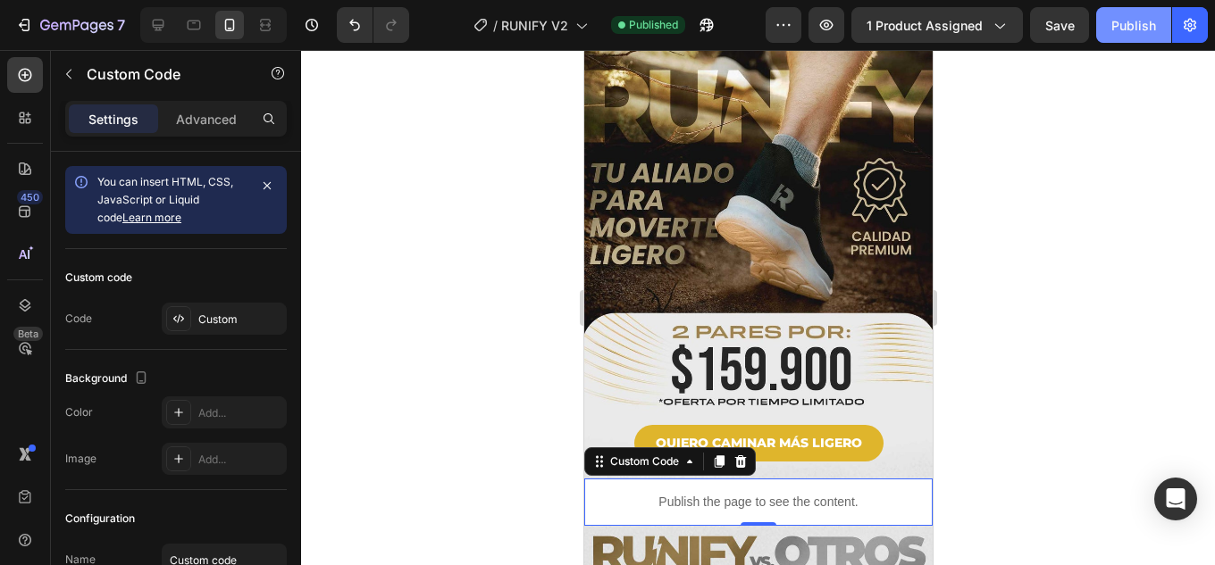
click at [1120, 24] on div "Publish" at bounding box center [1133, 25] width 45 height 19
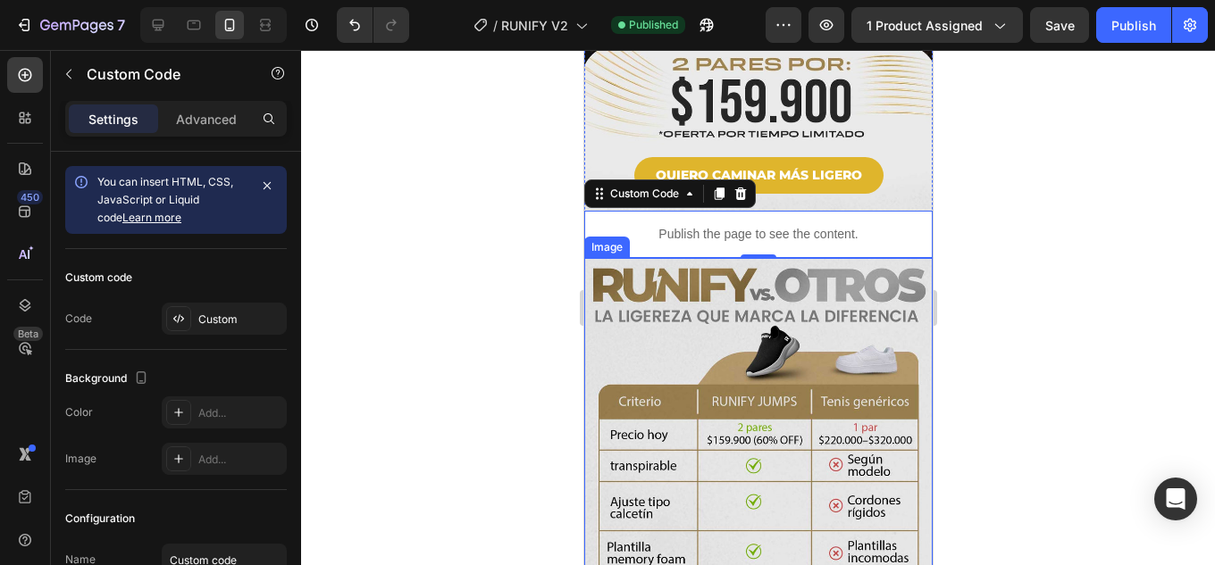
scroll to position [1429, 0]
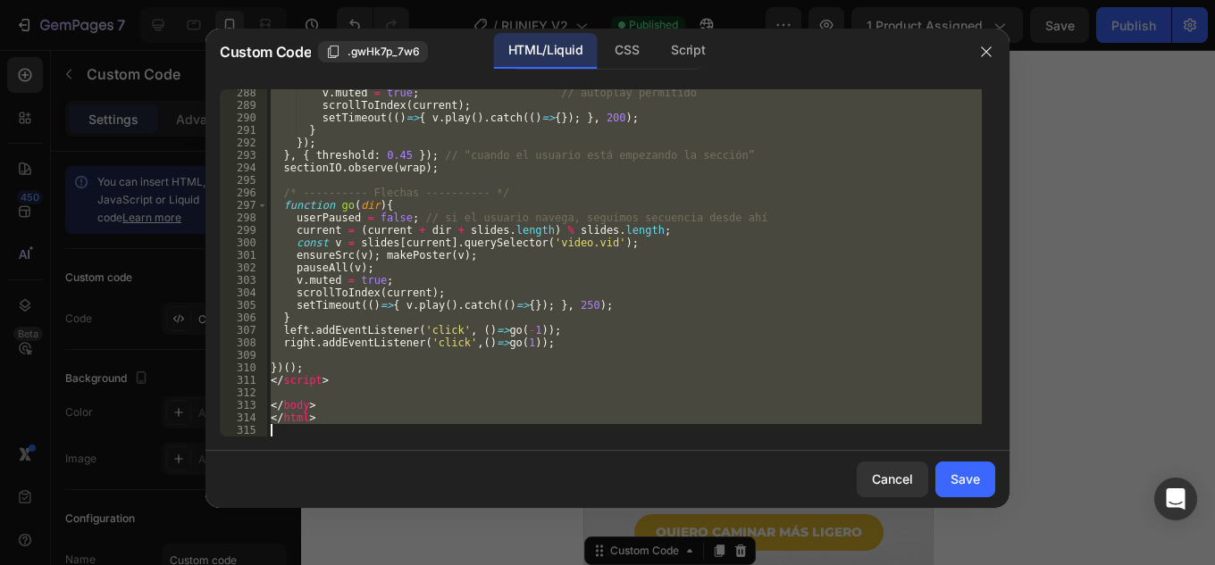
scroll to position [3592, 0]
drag, startPoint x: 396, startPoint y: 230, endPoint x: 866, endPoint y: 553, distance: 571.1
click at [884, 0] on html "7 Version history / RUNIFY V2 Published Preview 1 product assigned Save Publish…" at bounding box center [607, 0] width 1215 height 0
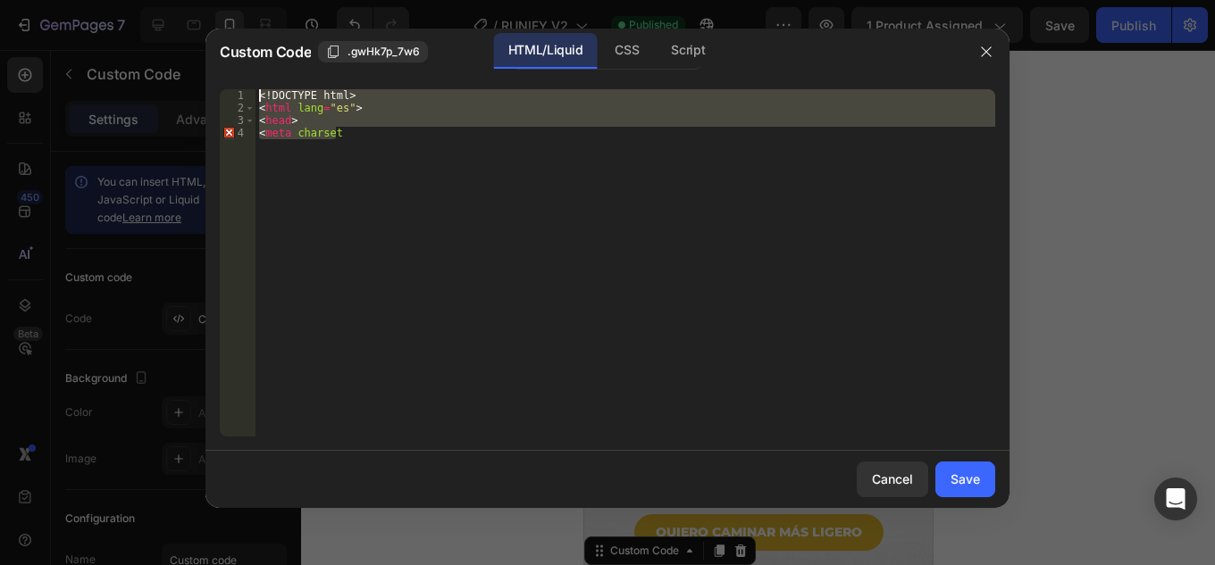
drag, startPoint x: 138, startPoint y: 21, endPoint x: 82, endPoint y: -78, distance: 113.6
click at [82, 0] on html "7 Version history / RUNIFY V2 Published Preview 1 product assigned Save Publish…" at bounding box center [607, 0] width 1215 height 0
type textarea "<!DOCTYPE html> <html lang="es">"
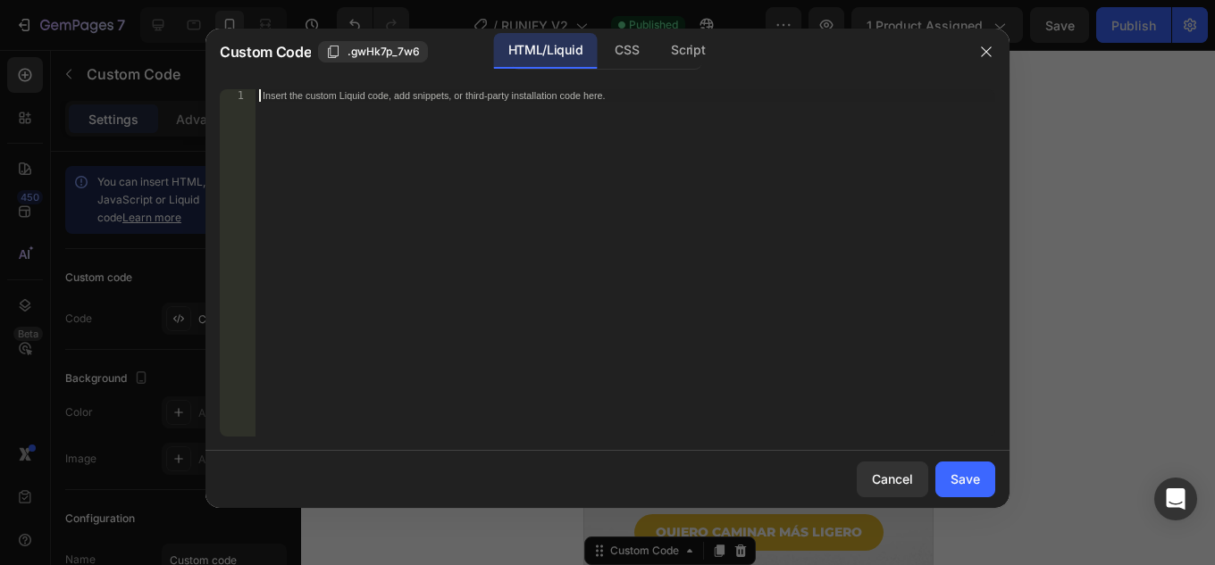
click at [533, 238] on div "Insert the custom Liquid code, add snippets, or third-party installation code h…" at bounding box center [625, 275] width 740 height 372
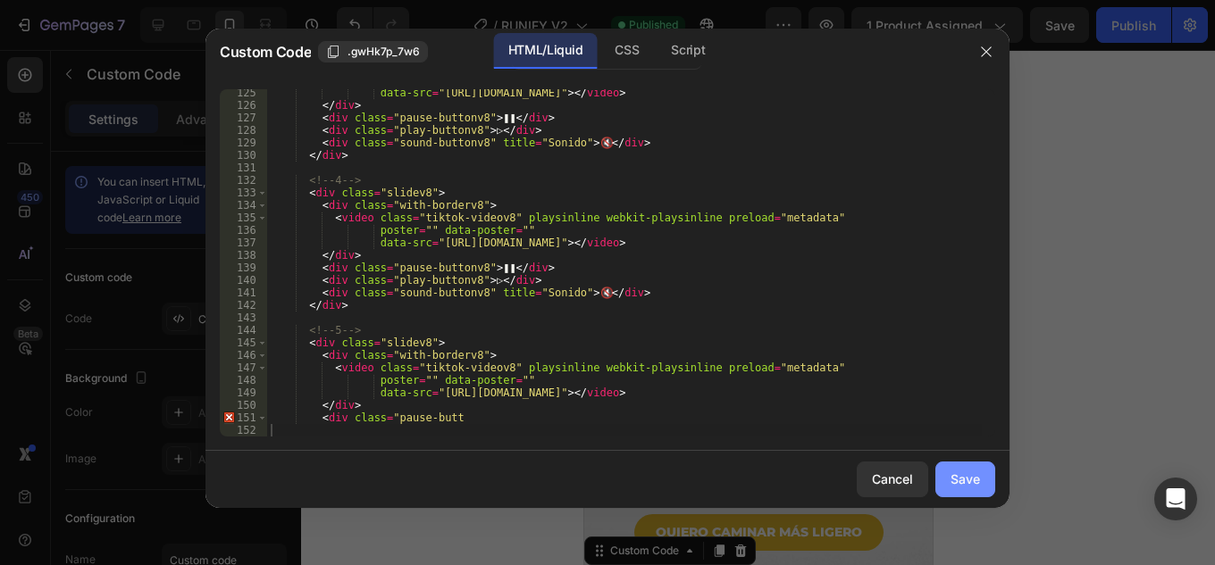
click at [975, 485] on div "Save" at bounding box center [964, 479] width 29 height 19
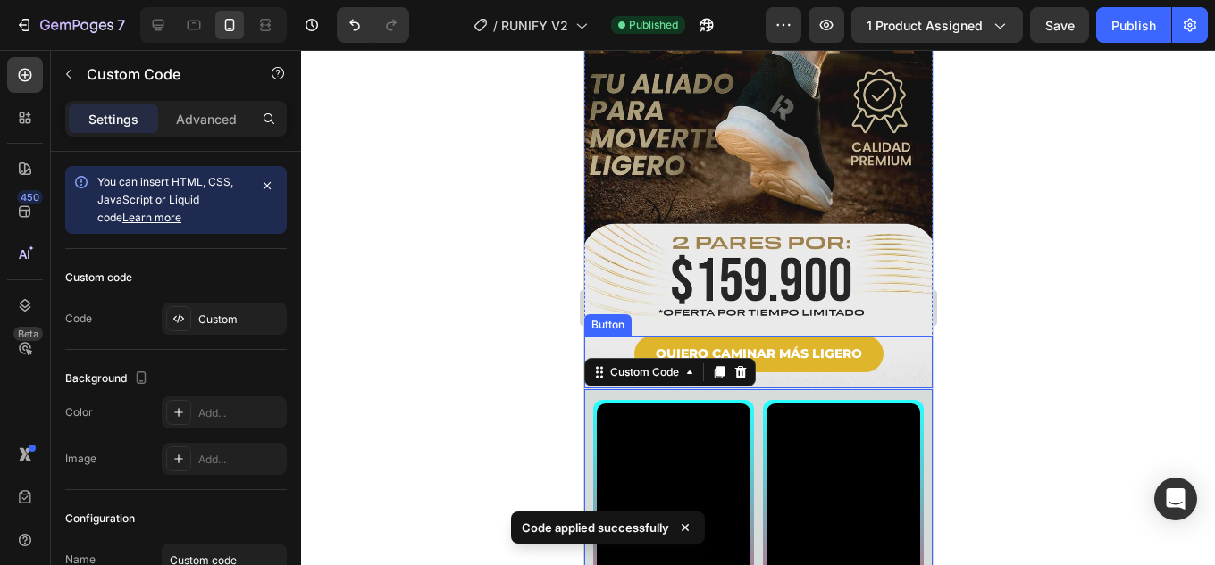
scroll to position [1429, 0]
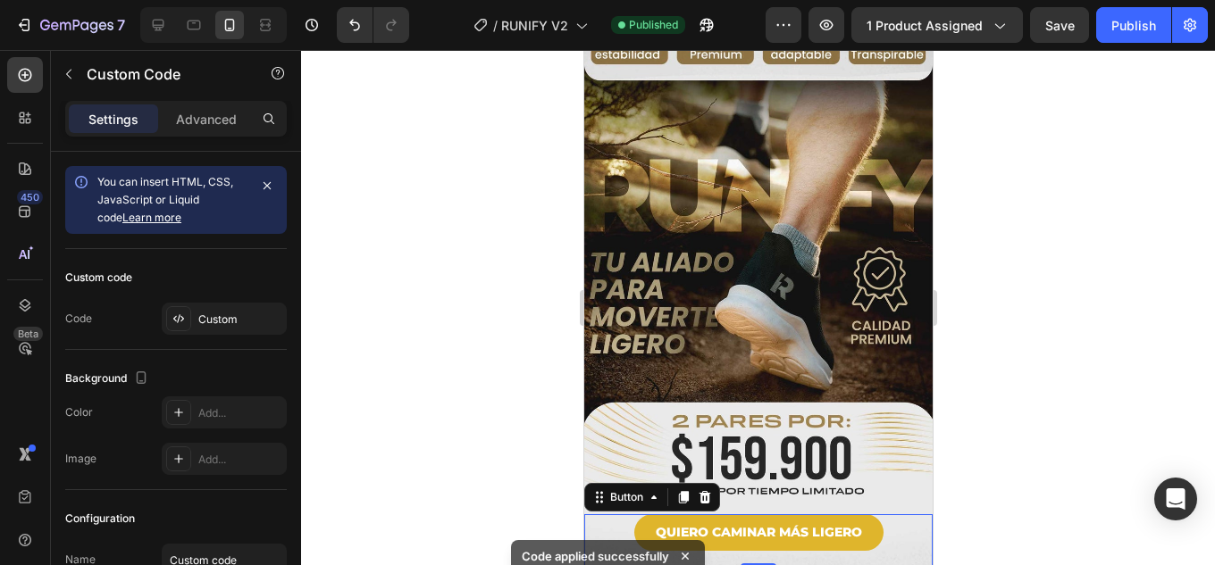
click at [889, 514] on div "QUIERO CAMINAR MÁS LIGERO Button 0" at bounding box center [757, 540] width 348 height 53
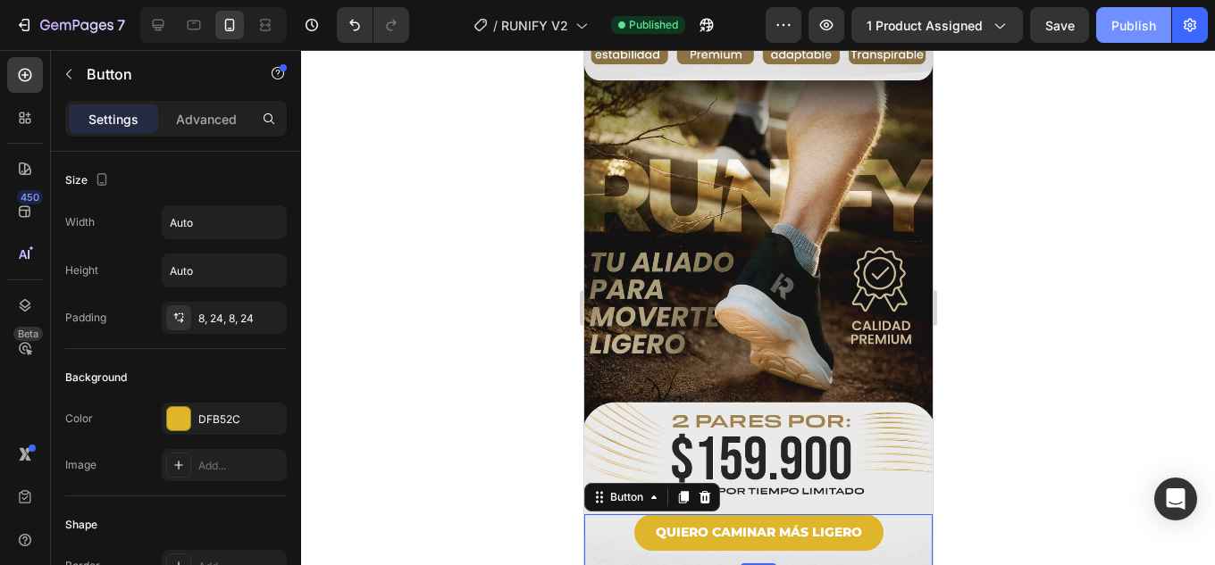
click at [1135, 29] on div "Publish" at bounding box center [1133, 25] width 45 height 19
click at [155, 25] on icon at bounding box center [159, 26] width 12 height 12
type input "16"
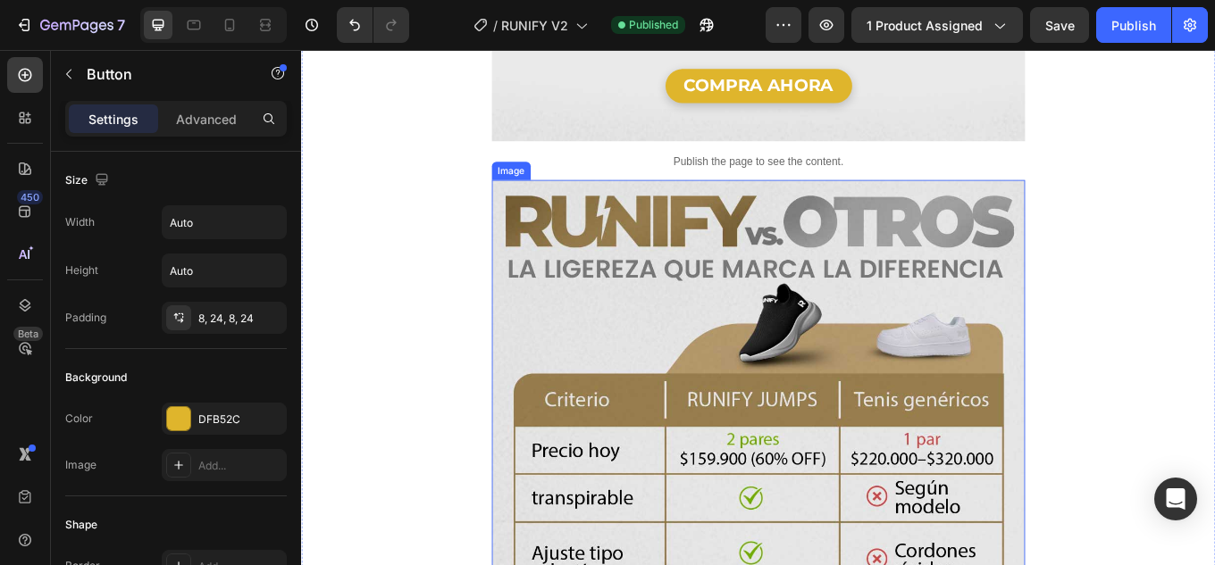
scroll to position [3216, 0]
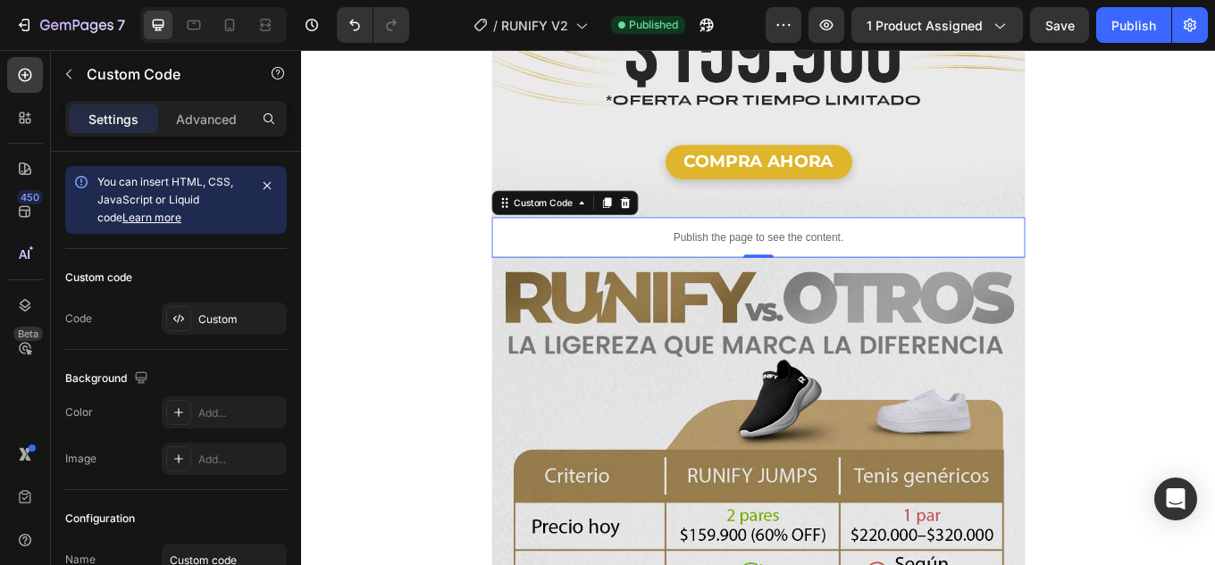
click at [850, 261] on p "Publish the page to see the content." at bounding box center [836, 270] width 625 height 19
click at [234, 26] on icon at bounding box center [230, 25] width 10 height 13
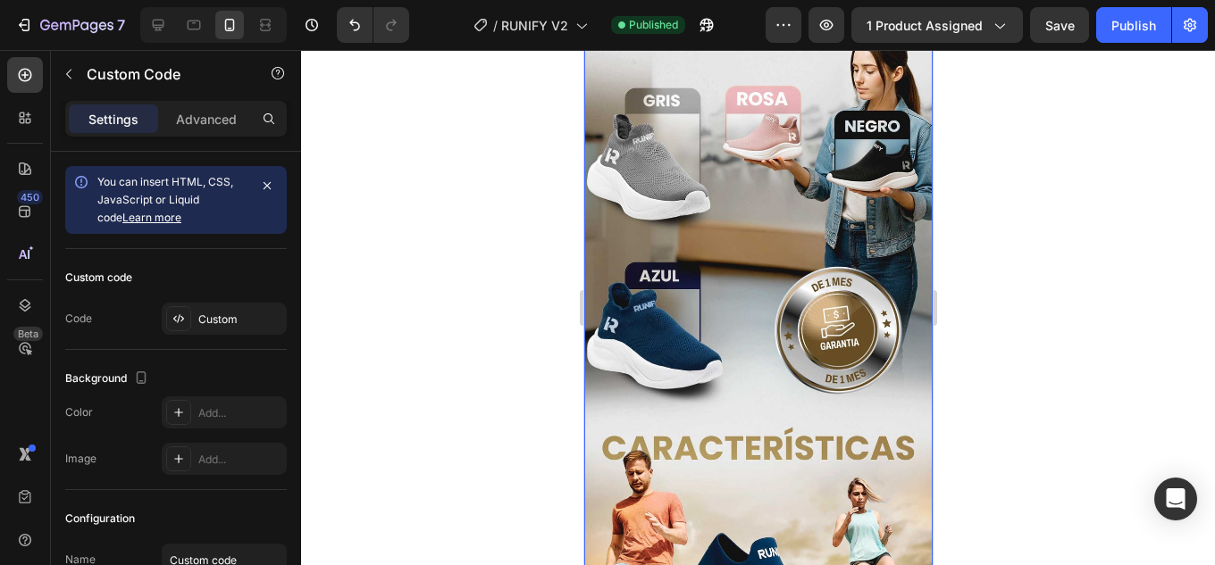
scroll to position [447, 0]
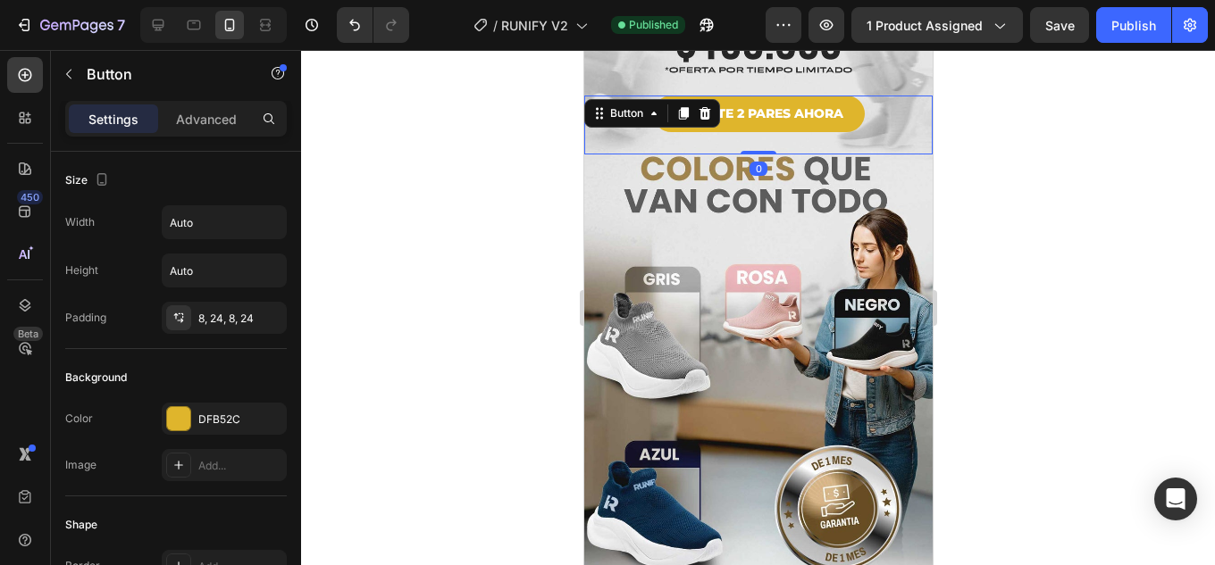
click at [899, 113] on div "LLÉVATE 2 PARES AHORA Button 0" at bounding box center [757, 125] width 348 height 59
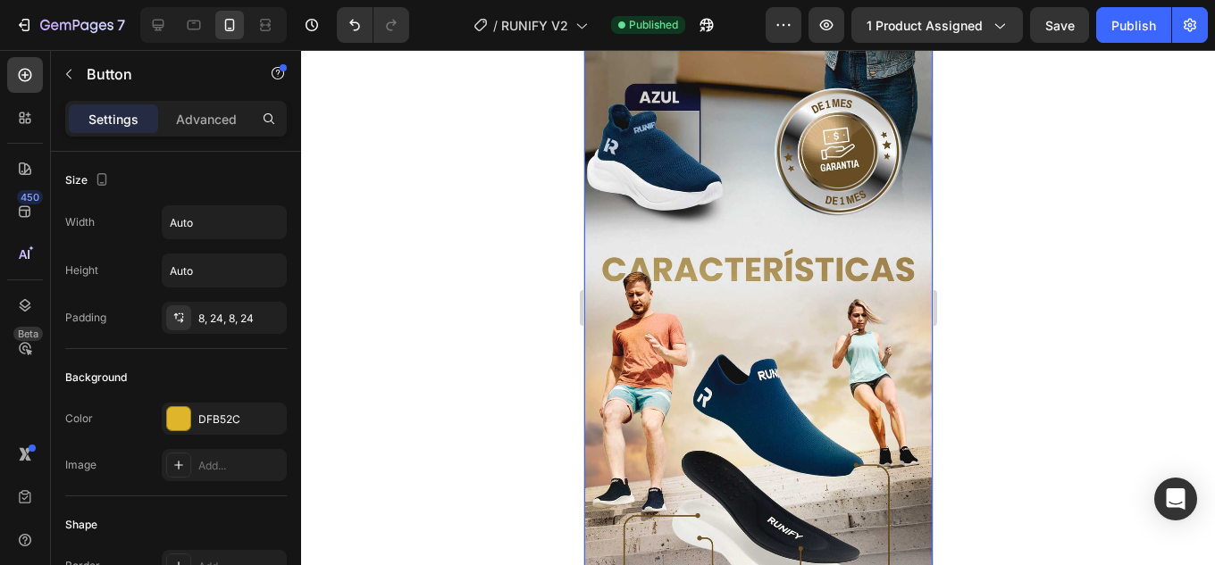
scroll to position [536, 0]
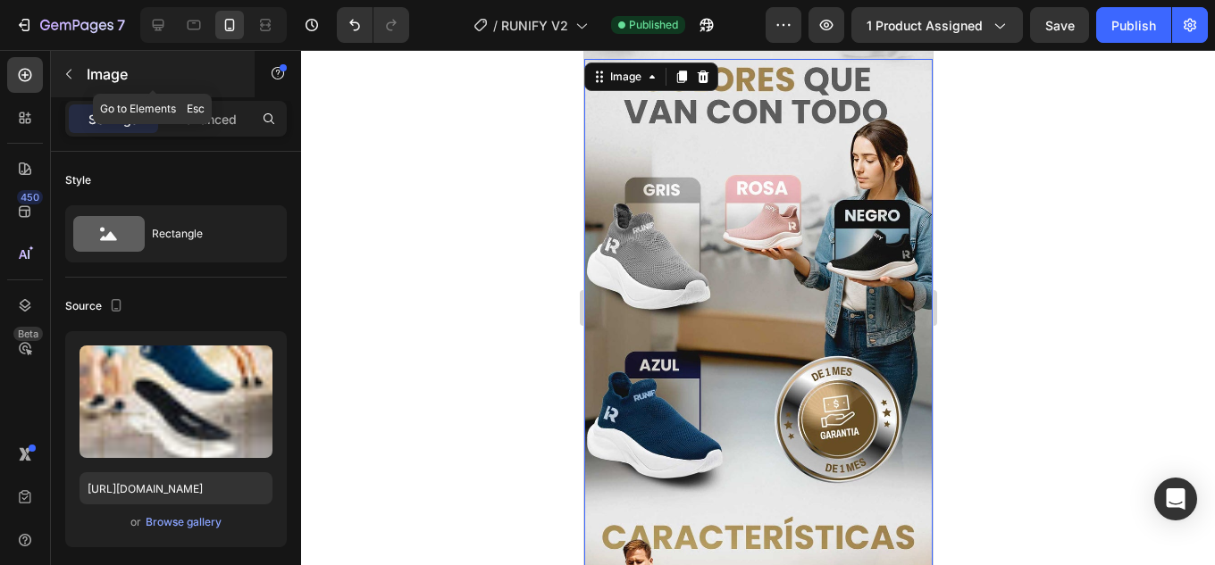
click at [63, 70] on icon "button" at bounding box center [69, 74] width 14 height 14
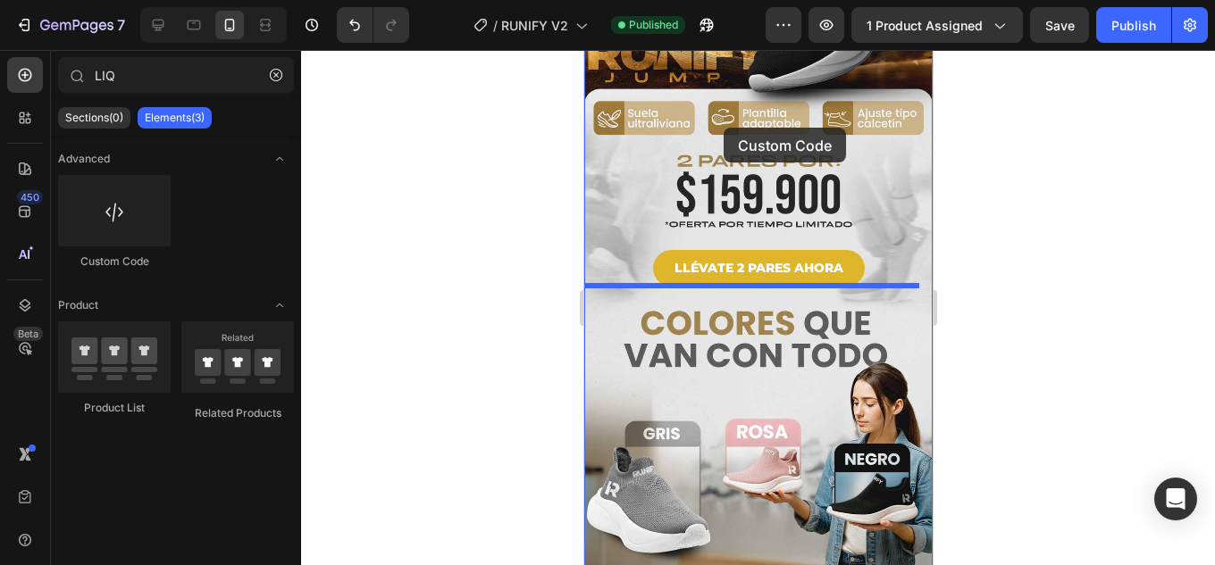
scroll to position [259, 0]
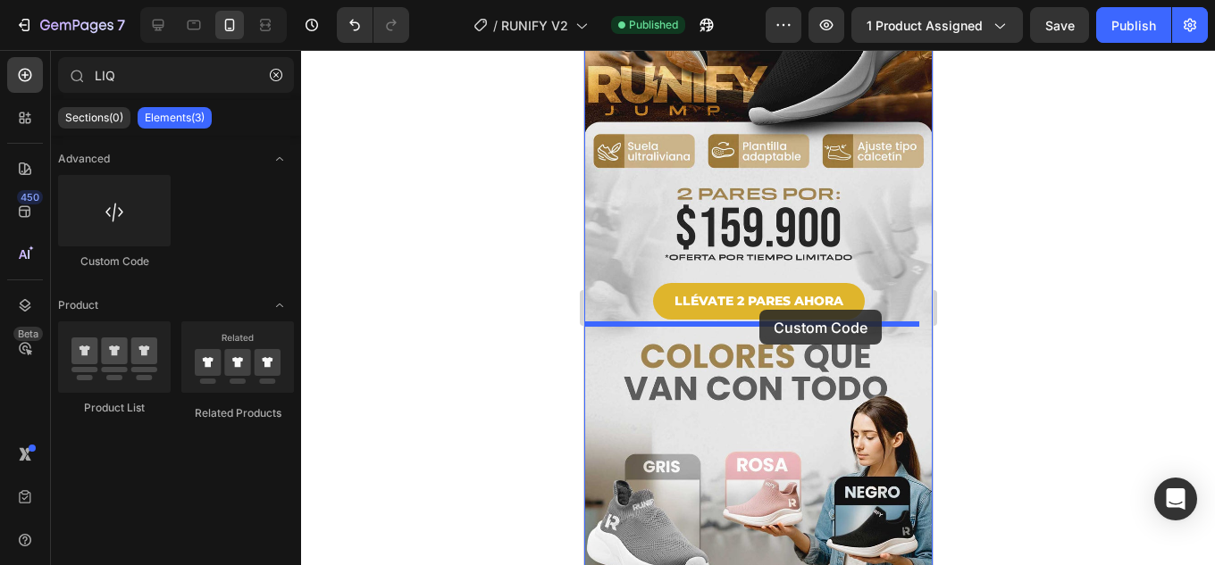
drag, startPoint x: 707, startPoint y: 267, endPoint x: 777, endPoint y: 315, distance: 84.7
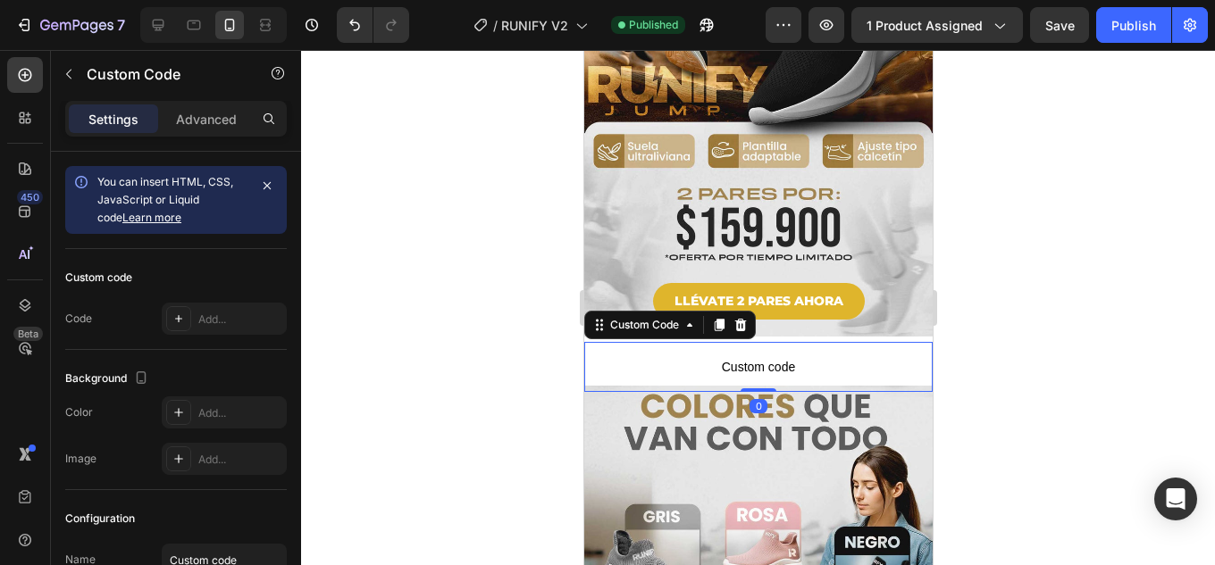
click at [737, 356] on span "Custom code" at bounding box center [757, 366] width 348 height 21
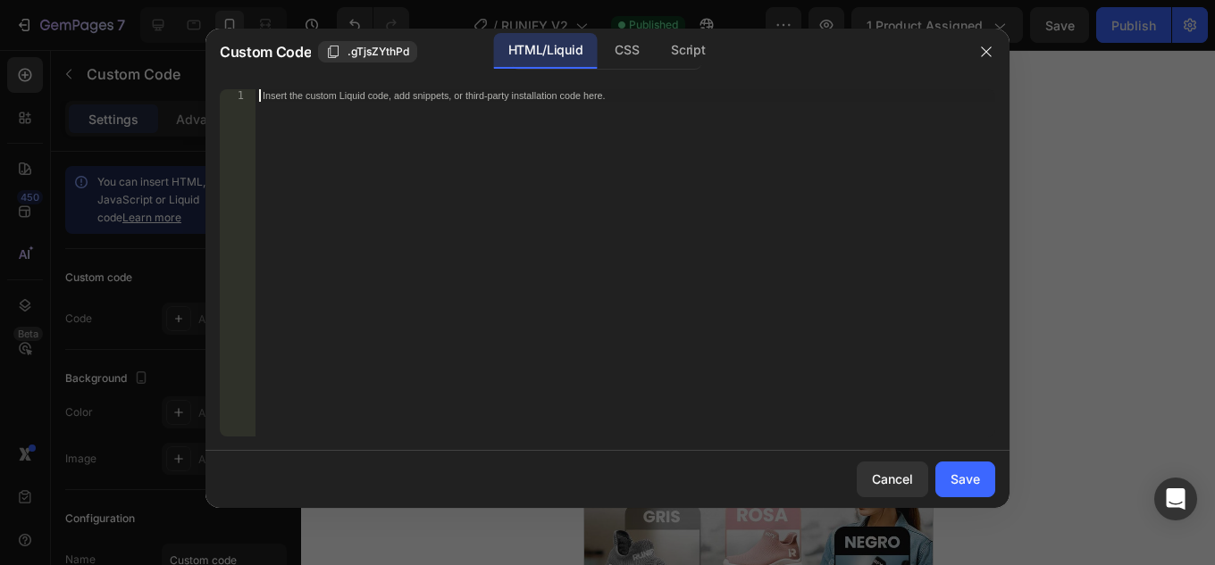
click at [468, 190] on div "Insert the custom Liquid code, add snippets, or third-party installation code h…" at bounding box center [625, 275] width 740 height 372
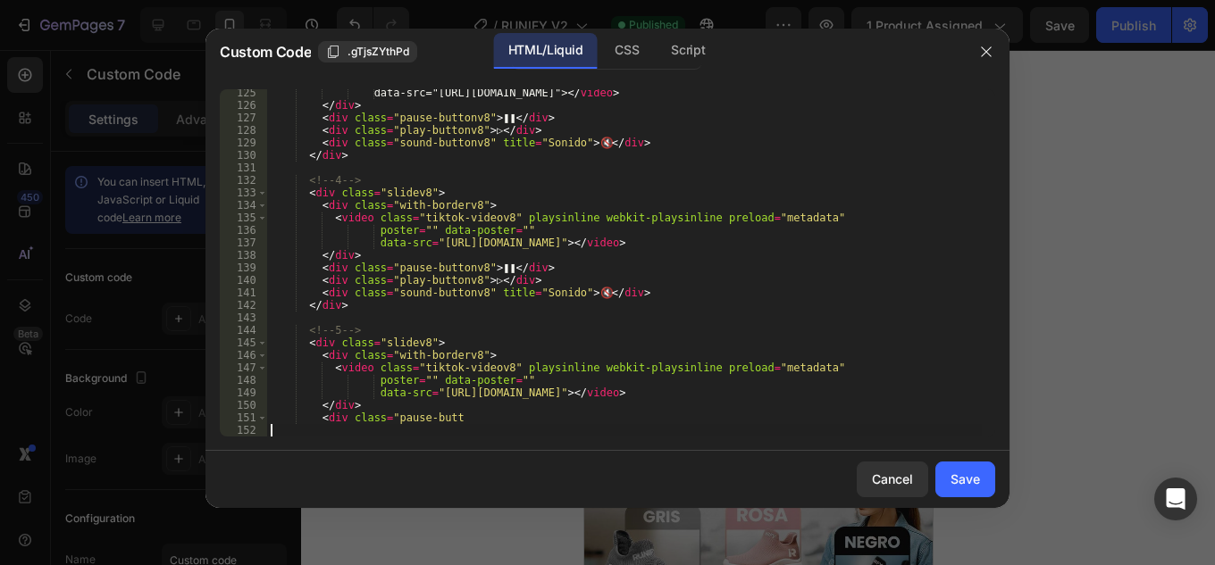
scroll to position [1553, 0]
click at [962, 478] on div "Save" at bounding box center [964, 479] width 29 height 19
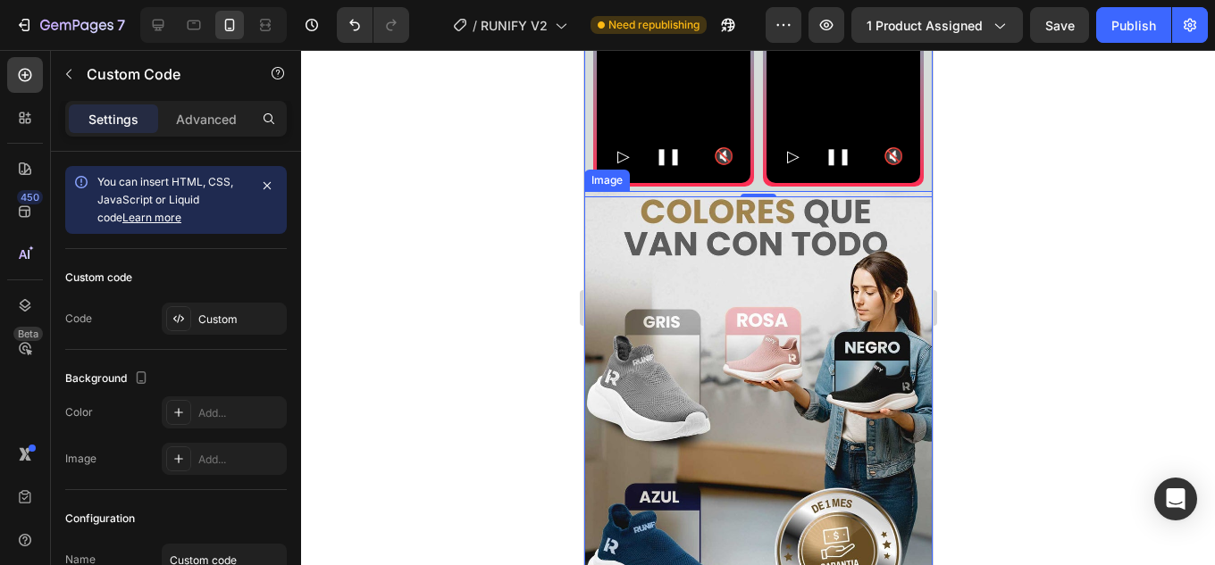
scroll to position [438, 0]
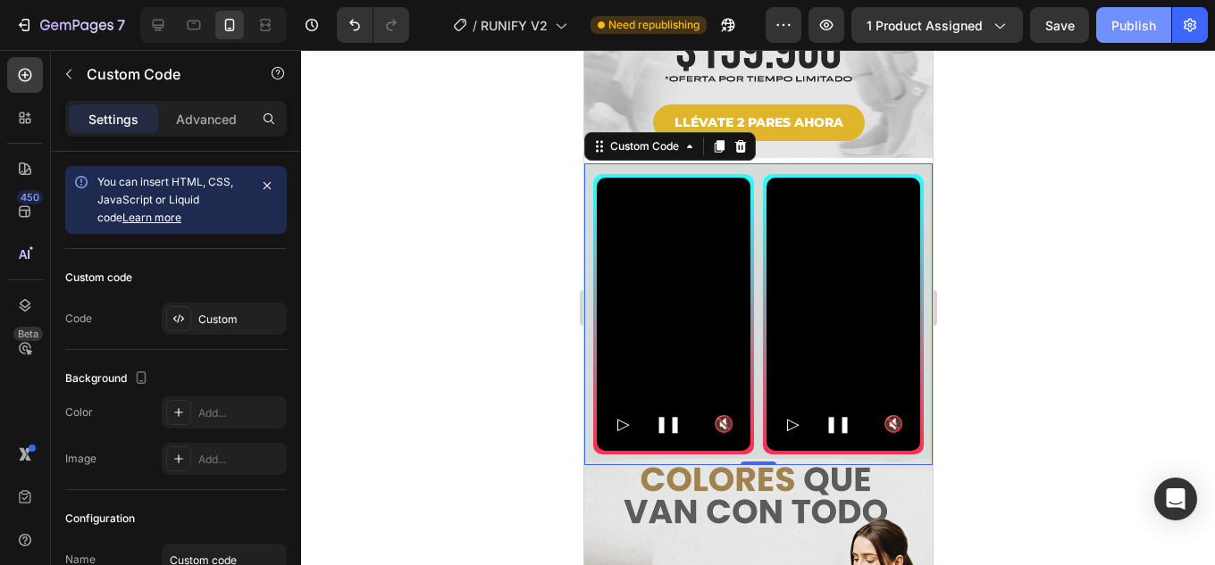
click at [1129, 27] on div "Publish" at bounding box center [1133, 25] width 45 height 19
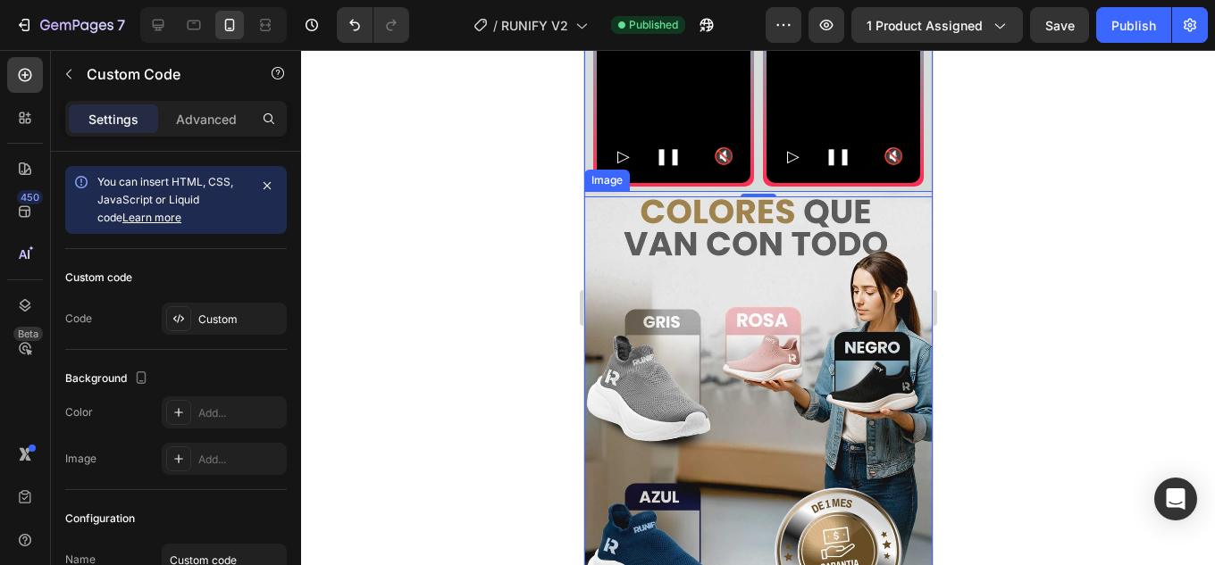
scroll to position [259, 0]
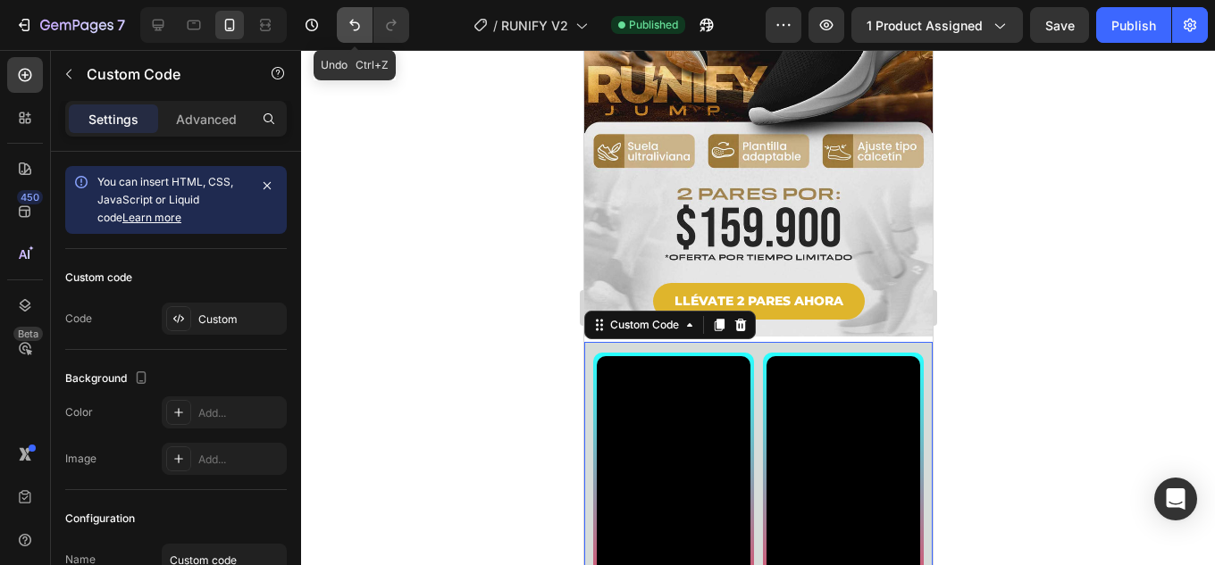
click at [350, 23] on icon "Undo/Redo" at bounding box center [355, 25] width 18 height 18
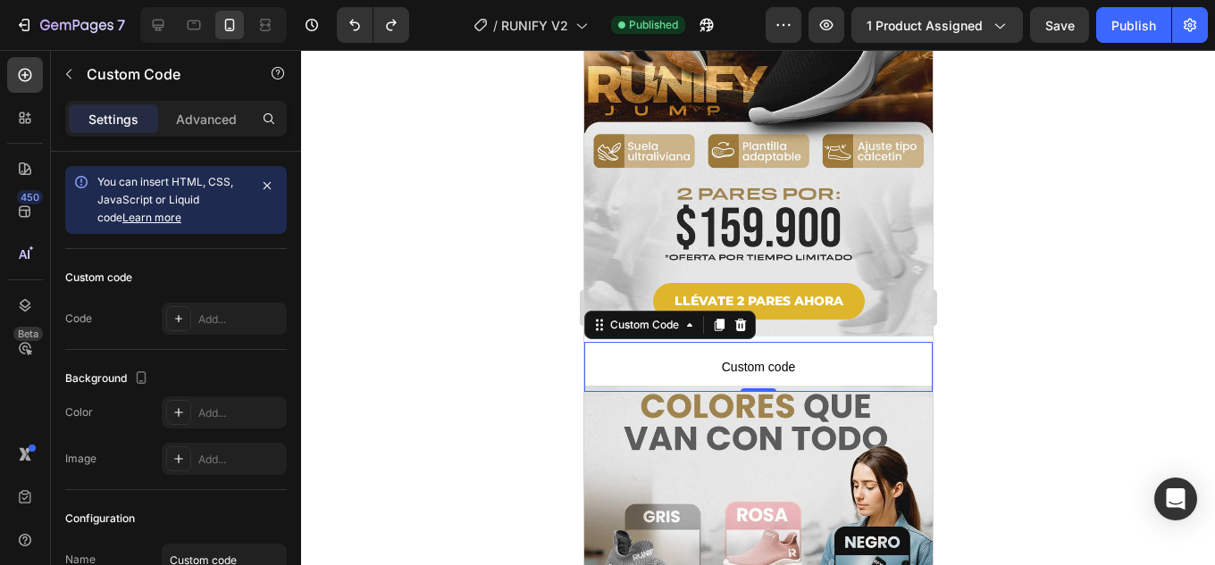
click at [780, 356] on span "Custom code" at bounding box center [757, 366] width 348 height 21
click at [742, 318] on icon at bounding box center [739, 325] width 14 height 14
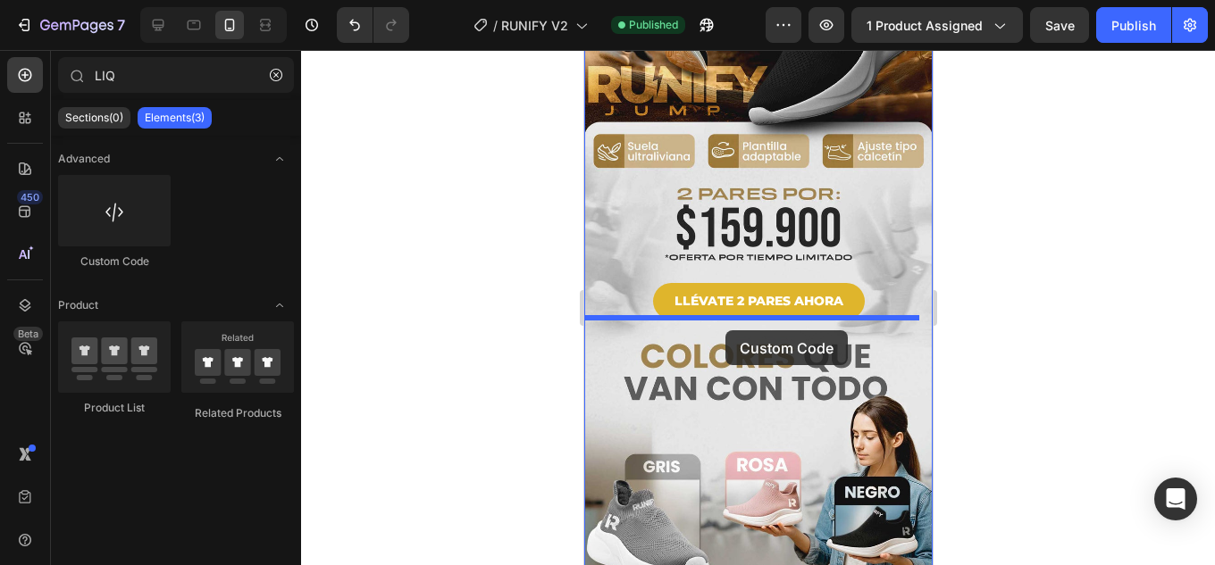
drag, startPoint x: 705, startPoint y: 272, endPoint x: 724, endPoint y: 330, distance: 61.3
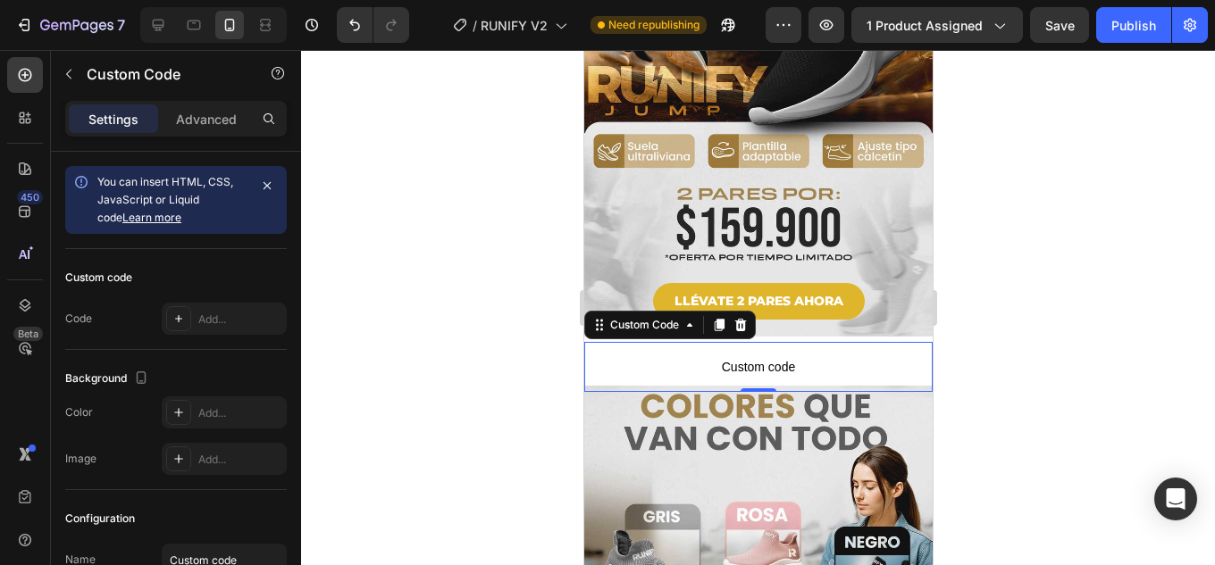
click at [707, 356] on span "Custom code" at bounding box center [757, 366] width 348 height 21
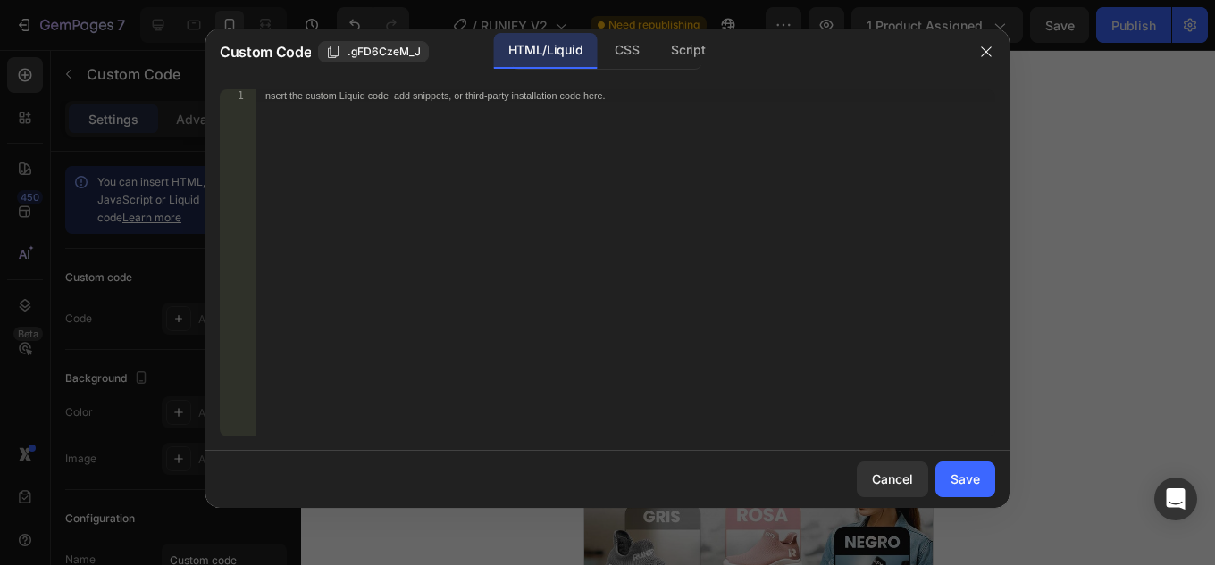
click at [477, 136] on div "Insert the custom Liquid code, add snippets, or third-party installation code h…" at bounding box center [625, 275] width 740 height 372
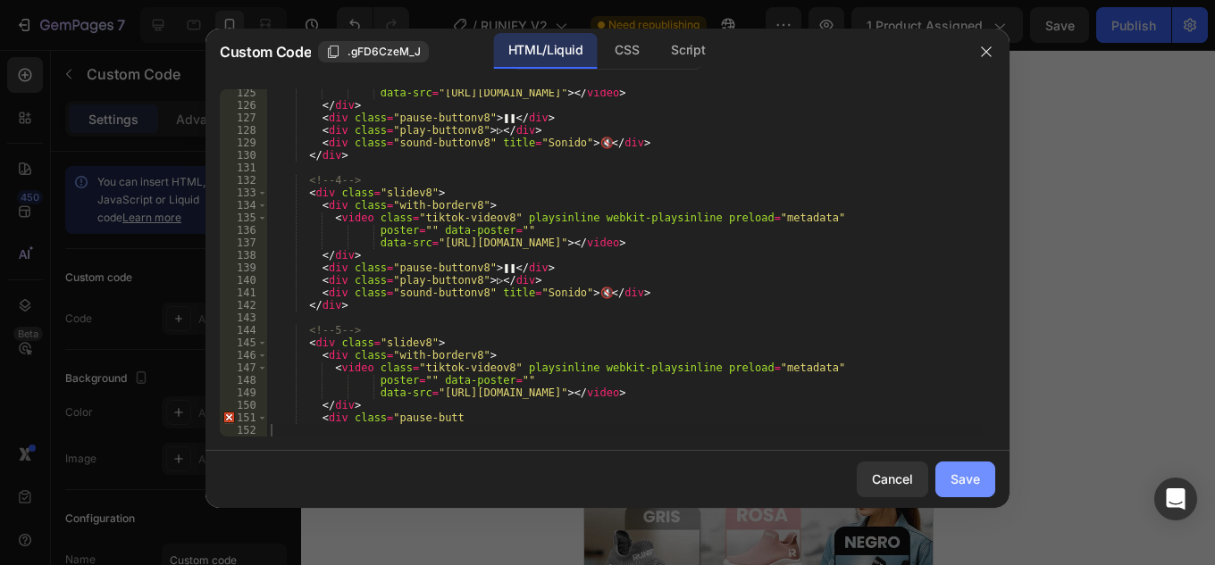
click at [966, 479] on div "Save" at bounding box center [964, 479] width 29 height 19
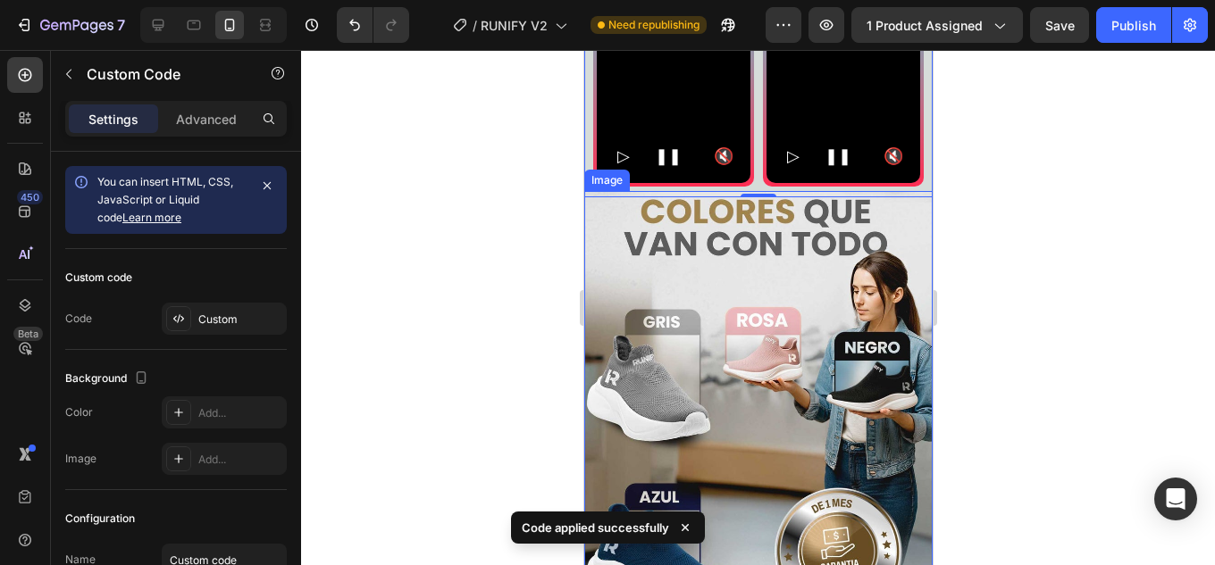
scroll to position [348, 0]
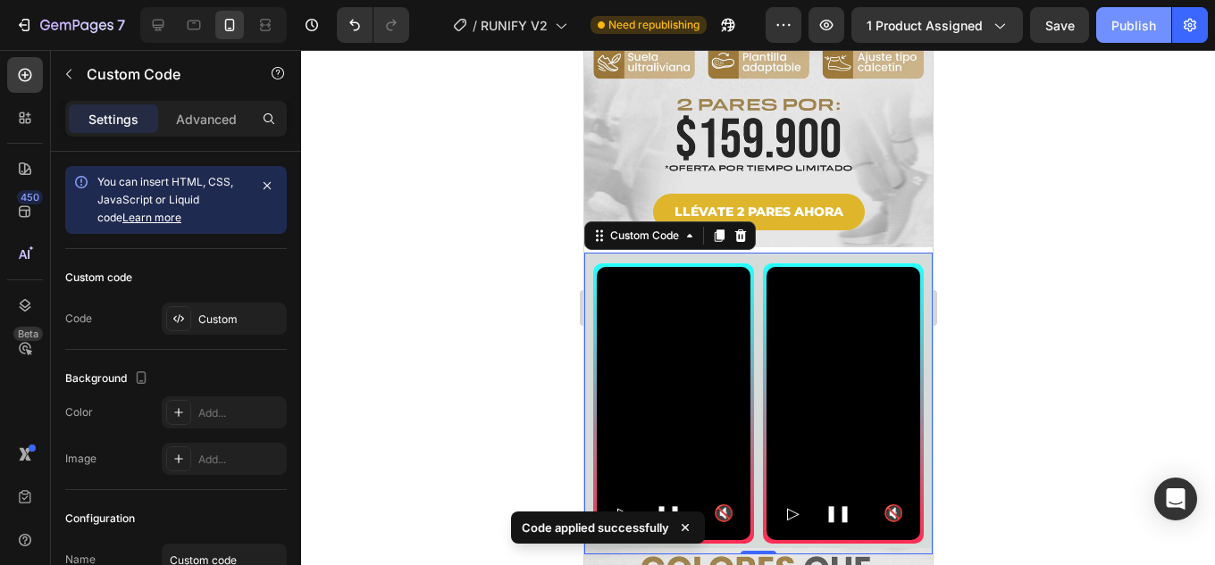
click at [1132, 22] on div "Publish" at bounding box center [1133, 25] width 45 height 19
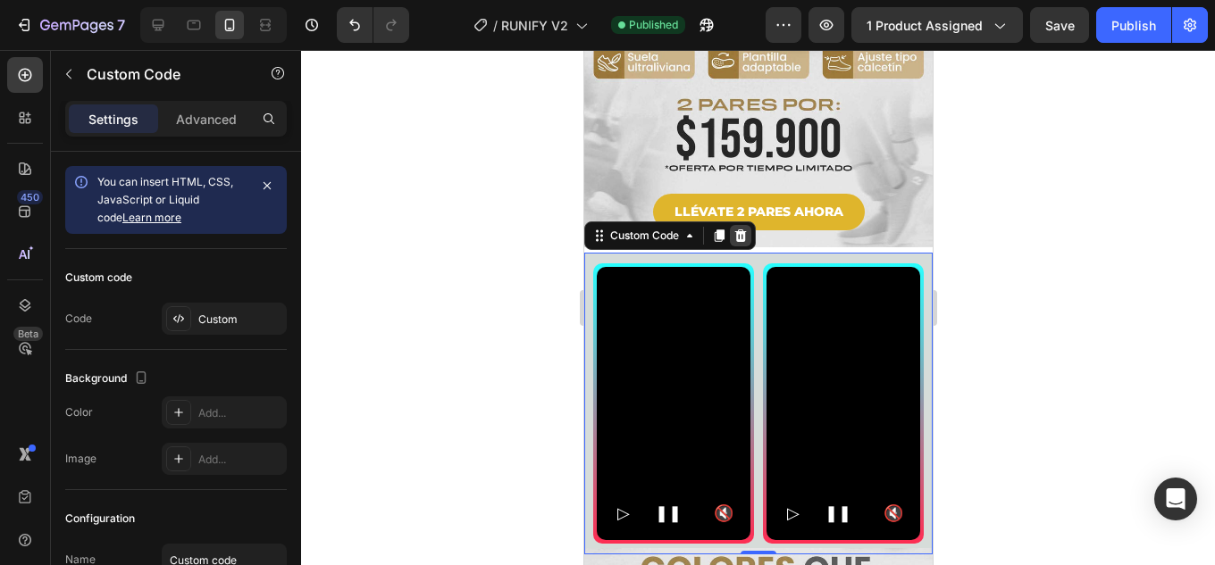
click at [747, 229] on icon at bounding box center [739, 236] width 14 height 14
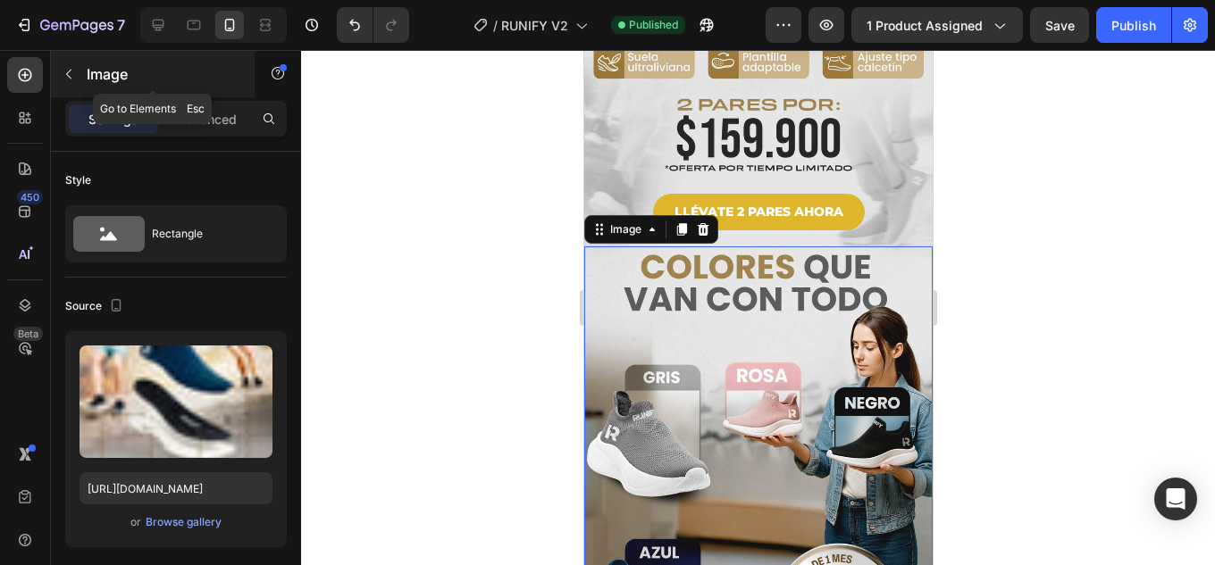
click at [70, 78] on icon "button" at bounding box center [68, 75] width 5 height 10
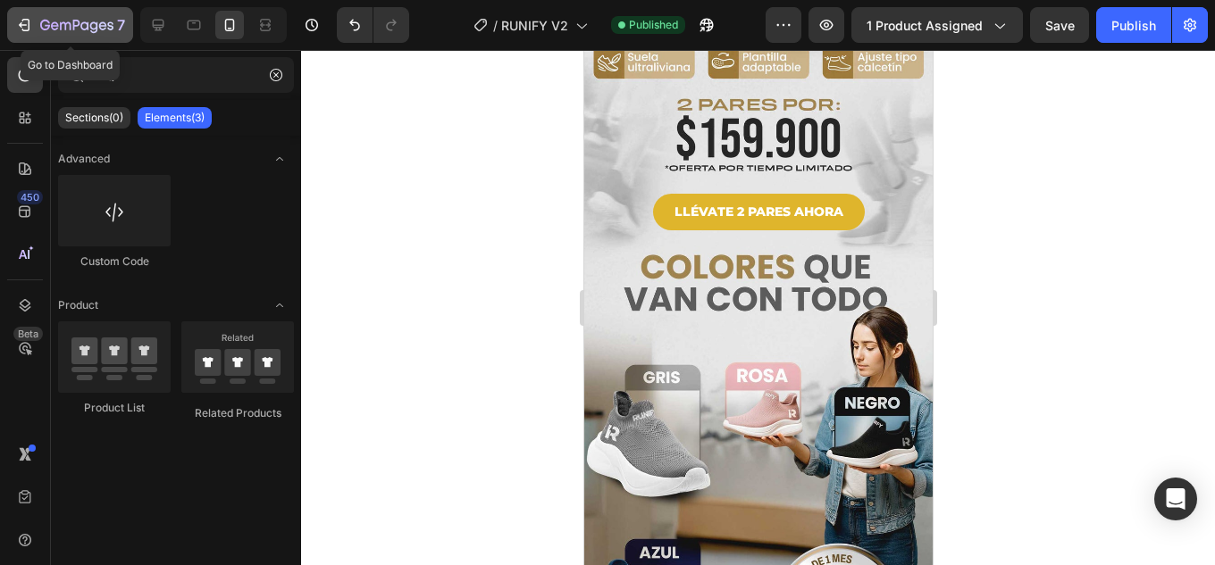
click at [24, 27] on icon "button" at bounding box center [24, 25] width 18 height 18
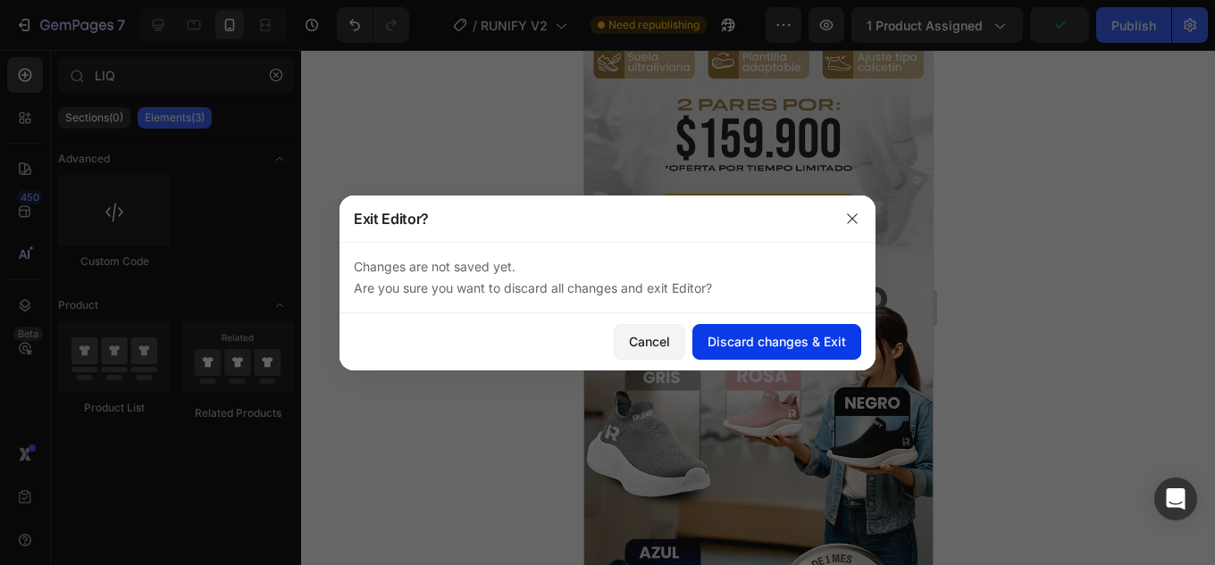
click at [760, 340] on div "Discard changes & Exit" at bounding box center [776, 341] width 138 height 19
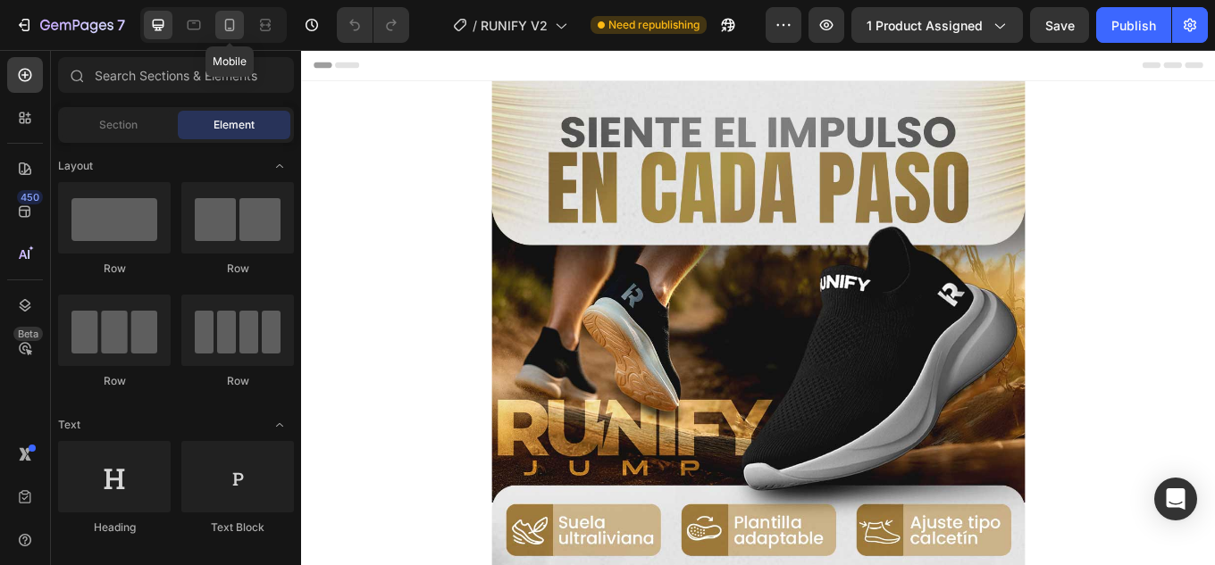
click at [231, 23] on icon at bounding box center [230, 25] width 18 height 18
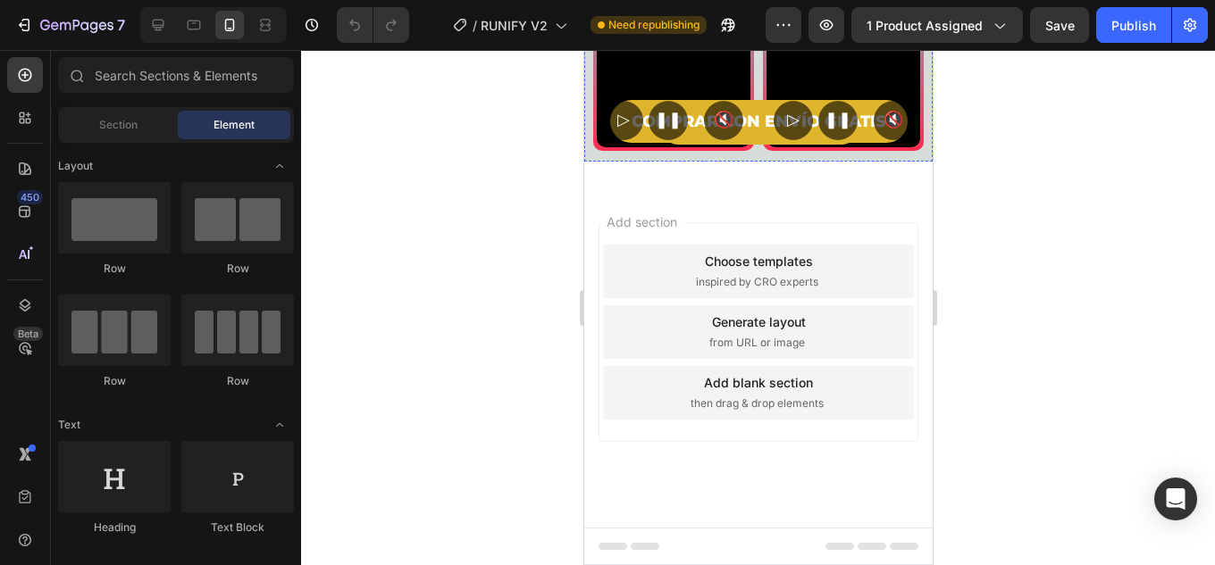
scroll to position [3573, 0]
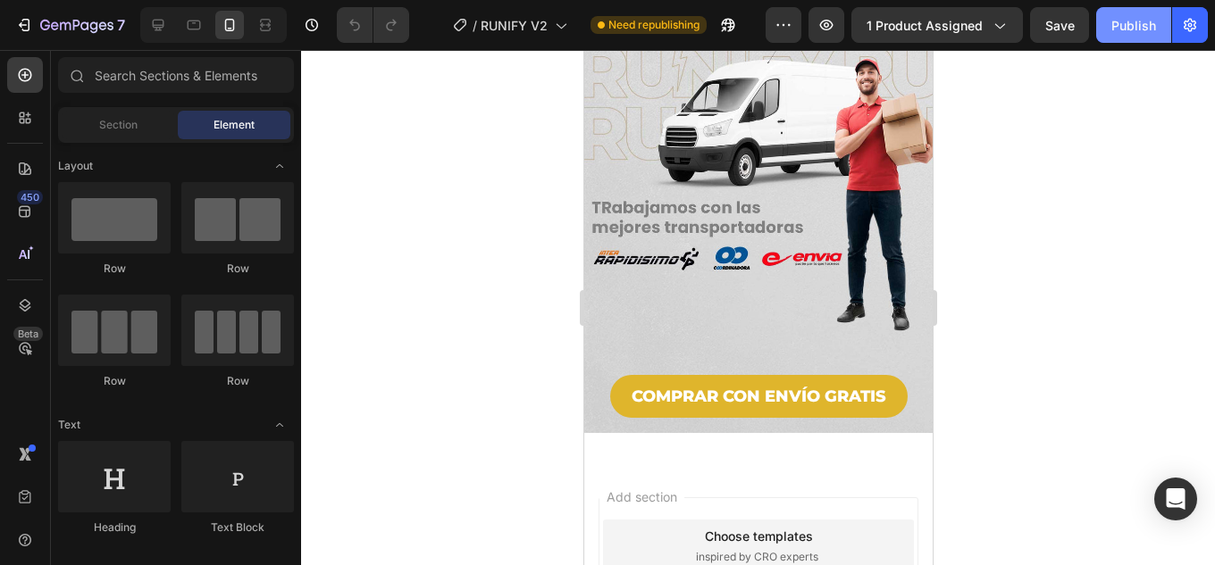
click at [1128, 12] on button "Publish" at bounding box center [1133, 25] width 75 height 36
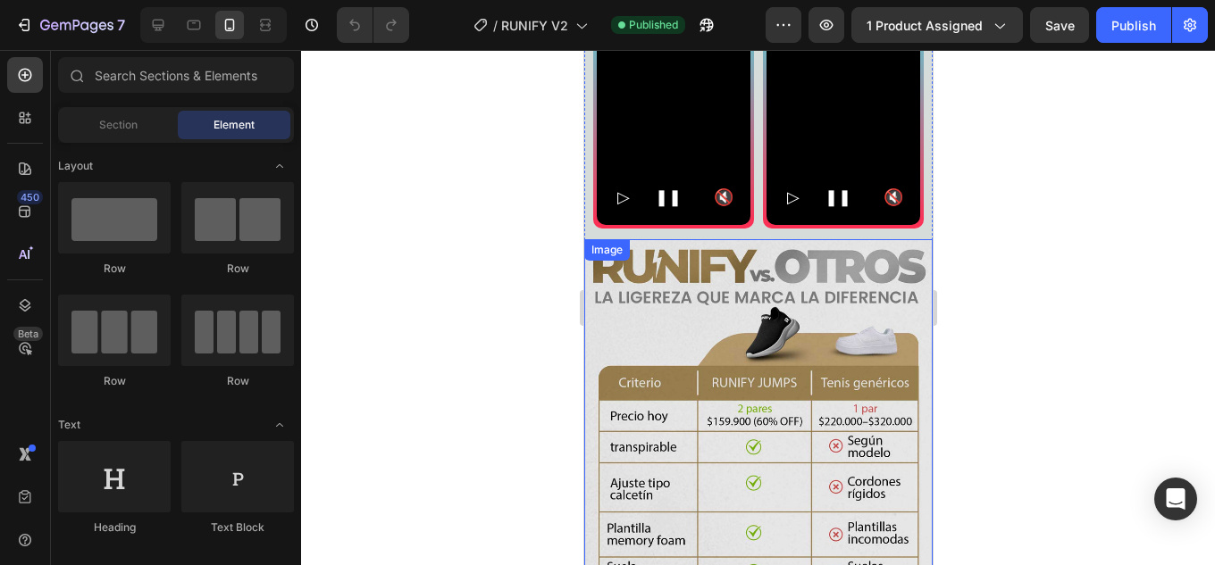
scroll to position [0, 0]
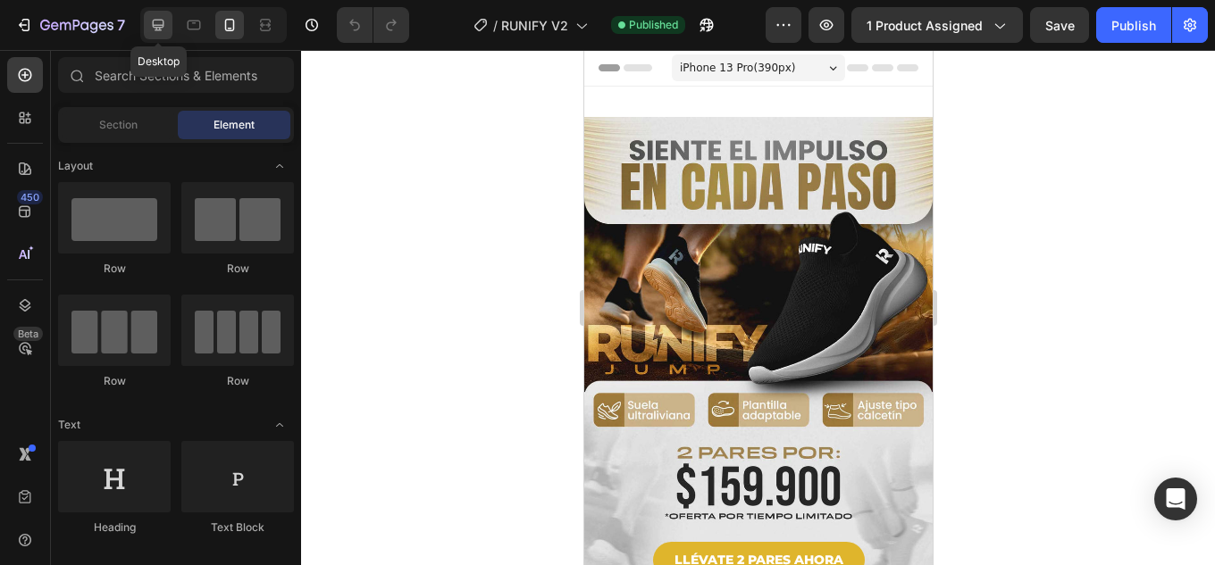
click at [155, 17] on icon at bounding box center [158, 25] width 18 height 18
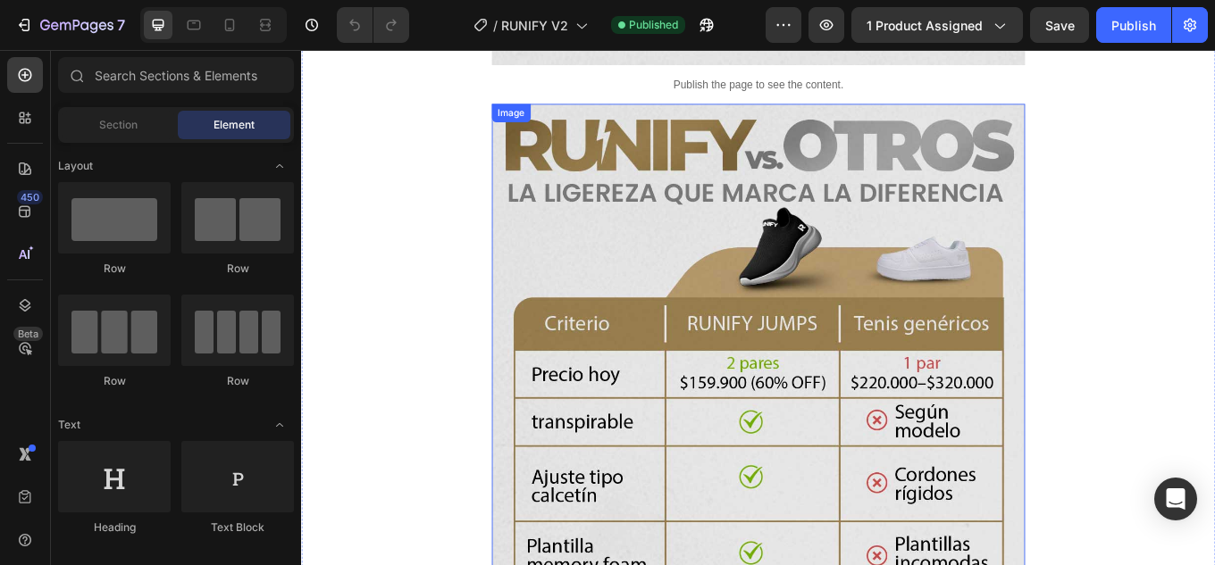
scroll to position [3216, 0]
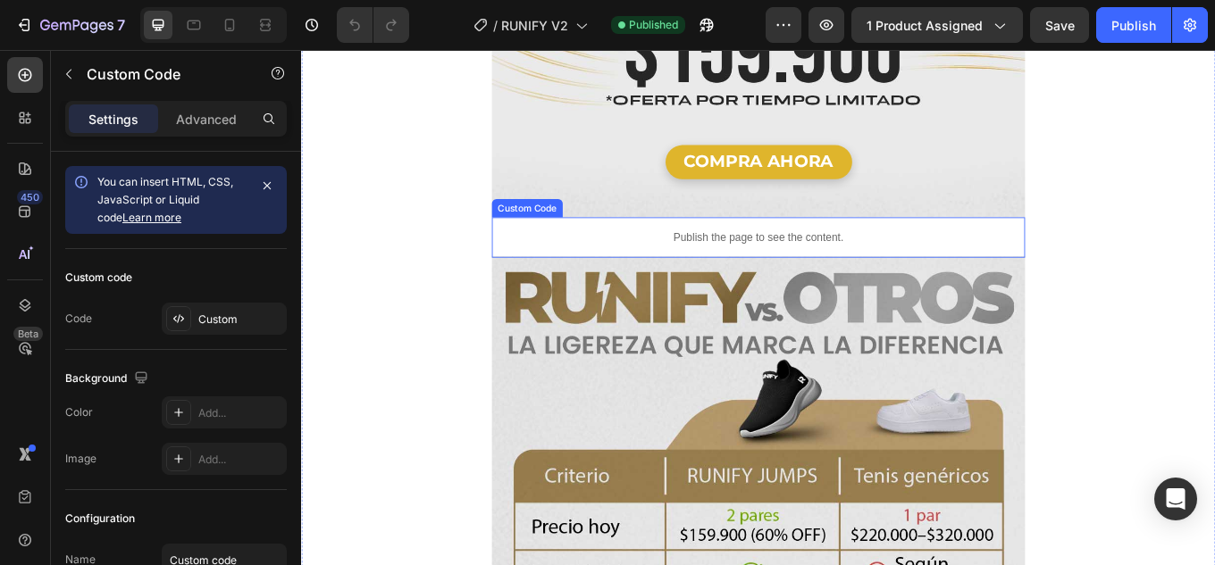
click at [849, 261] on p "Publish the page to see the content." at bounding box center [836, 270] width 625 height 19
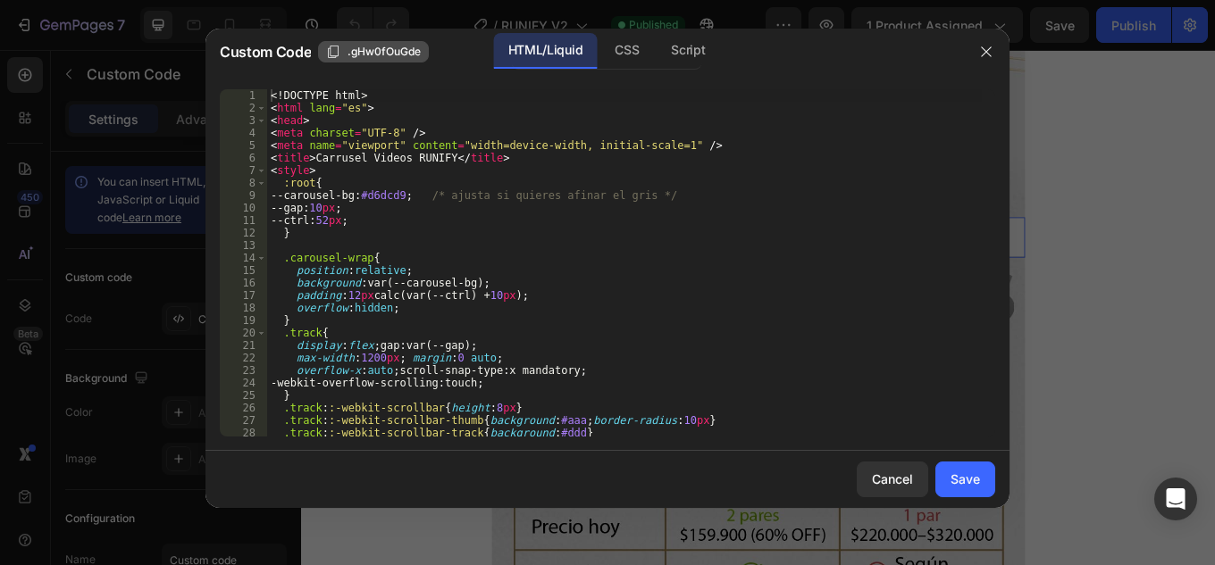
click at [333, 50] on icon "button" at bounding box center [333, 52] width 14 height 14
click at [885, 485] on div "Cancel" at bounding box center [892, 479] width 41 height 19
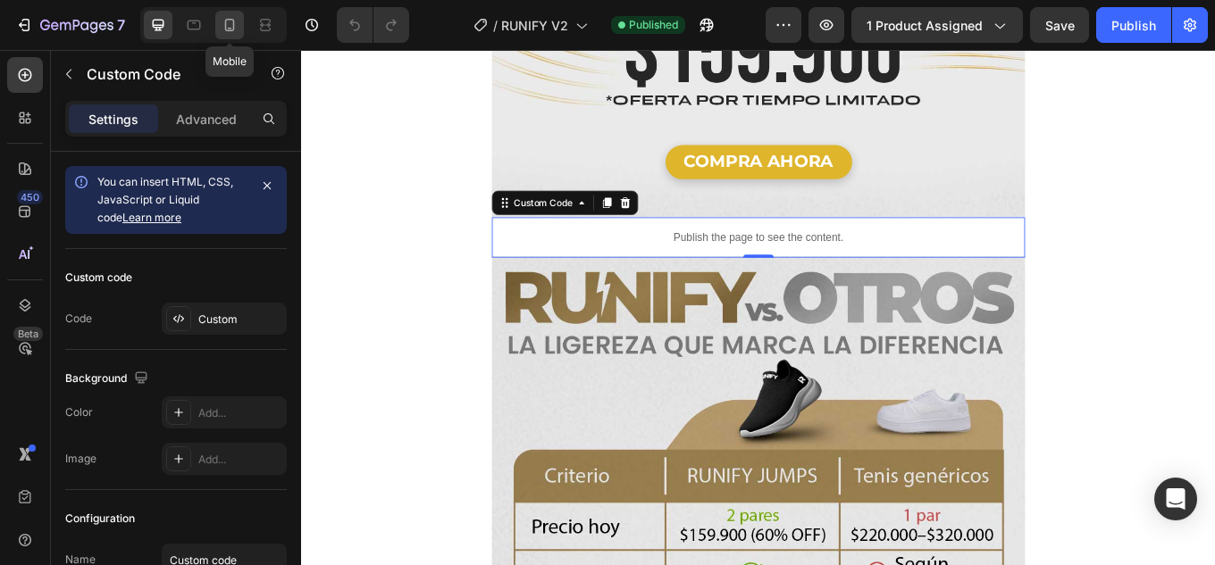
click at [230, 28] on icon at bounding box center [230, 25] width 10 height 13
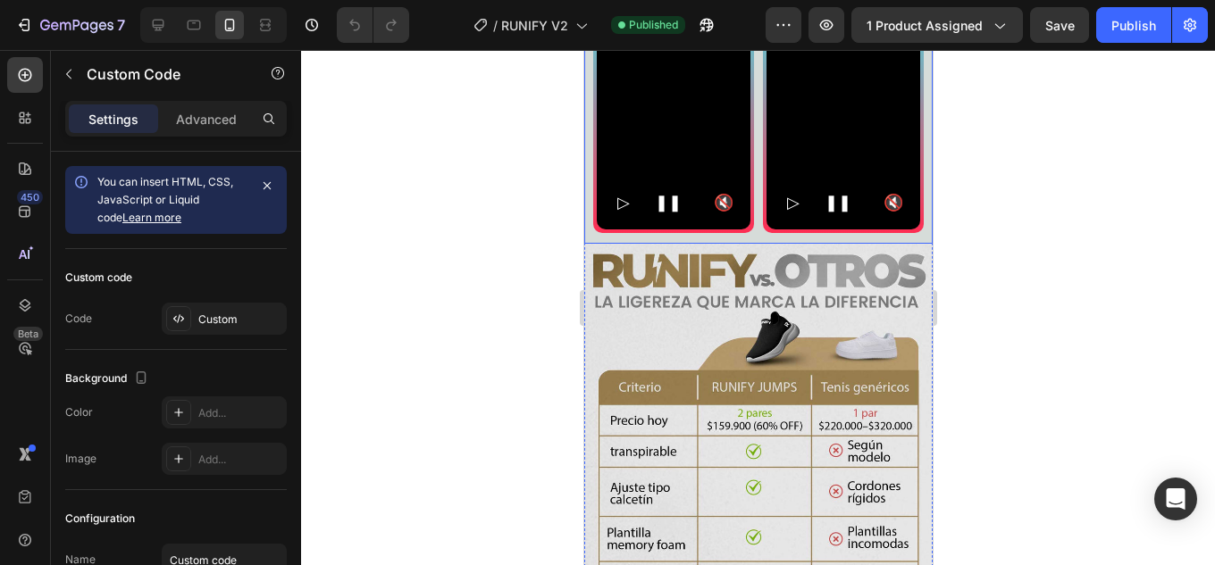
scroll to position [1786, 0]
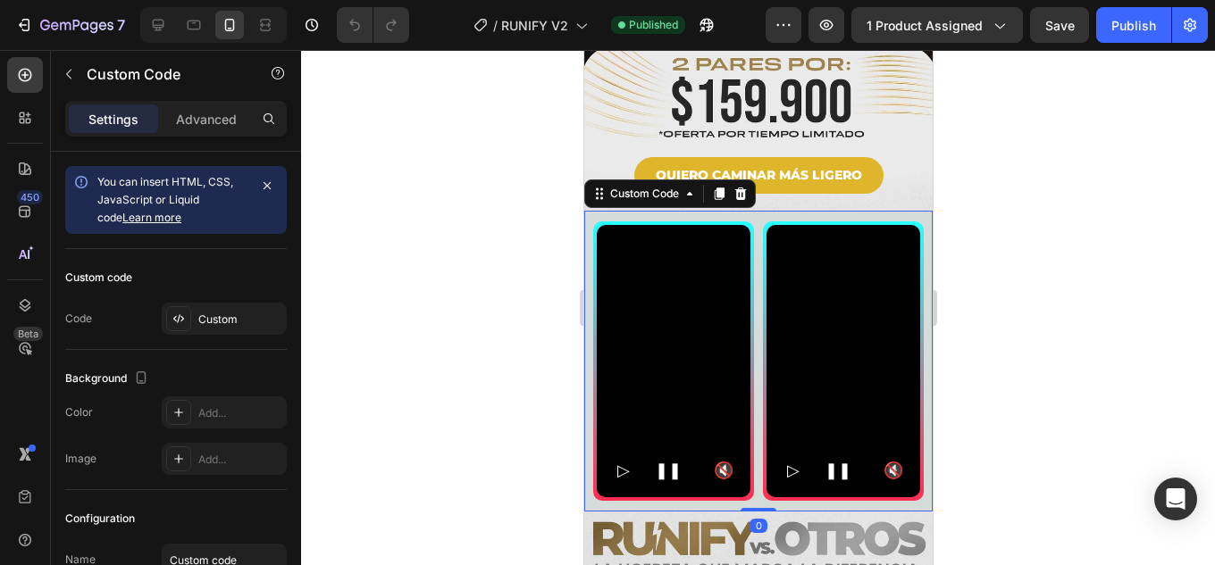
click at [791, 225] on video at bounding box center [842, 361] width 154 height 273
click at [632, 186] on div "Custom Code" at bounding box center [644, 194] width 76 height 16
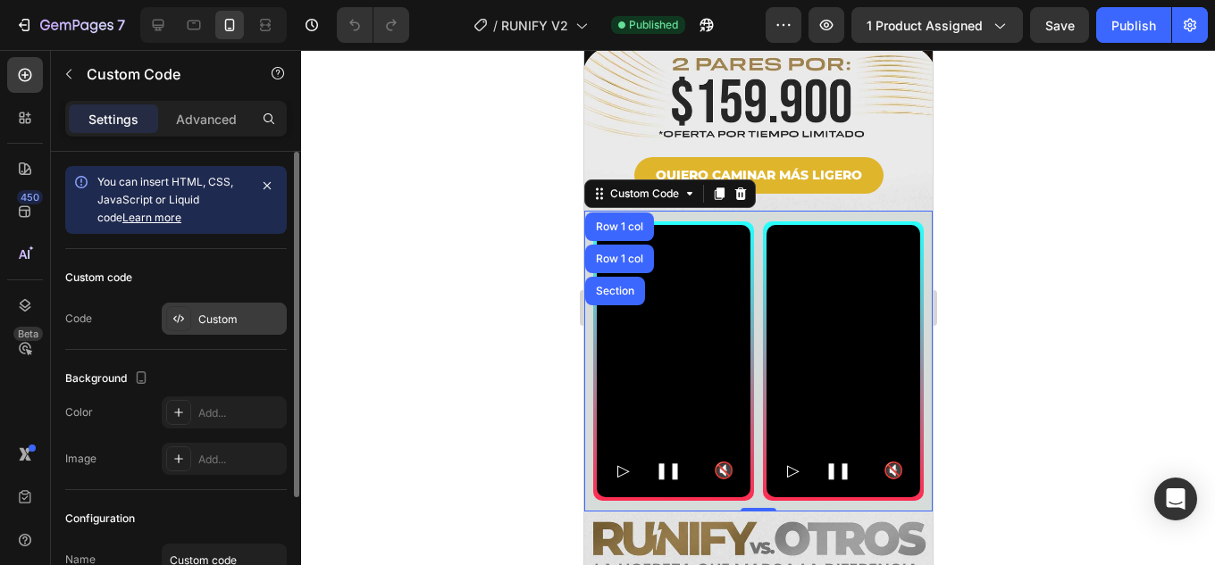
click at [215, 317] on div "Custom" at bounding box center [240, 320] width 84 height 16
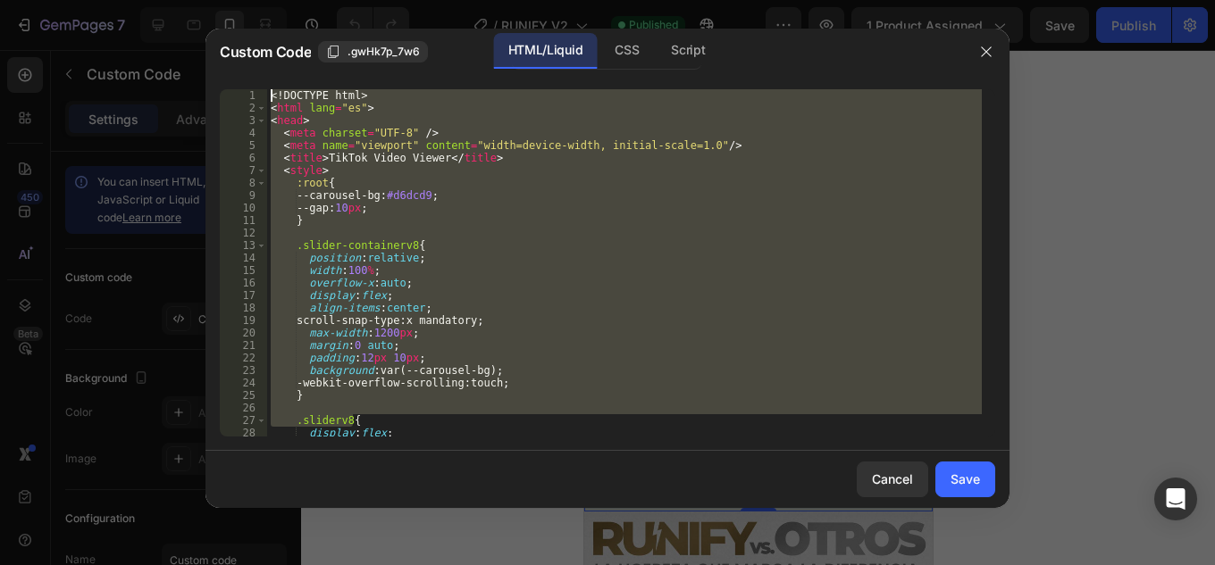
drag, startPoint x: 559, startPoint y: 410, endPoint x: 42, endPoint y: -78, distance: 710.9
click at [42, 0] on html "7 Version history / RUNIFY V2 Published Preview 1 product assigned Save Publish…" at bounding box center [607, 0] width 1215 height 0
type textarea "<!DOCTYPE html> <html lang="es">"
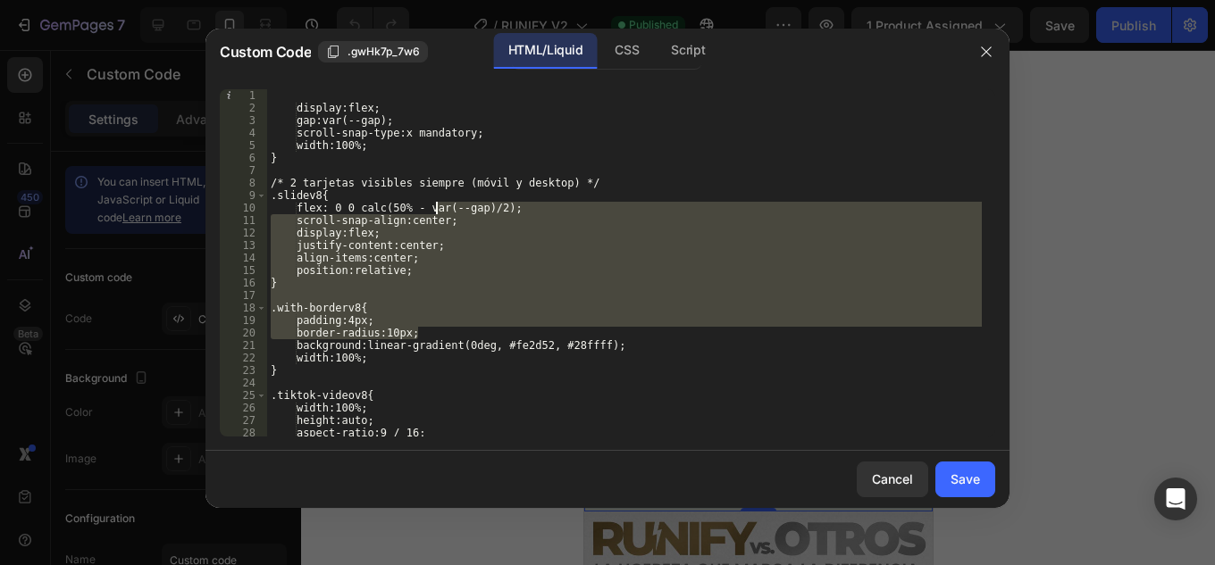
drag, startPoint x: 538, startPoint y: 310, endPoint x: 235, endPoint y: 54, distance: 396.7
click at [194, 0] on html "7 Version history / RUNIFY V2 Published Preview 1 product assigned Save Publish…" at bounding box center [607, 0] width 1215 height 0
type textarea "display:flex;"
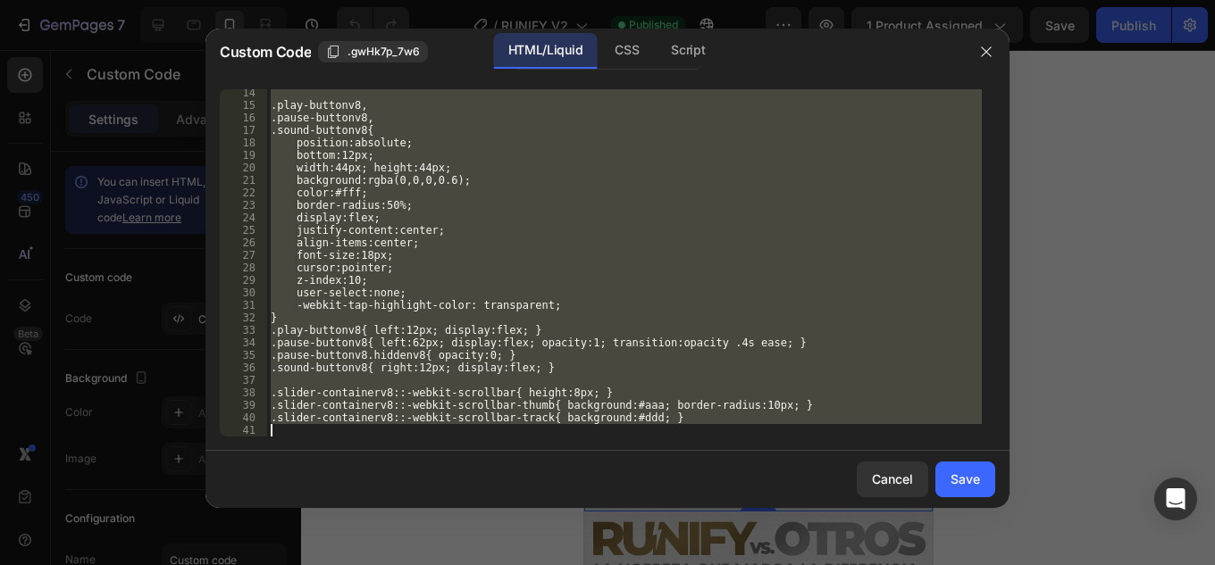
scroll to position [991, 0]
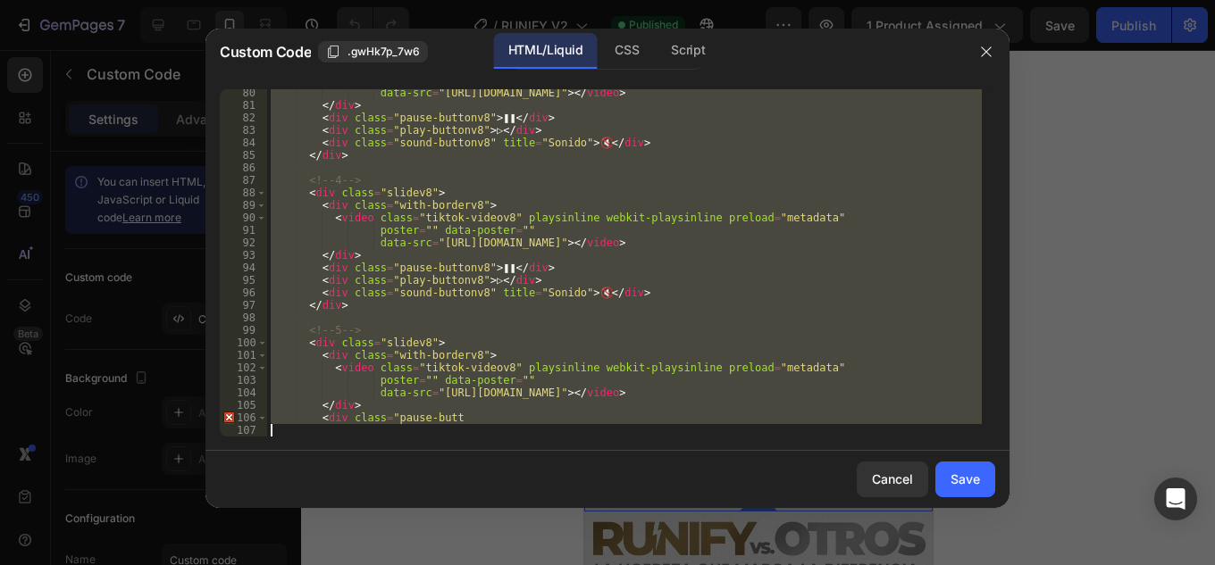
drag, startPoint x: 300, startPoint y: 109, endPoint x: 685, endPoint y: 587, distance: 613.7
click at [685, 0] on html "7 Version history / RUNIFY V2 Published Preview 1 product assigned Save Publish…" at bounding box center [607, 0] width 1215 height 0
type textarea "<div class="pause-butt"
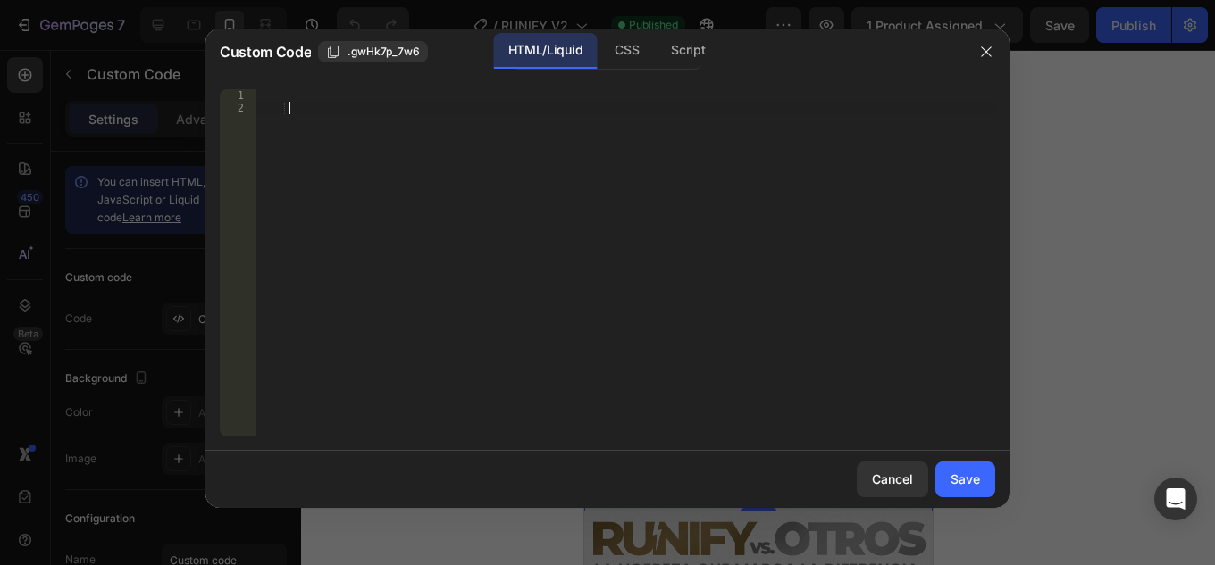
drag, startPoint x: 343, startPoint y: 205, endPoint x: 81, endPoint y: -36, distance: 355.9
click at [81, 0] on html "7 Version history / RUNIFY V2 Published Preview 1 product assigned Save Publish…" at bounding box center [607, 0] width 1215 height 0
drag, startPoint x: 155, startPoint y: 0, endPoint x: 132, endPoint y: -24, distance: 33.5
click at [132, 0] on html "7 Version history / RUNIFY V2 Published Preview 1 product assigned Save Publish…" at bounding box center [607, 0] width 1215 height 0
paste textarea ".gHw0fOuGde"
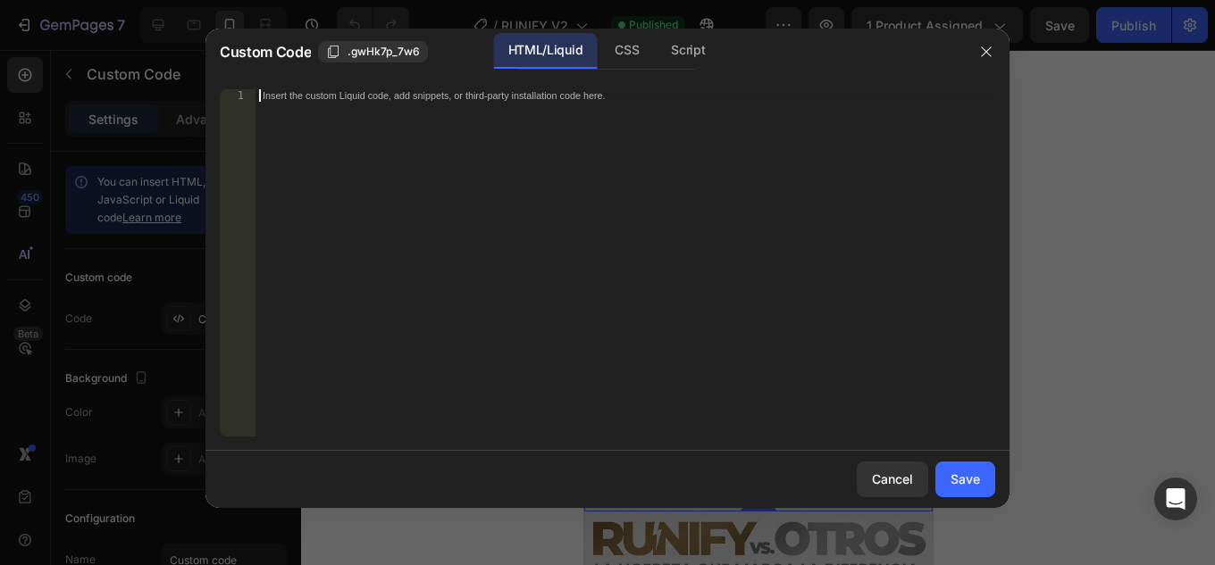
type textarea ".gHw0fOuGde"
drag, startPoint x: 391, startPoint y: 105, endPoint x: 142, endPoint y: 102, distance: 249.2
click at [142, 102] on div "Custom Code .gwHk7p_7w6 HTML/Liquid CSS Script .gHw0fOuGde 1 .gHw0fOuGde הההההה…" at bounding box center [607, 282] width 1215 height 565
drag, startPoint x: 196, startPoint y: 76, endPoint x: 184, endPoint y: 71, distance: 12.4
click at [184, 71] on div "Custom Code .gwHk7p_7w6 HTML/Liquid CSS Script .gHw0fOuGde 1 .gHw0fOuGde הההההה…" at bounding box center [607, 282] width 1215 height 565
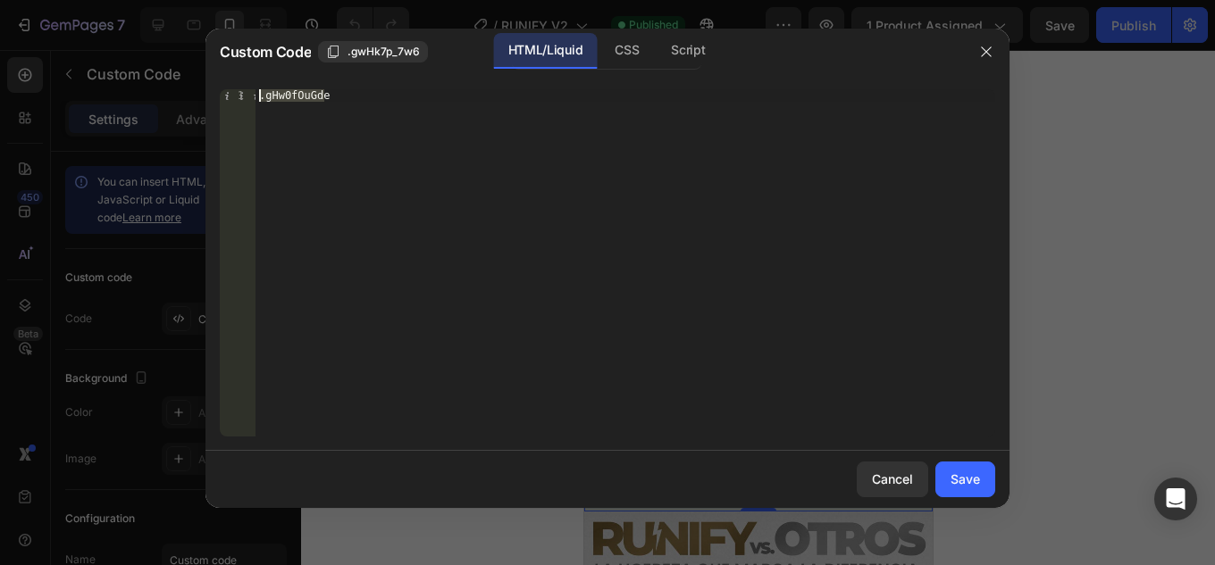
paste textarea
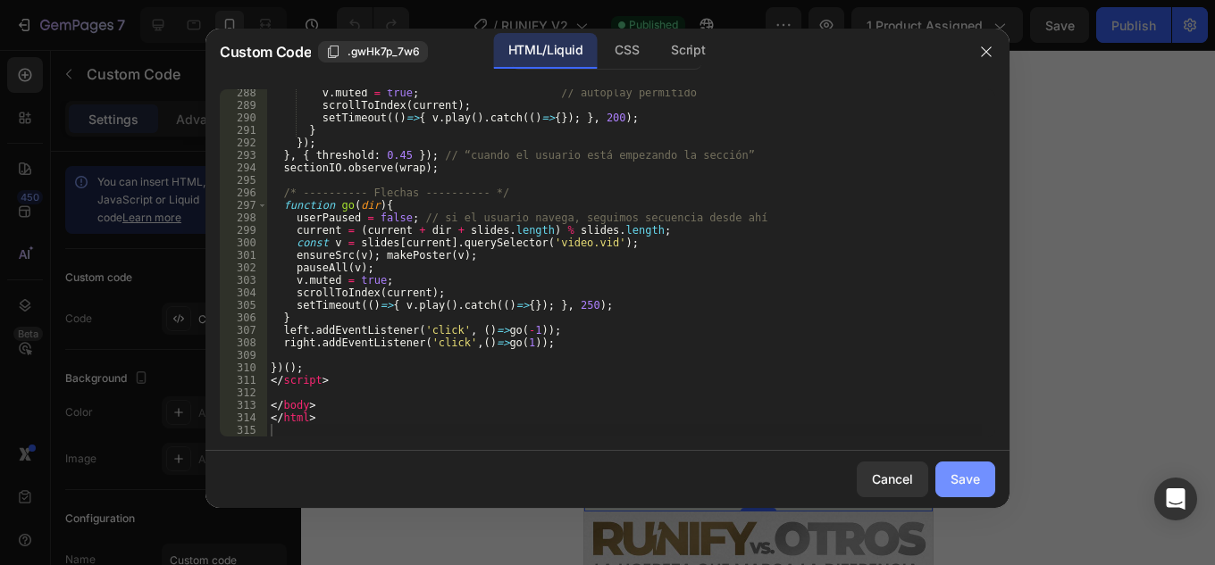
click at [958, 480] on div "Save" at bounding box center [964, 479] width 29 height 19
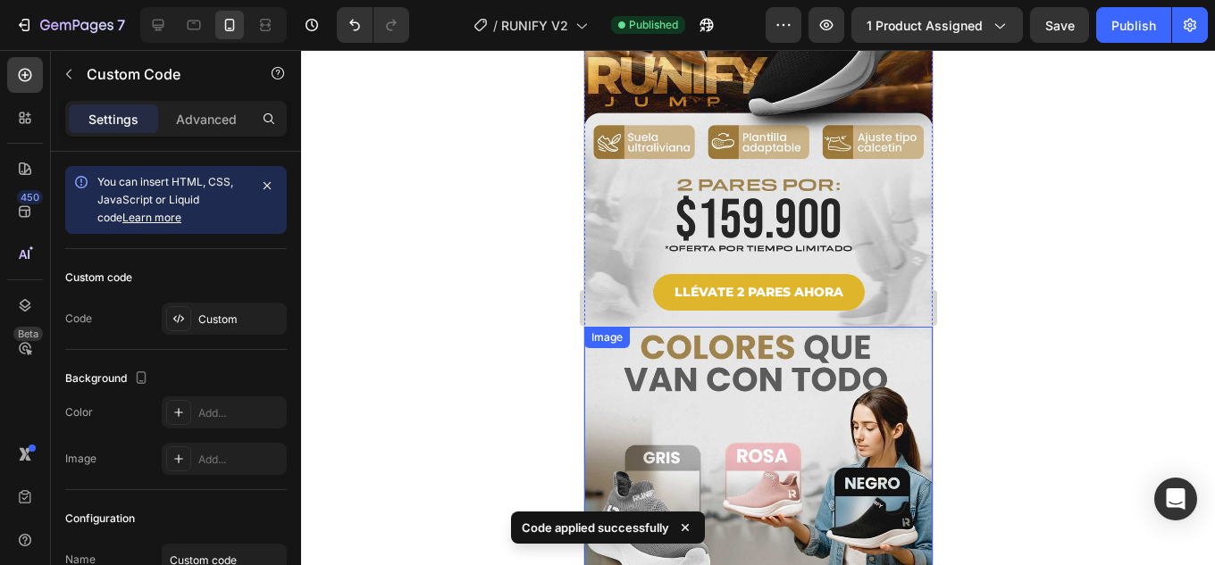
scroll to position [0, 0]
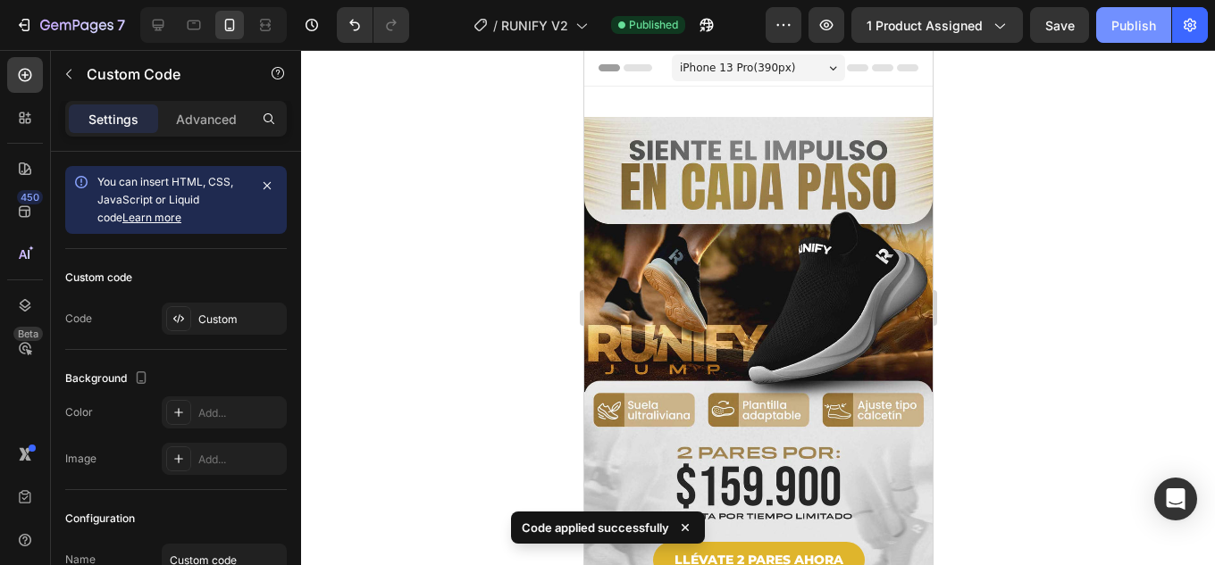
click at [1128, 32] on div "Publish" at bounding box center [1133, 25] width 45 height 19
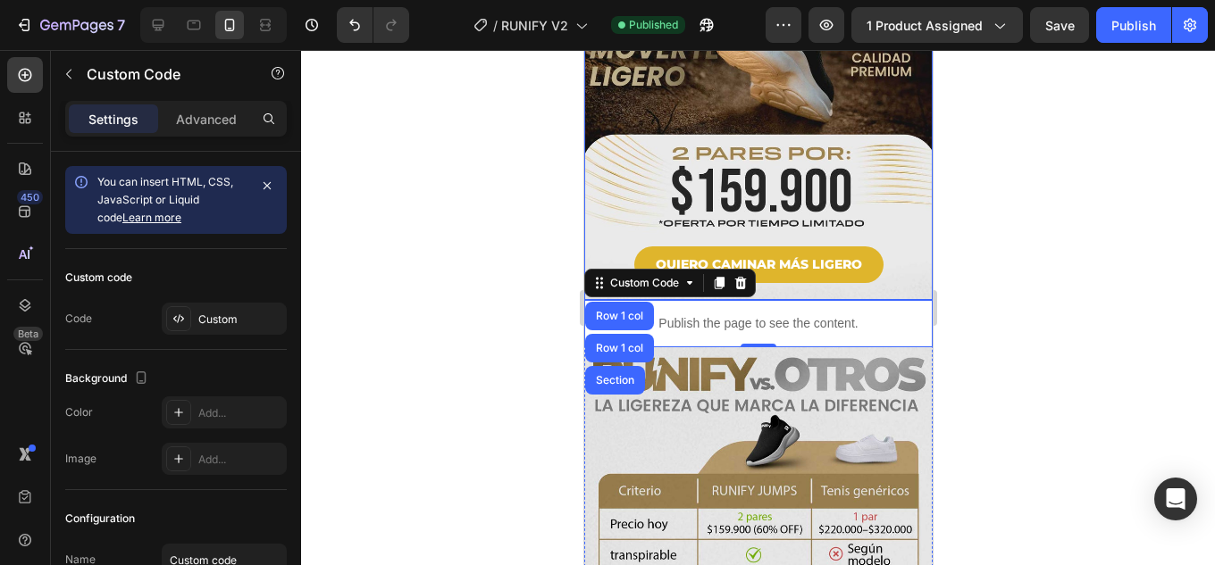
scroll to position [1786, 0]
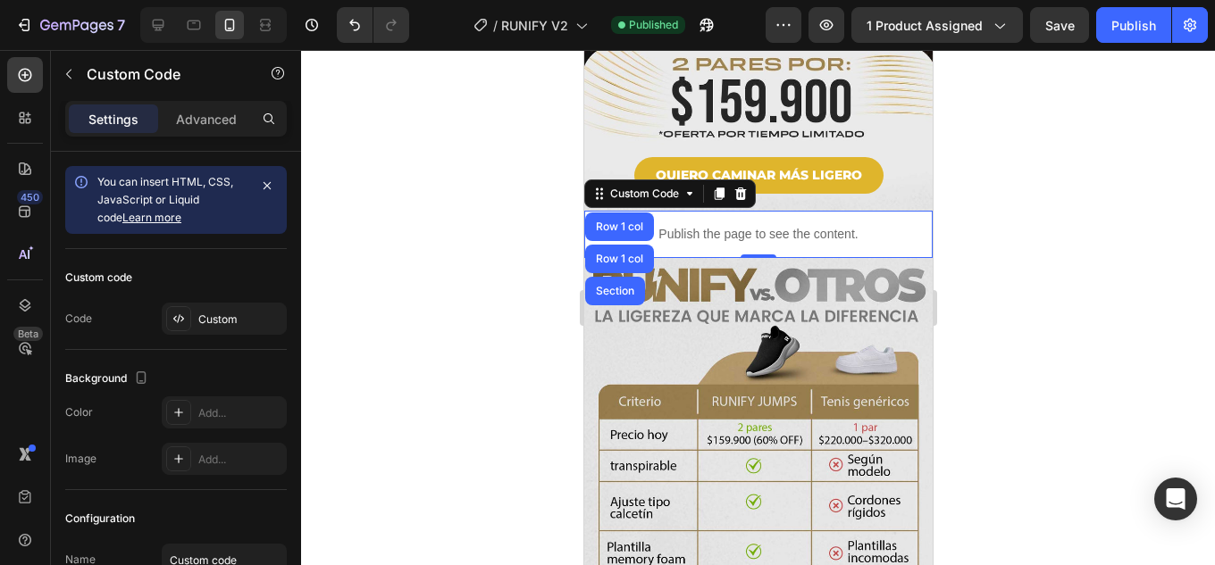
click at [791, 225] on p "Publish the page to see the content." at bounding box center [757, 234] width 348 height 19
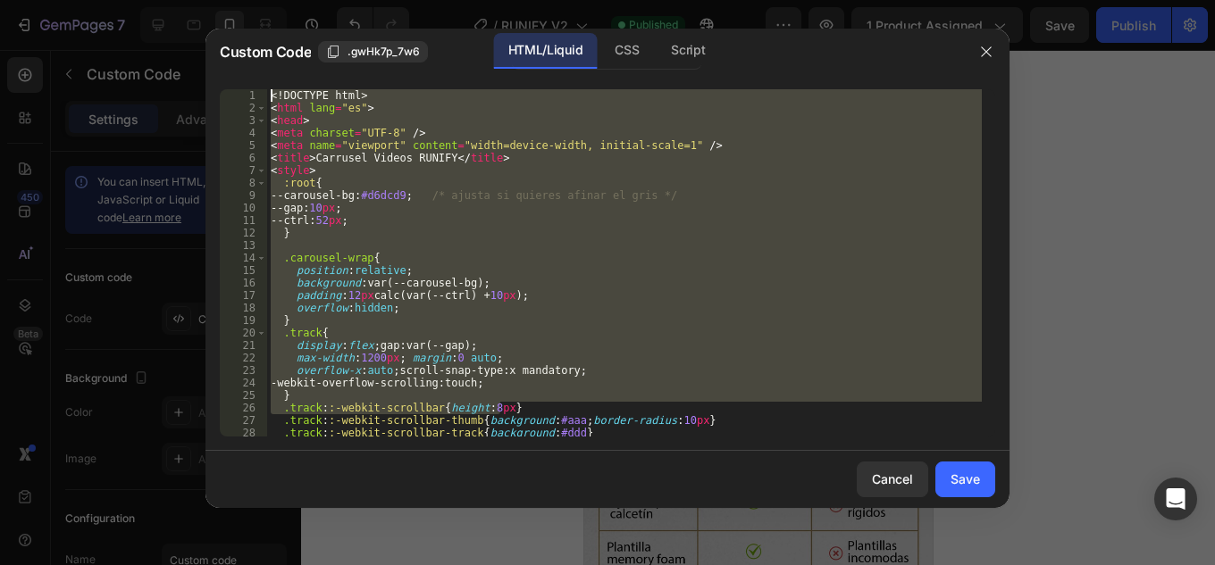
drag, startPoint x: 259, startPoint y: 216, endPoint x: 0, endPoint y: -78, distance: 391.7
click at [0, 0] on html "7 Version history / RUNIFY V2 Published Preview 1 product assigned Save Publish…" at bounding box center [607, 0] width 1215 height 0
type textarea "<!DOCTYPE html> <html lang="es">"
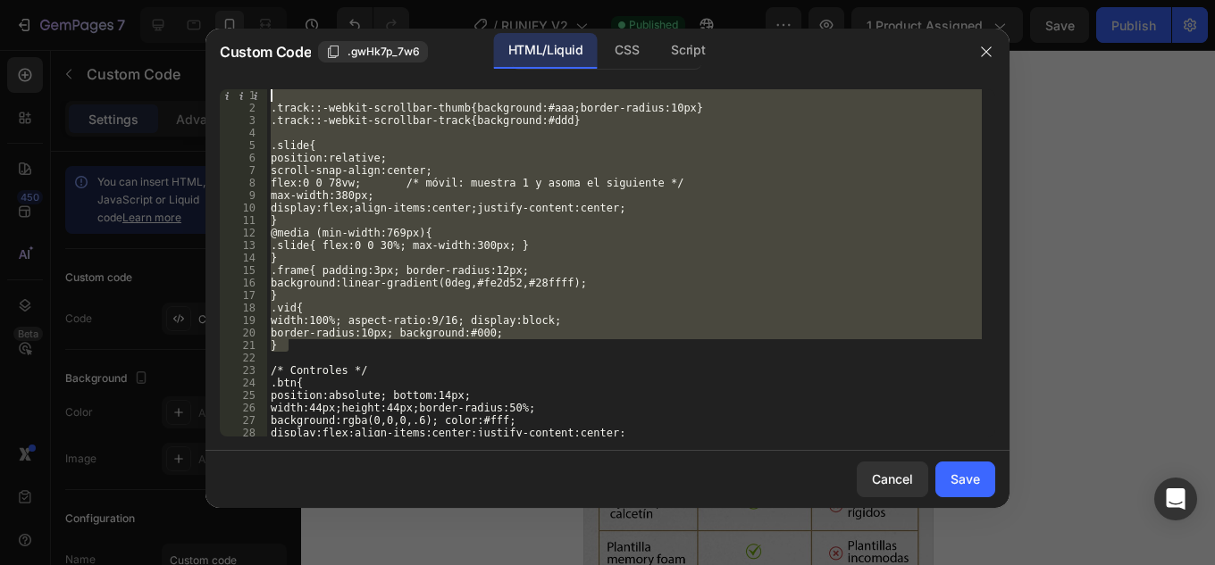
drag, startPoint x: 395, startPoint y: 232, endPoint x: 0, endPoint y: -78, distance: 501.9
click at [0, 0] on html "7 Version history / RUNIFY V2 Published Preview 1 product assigned Save Publish…" at bounding box center [607, 0] width 1215 height 0
type textarea ".track::-webkit-scrollbar-thumb{background:#aaa;border-radius:10px}"
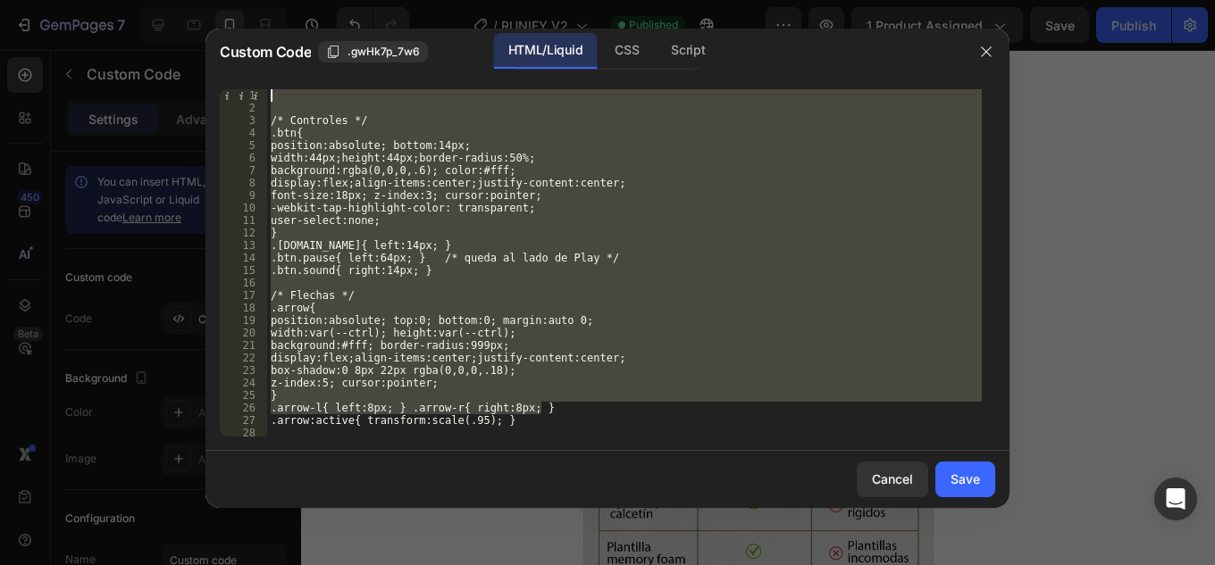
drag, startPoint x: 582, startPoint y: 381, endPoint x: 55, endPoint y: -36, distance: 672.1
click at [55, 0] on html "7 Version history / RUNIFY V2 Published Preview 1 product assigned Save Publish…" at bounding box center [607, 0] width 1215 height 0
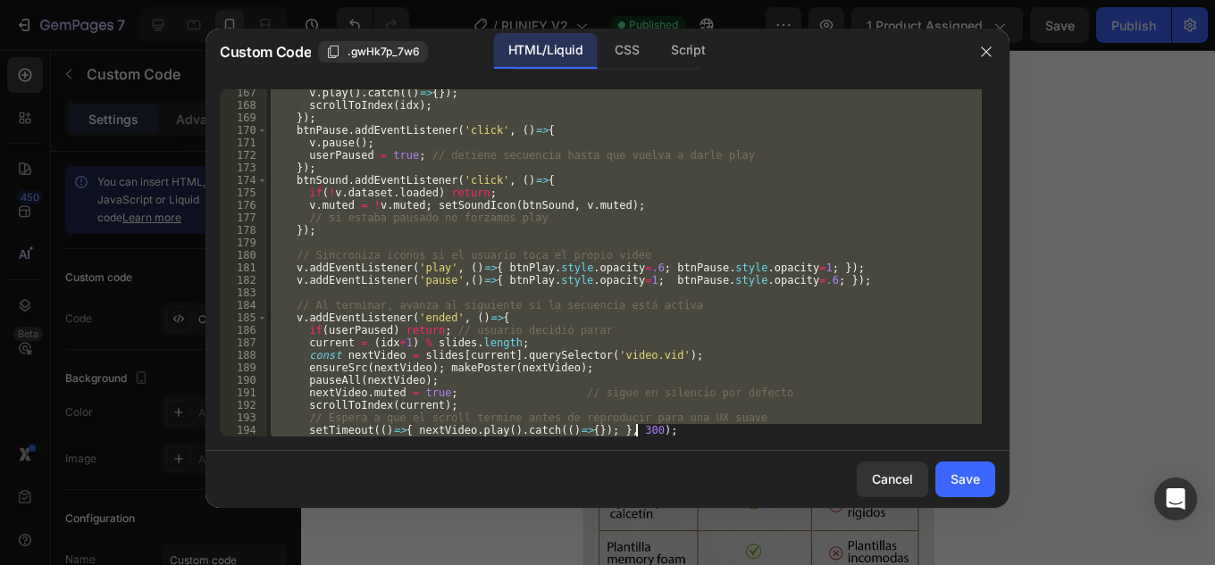
scroll to position [2716, 0]
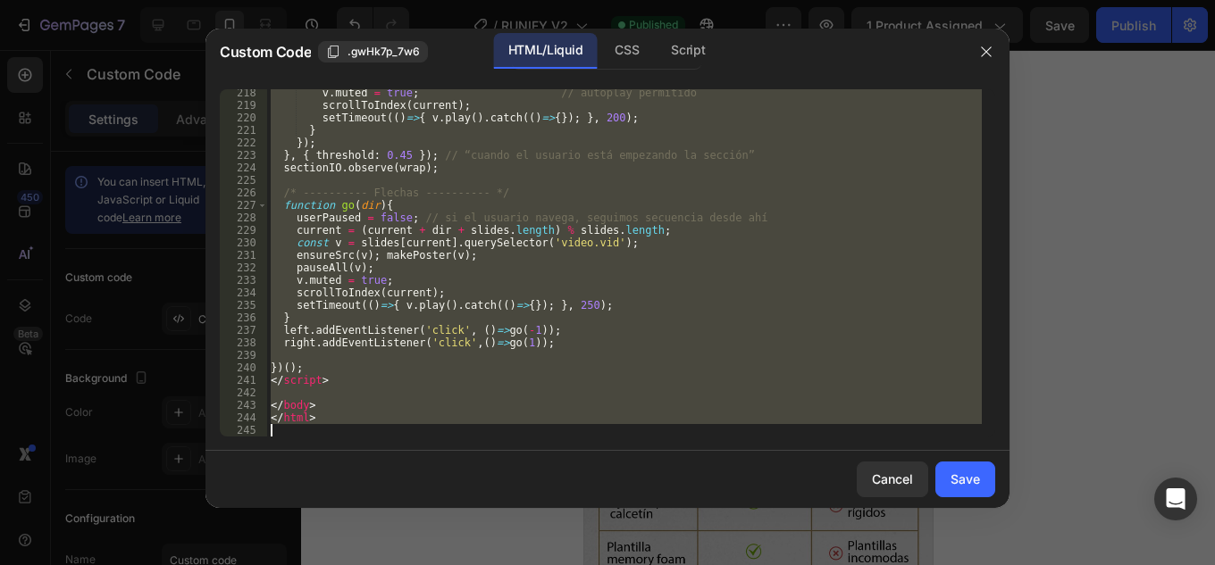
drag, startPoint x: 280, startPoint y: 102, endPoint x: 658, endPoint y: 492, distance: 543.9
click at [746, 565] on div "Custom Code .gwHk7p_7w6 HTML/Liquid CSS Script 218 219 220 221 222 223 224 225 …" at bounding box center [607, 282] width 1215 height 565
type textarea "</html>"
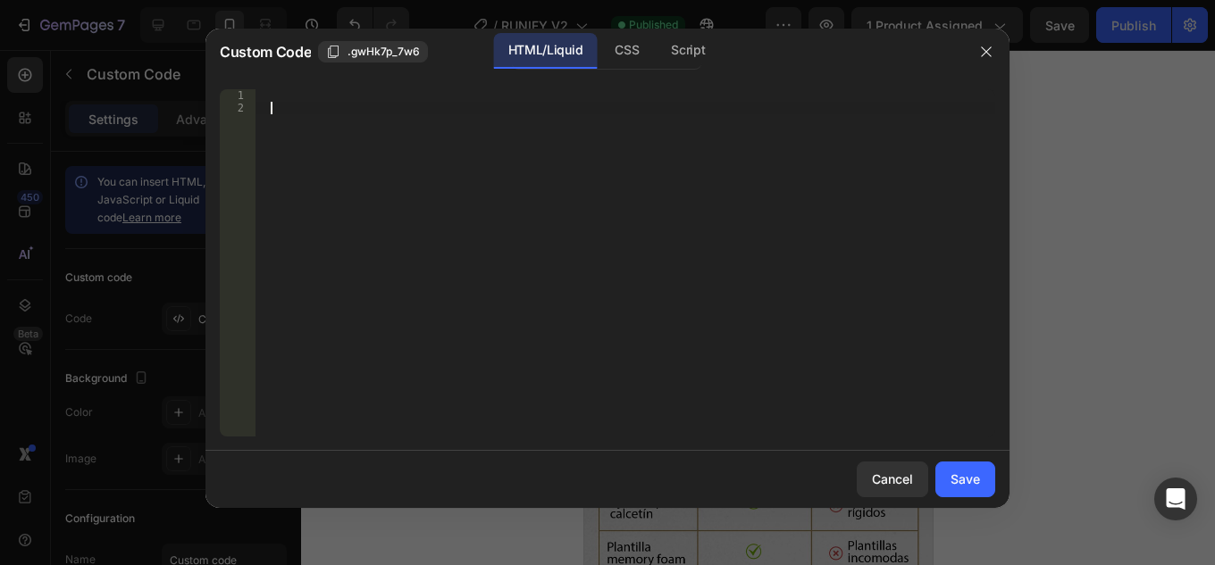
drag, startPoint x: 274, startPoint y: 109, endPoint x: 239, endPoint y: 64, distance: 56.6
click at [239, 64] on div "Custom Code .gwHk7p_7w6 HTML/Liquid CSS Script 1 2 הההההההההההההההההההההההההההה…" at bounding box center [607, 269] width 804 height 480
click at [313, 132] on div at bounding box center [625, 262] width 740 height 347
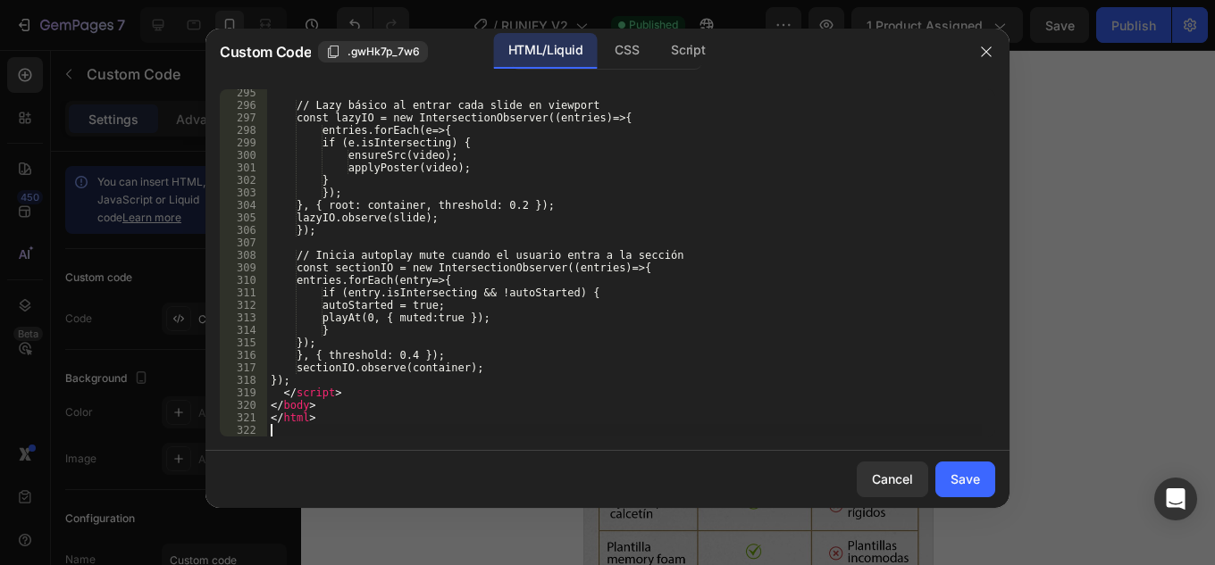
scroll to position [3679, 0]
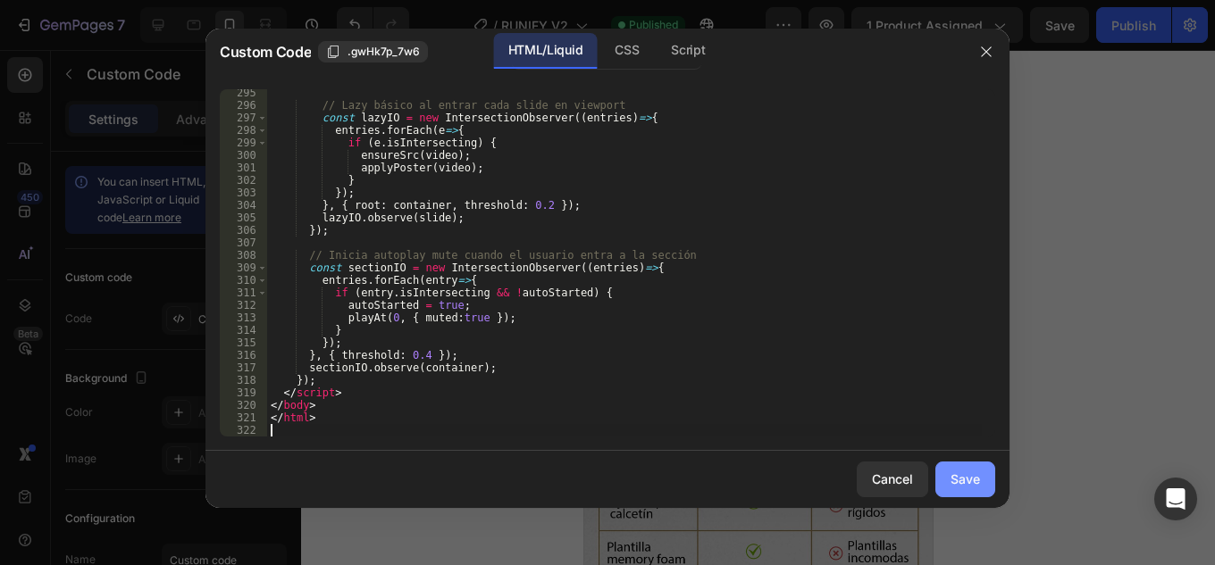
click at [950, 479] on div "Save" at bounding box center [964, 479] width 29 height 19
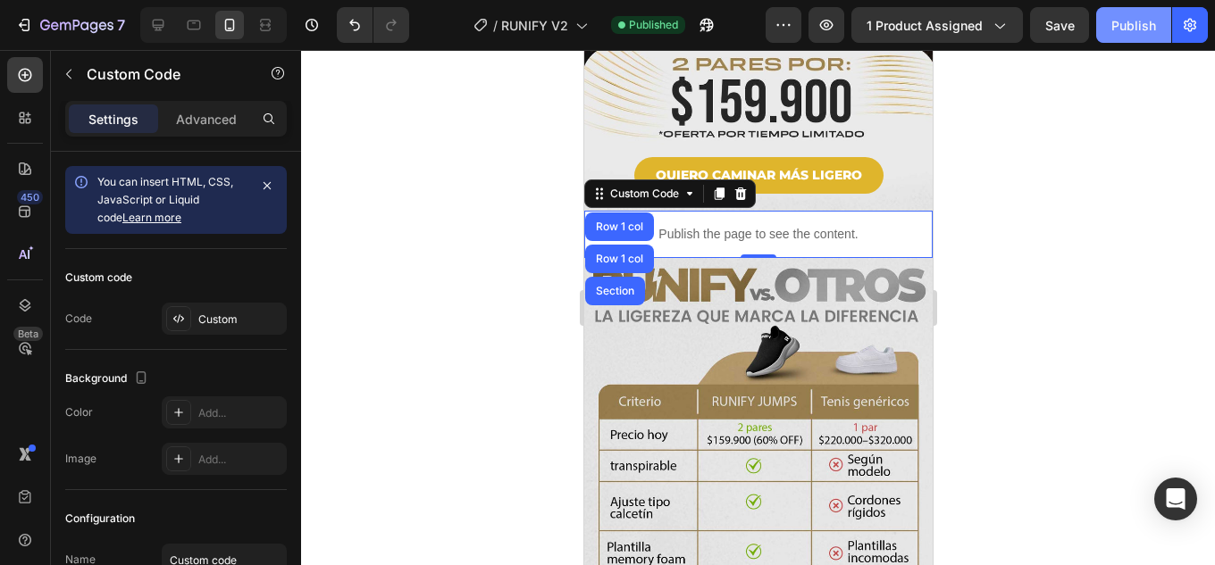
click at [1137, 23] on div "Publish" at bounding box center [1133, 25] width 45 height 19
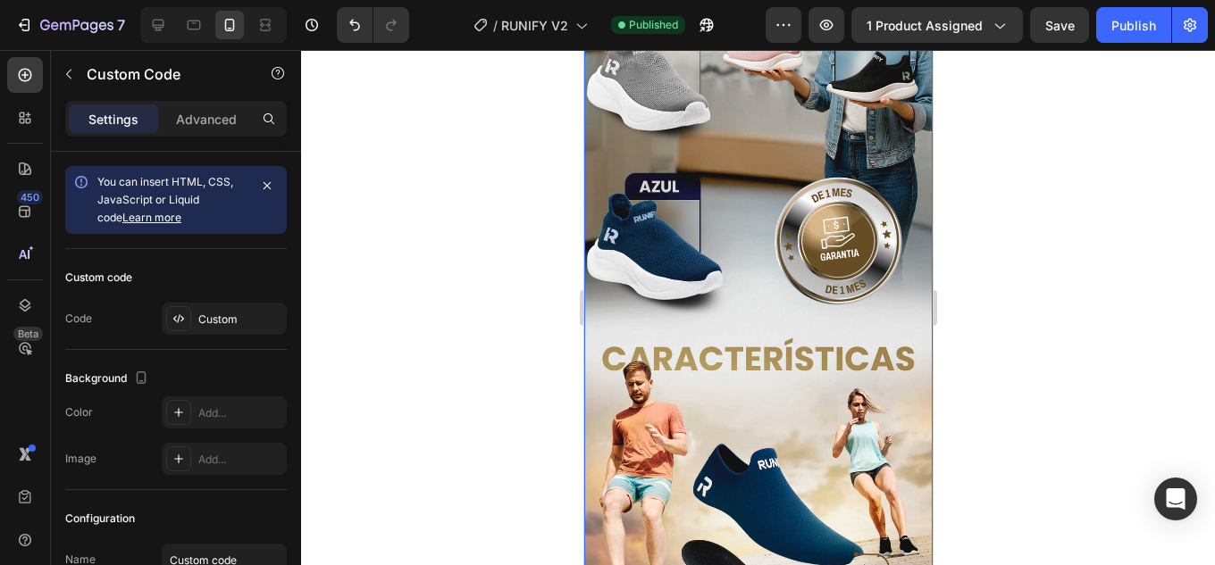
scroll to position [536, 0]
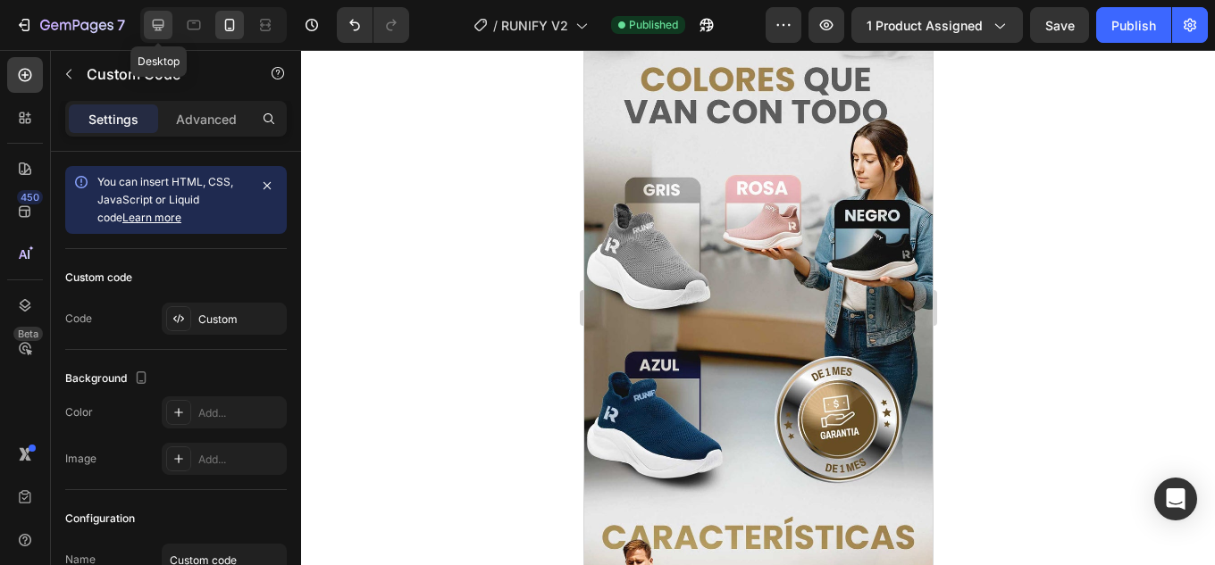
click at [144, 25] on div at bounding box center [158, 25] width 29 height 29
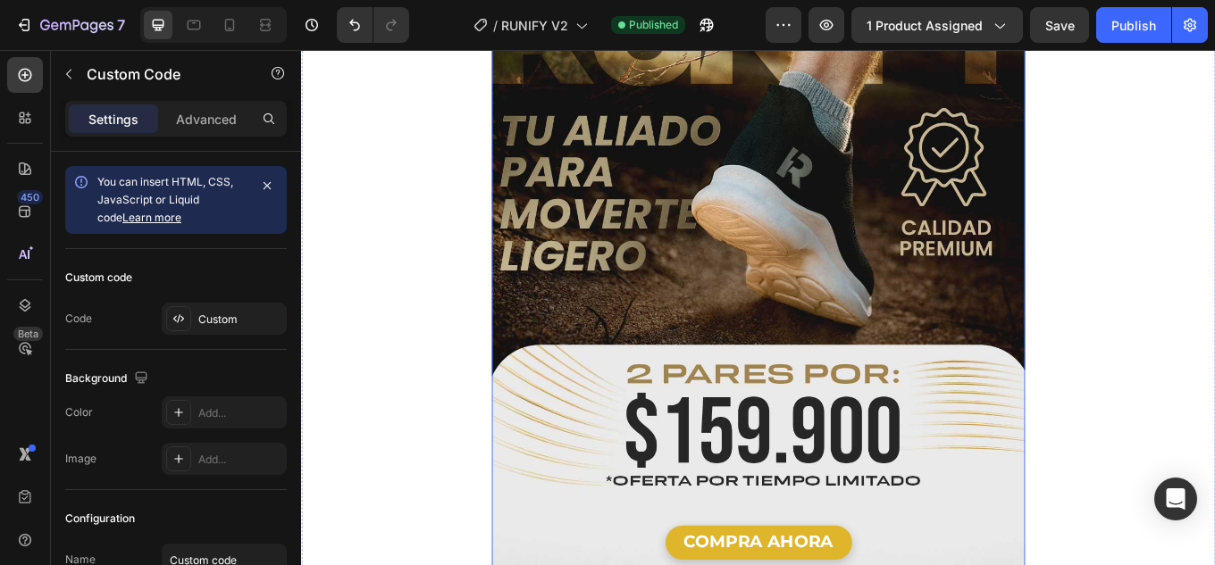
scroll to position [2948, 0]
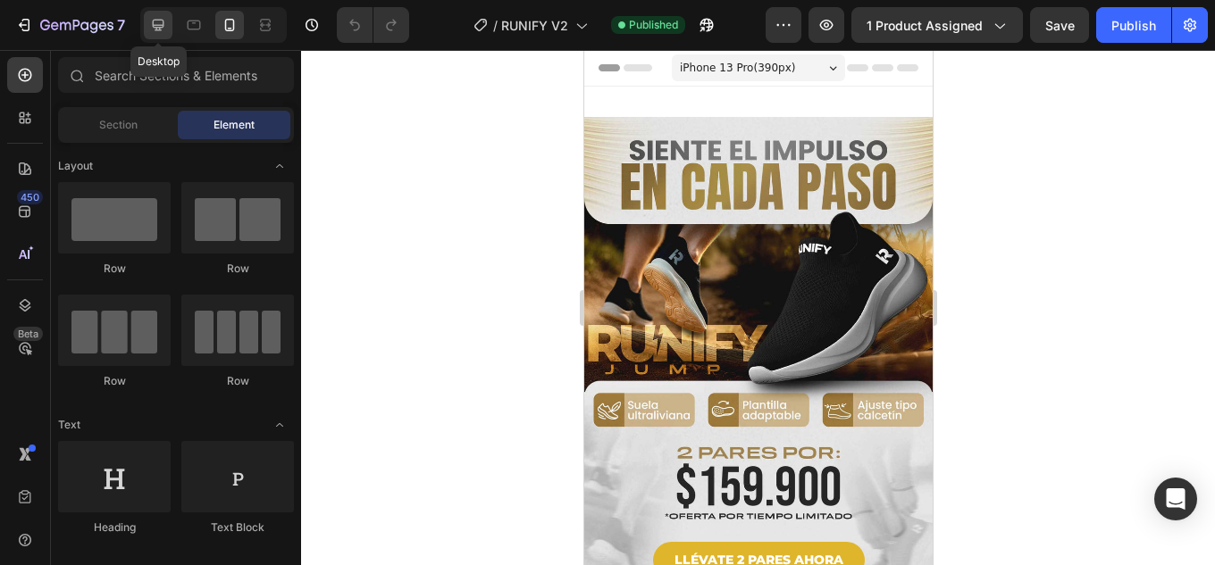
click at [159, 22] on icon at bounding box center [158, 25] width 18 height 18
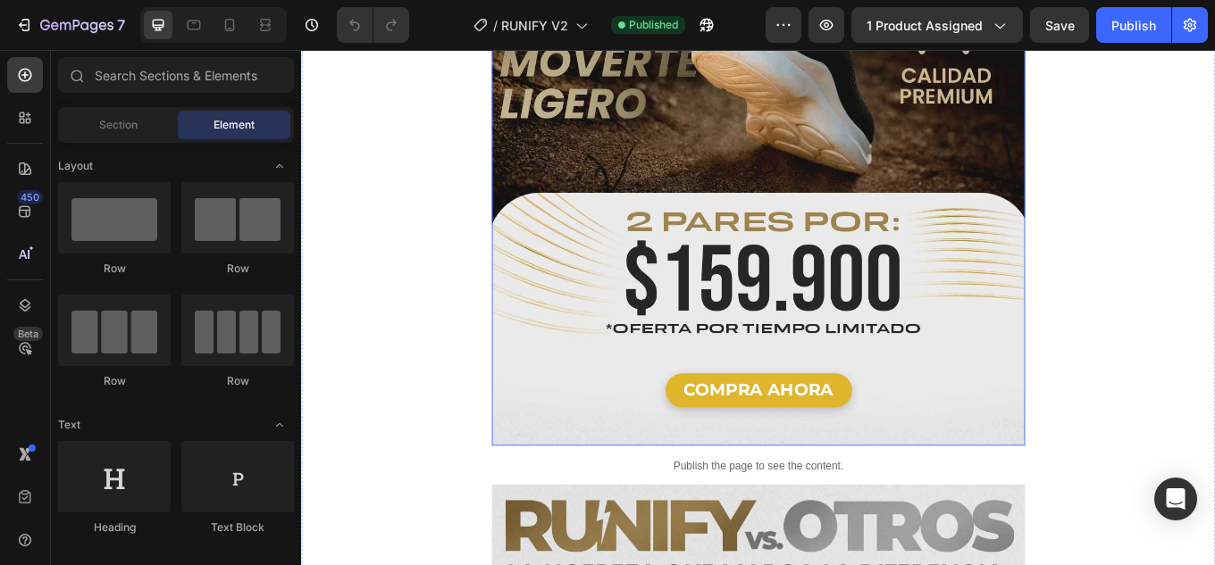
scroll to position [3305, 0]
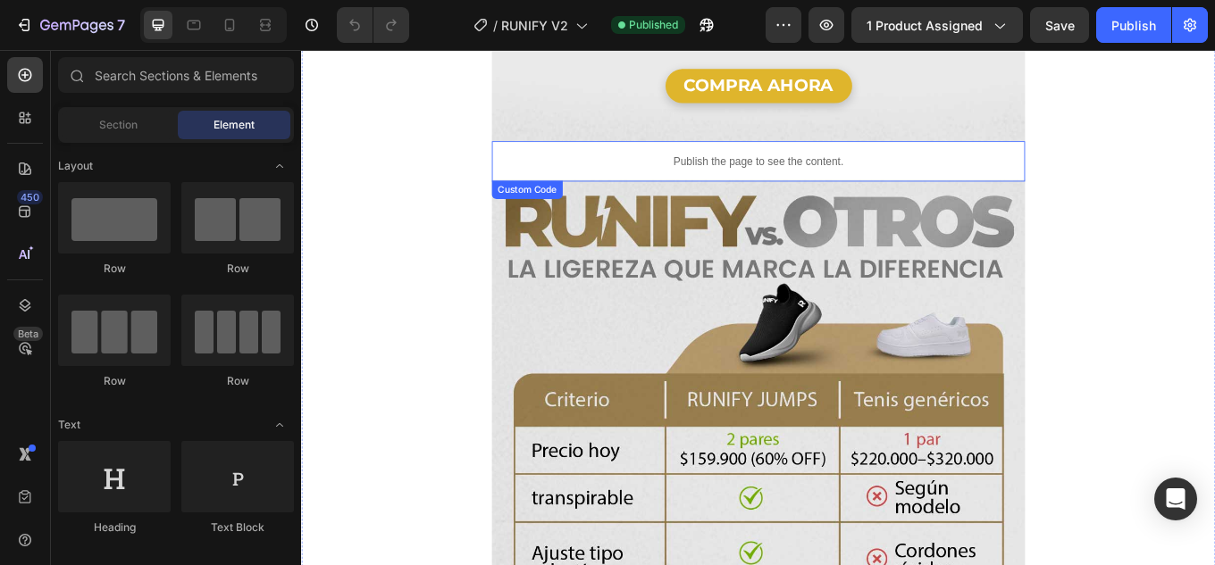
click at [895, 171] on p "Publish the page to see the content." at bounding box center [836, 180] width 625 height 19
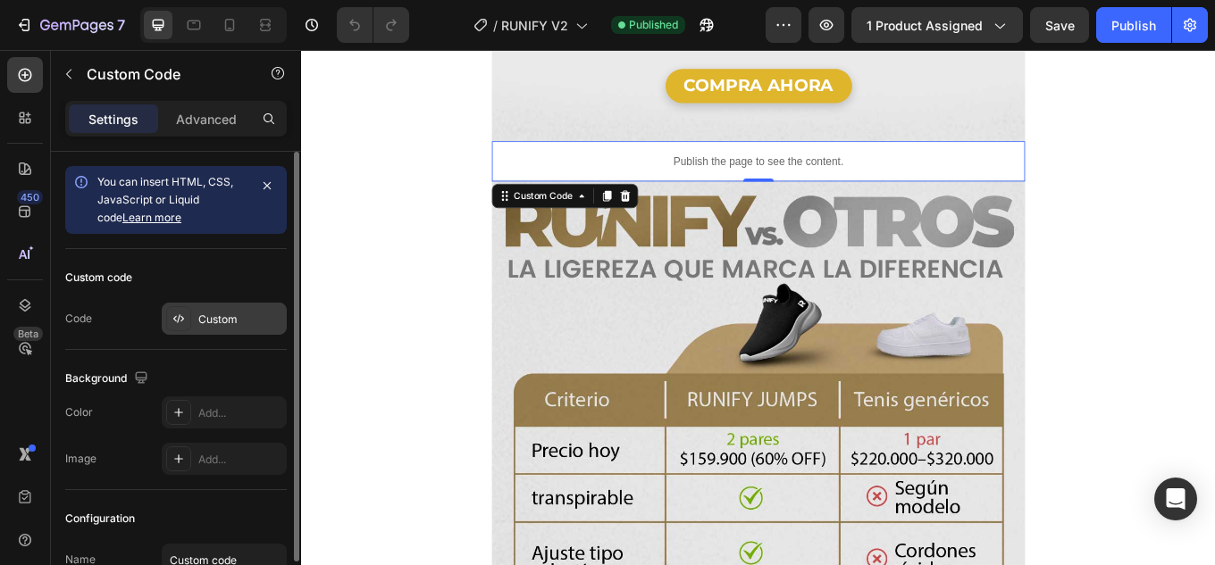
click at [213, 319] on div "Custom" at bounding box center [240, 320] width 84 height 16
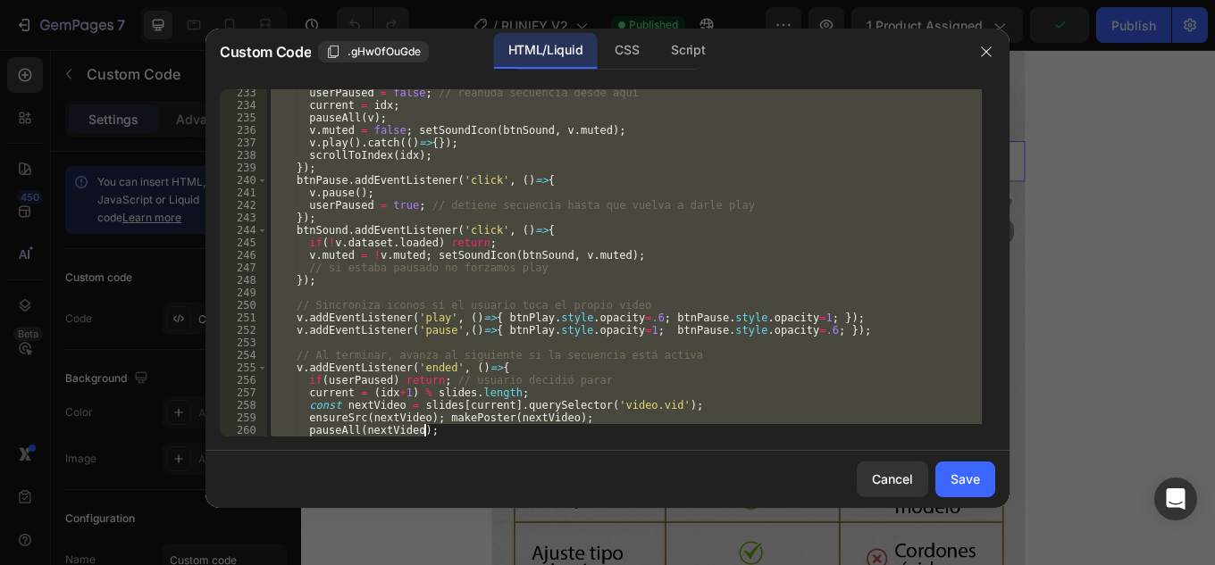
scroll to position [3592, 0]
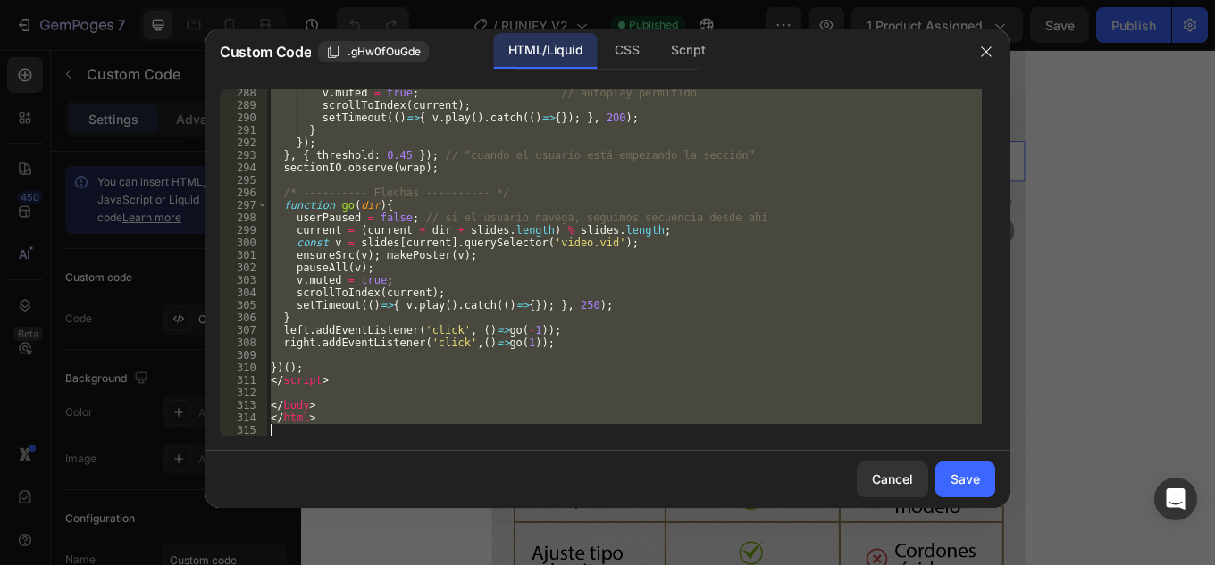
drag, startPoint x: 271, startPoint y: 95, endPoint x: 733, endPoint y: 602, distance: 686.7
click at [733, 0] on html "7 Version history / RUNIFY V2 Published Preview 1 product assigned Save Publish…" at bounding box center [607, 0] width 1215 height 0
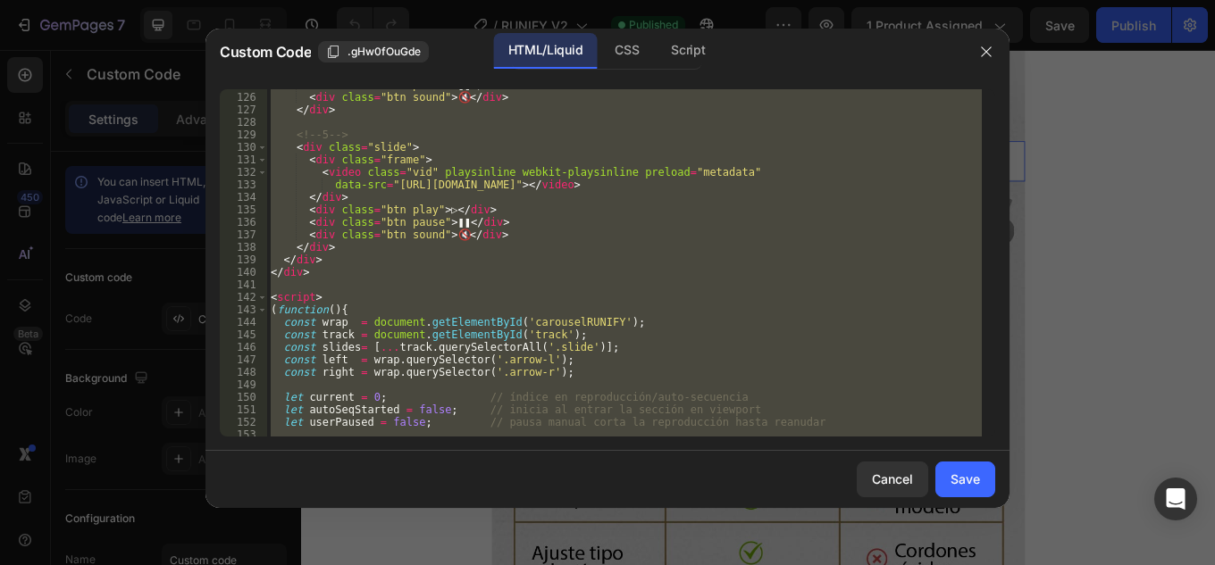
scroll to position [0, 0]
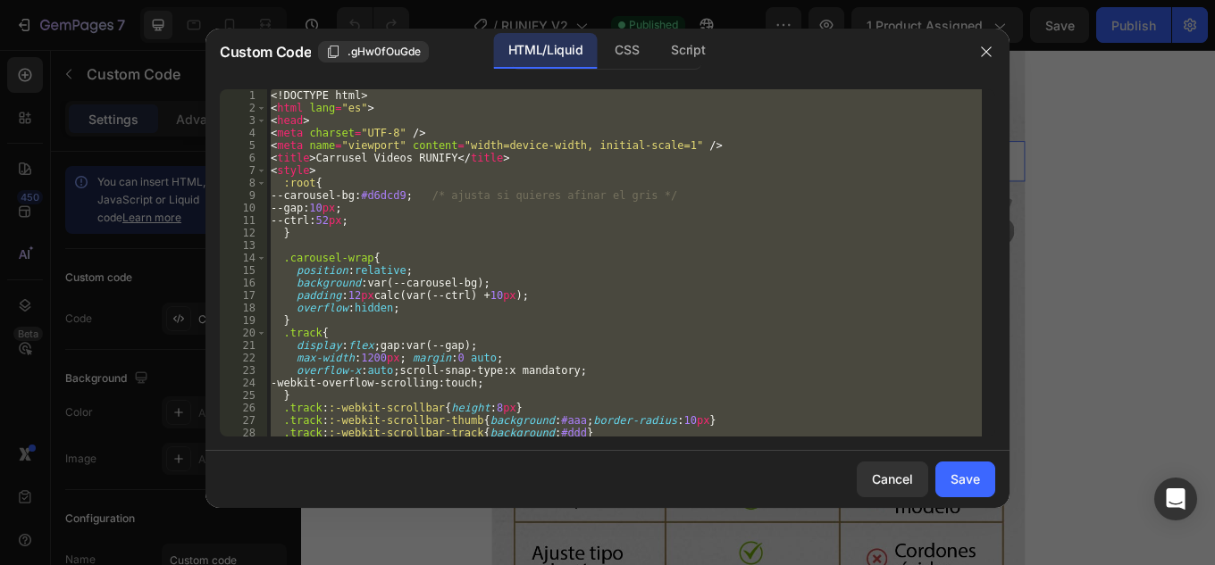
click at [273, 95] on div "<! DOCTYPE html > < html lang = "es" > < head > < meta charset = "UTF-8" /> < m…" at bounding box center [624, 262] width 715 height 347
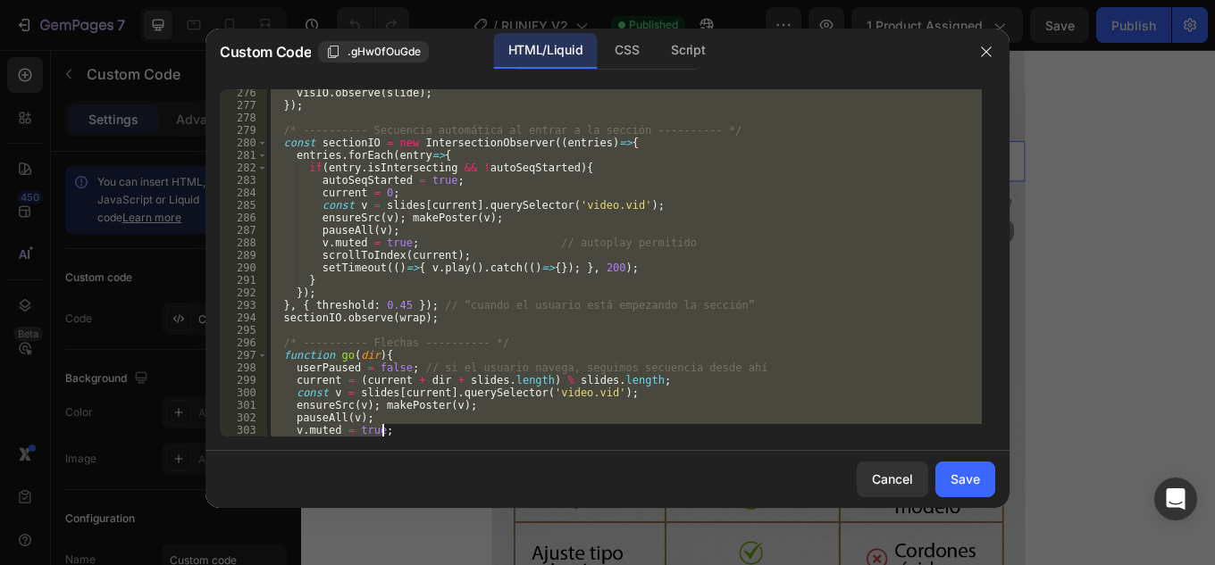
scroll to position [3592, 0]
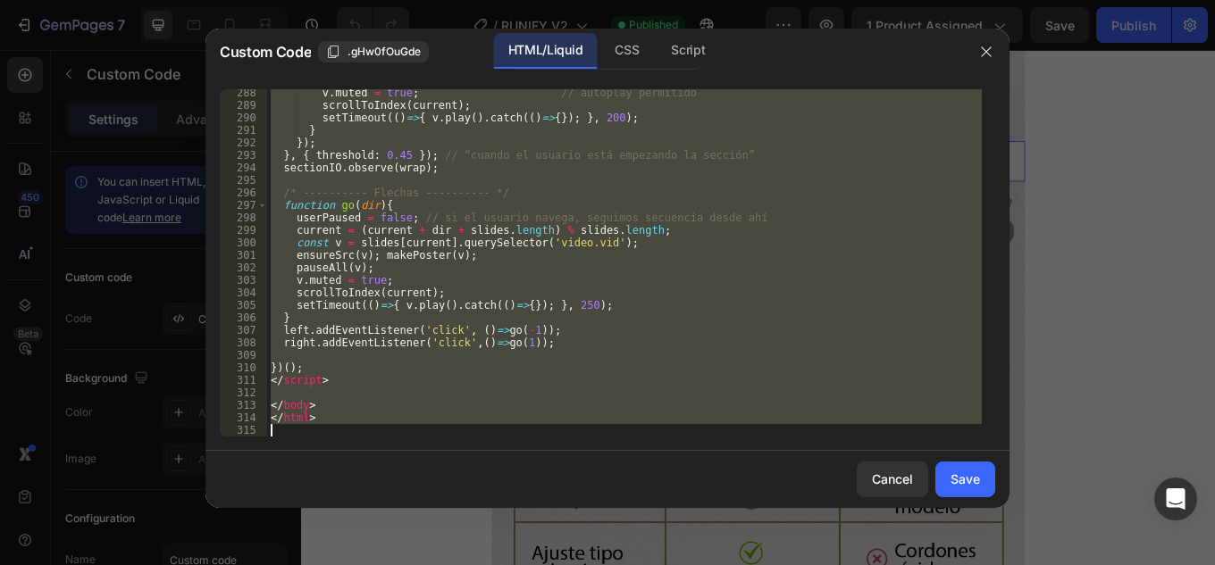
drag, startPoint x: 272, startPoint y: 93, endPoint x: 697, endPoint y: 594, distance: 657.2
click at [697, 0] on html "7 Version history / RUNIFY V2 Published Preview 1 product assigned Save Publish…" at bounding box center [607, 0] width 1215 height 0
type textarea "</html>"
